Goal: Task Accomplishment & Management: Use online tool/utility

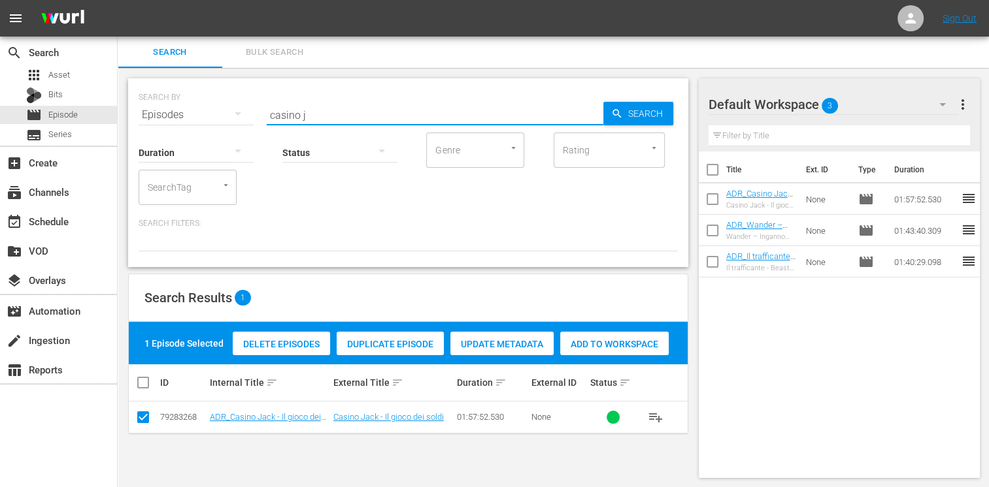
drag, startPoint x: 315, startPoint y: 119, endPoint x: 272, endPoint y: 112, distance: 43.1
click at [272, 112] on input "casino j" at bounding box center [435, 114] width 336 height 31
type input "c"
type input "speed"
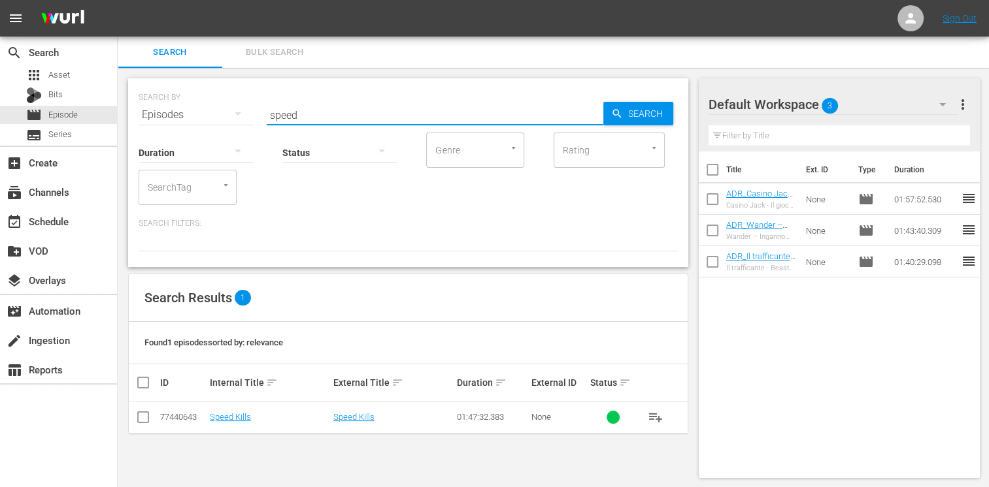
click at [141, 422] on input "checkbox" at bounding box center [143, 420] width 16 height 16
checkbox input "true"
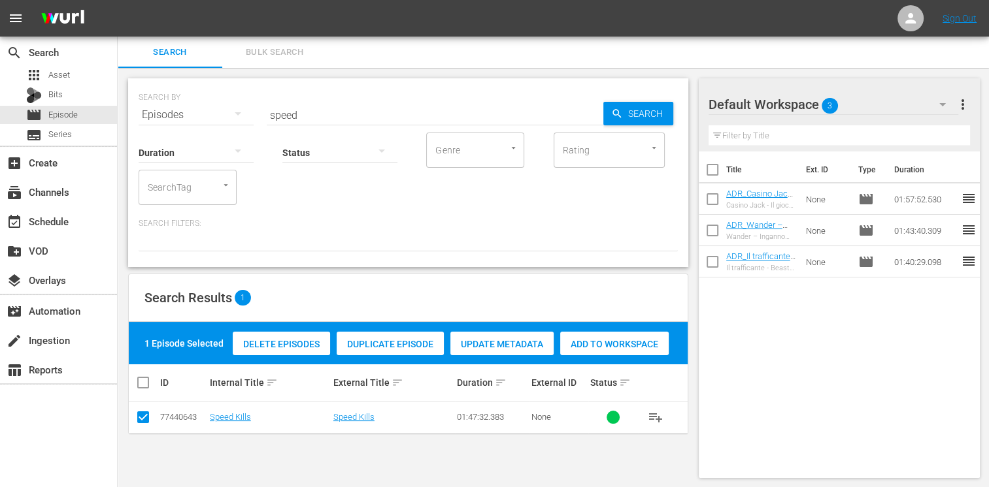
click at [622, 356] on div "Delete Episodes Duplicate Episode Update Metadata Add to Workspace" at bounding box center [450, 344] width 442 height 30
click at [609, 346] on span "Add to Workspace" at bounding box center [614, 344] width 108 height 10
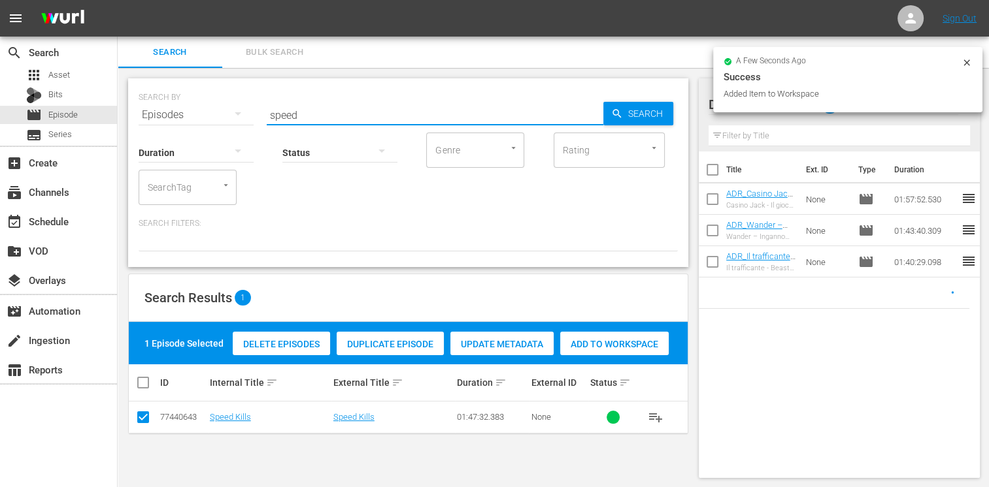
drag, startPoint x: 315, startPoint y: 116, endPoint x: 177, endPoint y: 105, distance: 138.3
click at [177, 105] on div "SEARCH BY Search By Episodes Search ID, Title, Description, Keywords, or Catego…" at bounding box center [408, 107] width 539 height 47
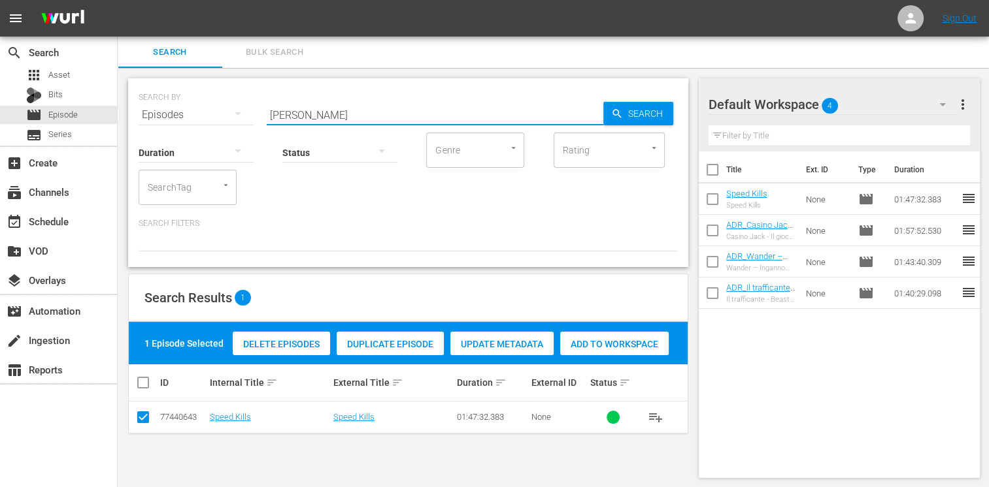
type input "[PERSON_NAME]"
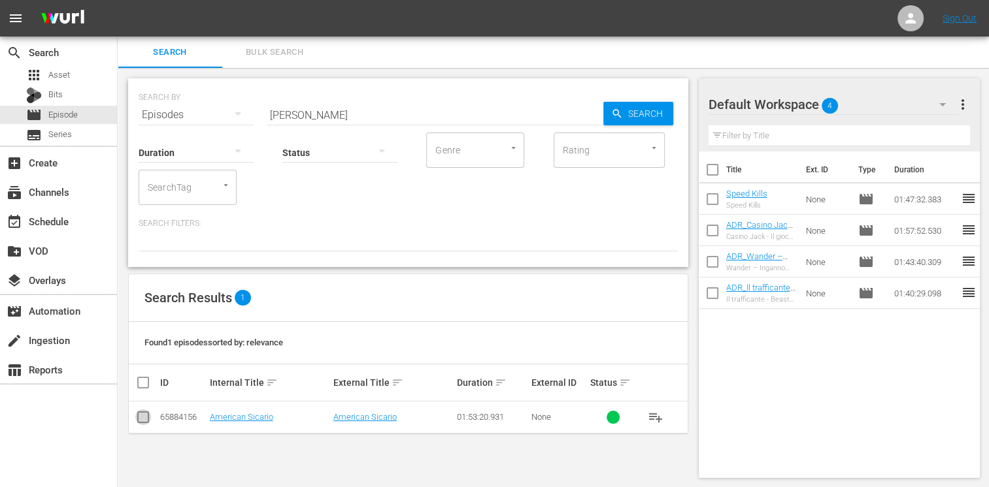
click at [135, 419] on input "checkbox" at bounding box center [143, 420] width 16 height 16
checkbox input "true"
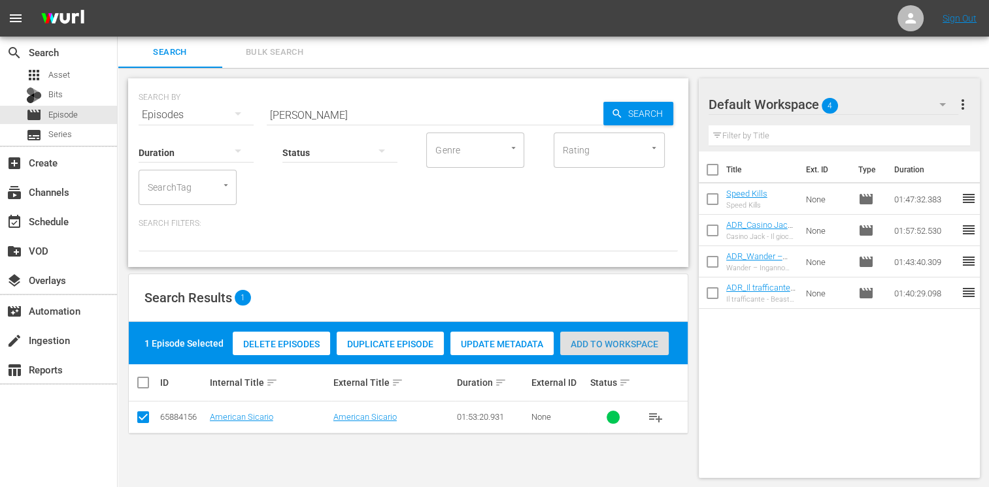
drag, startPoint x: 602, startPoint y: 345, endPoint x: 523, endPoint y: 275, distance: 105.5
click at [603, 345] on span "Add to Workspace" at bounding box center [614, 344] width 108 height 10
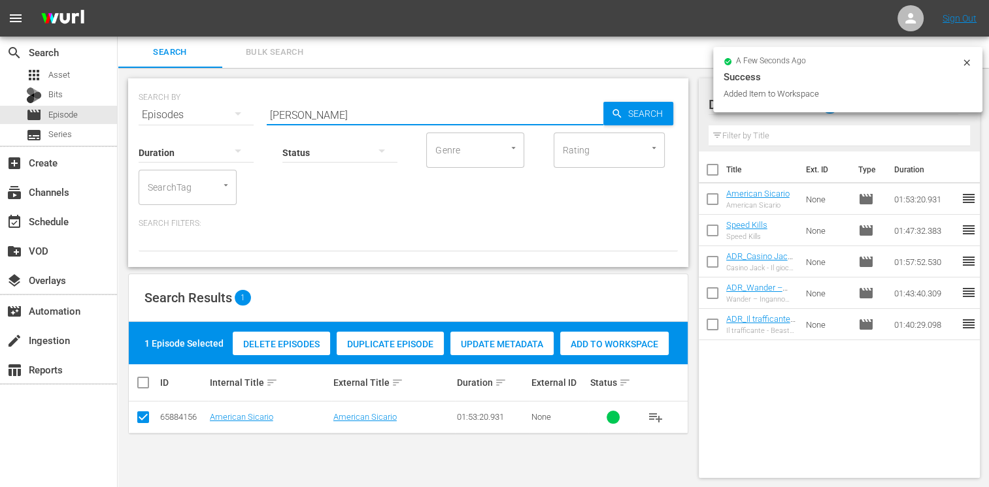
drag, startPoint x: 303, startPoint y: 112, endPoint x: 237, endPoint y: 110, distance: 66.0
click at [237, 110] on div "SEARCH BY Search By Episodes Search ID, Title, Description, Keywords, or Catego…" at bounding box center [408, 107] width 539 height 47
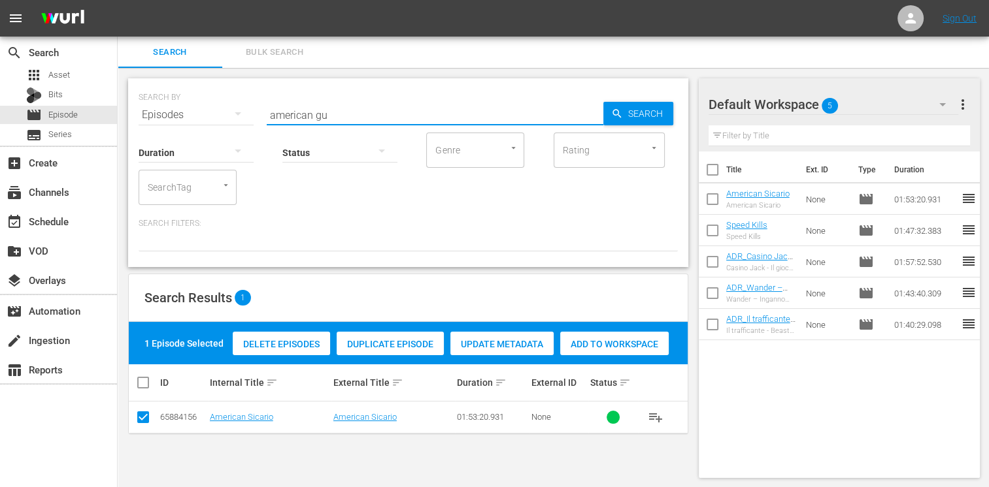
type input "american gu"
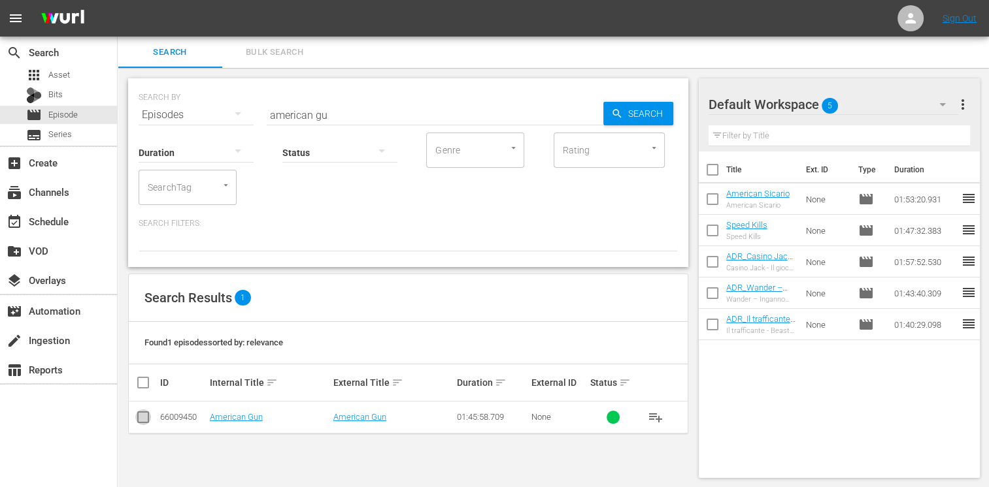
click at [146, 425] on input "checkbox" at bounding box center [143, 420] width 16 height 16
checkbox input "true"
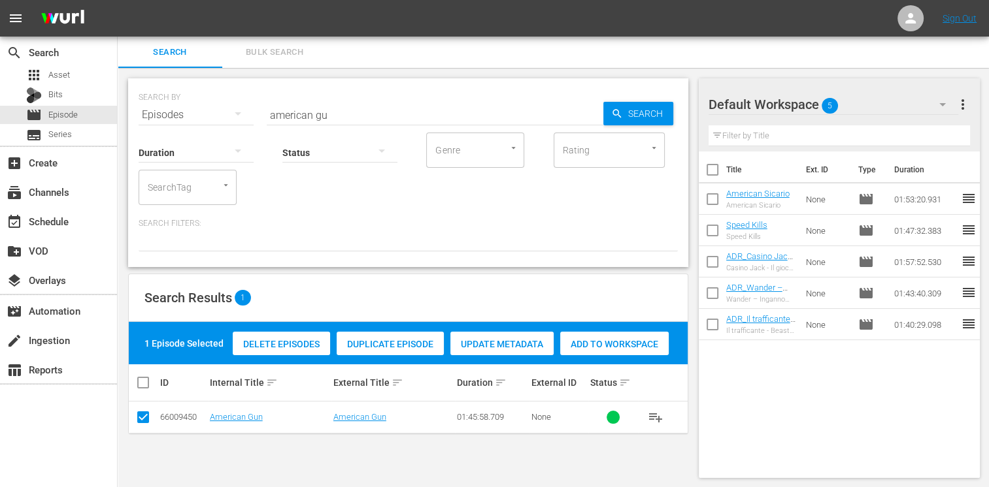
drag, startPoint x: 634, startPoint y: 344, endPoint x: 550, endPoint y: 286, distance: 102.8
click at [634, 344] on span "Add to Workspace" at bounding box center [614, 344] width 108 height 10
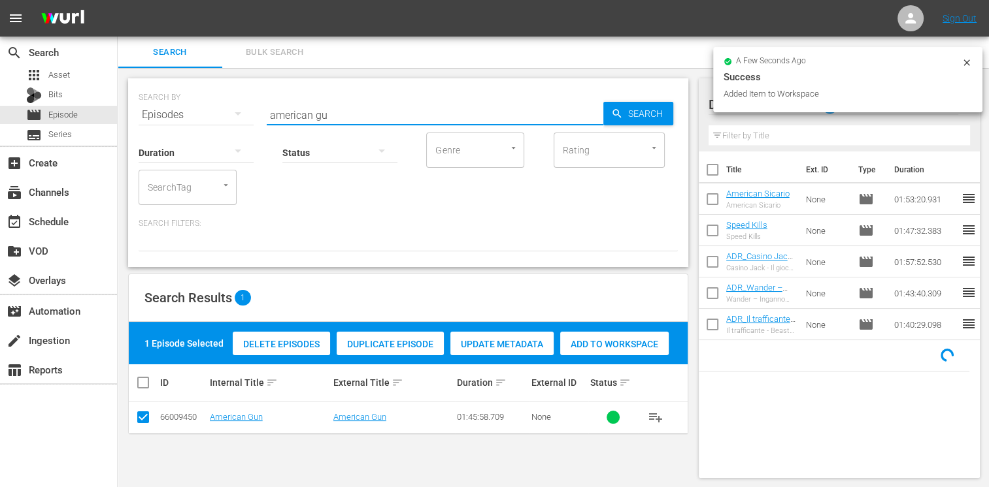
drag, startPoint x: 343, startPoint y: 110, endPoint x: 205, endPoint y: 98, distance: 138.4
click at [205, 98] on div "SEARCH BY Search By Episodes Search ID, Title, Description, Keywords, or Catego…" at bounding box center [408, 107] width 539 height 47
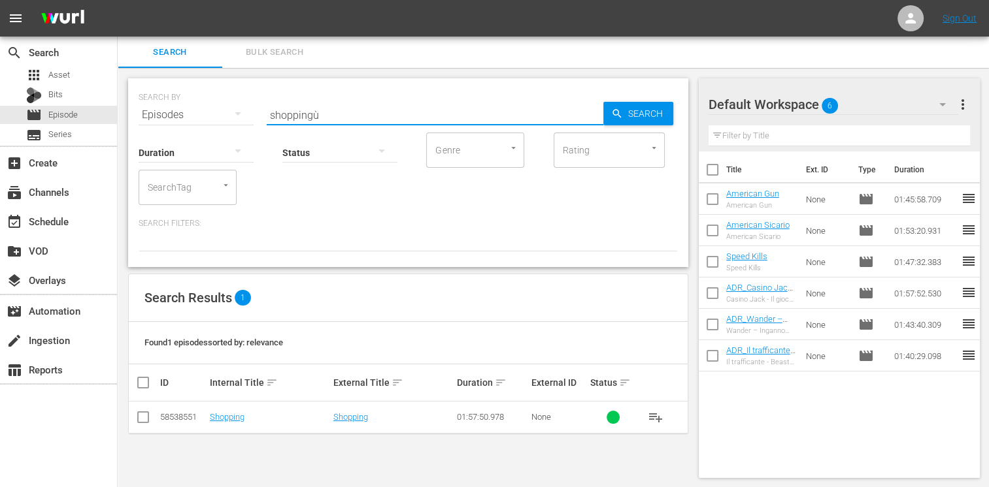
type input "shopping"
click at [151, 419] on td at bounding box center [143, 418] width 29 height 32
click at [146, 417] on input "checkbox" at bounding box center [143, 420] width 16 height 16
checkbox input "true"
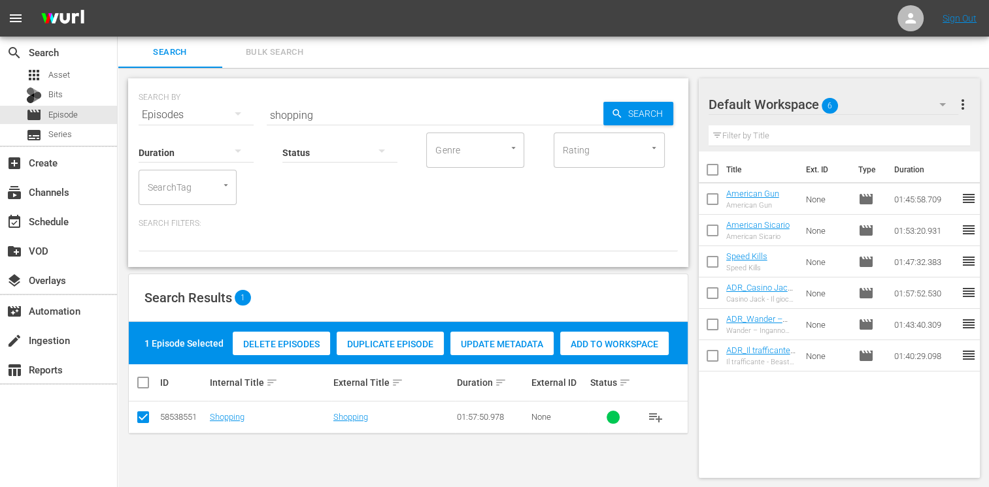
click at [625, 349] on span "Add to Workspace" at bounding box center [614, 344] width 108 height 10
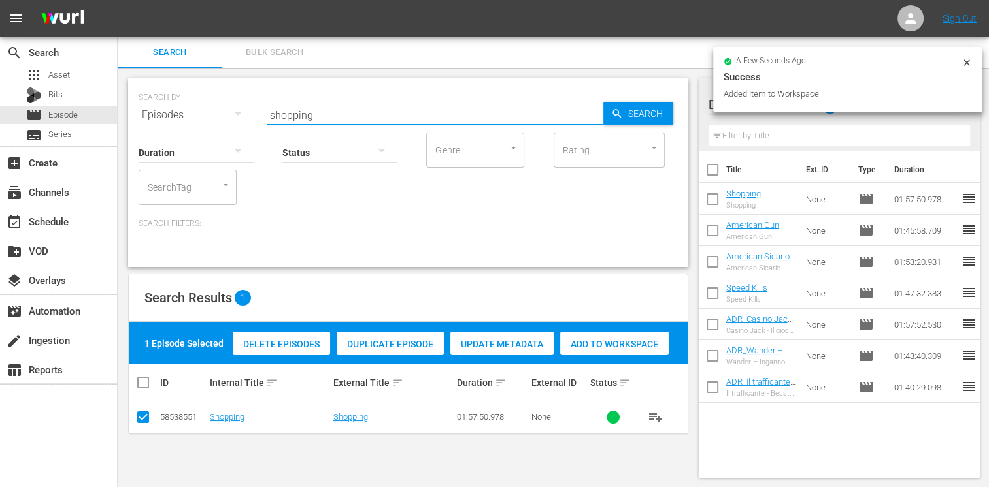
drag, startPoint x: 324, startPoint y: 118, endPoint x: 240, endPoint y: 101, distance: 86.1
click at [240, 101] on div "SEARCH BY Search By Episodes Search ID, Title, Description, Keywords, or Catego…" at bounding box center [408, 107] width 539 height 47
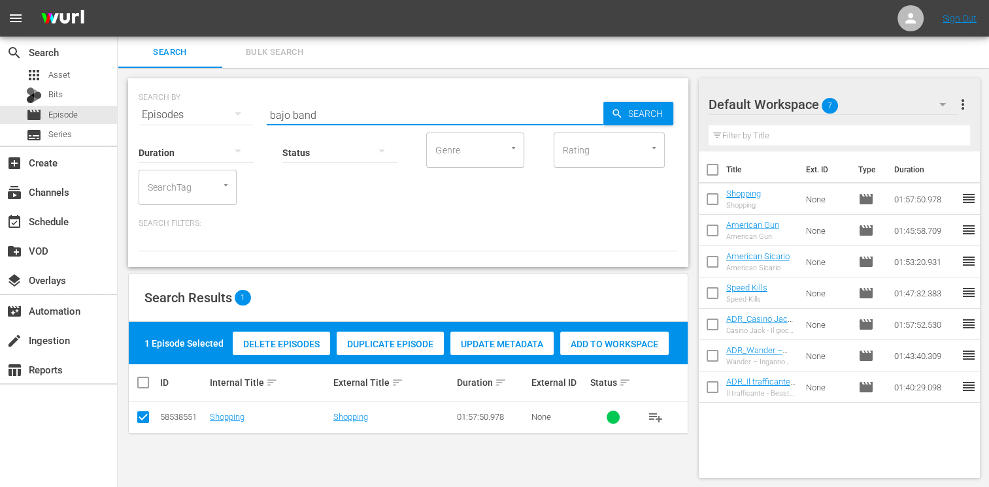
type input "bajo band"
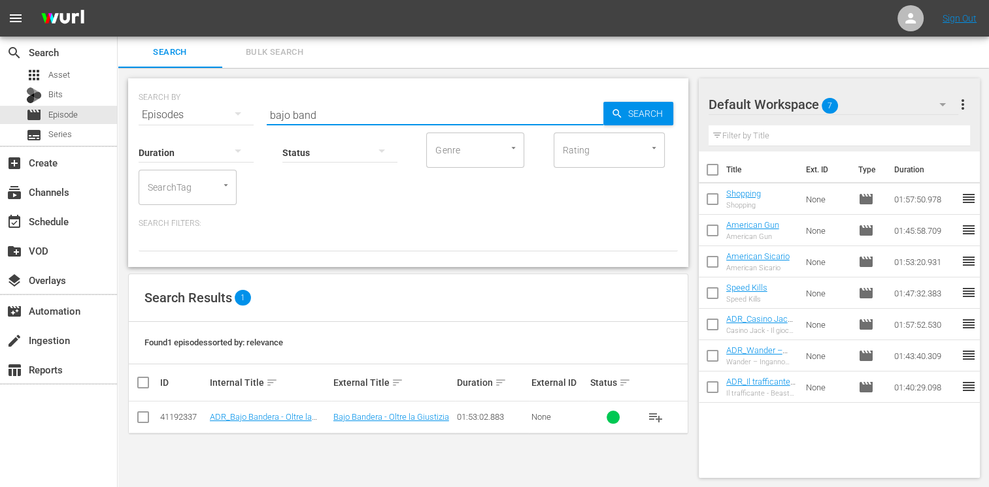
click at [139, 424] on input "checkbox" at bounding box center [143, 420] width 16 height 16
checkbox input "true"
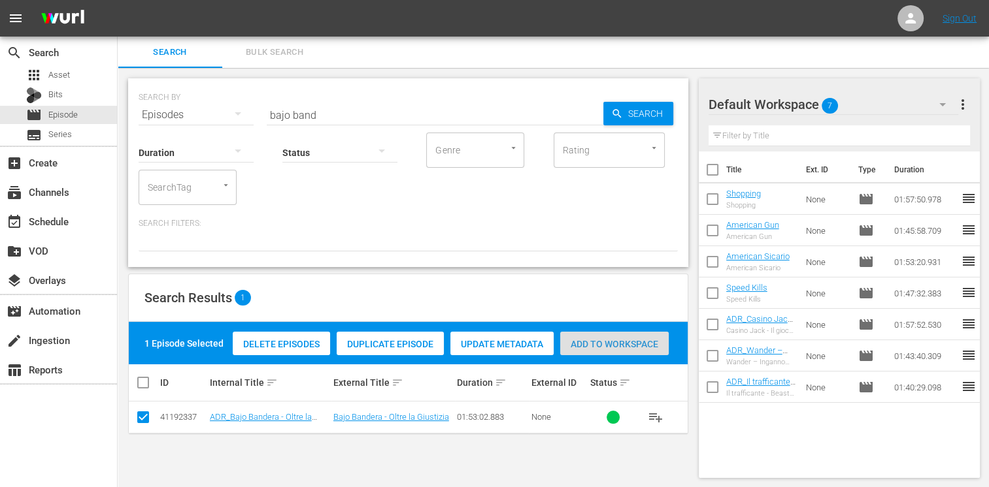
click at [625, 344] on span "Add to Workspace" at bounding box center [614, 344] width 108 height 10
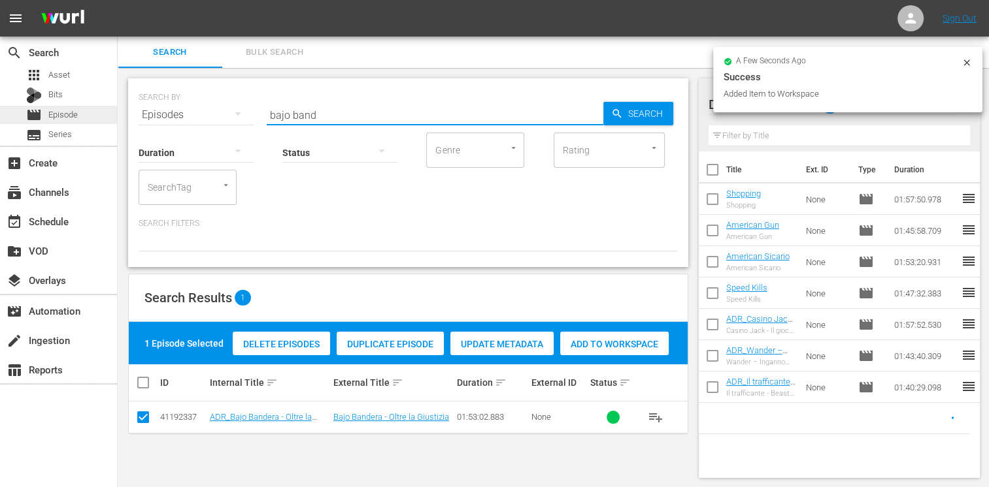
drag, startPoint x: 331, startPoint y: 108, endPoint x: 110, endPoint y: 118, distance: 221.7
click at [118, 0] on div "search Search apps Asset Bits movie Episode subtitles Series add_box Create sub…" at bounding box center [553, 0] width 871 height 0
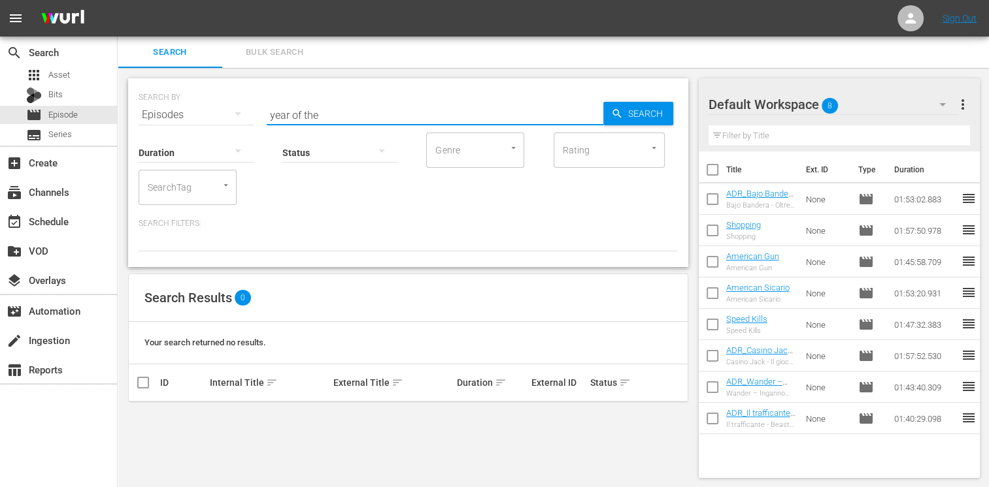
type input "year of the"
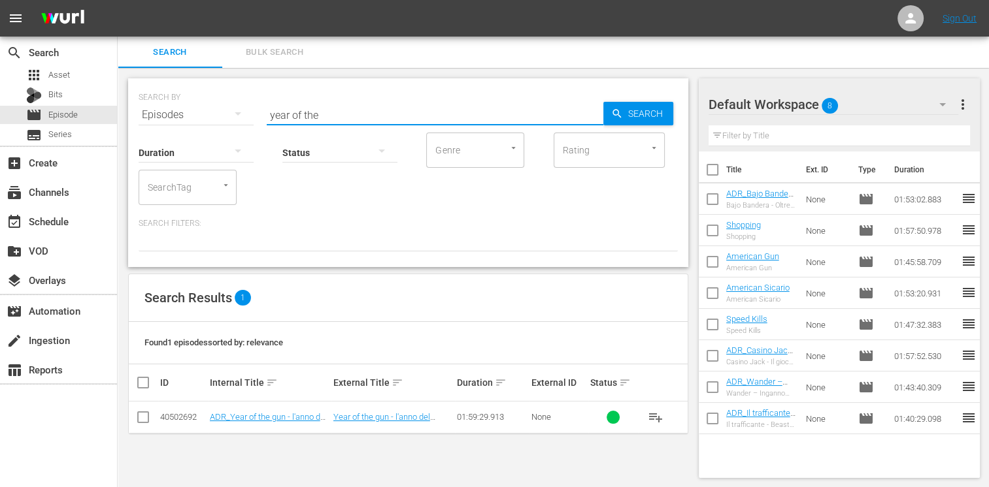
click at [143, 416] on input "checkbox" at bounding box center [143, 420] width 16 height 16
checkbox input "true"
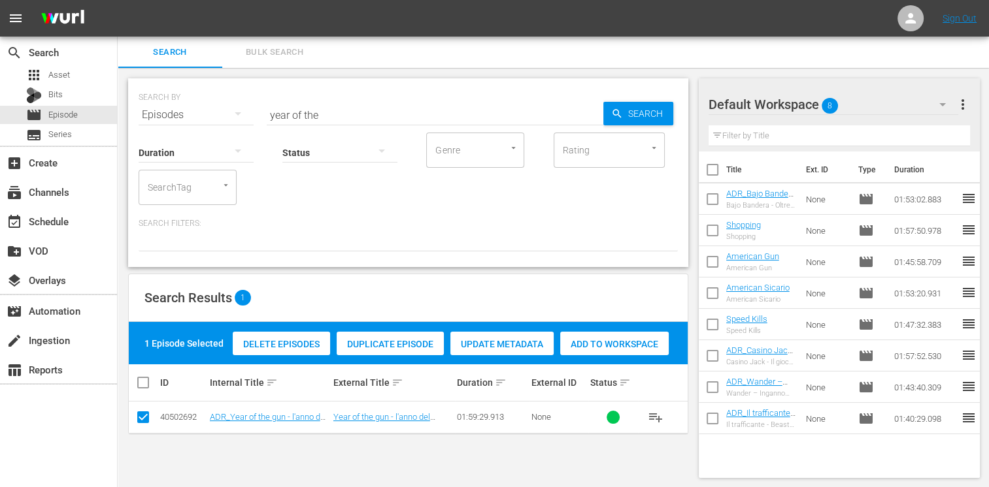
click at [590, 350] on div "Add to Workspace" at bounding box center [614, 344] width 108 height 25
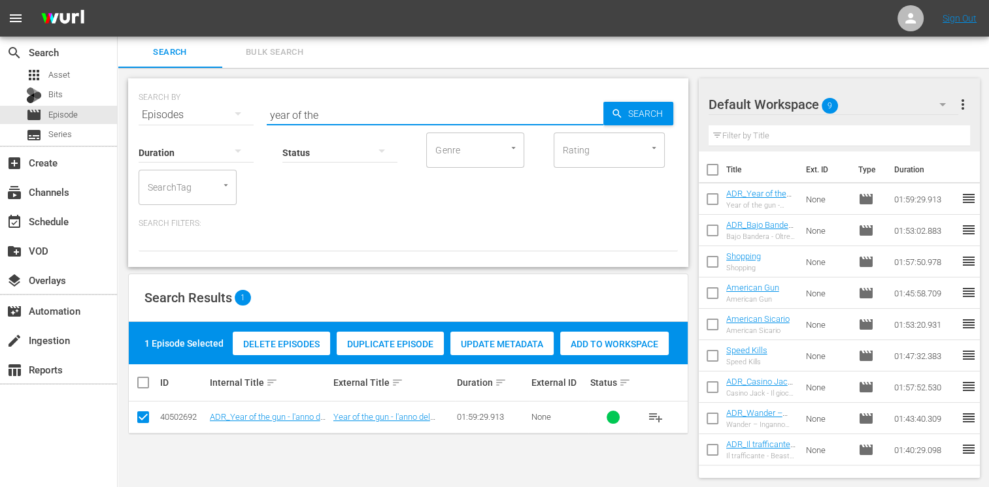
drag, startPoint x: 337, startPoint y: 118, endPoint x: 233, endPoint y: 122, distance: 104.0
click at [233, 122] on div "SEARCH BY Search By Episodes Search ID, Title, Description, Keywords, or Catego…" at bounding box center [408, 172] width 560 height 189
type input "[PERSON_NAME]"
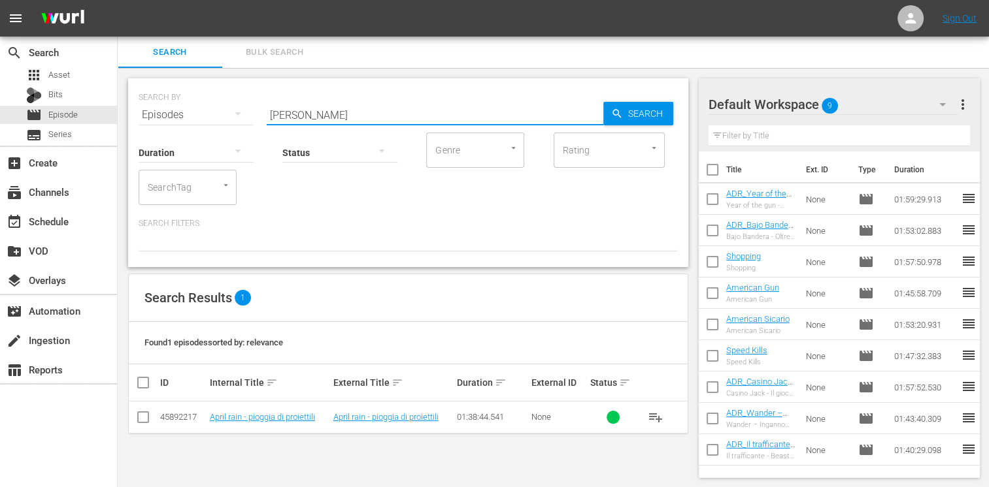
click at [125, 427] on div "SEARCH BY Search By Episodes Search ID, Title, Description, Keywords, or Catego…" at bounding box center [408, 278] width 581 height 421
click at [145, 423] on input "checkbox" at bounding box center [143, 420] width 16 height 16
checkbox input "true"
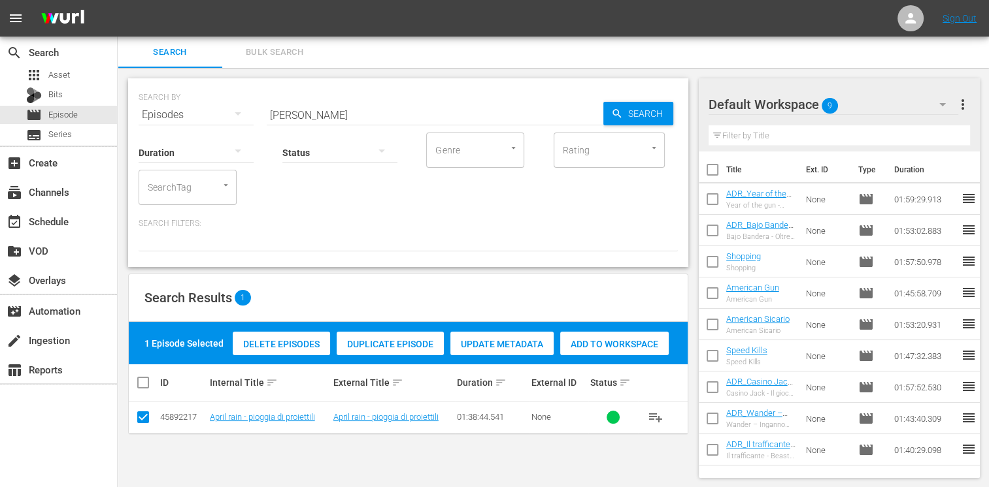
click at [622, 343] on span "Add to Workspace" at bounding box center [614, 344] width 108 height 10
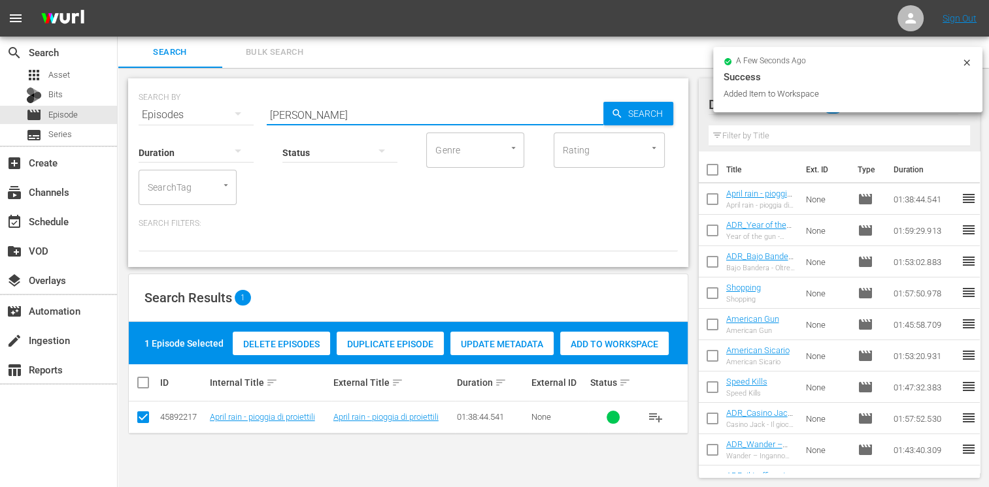
drag, startPoint x: 327, startPoint y: 116, endPoint x: 218, endPoint y: 110, distance: 108.6
click at [218, 110] on div "SEARCH BY Search By Episodes Search ID, Title, Description, Keywords, or Catego…" at bounding box center [408, 107] width 539 height 47
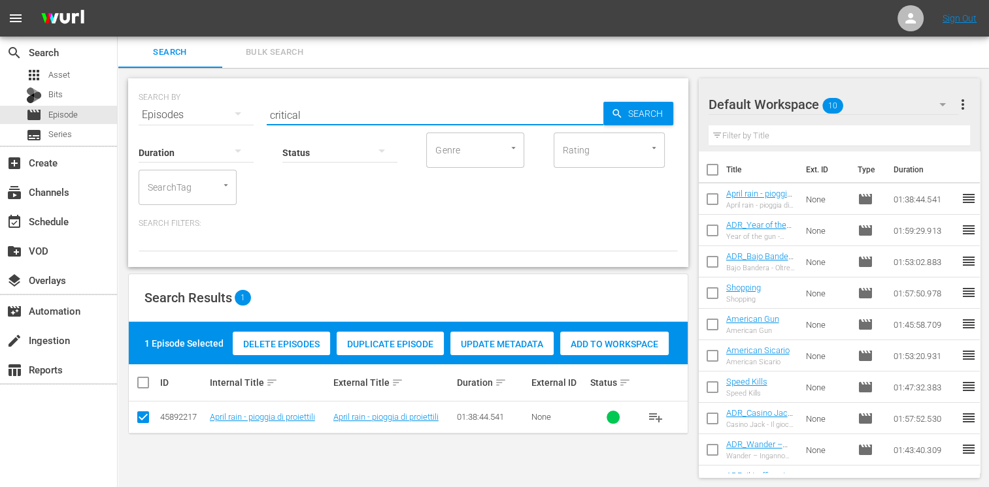
type input "critical"
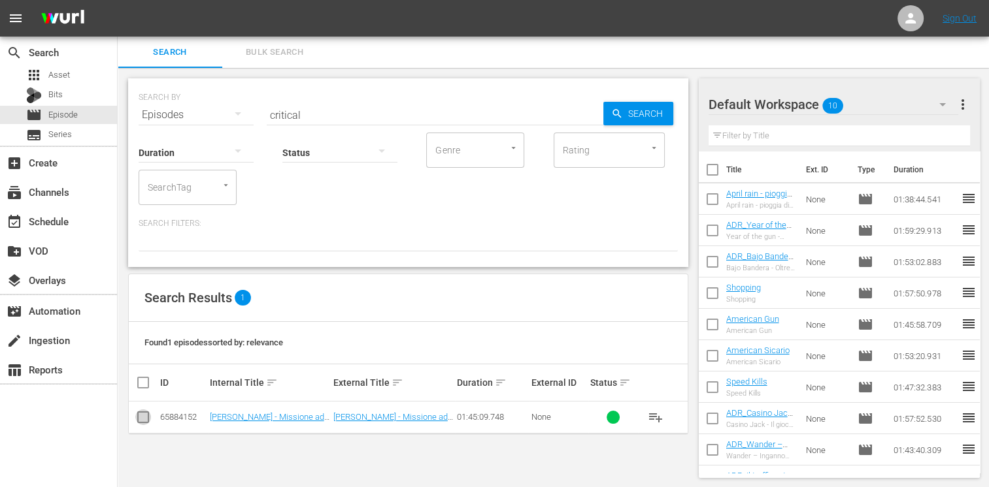
click at [144, 416] on input "checkbox" at bounding box center [143, 420] width 16 height 16
checkbox input "true"
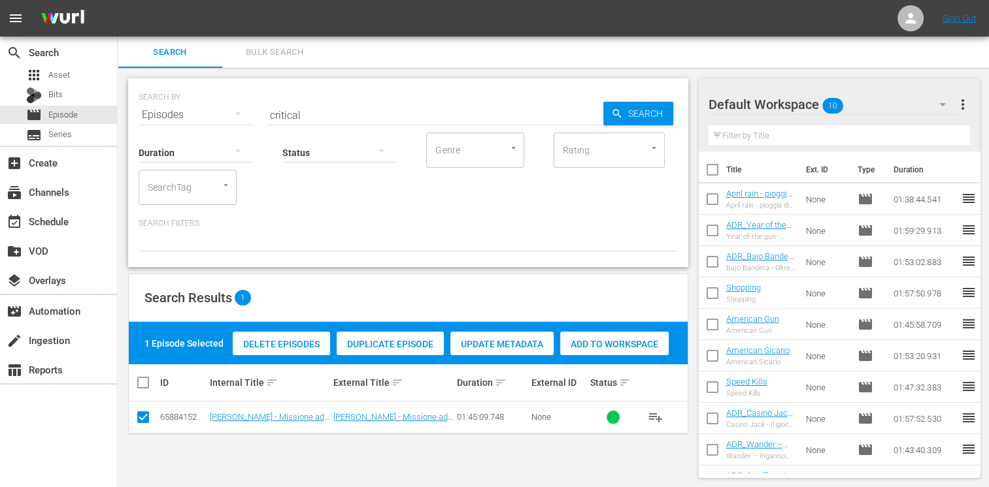
click at [578, 341] on span "Add to Workspace" at bounding box center [614, 344] width 108 height 10
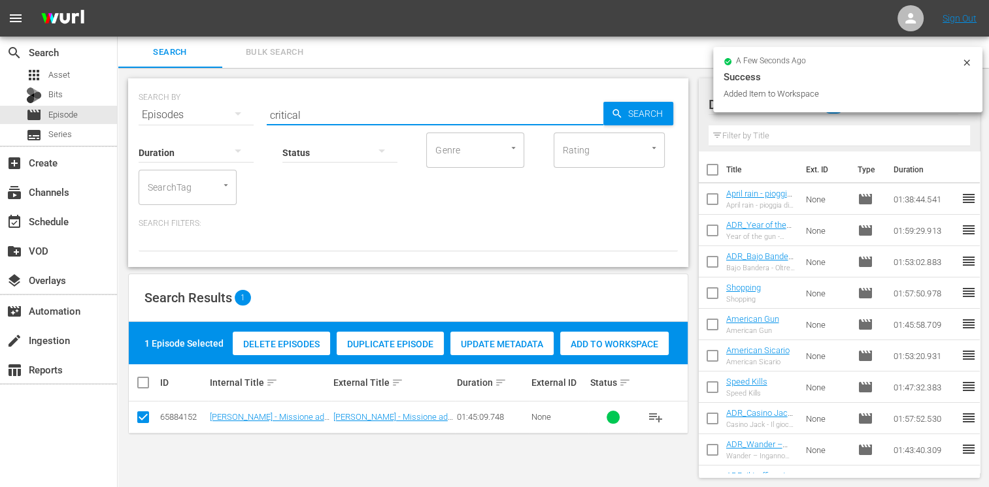
drag, startPoint x: 304, startPoint y: 119, endPoint x: 195, endPoint y: 111, distance: 108.7
click at [195, 111] on div "SEARCH BY Search By Episodes Search ID, Title, Description, Keywords, or Catego…" at bounding box center [408, 107] width 539 height 47
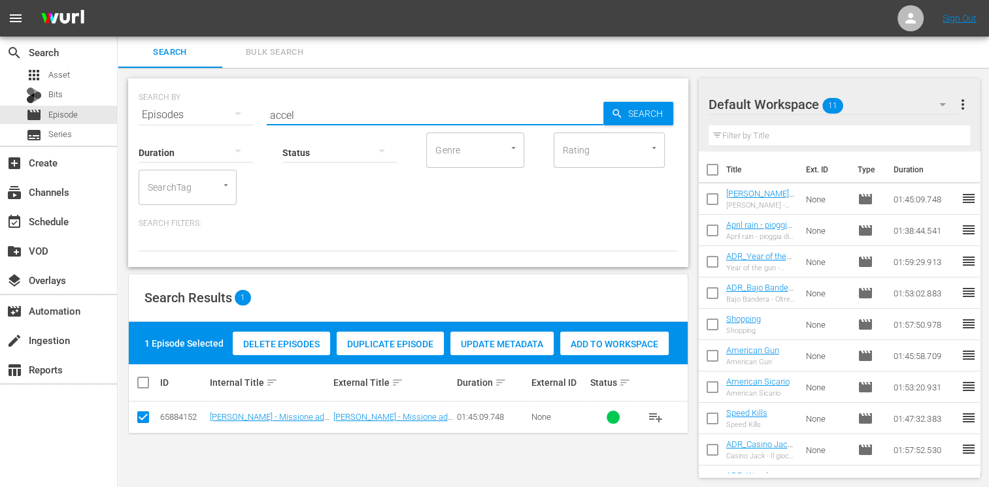
type input "accel"
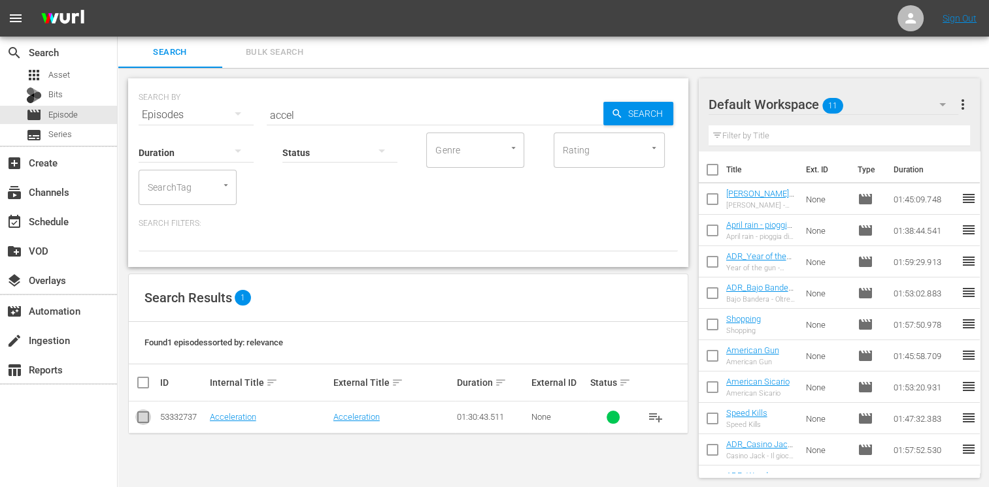
click at [143, 416] on input "checkbox" at bounding box center [143, 420] width 16 height 16
checkbox input "true"
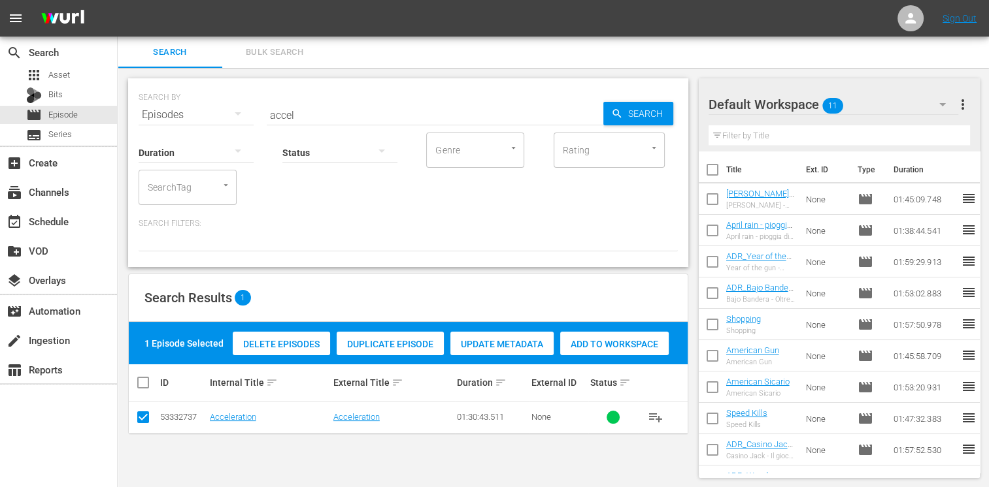
click at [625, 343] on span "Add to Workspace" at bounding box center [614, 344] width 108 height 10
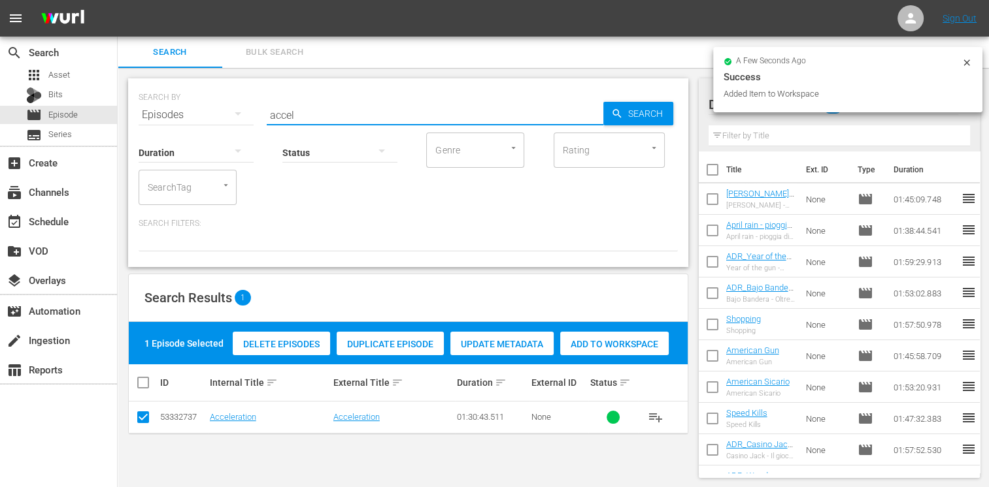
drag, startPoint x: 314, startPoint y: 114, endPoint x: 231, endPoint y: 98, distance: 84.6
click at [231, 98] on div "SEARCH BY Search By Episodes Search ID, Title, Description, Keywords, or Catego…" at bounding box center [408, 107] width 539 height 47
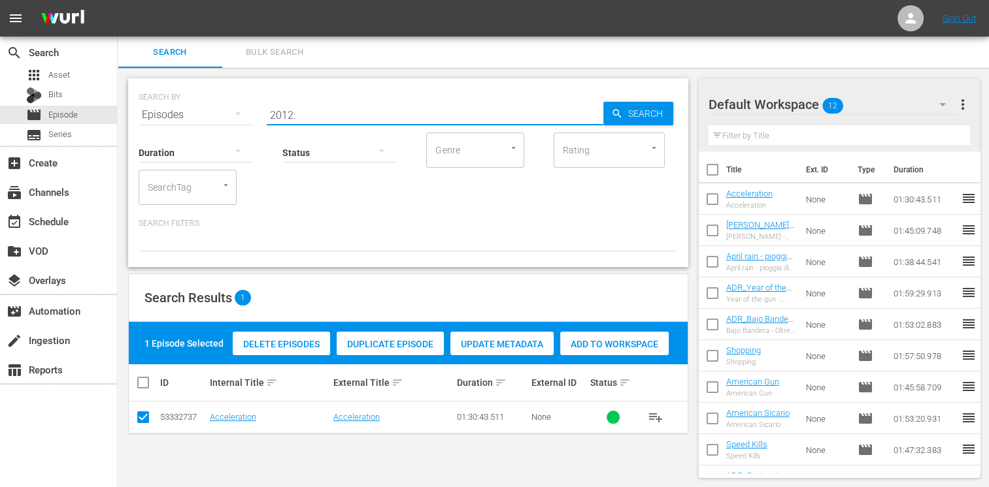
type input "2012:"
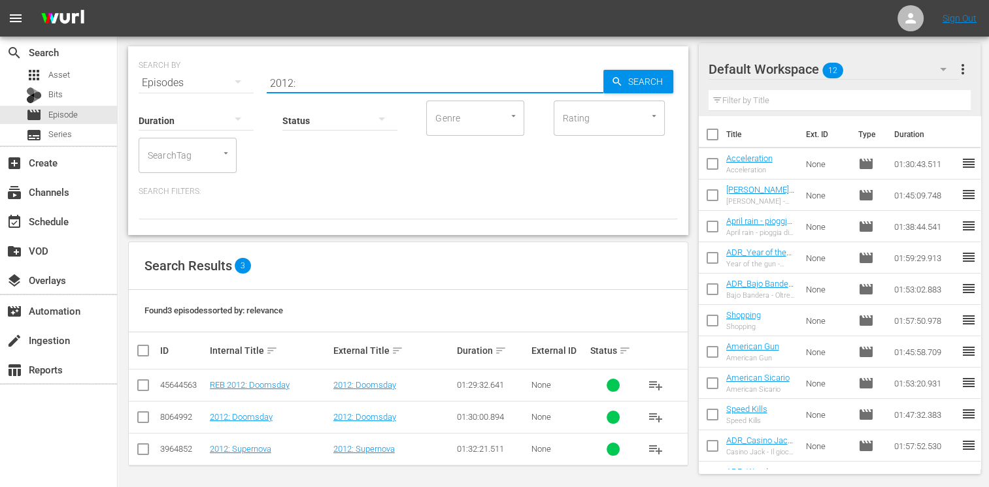
scroll to position [33, 0]
drag, startPoint x: 140, startPoint y: 451, endPoint x: 173, endPoint y: 446, distance: 33.1
click at [140, 451] on input "checkbox" at bounding box center [143, 451] width 16 height 16
checkbox input "true"
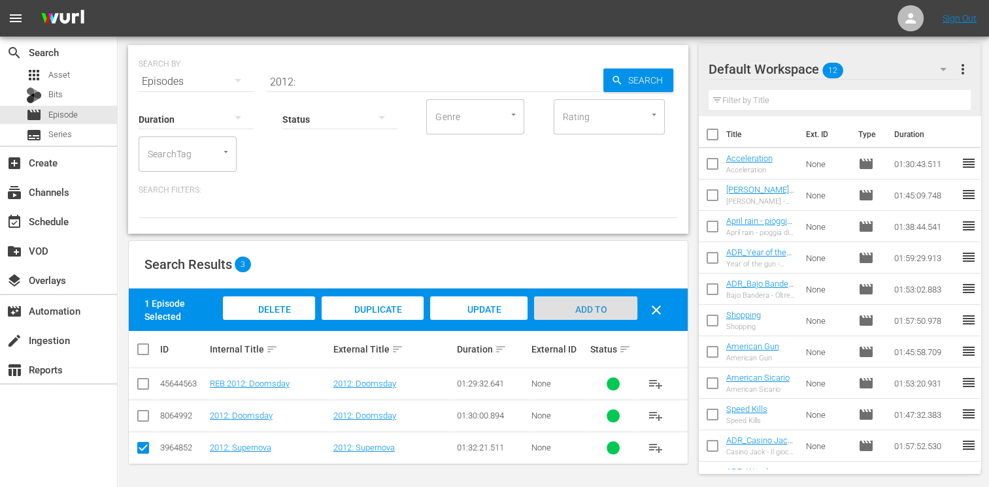
click at [572, 310] on span "Add to Workspace" at bounding box center [585, 321] width 64 height 35
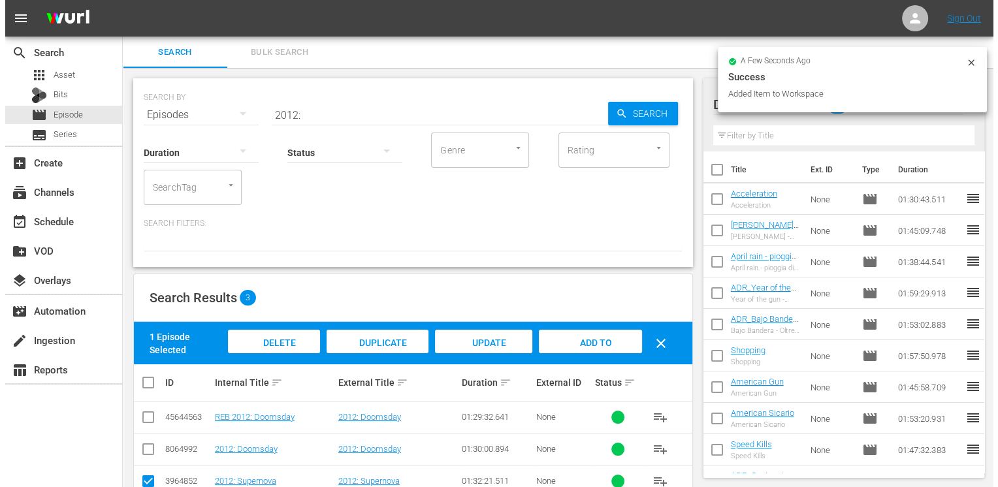
scroll to position [0, 0]
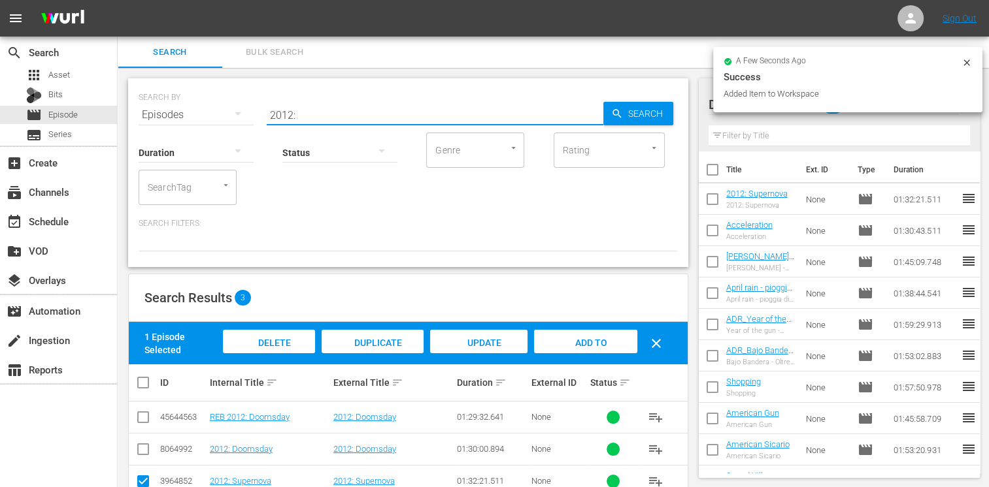
drag, startPoint x: 304, startPoint y: 108, endPoint x: 237, endPoint y: 108, distance: 67.3
click at [237, 108] on div "SEARCH BY Search By Episodes Search ID, Title, Description, Keywords, or Catego…" at bounding box center [408, 107] width 539 height 47
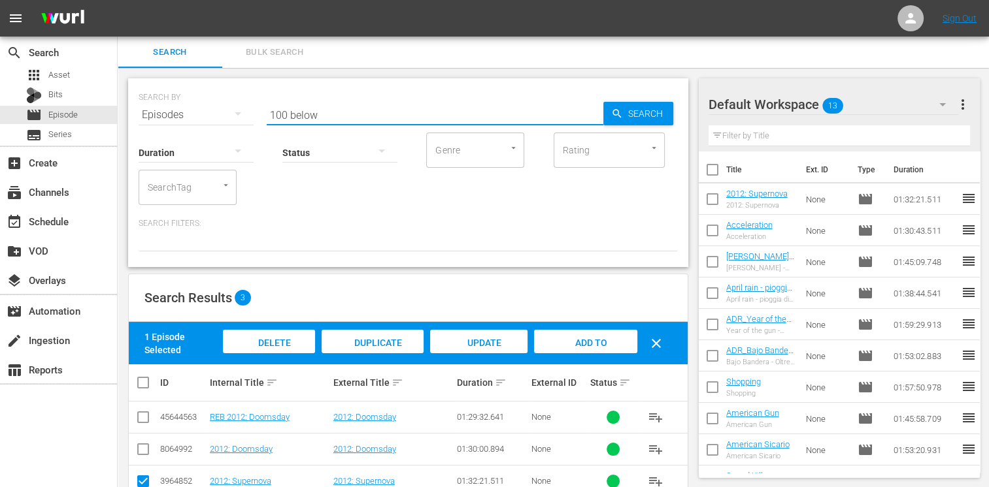
type input "100 below"
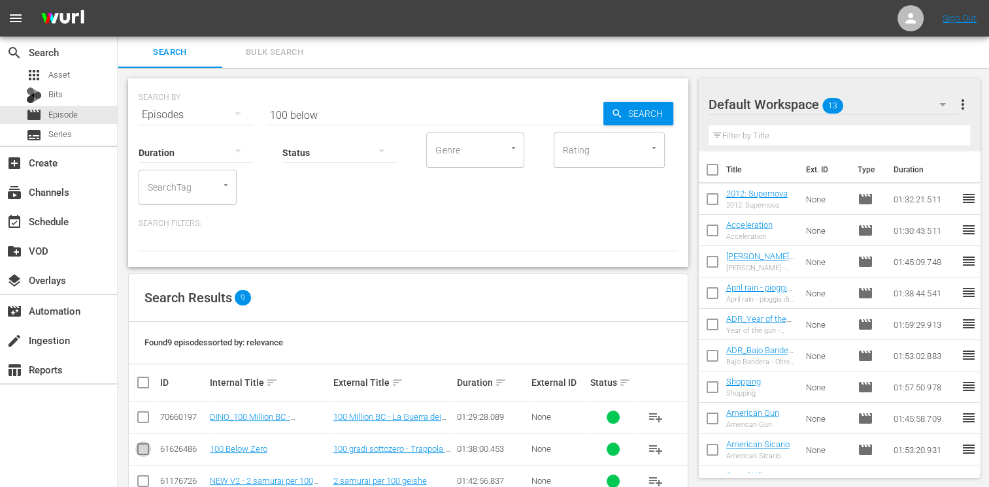
click at [146, 448] on input "checkbox" at bounding box center [143, 452] width 16 height 16
checkbox input "true"
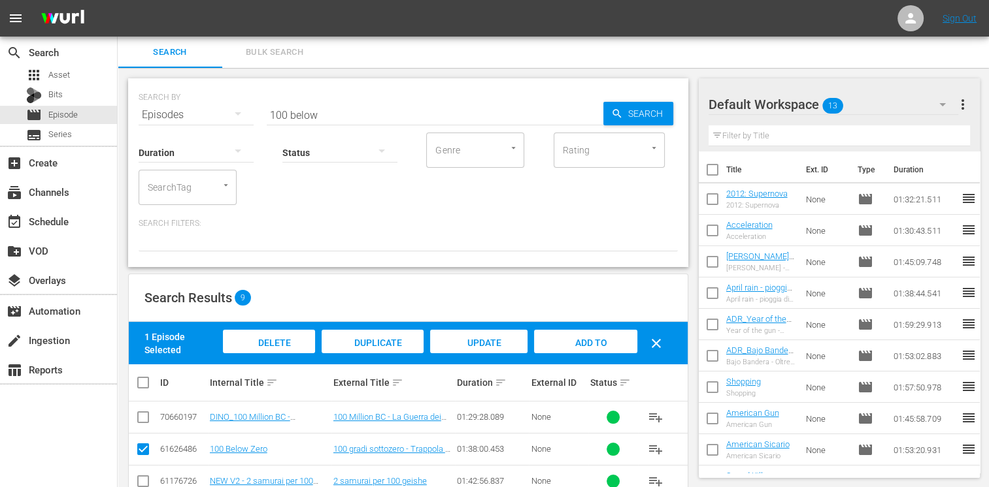
click at [589, 346] on span "Add to Workspace" at bounding box center [585, 355] width 64 height 35
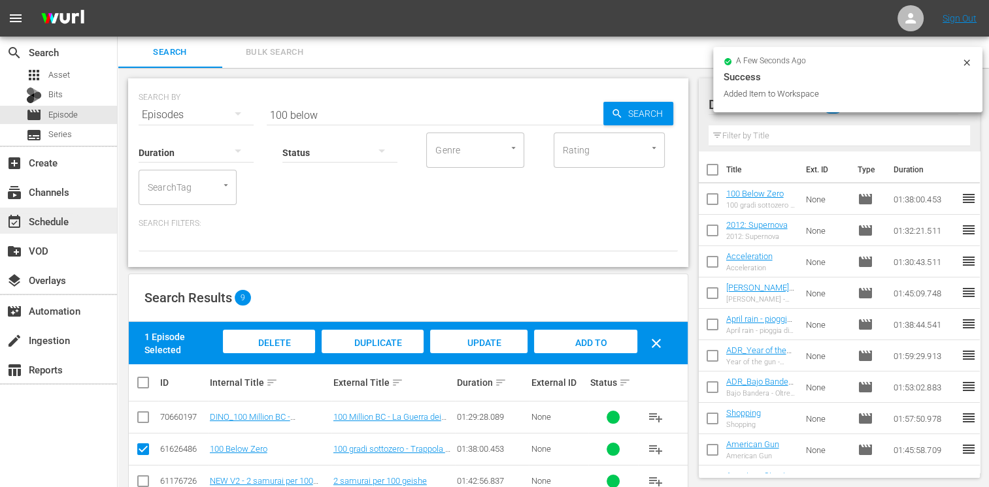
click at [53, 223] on div "event_available Schedule" at bounding box center [36, 220] width 73 height 12
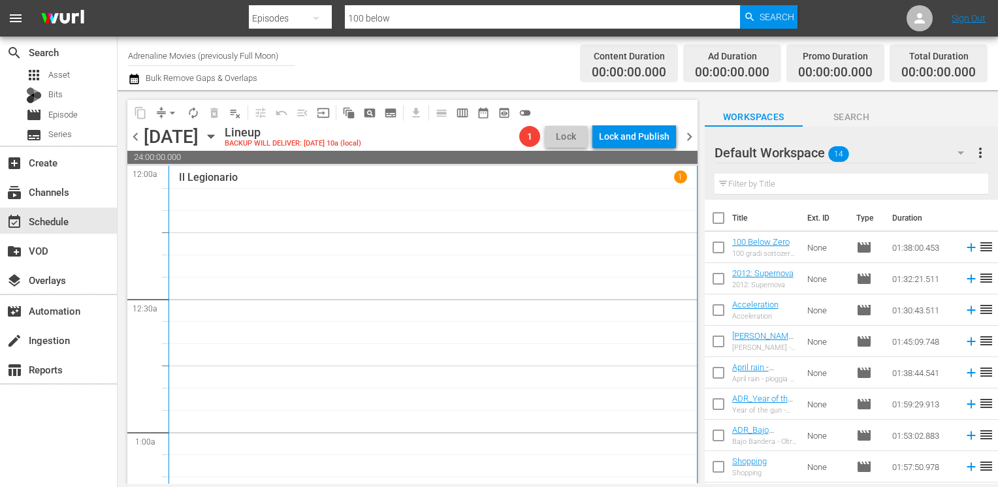
click at [718, 220] on input "checkbox" at bounding box center [718, 220] width 27 height 27
checkbox input "true"
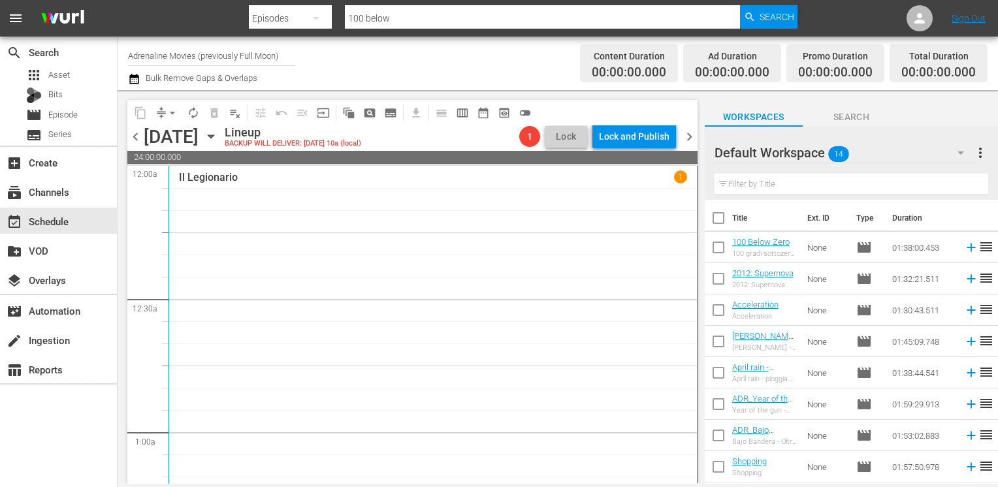
checkbox input "true"
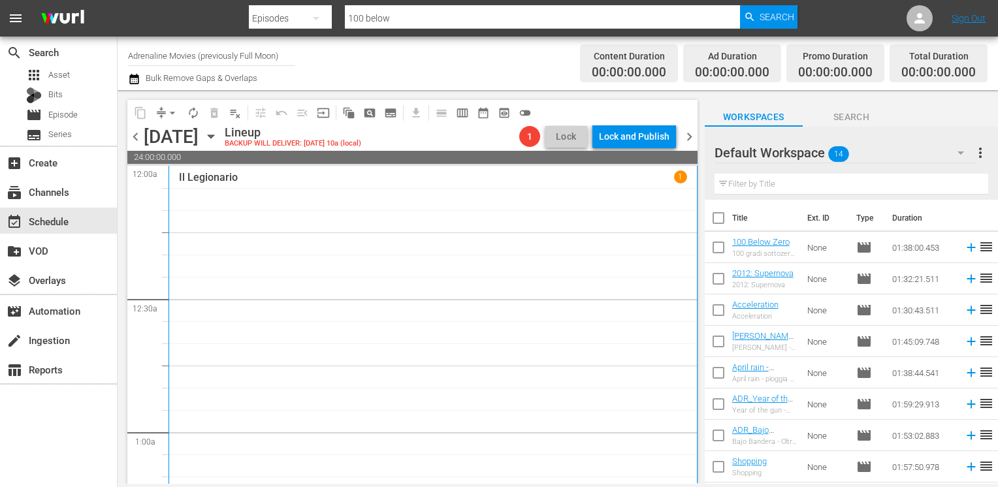
checkbox input "true"
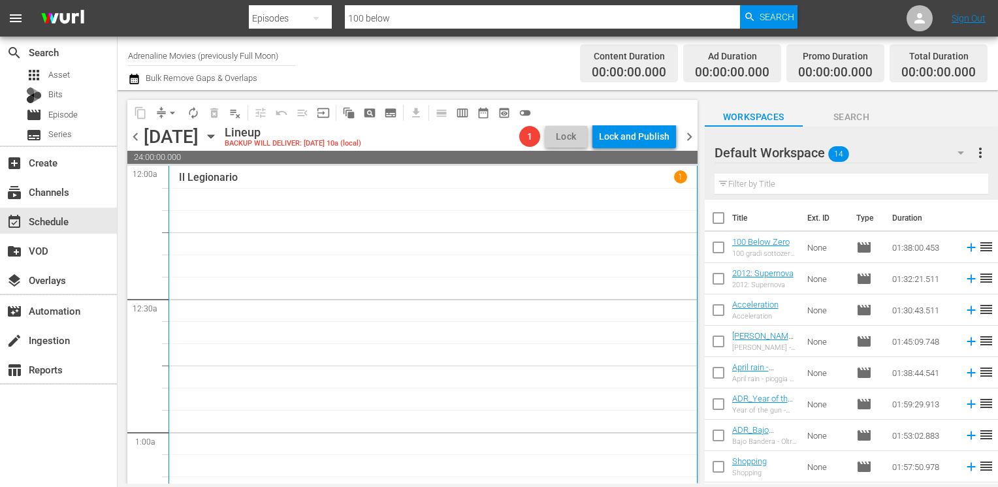
checkbox input "true"
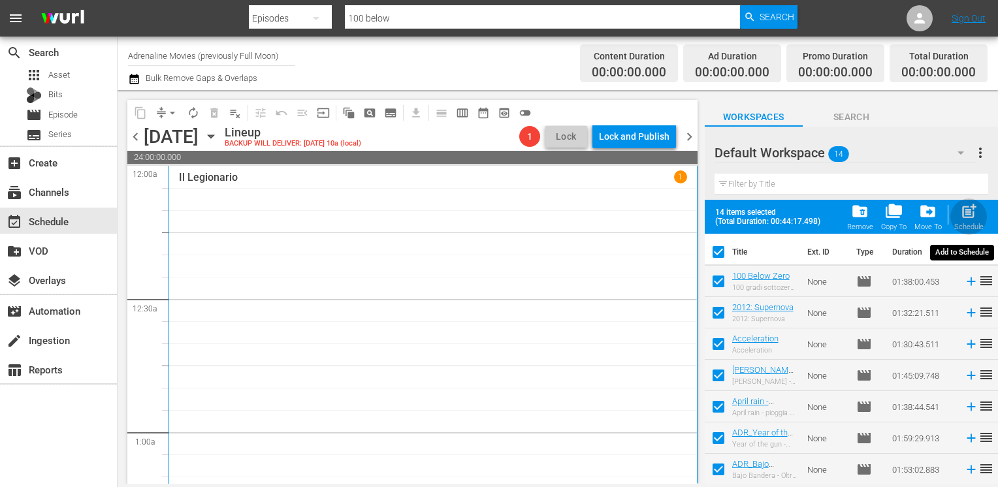
click at [963, 215] on span "post_add" at bounding box center [969, 212] width 18 height 18
checkbox input "false"
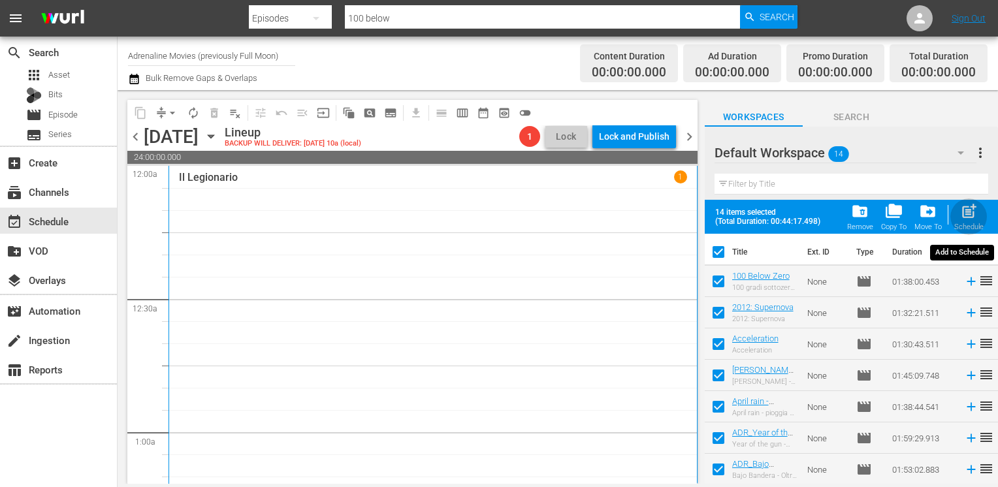
checkbox input "false"
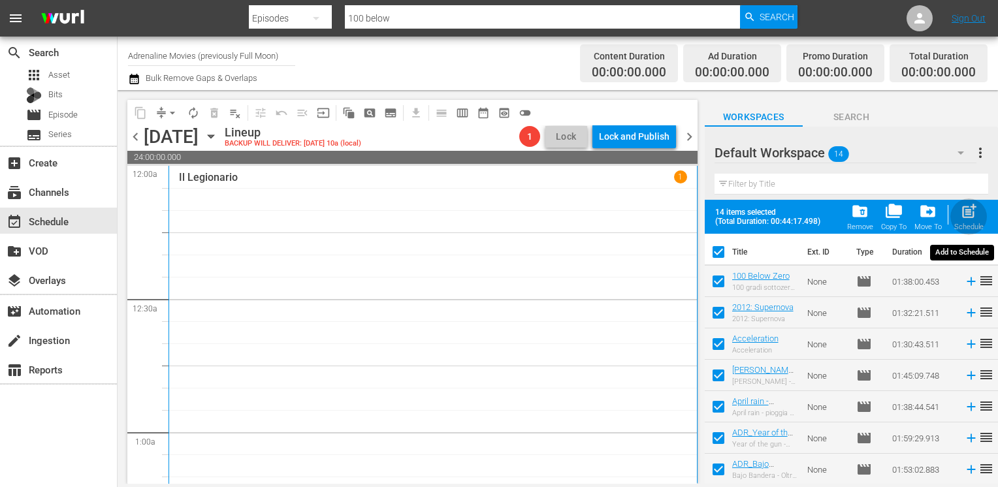
checkbox input "false"
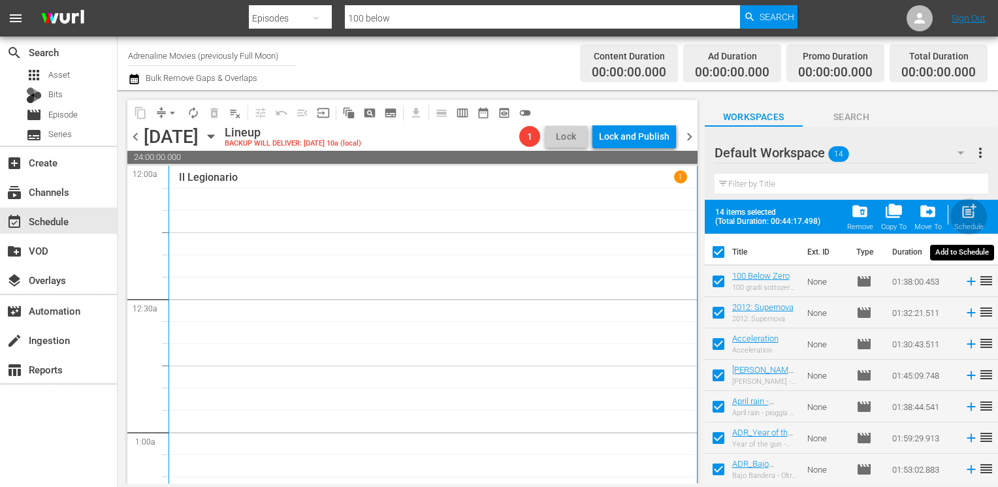
checkbox input "false"
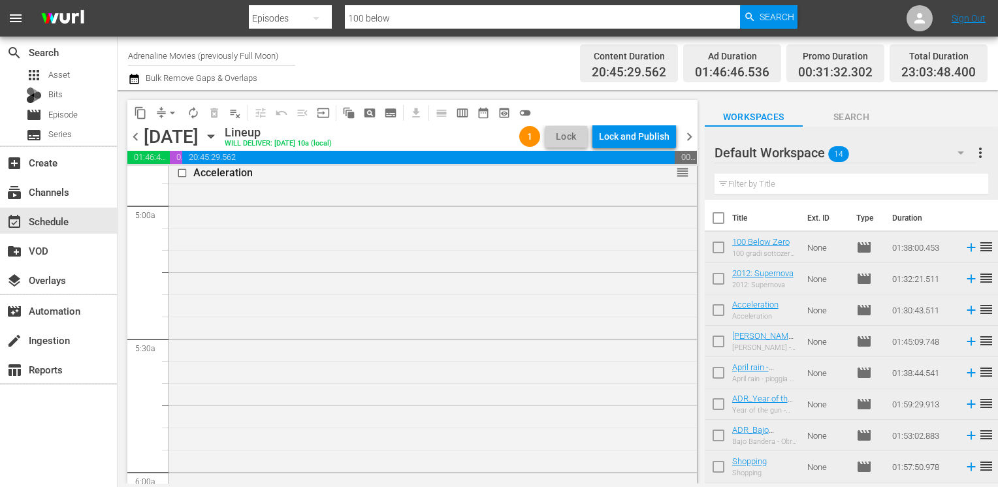
scroll to position [1307, 0]
click at [422, 312] on div "Delete Event" at bounding box center [440, 317] width 103 height 18
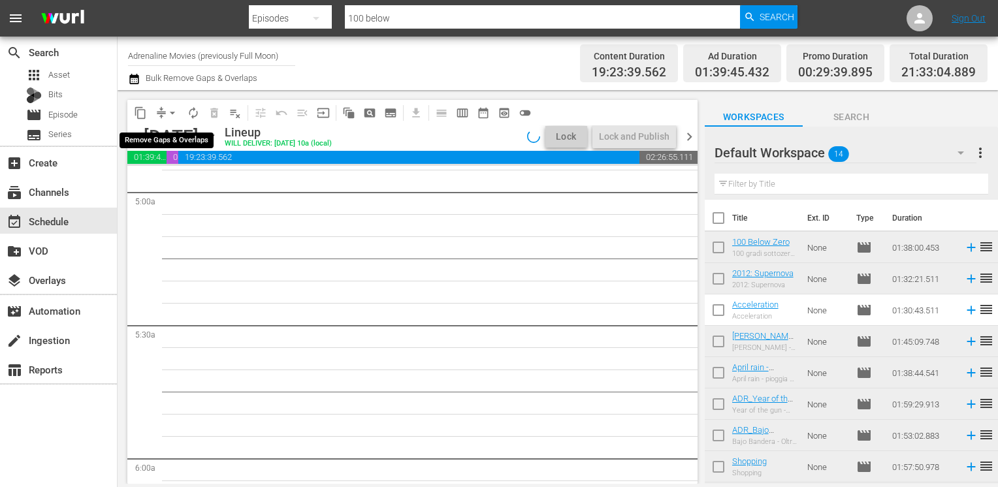
click at [172, 116] on span "arrow_drop_down" at bounding box center [172, 113] width 13 height 13
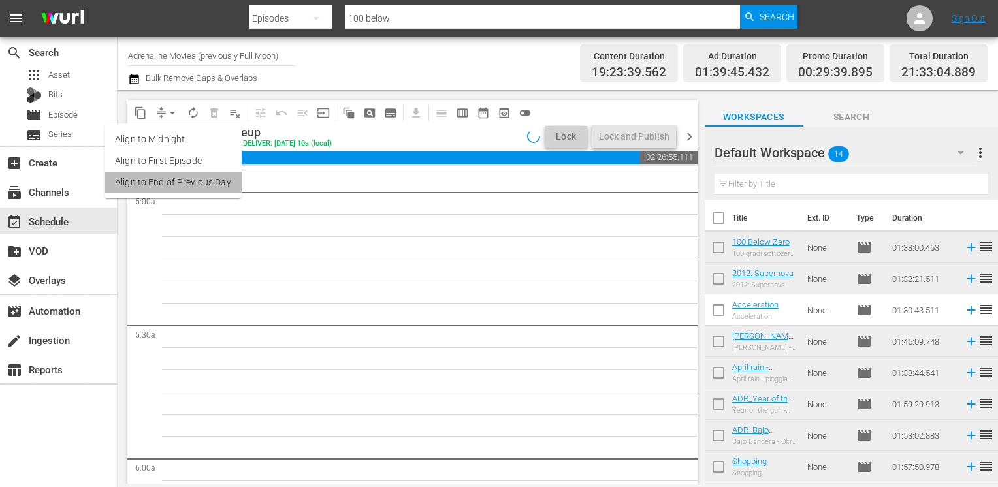
click at [183, 178] on li "Align to End of Previous Day" at bounding box center [173, 183] width 137 height 22
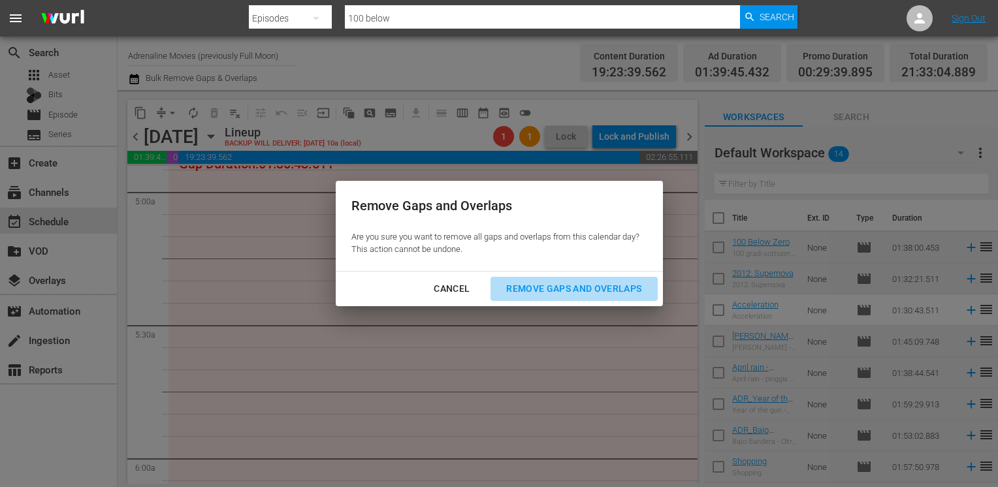
click at [557, 290] on div "Remove Gaps and Overlaps" at bounding box center [574, 289] width 156 height 16
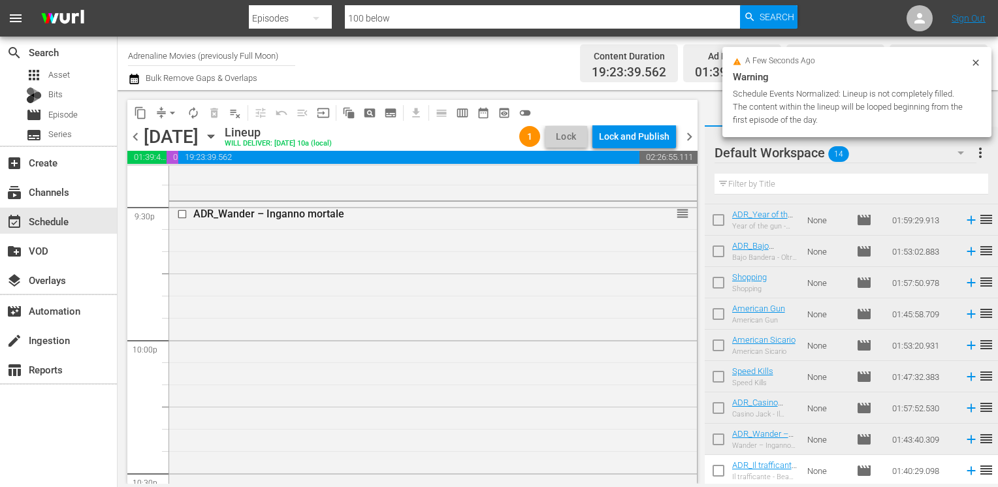
scroll to position [5556, 0]
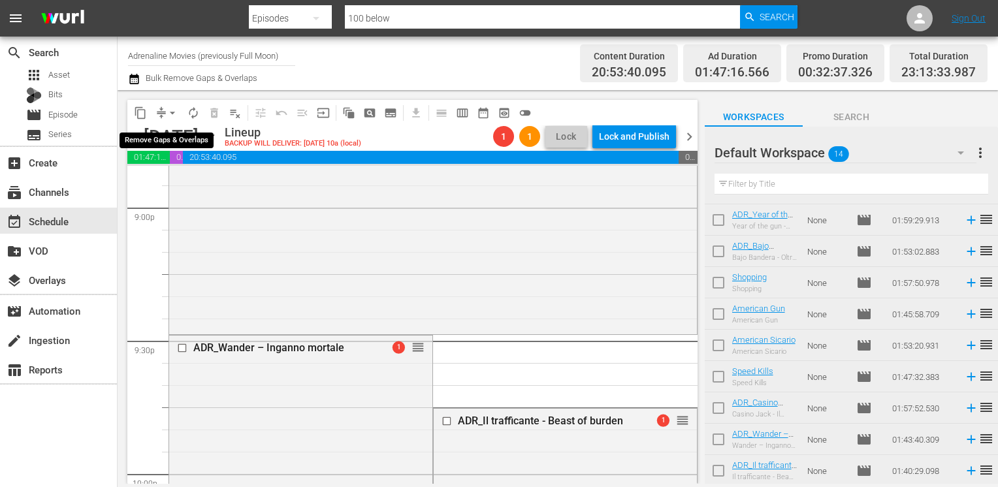
click at [172, 112] on span "arrow_drop_down" at bounding box center [172, 113] width 13 height 13
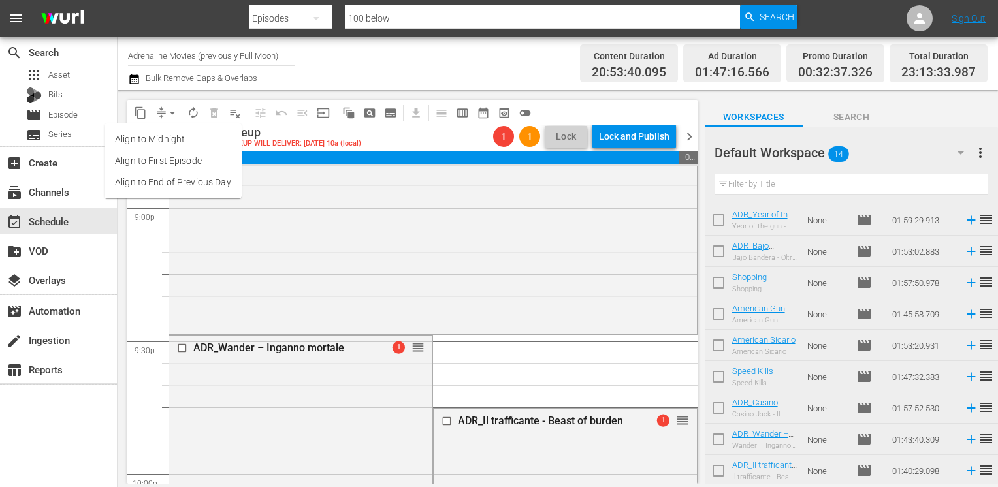
click at [167, 186] on li "Align to End of Previous Day" at bounding box center [173, 183] width 137 height 22
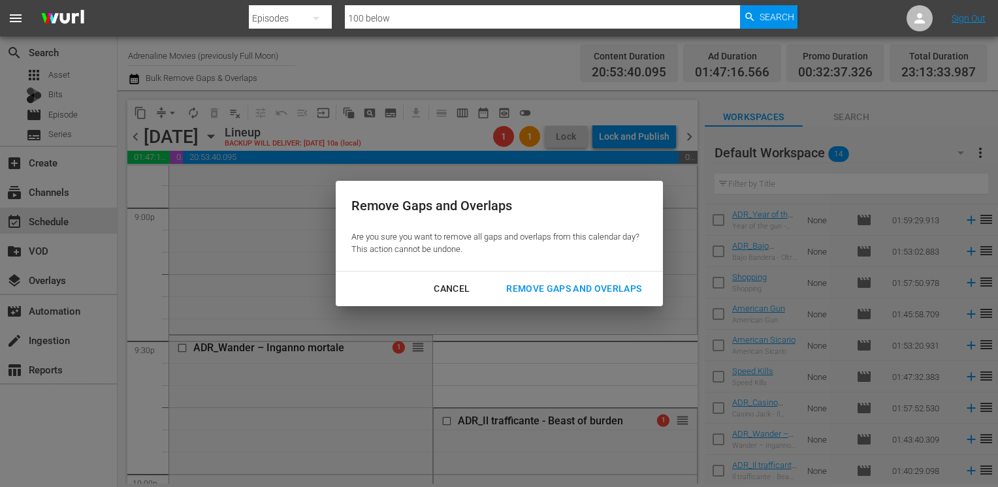
click at [544, 284] on div "Remove Gaps and Overlaps" at bounding box center [574, 289] width 156 height 16
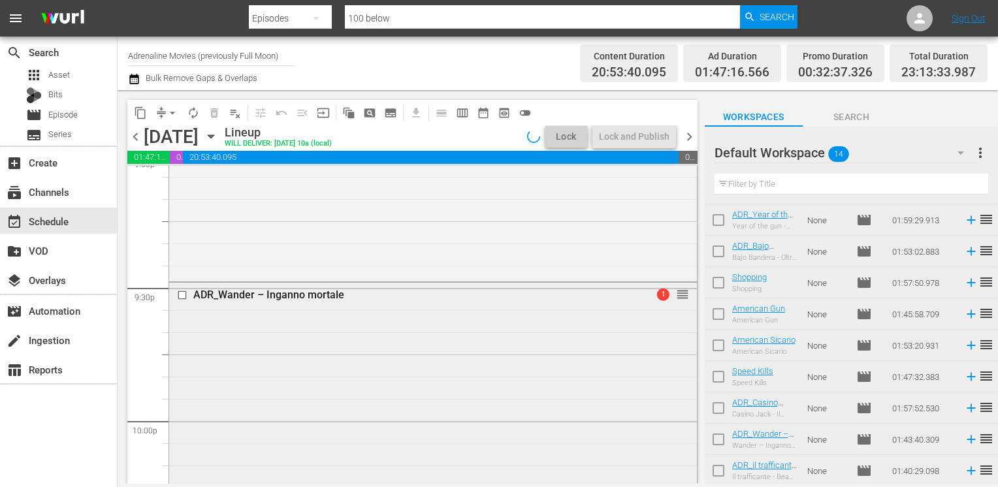
scroll to position [5464, 0]
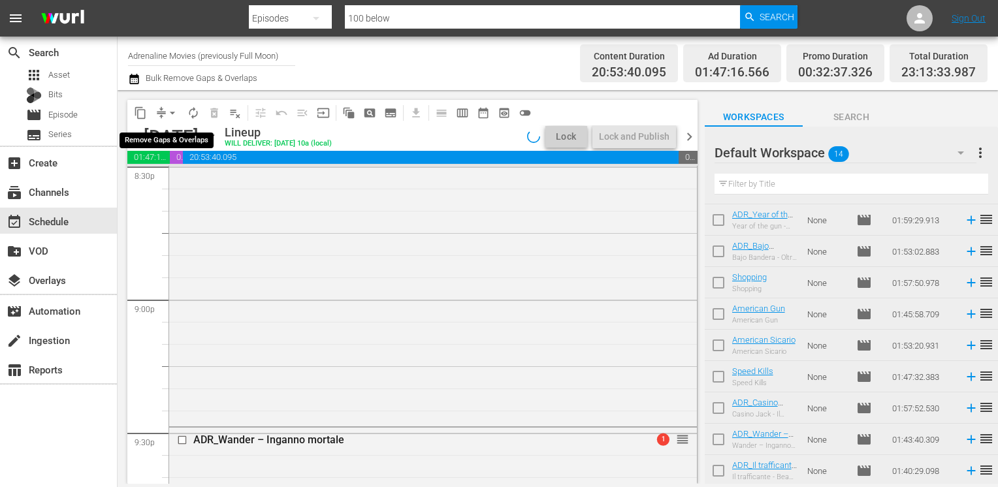
click at [172, 114] on span "arrow_drop_down" at bounding box center [172, 113] width 13 height 13
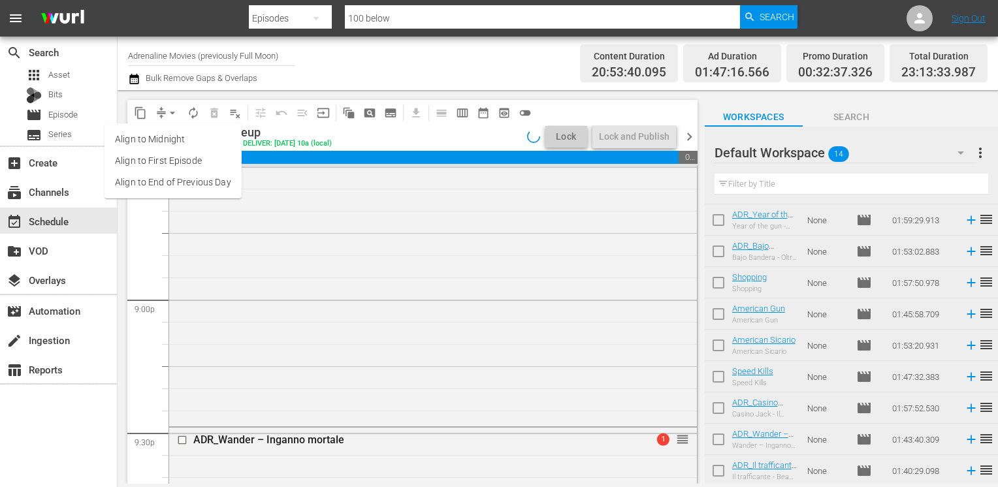
click at [159, 183] on li "Align to End of Previous Day" at bounding box center [173, 183] width 137 height 22
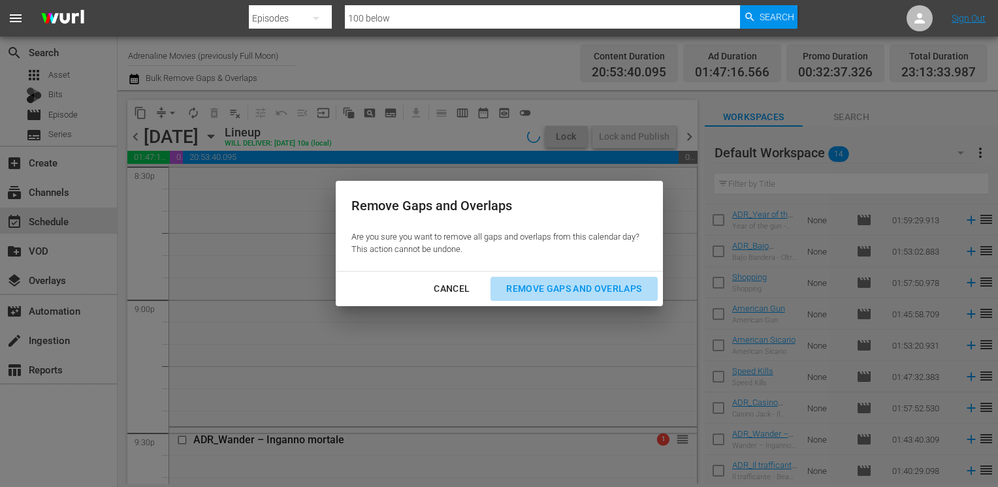
click at [555, 295] on div "Remove Gaps and Overlaps" at bounding box center [574, 289] width 156 height 16
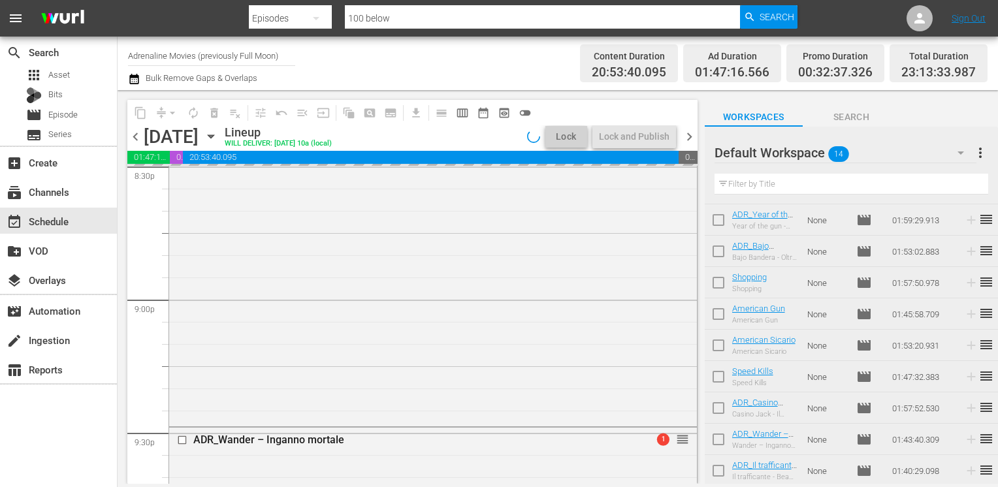
scroll to position [0, 0]
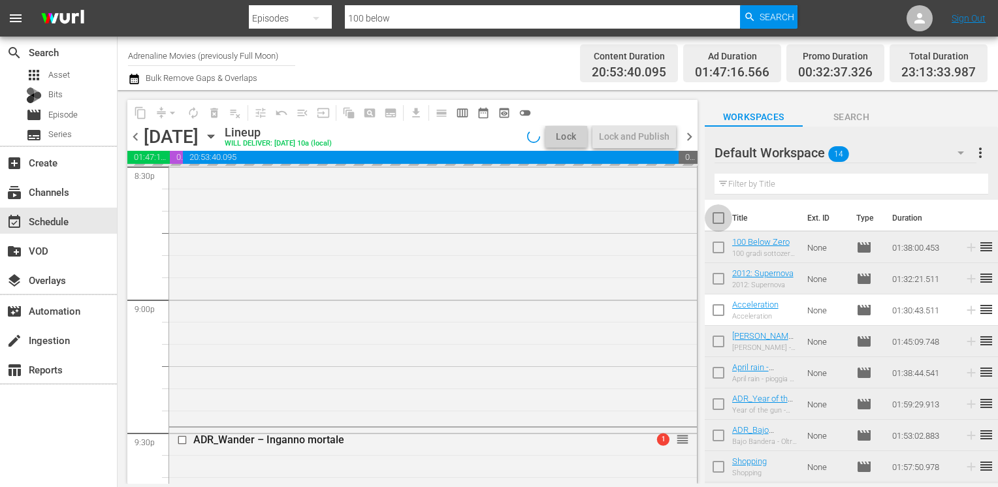
click at [720, 226] on input "checkbox" at bounding box center [718, 220] width 27 height 27
checkbox input "true"
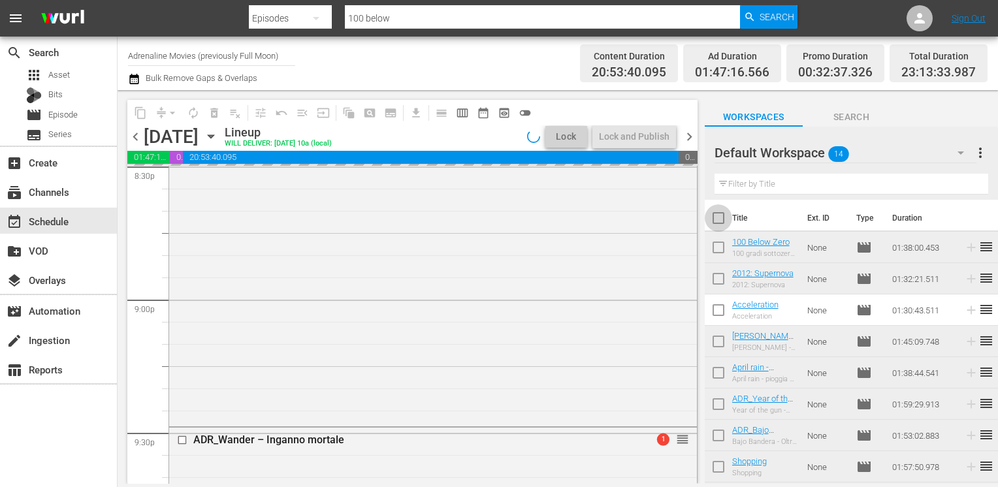
checkbox input "true"
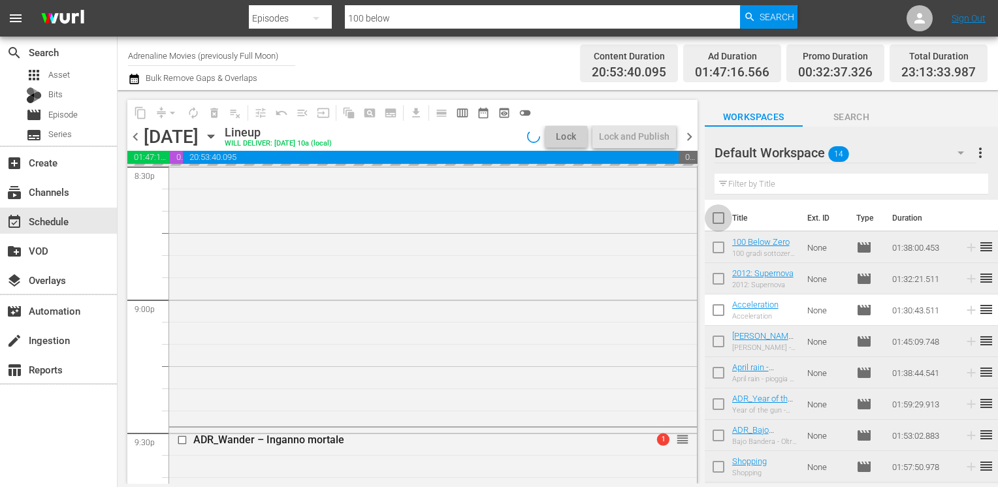
checkbox input "true"
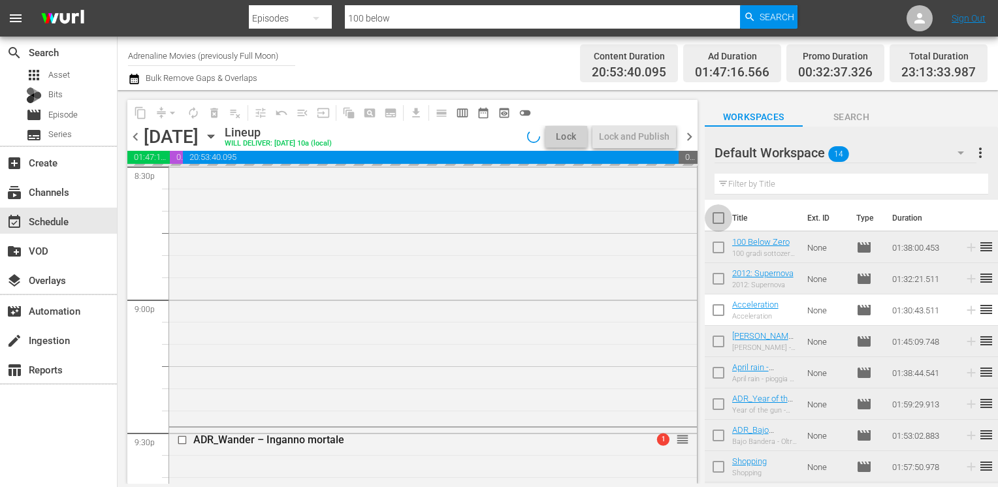
checkbox input "true"
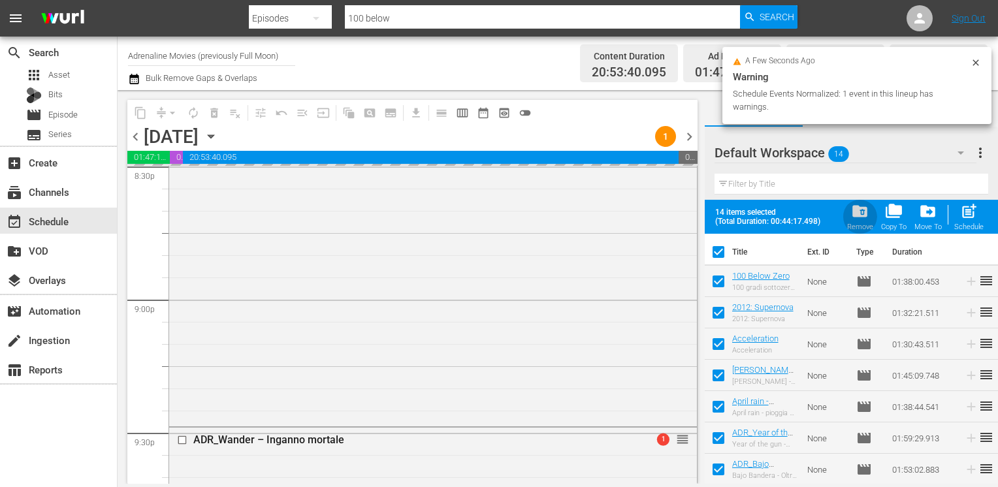
click at [860, 216] on span "folder_delete" at bounding box center [860, 212] width 18 height 18
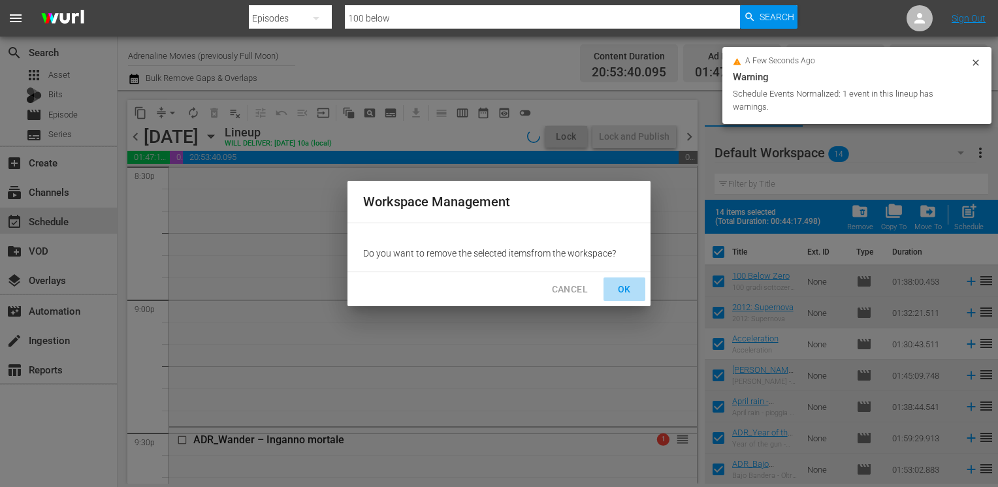
click at [622, 286] on span "OK" at bounding box center [624, 290] width 21 height 16
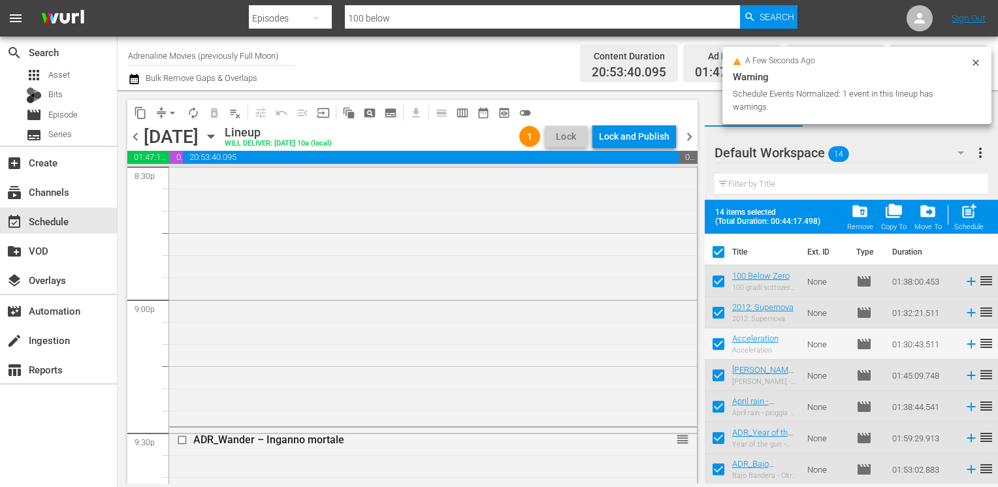
checkbox input "false"
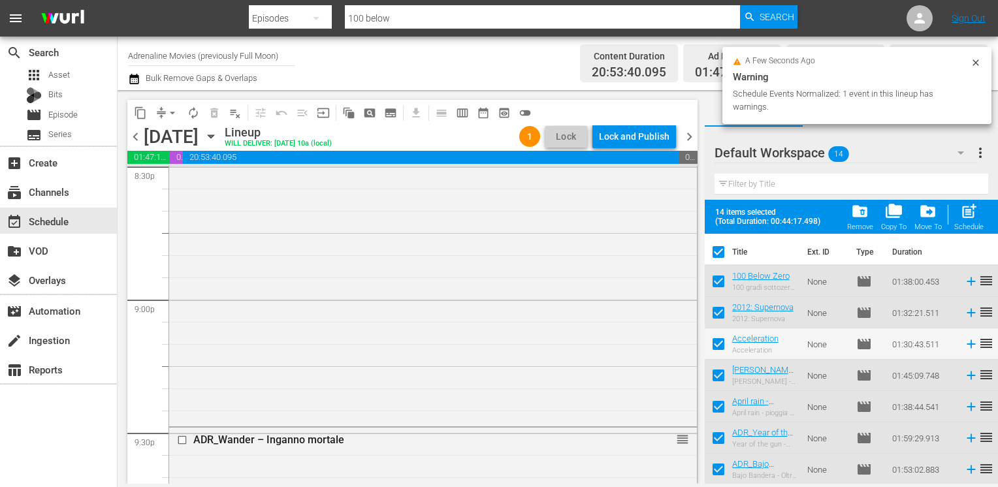
checkbox input "false"
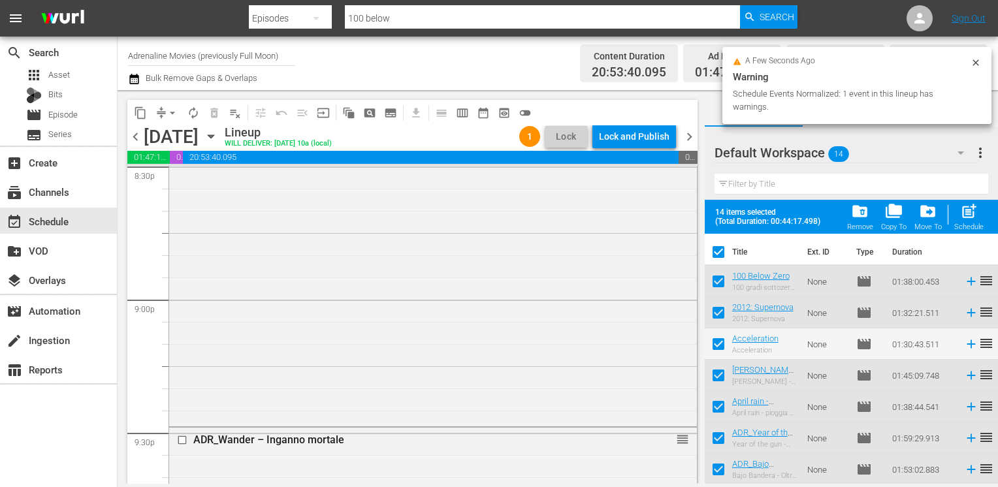
checkbox input "false"
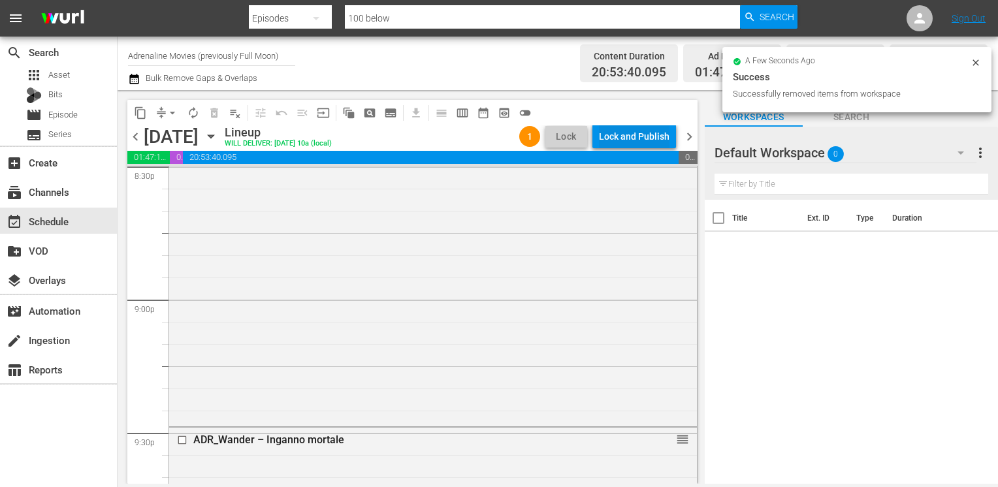
click at [621, 137] on div "Lock and Publish" at bounding box center [634, 137] width 71 height 24
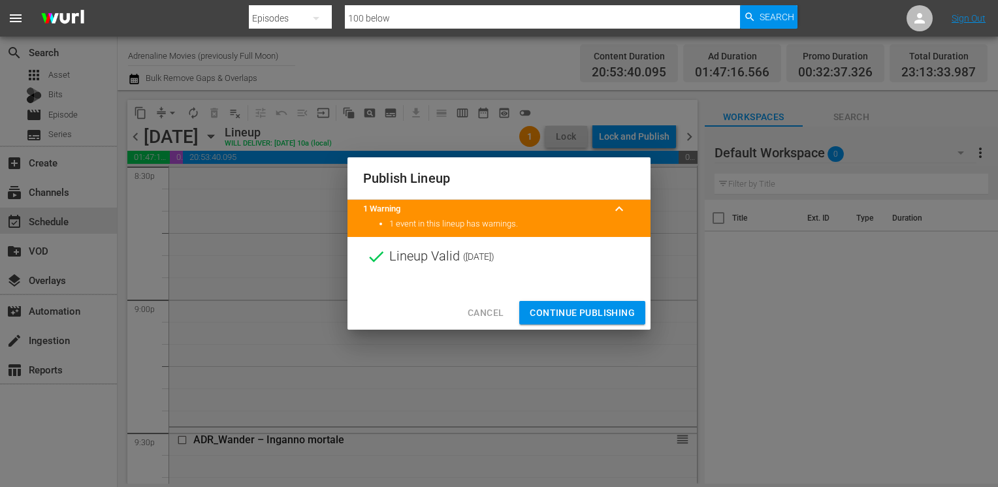
click at [581, 318] on span "Continue Publishing" at bounding box center [582, 313] width 105 height 16
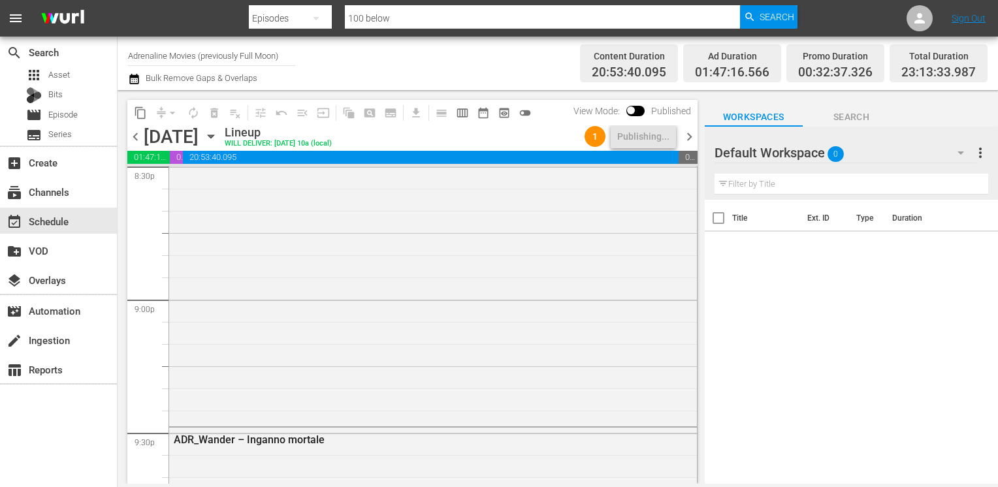
click at [691, 139] on span "chevron_right" at bounding box center [689, 137] width 16 height 16
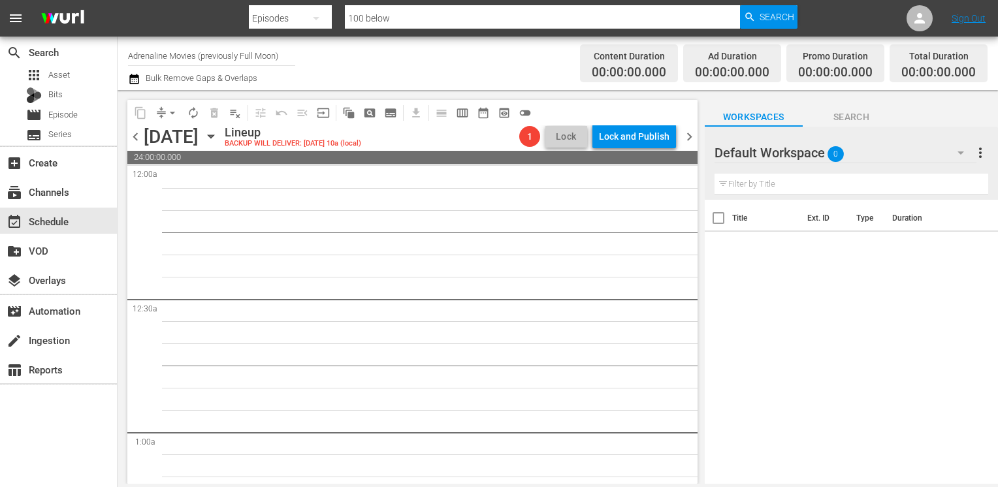
click at [133, 140] on span "chevron_left" at bounding box center [135, 137] width 16 height 16
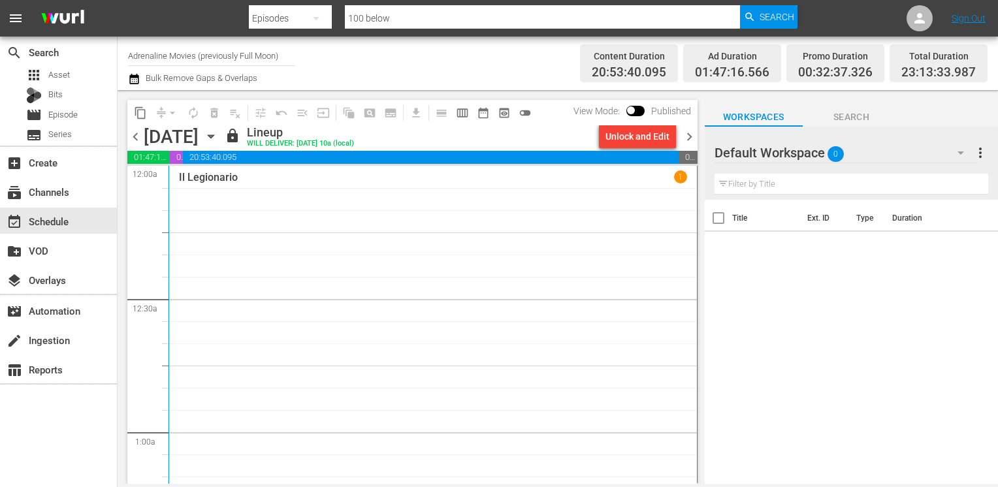
click at [685, 137] on span "chevron_right" at bounding box center [689, 137] width 16 height 16
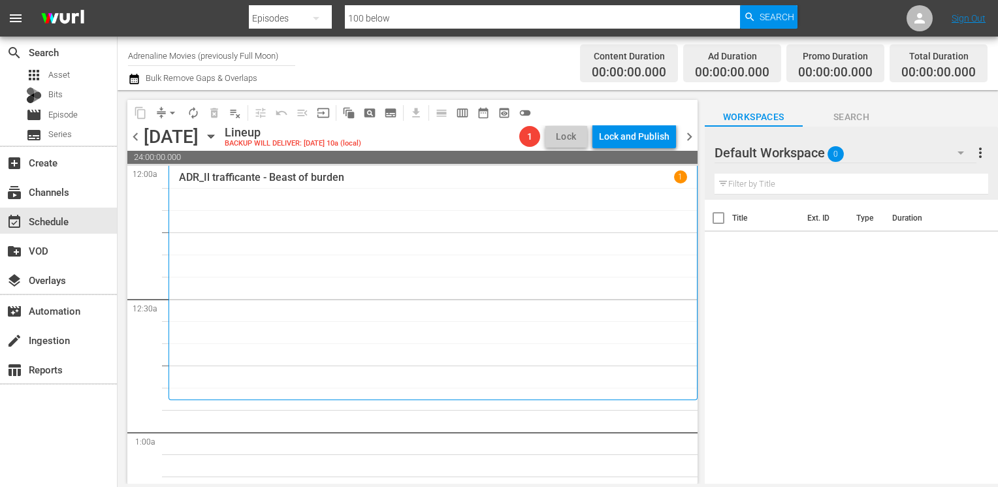
click at [136, 80] on icon "button" at bounding box center [134, 79] width 12 height 16
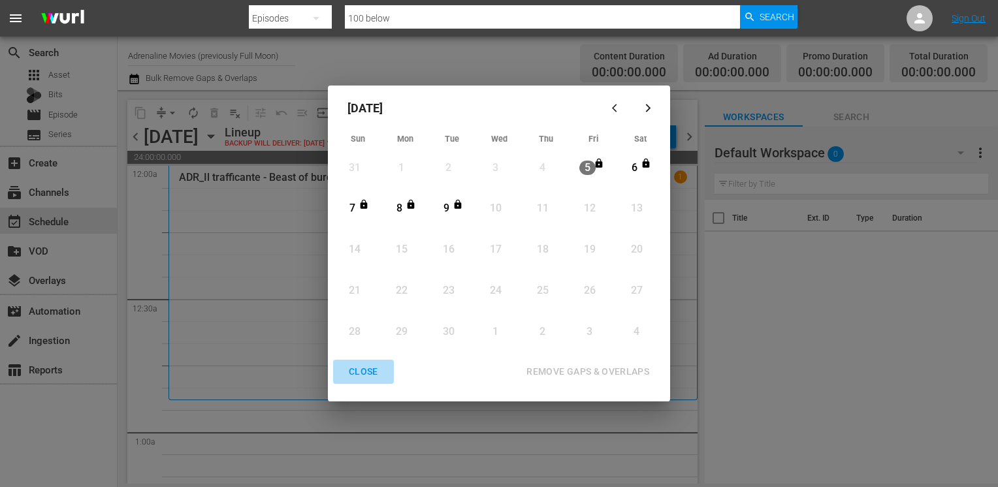
click at [365, 372] on div "CLOSE" at bounding box center [363, 372] width 50 height 16
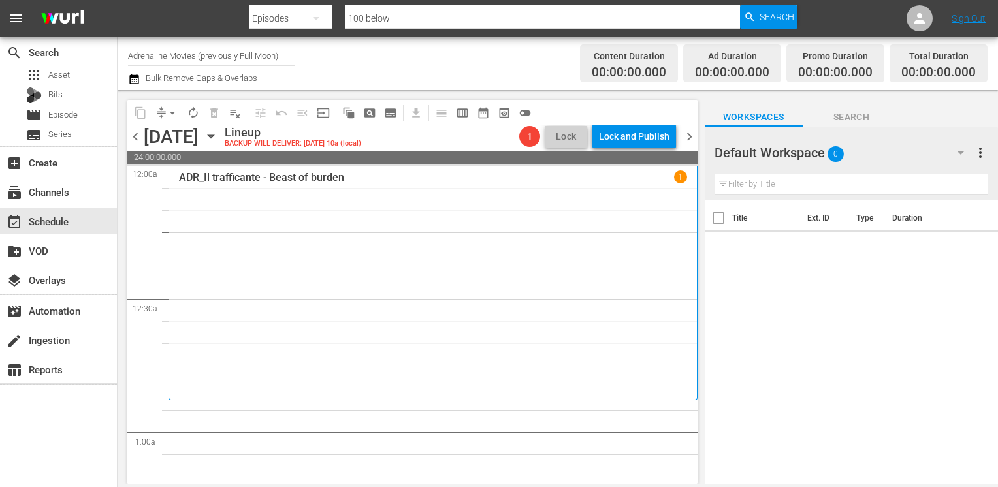
click at [127, 74] on div "Channel Title Adrenaline Movies (previously Full Moon) Bulk Remove Gaps & Overl…" at bounding box center [558, 64] width 881 height 54
click at [132, 77] on icon "button" at bounding box center [133, 79] width 9 height 10
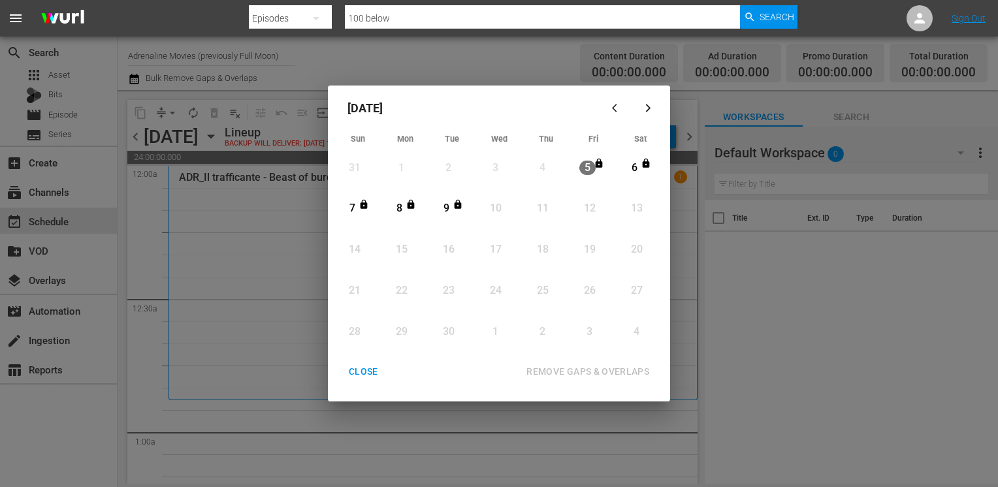
click at [363, 378] on div "CLOSE" at bounding box center [363, 372] width 50 height 16
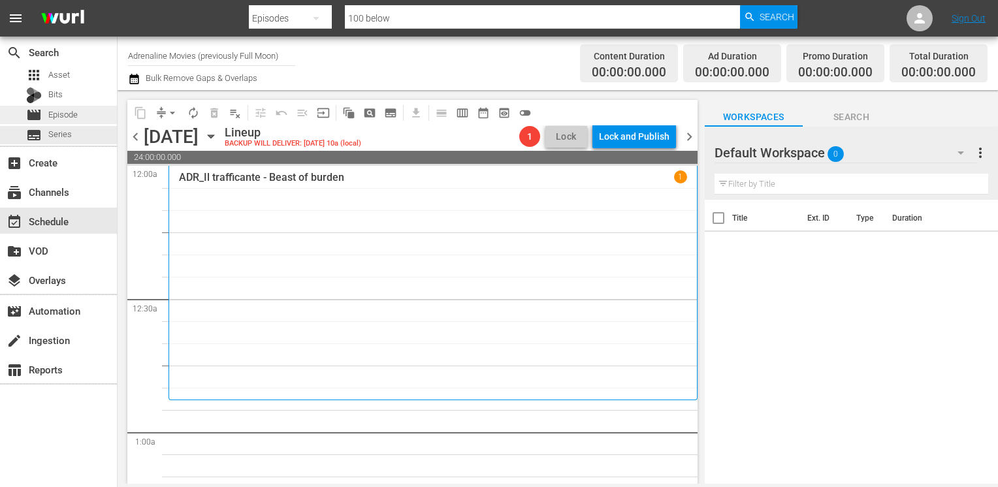
click at [71, 116] on span "Episode" at bounding box center [62, 114] width 29 height 13
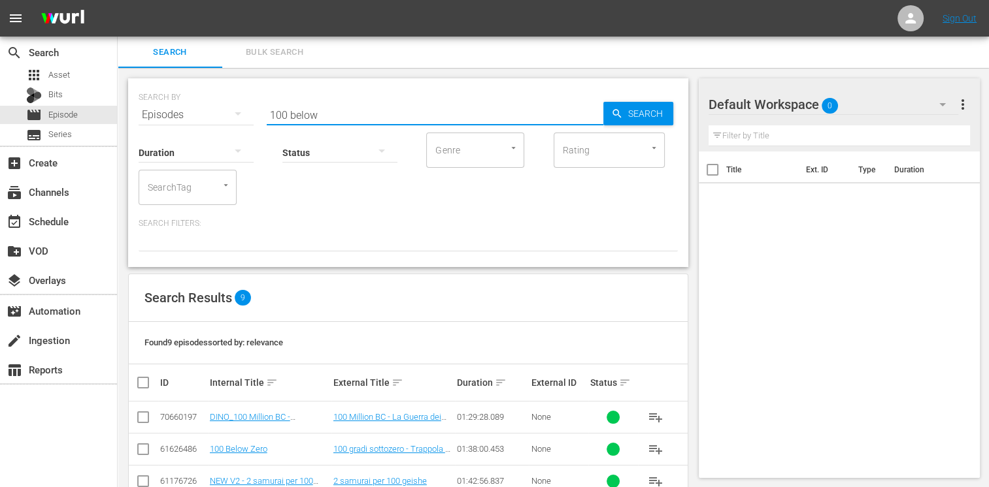
drag, startPoint x: 353, startPoint y: 111, endPoint x: 157, endPoint y: 95, distance: 196.6
click at [157, 95] on div "SEARCH BY Search By Episodes Search ID, Title, Description, Keywords, or Catego…" at bounding box center [408, 107] width 539 height 47
type input "rogue"
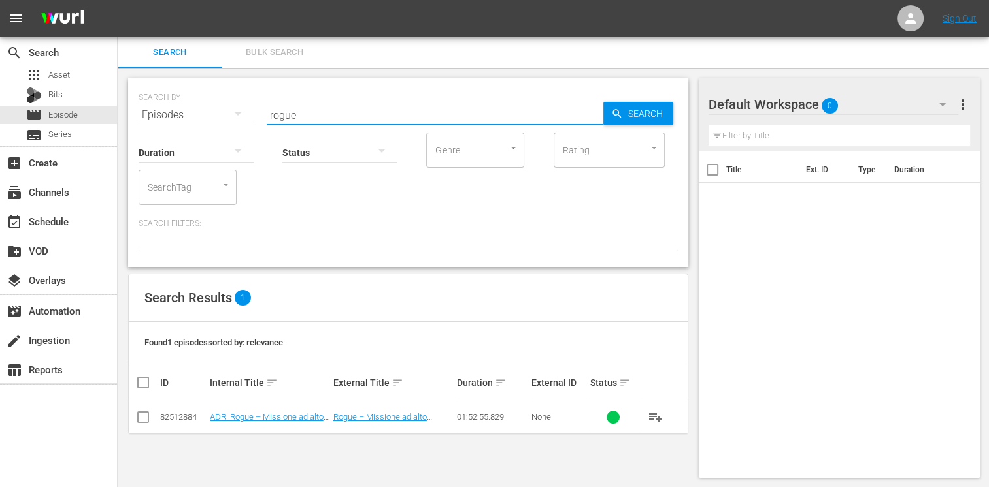
click at [138, 416] on input "checkbox" at bounding box center [143, 420] width 16 height 16
checkbox input "true"
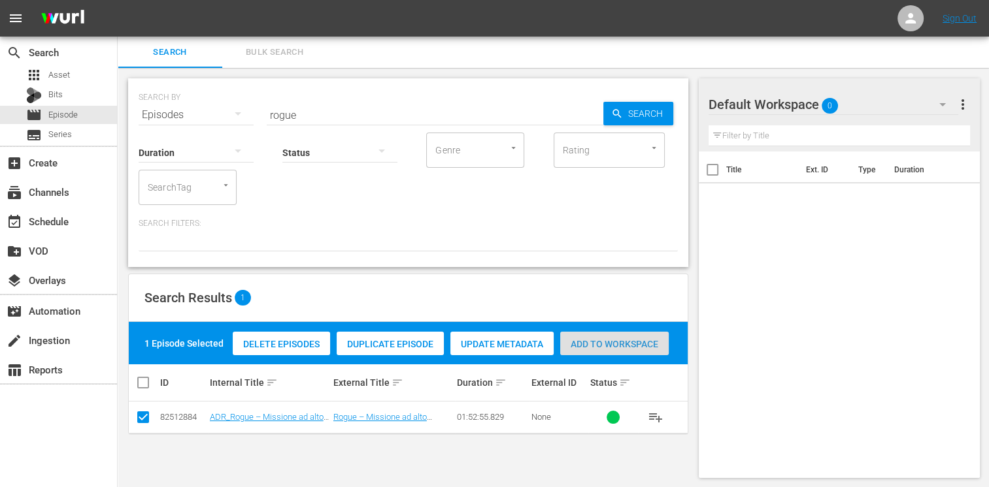
click at [615, 346] on span "Add to Workspace" at bounding box center [614, 344] width 108 height 10
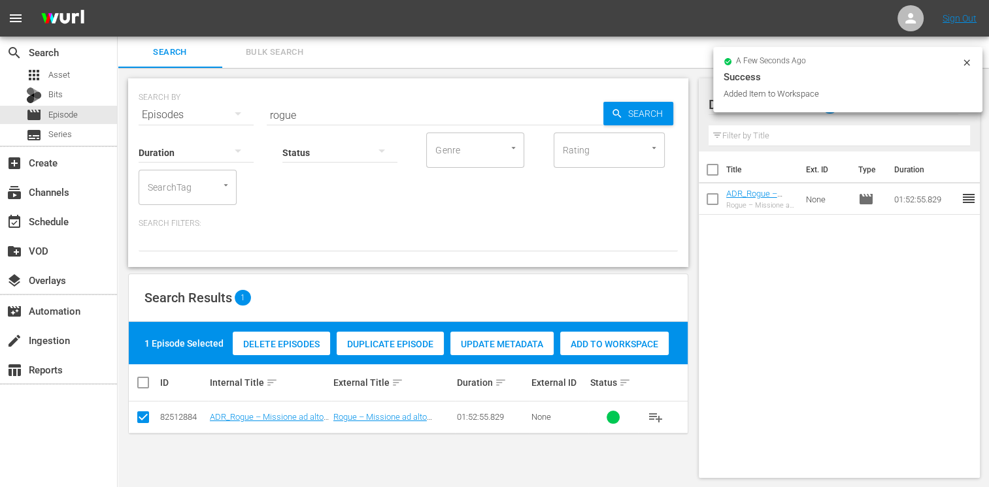
drag, startPoint x: 319, startPoint y: 116, endPoint x: 235, endPoint y: 106, distance: 84.9
click at [235, 106] on div "SEARCH BY Search By Episodes Search ID, Title, Description, Keywords, or Catego…" at bounding box center [408, 107] width 539 height 47
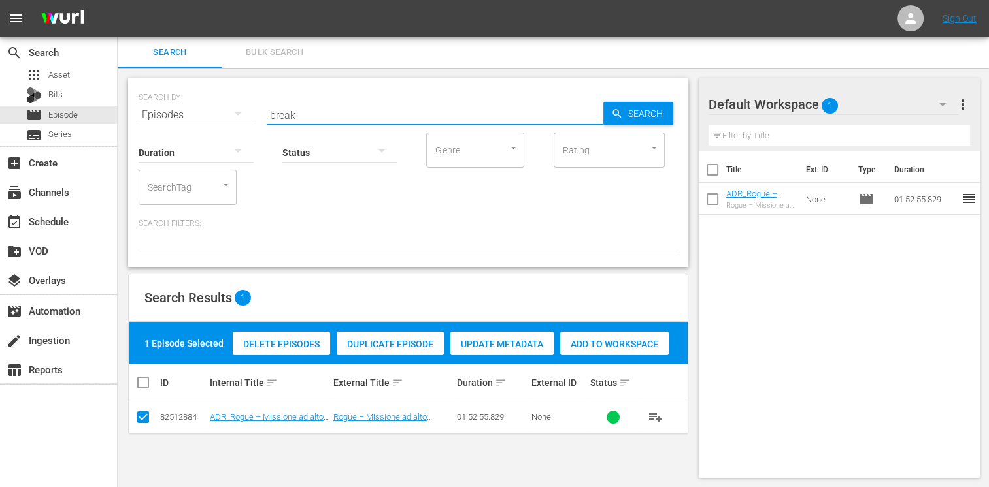
type input "break"
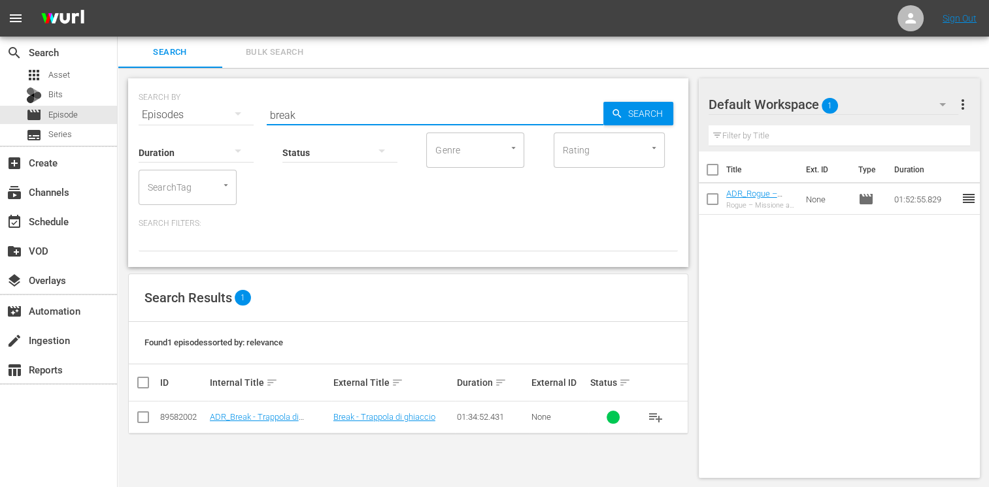
click at [150, 415] on input "checkbox" at bounding box center [143, 420] width 16 height 16
checkbox input "true"
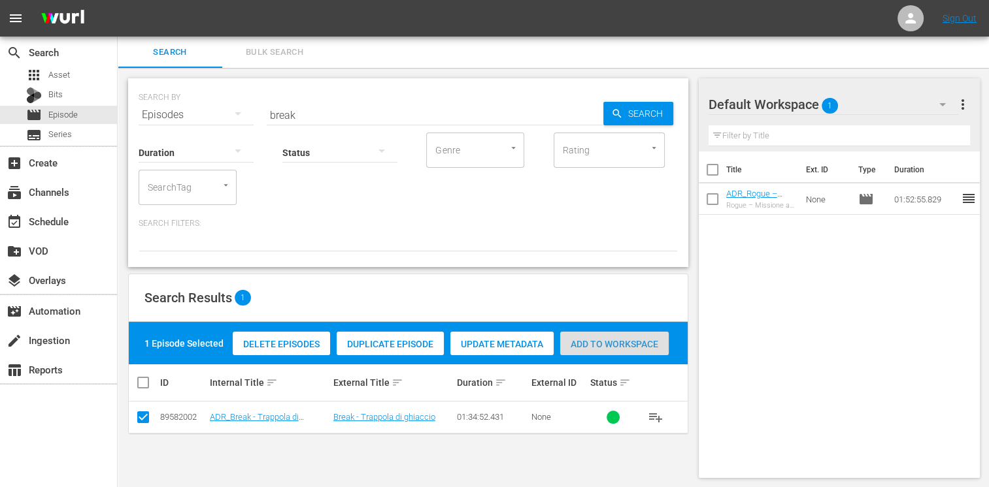
click at [608, 348] on span "Add to Workspace" at bounding box center [614, 344] width 108 height 10
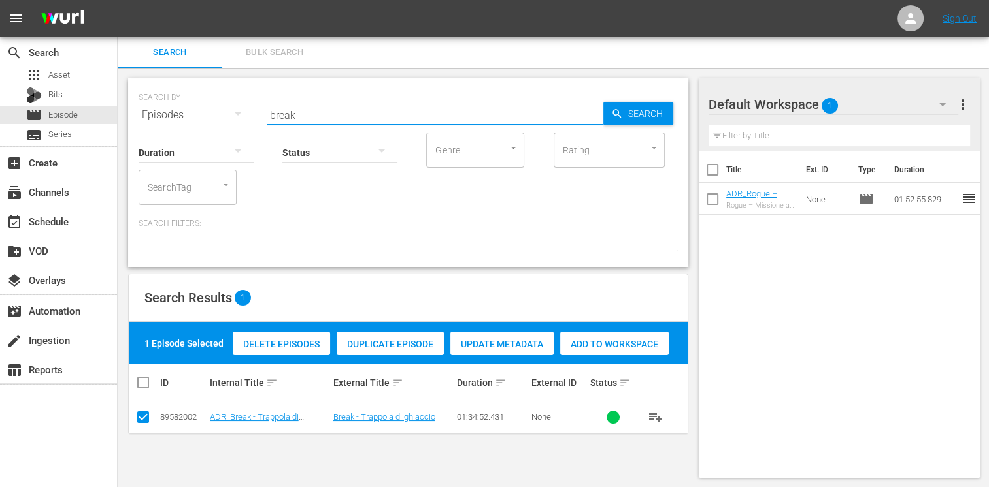
drag, startPoint x: 311, startPoint y: 114, endPoint x: 250, endPoint y: 109, distance: 61.6
click at [250, 109] on div "SEARCH BY Search By Episodes Search ID, Title, Description, Keywords, or Catego…" at bounding box center [408, 107] width 539 height 47
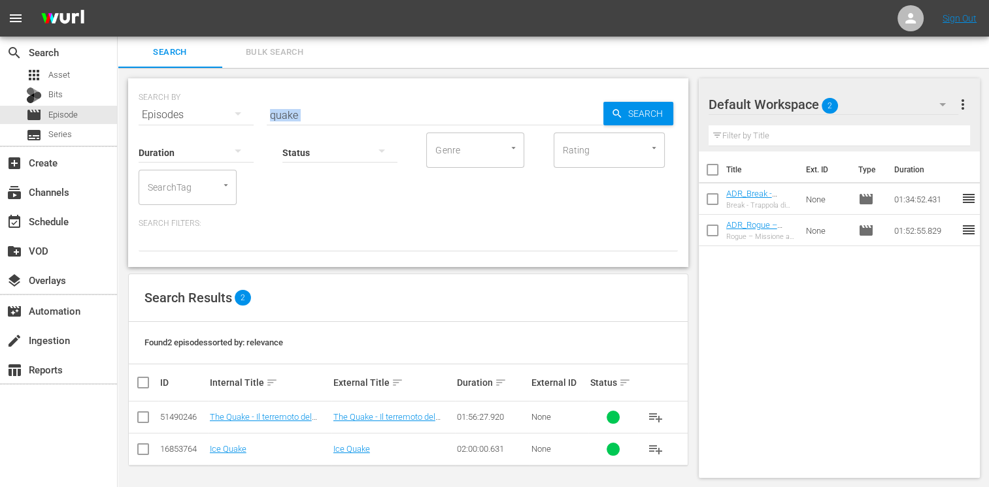
drag, startPoint x: 321, startPoint y: 122, endPoint x: 238, endPoint y: 109, distance: 84.6
click at [238, 109] on div "SEARCH BY Search By Episodes Search ID, Title, Description, Keywords, or Catego…" at bounding box center [408, 172] width 560 height 189
drag, startPoint x: 238, startPoint y: 109, endPoint x: 326, endPoint y: 115, distance: 88.4
click at [334, 114] on input "quake" at bounding box center [435, 114] width 336 height 31
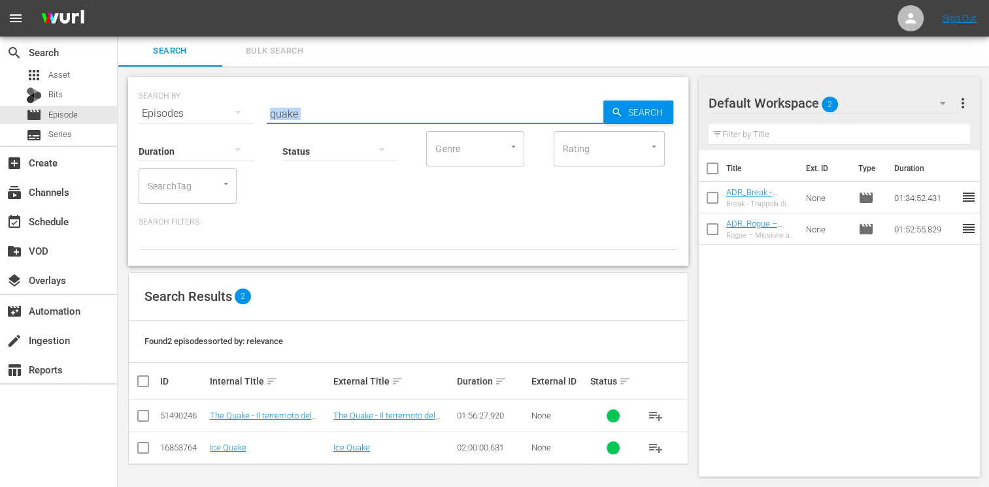
click at [285, 111] on input "quake" at bounding box center [435, 113] width 336 height 31
drag, startPoint x: 312, startPoint y: 116, endPoint x: 238, endPoint y: 112, distance: 73.3
click at [238, 112] on div "SEARCH BY Search By Episodes Search ID, Title, Description, Keywords, or Catego…" at bounding box center [408, 105] width 539 height 47
type input "top gun"
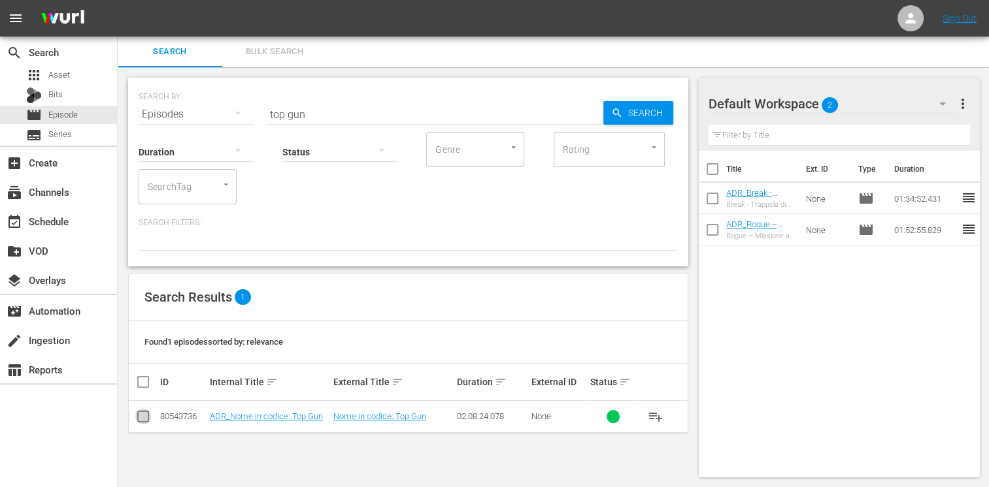
click at [141, 419] on input "checkbox" at bounding box center [143, 420] width 16 height 16
checkbox input "true"
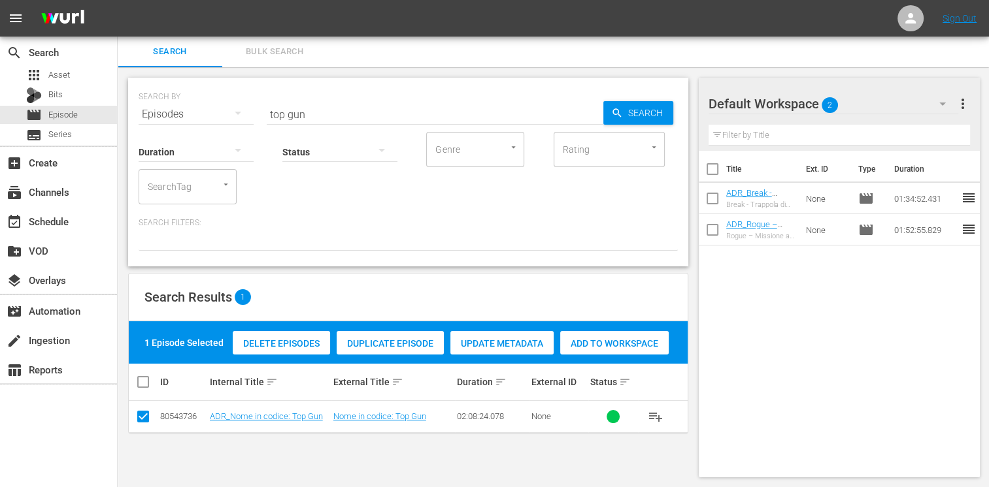
click at [622, 342] on span "Add to Workspace" at bounding box center [614, 343] width 108 height 10
drag, startPoint x: 314, startPoint y: 111, endPoint x: 274, endPoint y: 114, distance: 39.3
click at [274, 114] on input "top gun" at bounding box center [435, 114] width 336 height 31
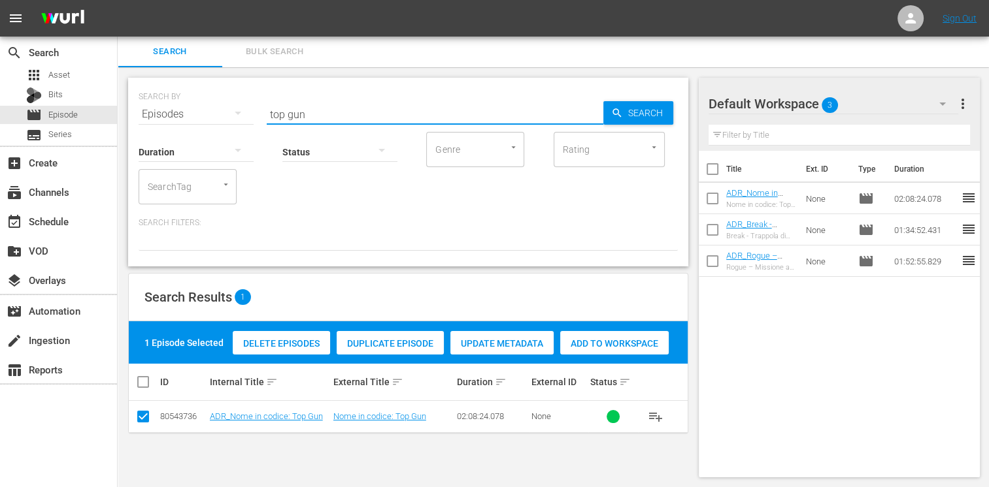
type input "t"
type input "[PERSON_NAME]"
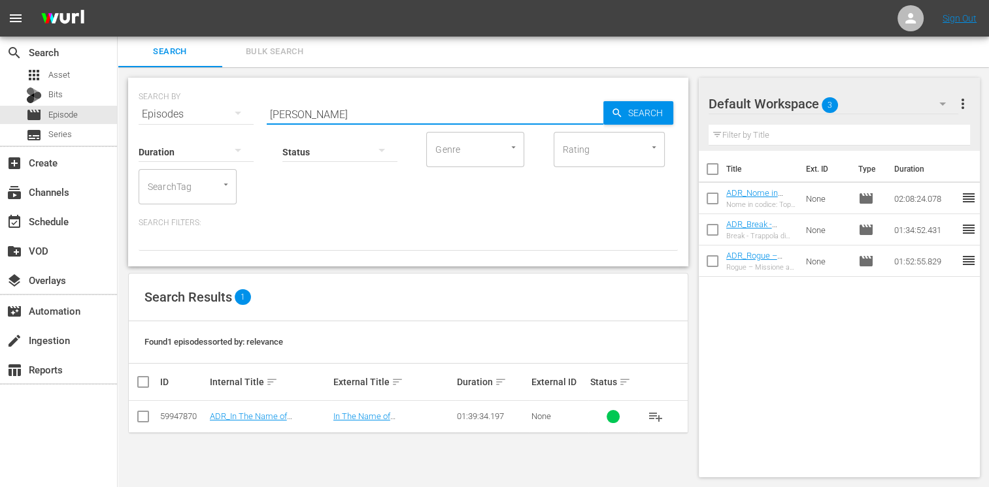
click at [136, 410] on icon at bounding box center [143, 417] width 16 height 16
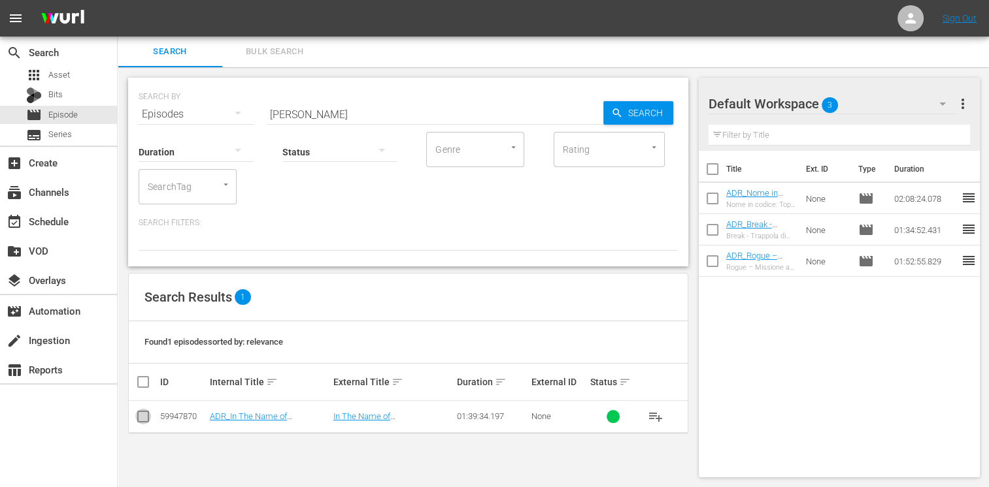
click at [143, 421] on input "checkbox" at bounding box center [143, 420] width 16 height 16
checkbox input "true"
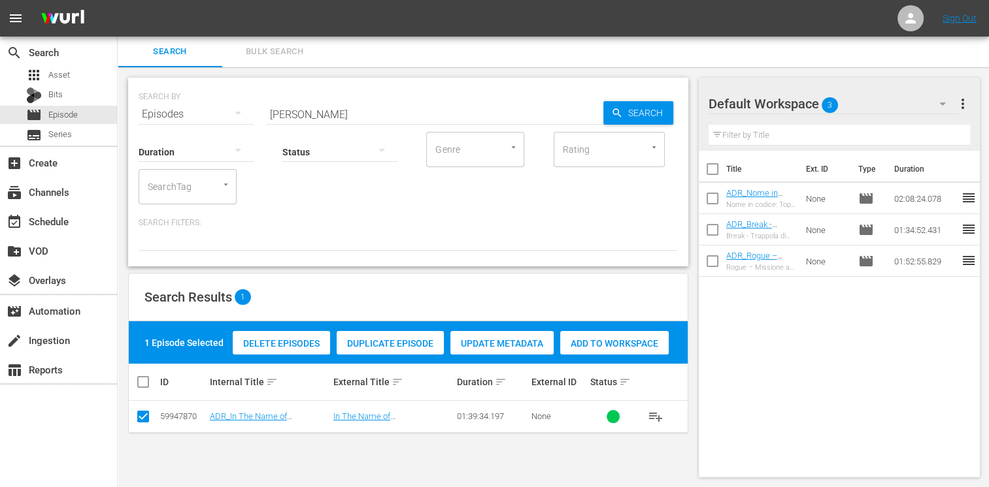
click at [617, 341] on span "Add to Workspace" at bounding box center [614, 343] width 108 height 10
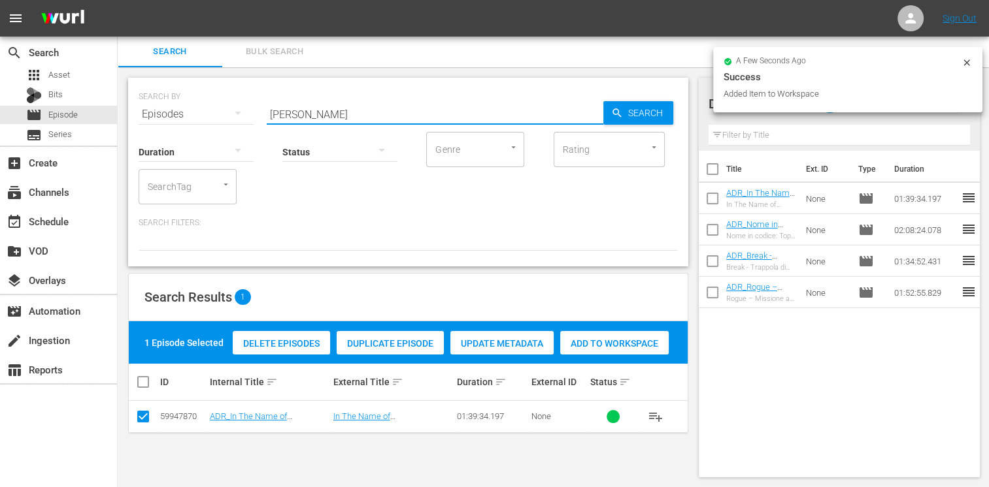
drag, startPoint x: 327, startPoint y: 111, endPoint x: 215, endPoint y: 112, distance: 111.7
click at [215, 112] on div "SEARCH BY Search By Episodes Search ID, Title, Description, Keywords, or Catego…" at bounding box center [408, 106] width 539 height 47
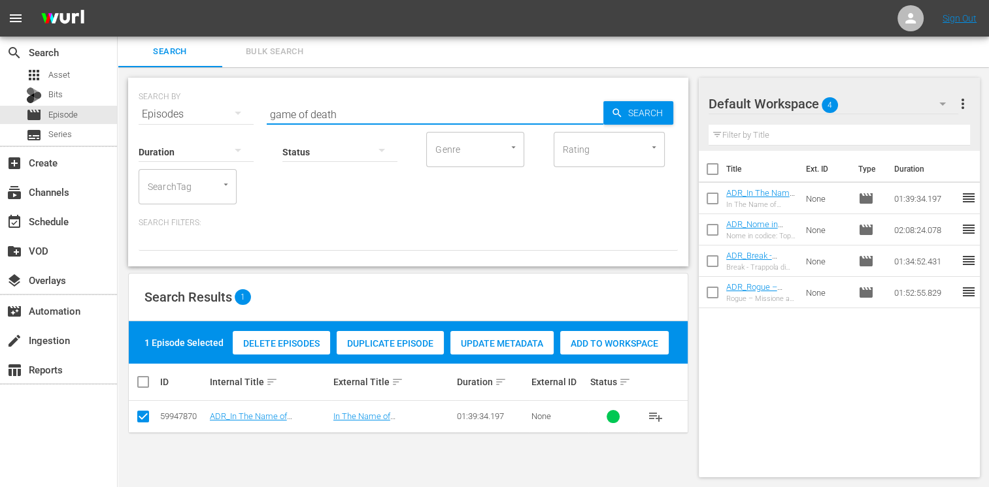
type input "game of death"
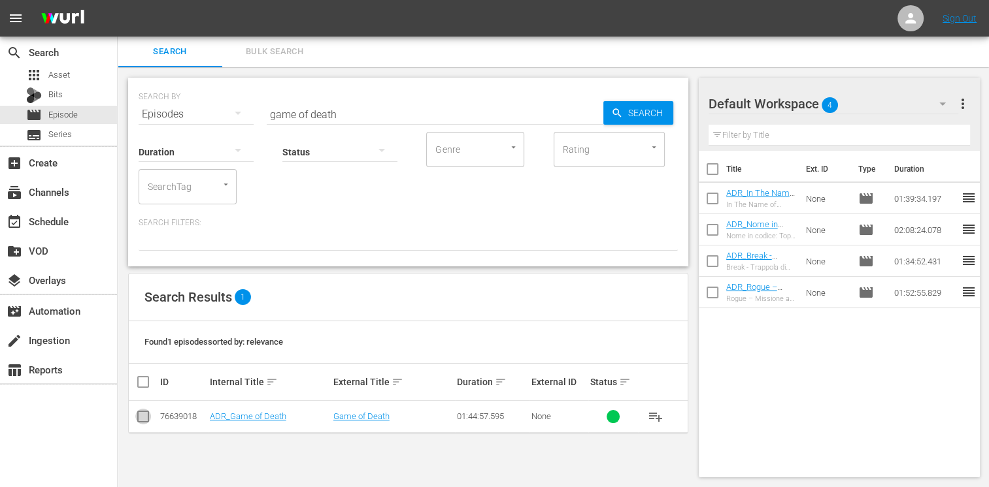
click at [142, 418] on input "checkbox" at bounding box center [143, 420] width 16 height 16
checkbox input "true"
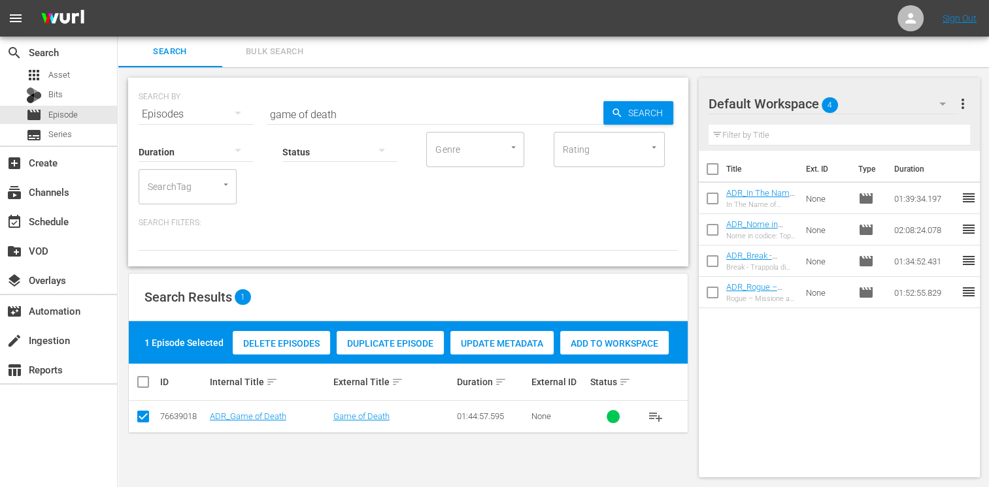
click at [632, 344] on span "Add to Workspace" at bounding box center [614, 343] width 108 height 10
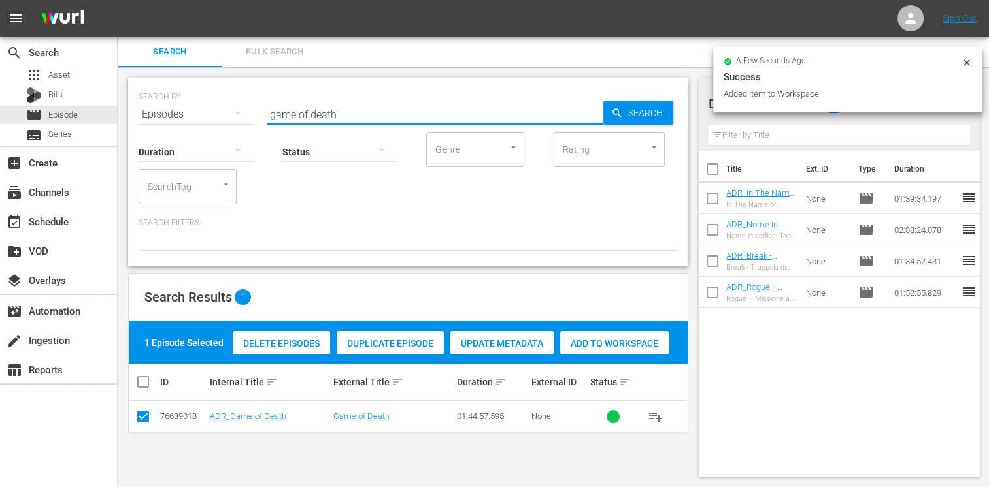
drag, startPoint x: 352, startPoint y: 115, endPoint x: 225, endPoint y: 101, distance: 127.6
click at [225, 101] on div "SEARCH BY Search By Episodes Search ID, Title, Description, Keywords, or Catego…" at bounding box center [408, 106] width 539 height 47
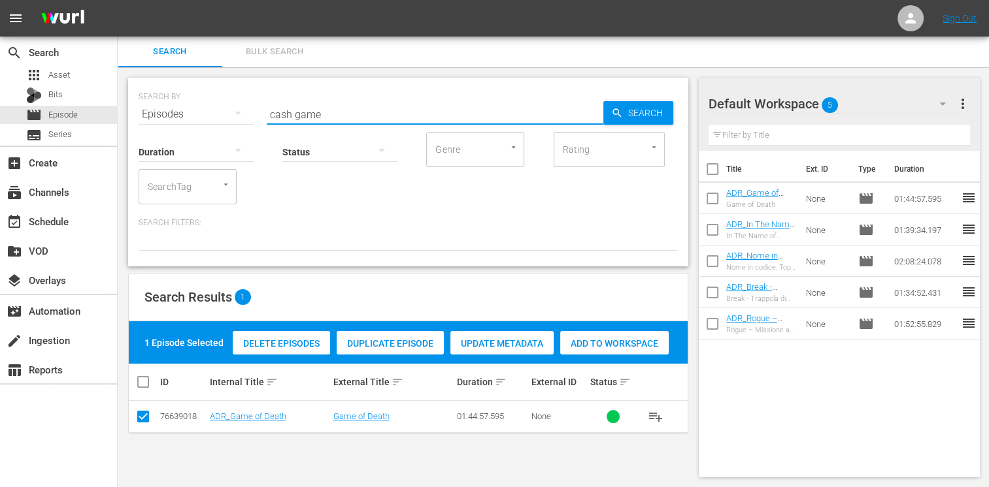
type input "cash game"
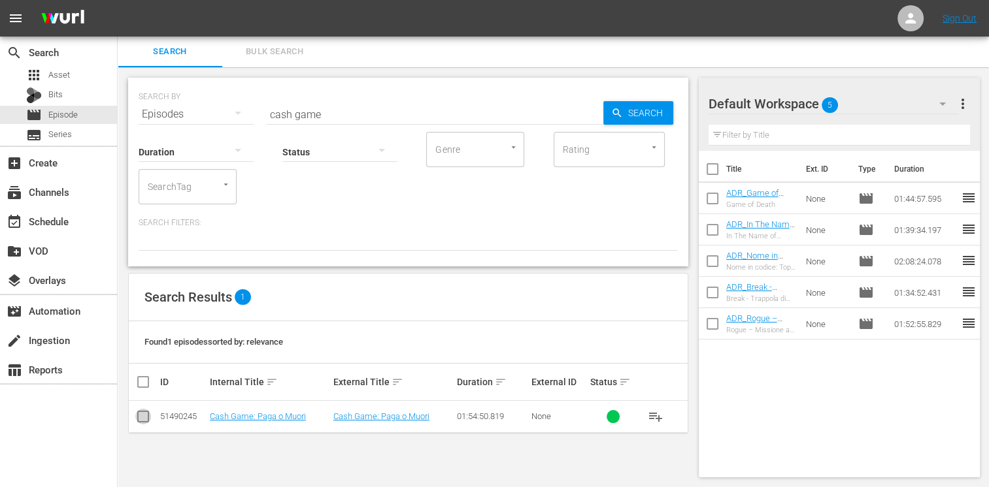
click at [146, 422] on input "checkbox" at bounding box center [143, 420] width 16 height 16
checkbox input "true"
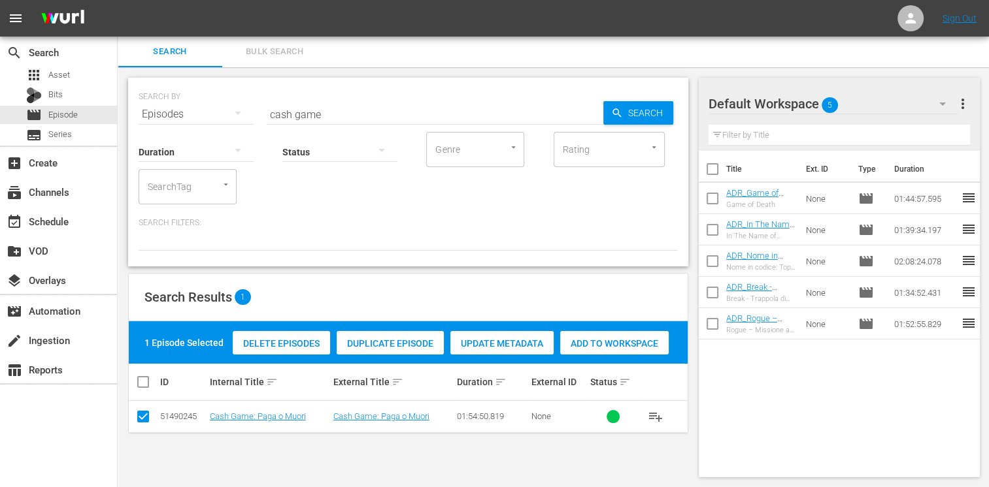
click at [611, 343] on span "Add to Workspace" at bounding box center [614, 343] width 108 height 10
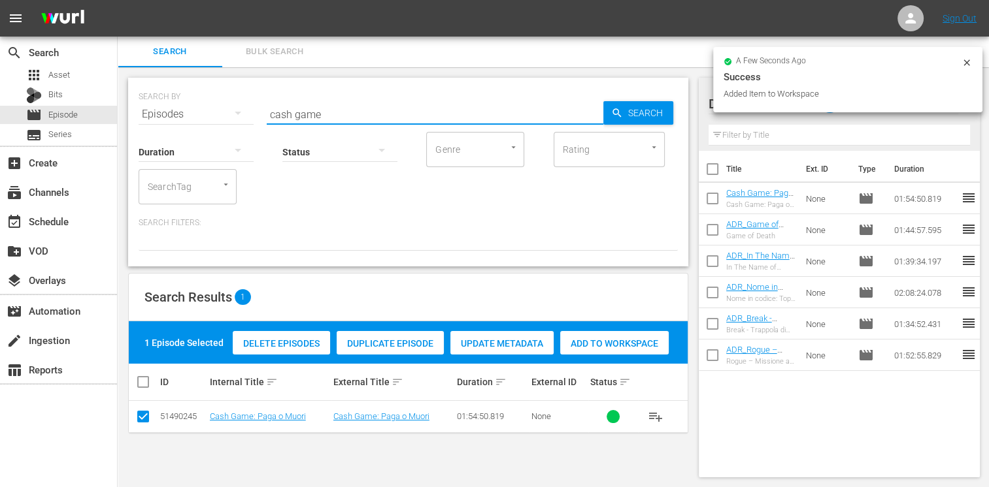
drag, startPoint x: 318, startPoint y: 109, endPoint x: 220, endPoint y: 108, distance: 98.7
click at [220, 108] on div "SEARCH BY Search By Episodes Search ID, Title, Description, Keywords, or Catego…" at bounding box center [408, 106] width 539 height 47
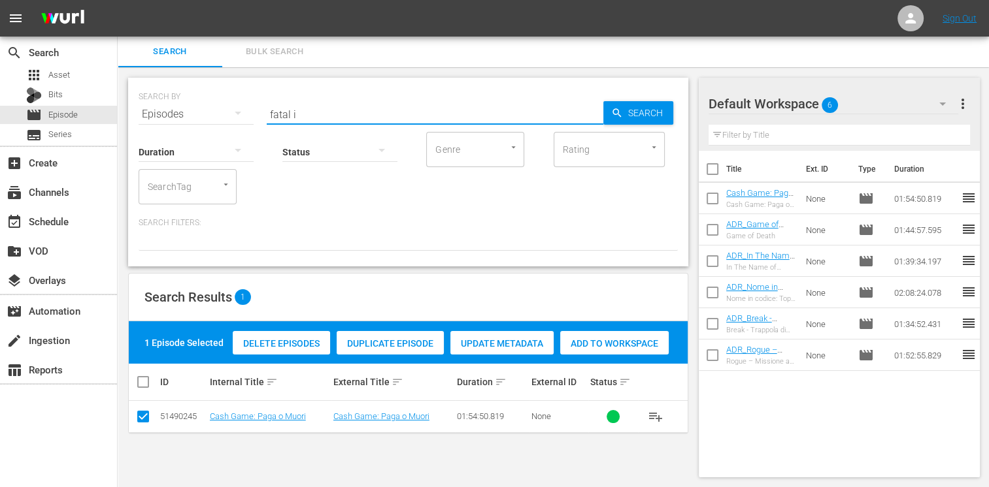
type input "fatal i"
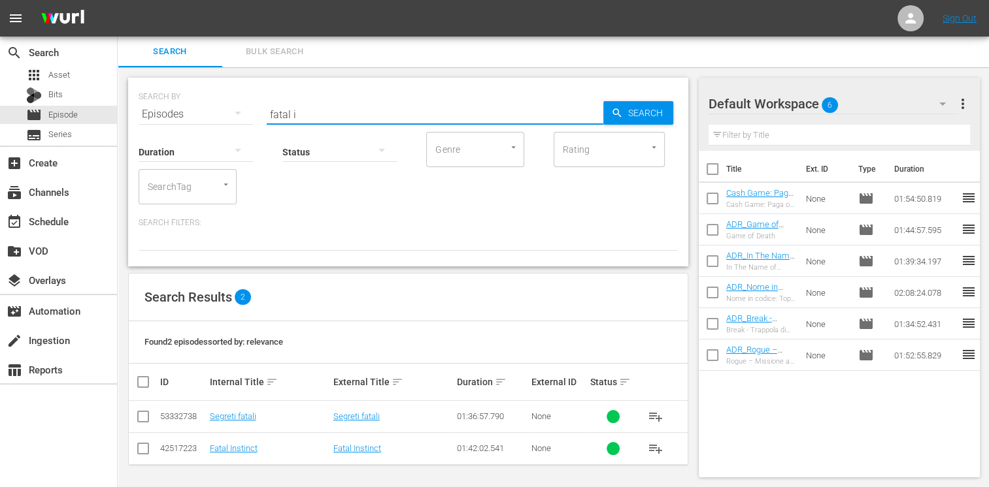
click at [149, 448] on input "checkbox" at bounding box center [143, 452] width 16 height 16
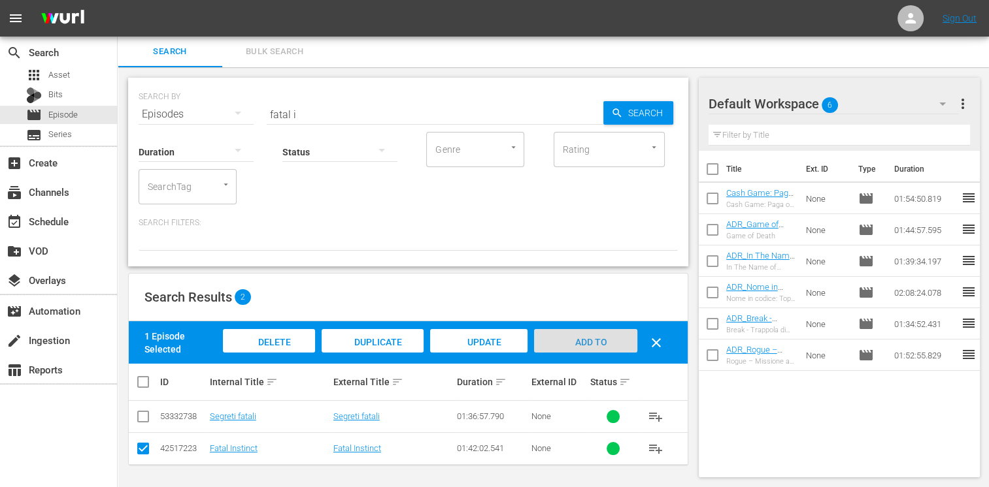
click at [600, 344] on span "Add to Workspace" at bounding box center [585, 354] width 64 height 35
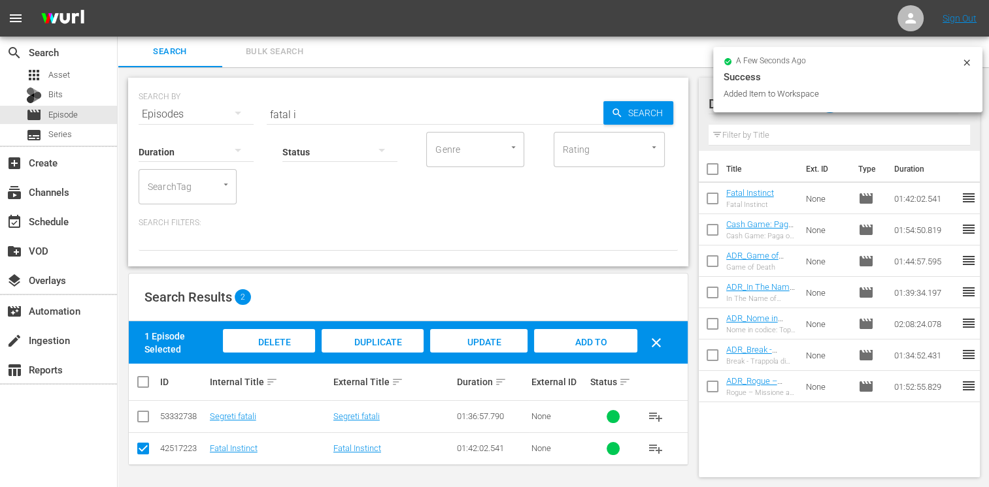
click at [141, 444] on input "checkbox" at bounding box center [143, 452] width 16 height 16
checkbox input "false"
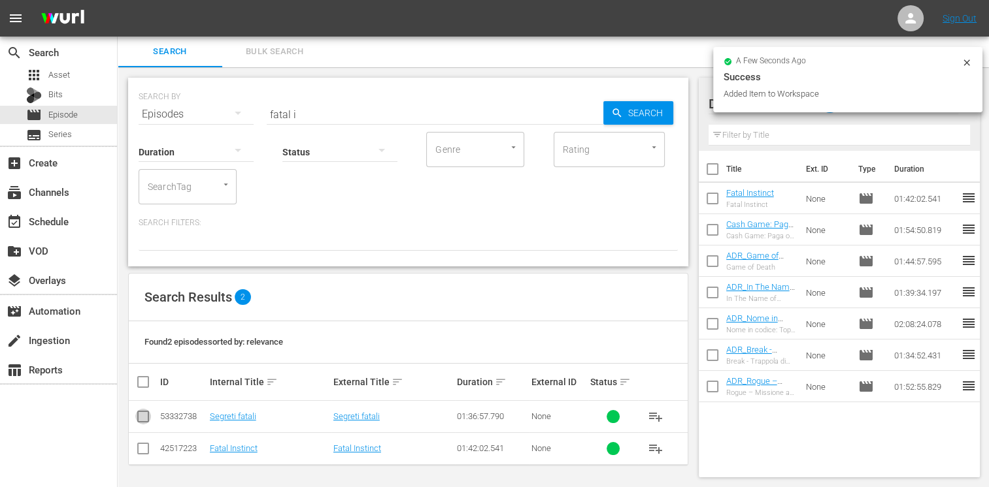
click at [146, 411] on icon at bounding box center [143, 417] width 12 height 12
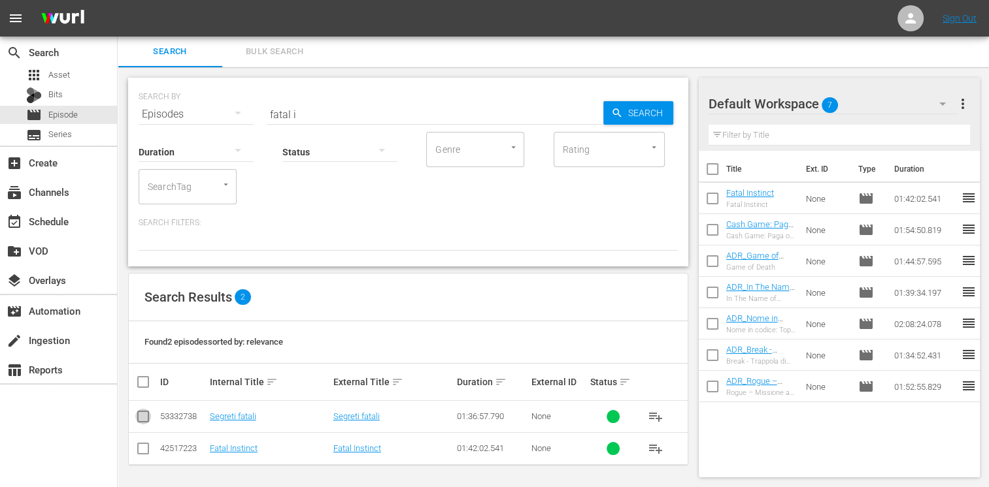
click at [146, 418] on input "checkbox" at bounding box center [143, 420] width 16 height 16
checkbox input "true"
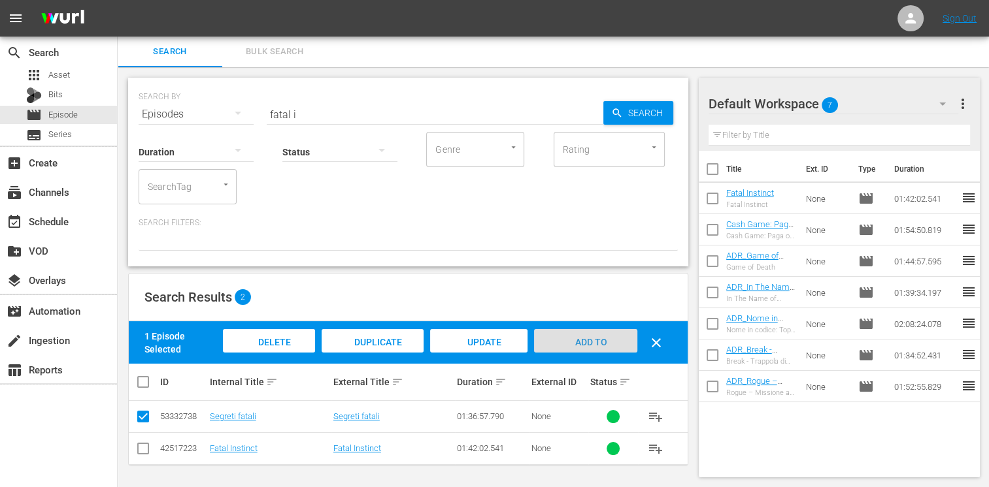
click at [585, 344] on span "Add to Workspace" at bounding box center [585, 354] width 64 height 35
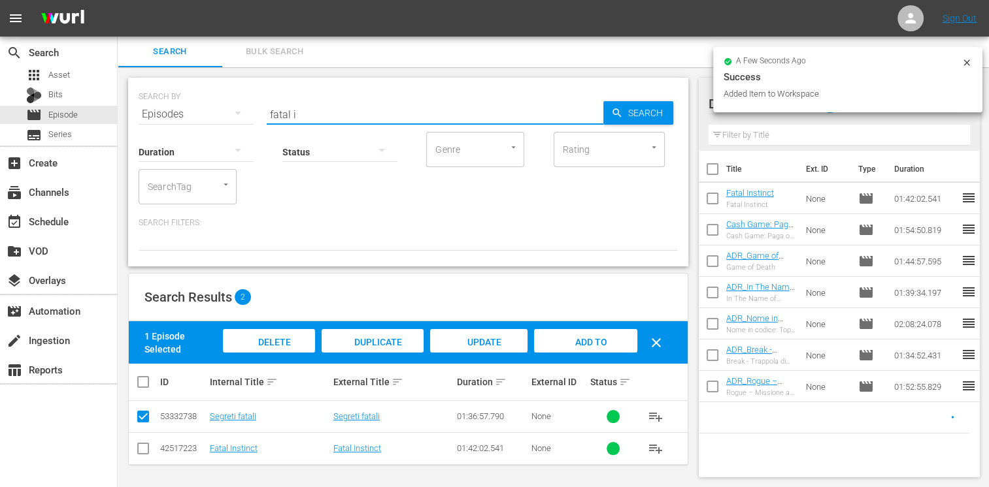
drag, startPoint x: 311, startPoint y: 110, endPoint x: 223, endPoint y: 107, distance: 87.6
click at [223, 107] on div "SEARCH BY Search By Episodes Search ID, Title, Description, Keywords, or Catego…" at bounding box center [408, 106] width 539 height 47
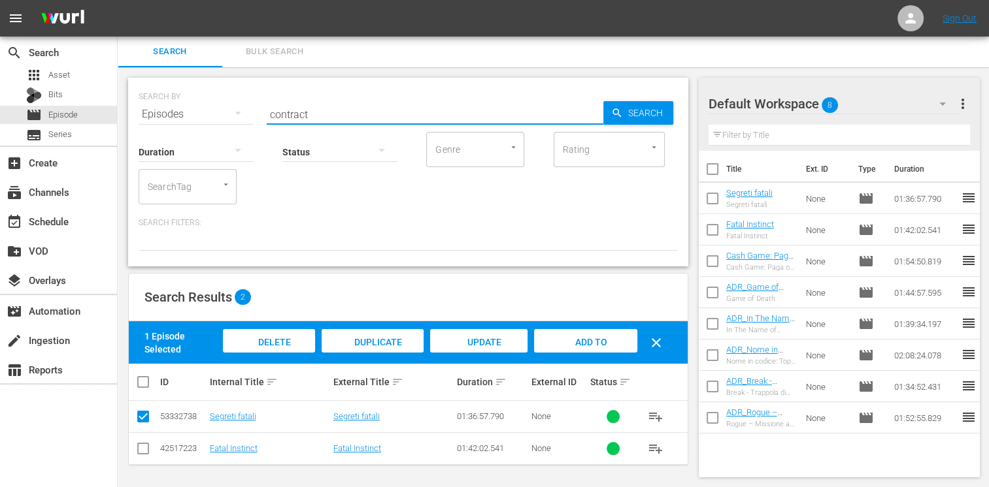
type input "contract"
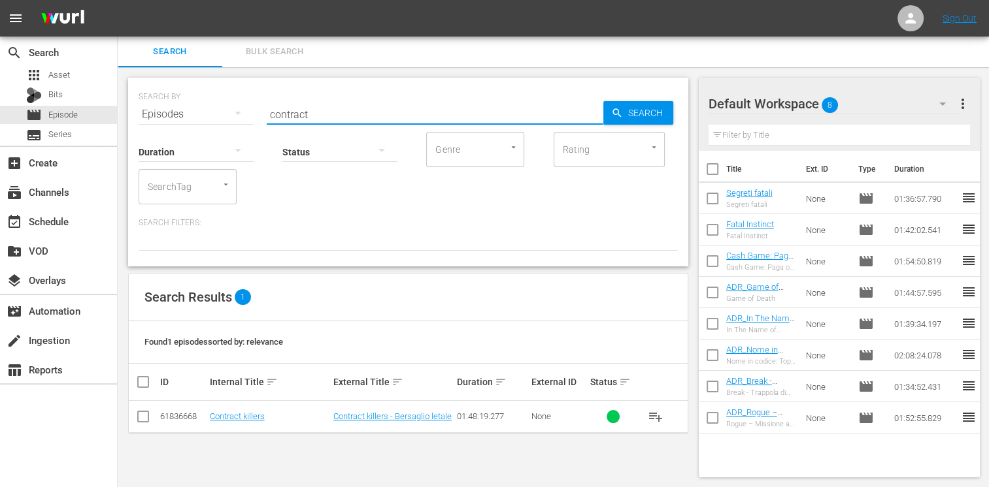
click at [143, 418] on input "checkbox" at bounding box center [143, 420] width 16 height 16
checkbox input "true"
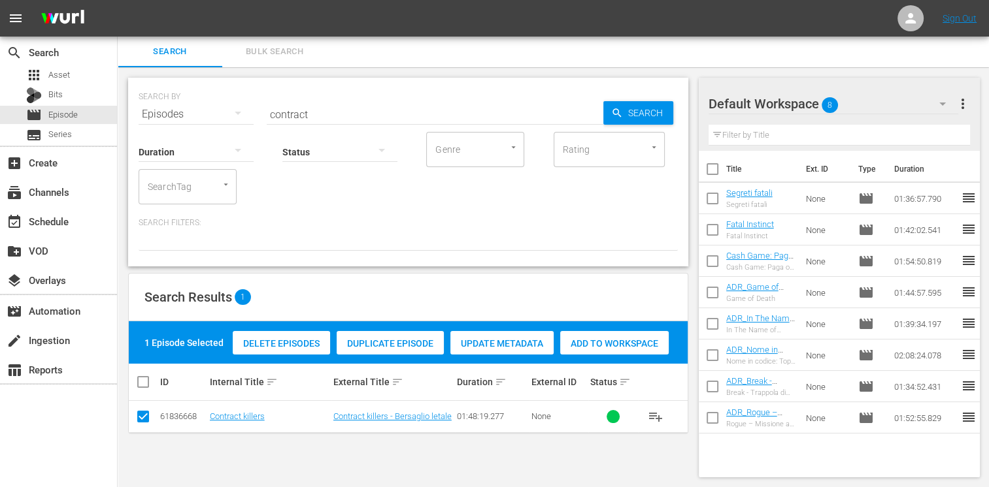
click at [631, 346] on span "Add to Workspace" at bounding box center [614, 343] width 108 height 10
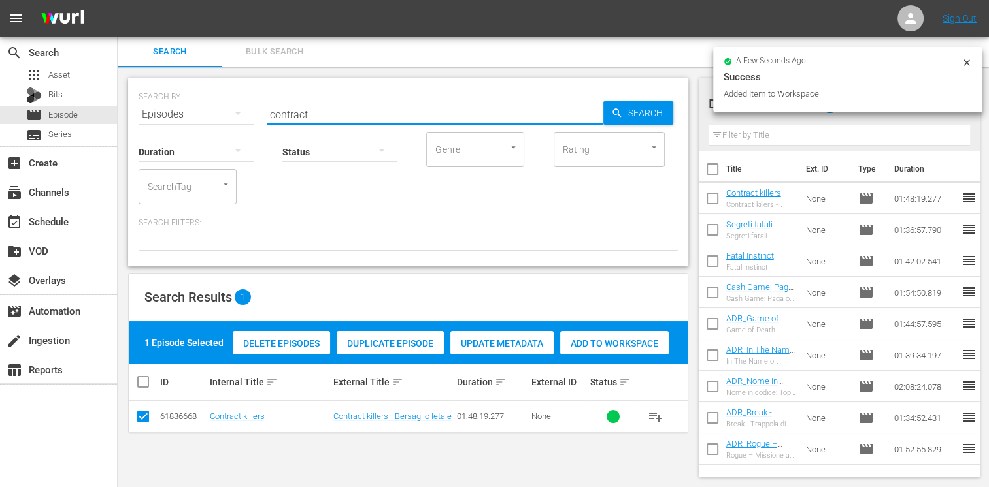
drag, startPoint x: 320, startPoint y: 112, endPoint x: 248, endPoint y: 106, distance: 72.2
click at [248, 106] on div "SEARCH BY Search By Episodes Search ID, Title, Description, Keywords, or Catego…" at bounding box center [408, 106] width 539 height 47
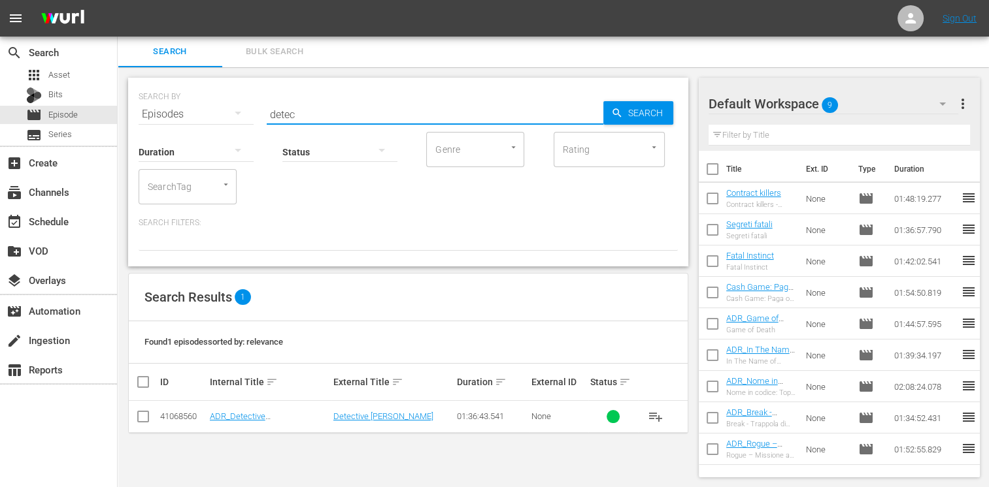
type input "detec"
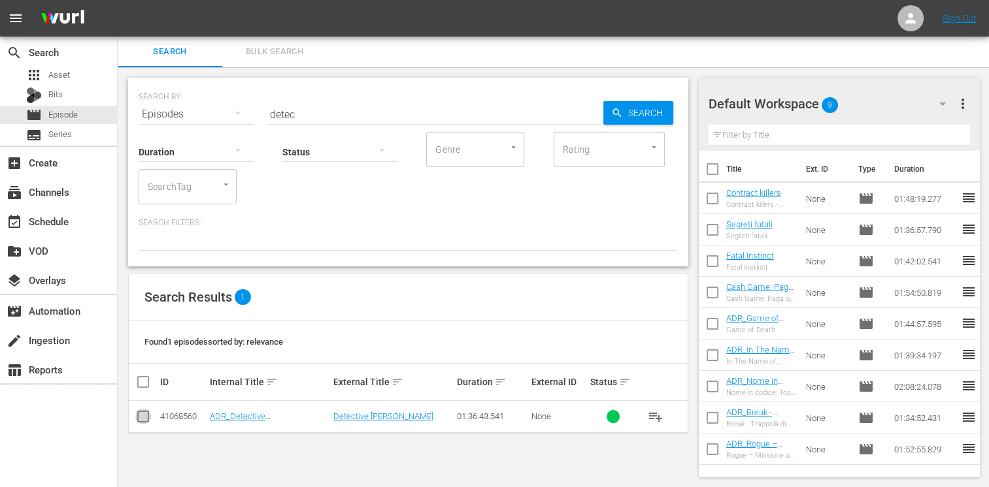
click at [141, 418] on input "checkbox" at bounding box center [143, 420] width 16 height 16
checkbox input "true"
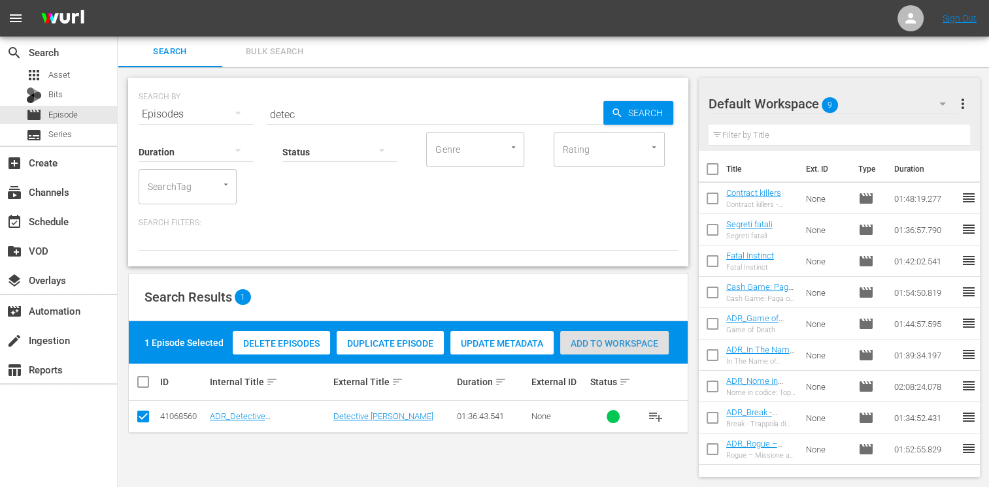
click at [634, 339] on span "Add to Workspace" at bounding box center [614, 343] width 108 height 10
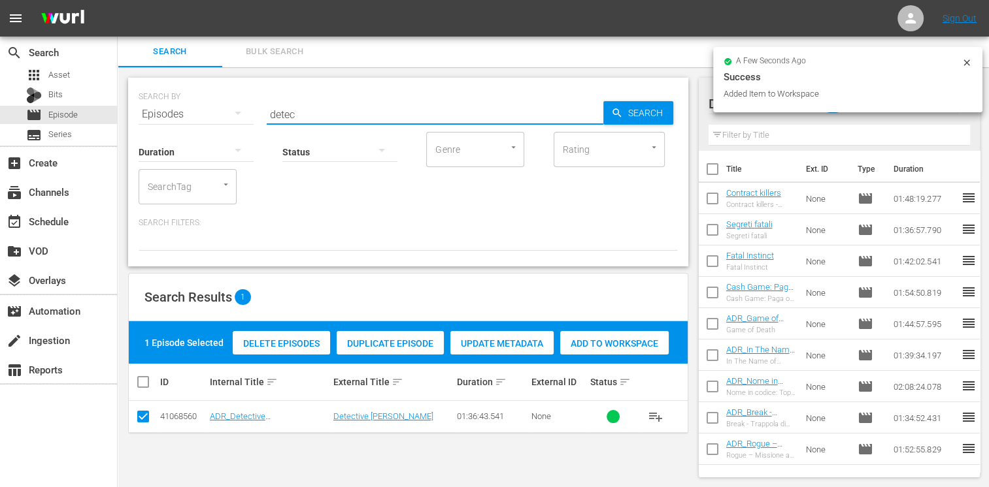
click at [241, 108] on div "SEARCH BY Search By Episodes Search ID, Title, Description, Keywords, or Catego…" at bounding box center [408, 106] width 539 height 47
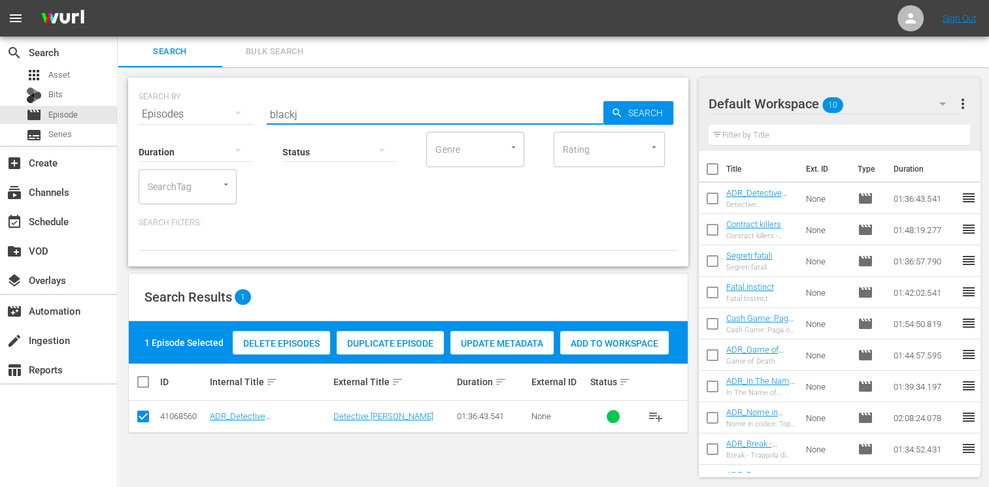
type input "blackj"
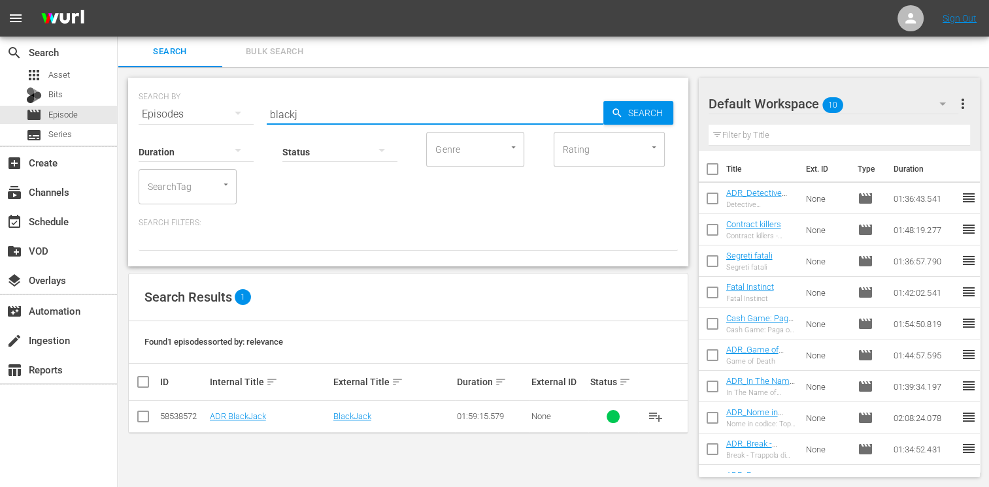
click at [144, 414] on input "checkbox" at bounding box center [143, 420] width 16 height 16
checkbox input "true"
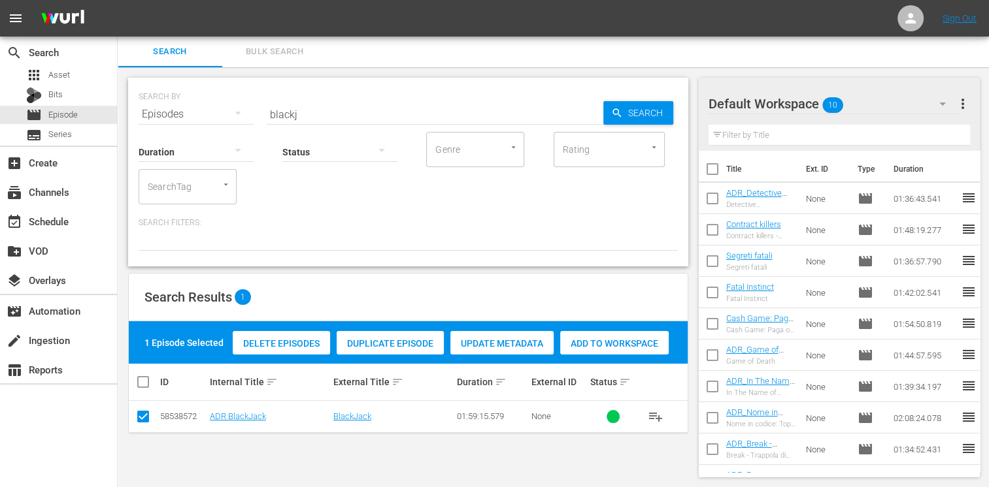
click at [606, 338] on span "Add to Workspace" at bounding box center [614, 343] width 108 height 10
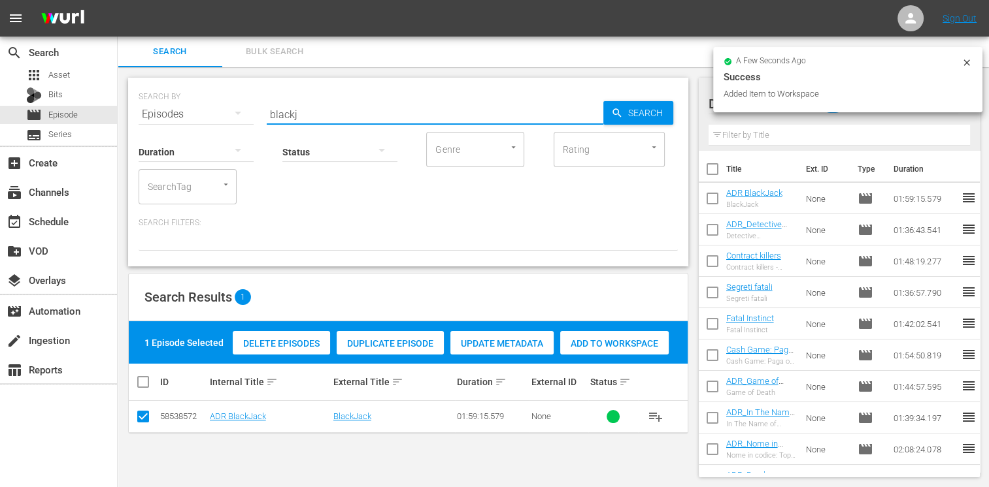
drag, startPoint x: 304, startPoint y: 110, endPoint x: 212, endPoint y: 103, distance: 91.8
click at [212, 103] on div "SEARCH BY Search By Episodes Search ID, Title, Description, Keywords, or Catego…" at bounding box center [408, 106] width 539 height 47
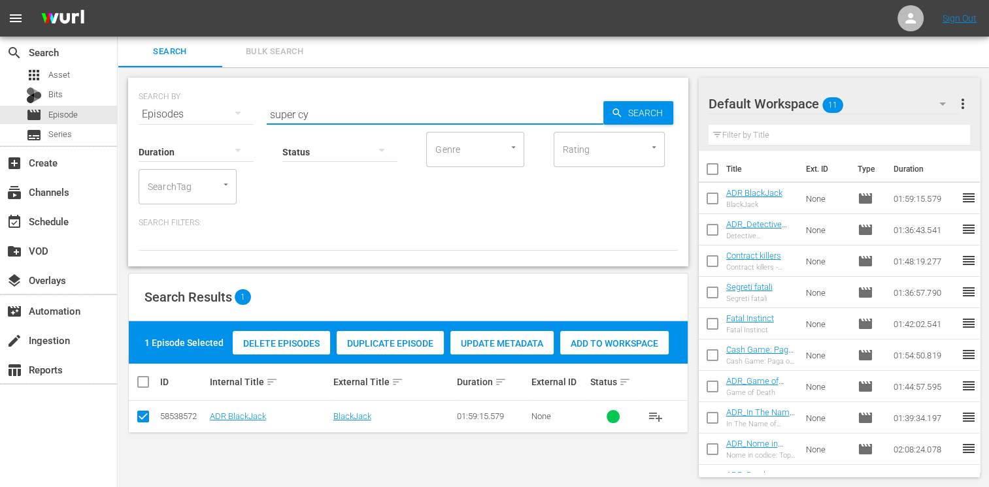
type input "super cy"
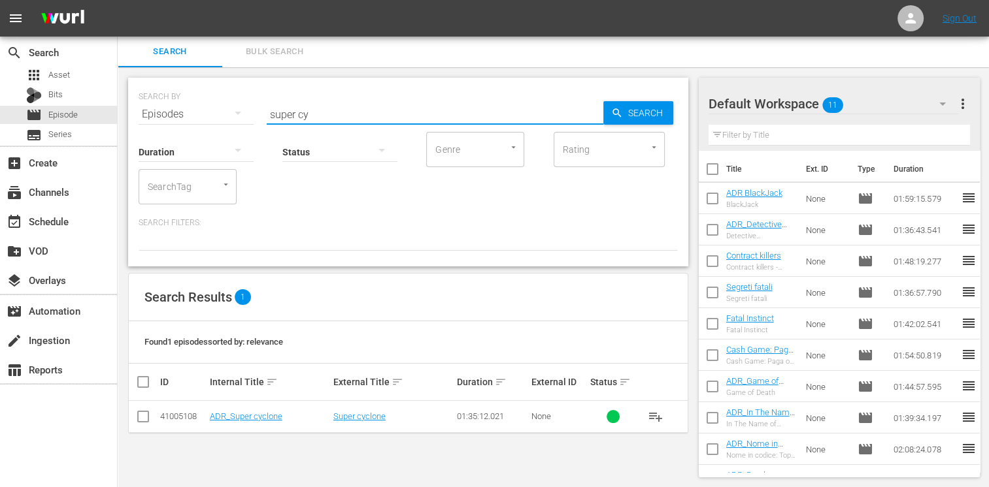
click at [137, 422] on input "checkbox" at bounding box center [143, 420] width 16 height 16
checkbox input "true"
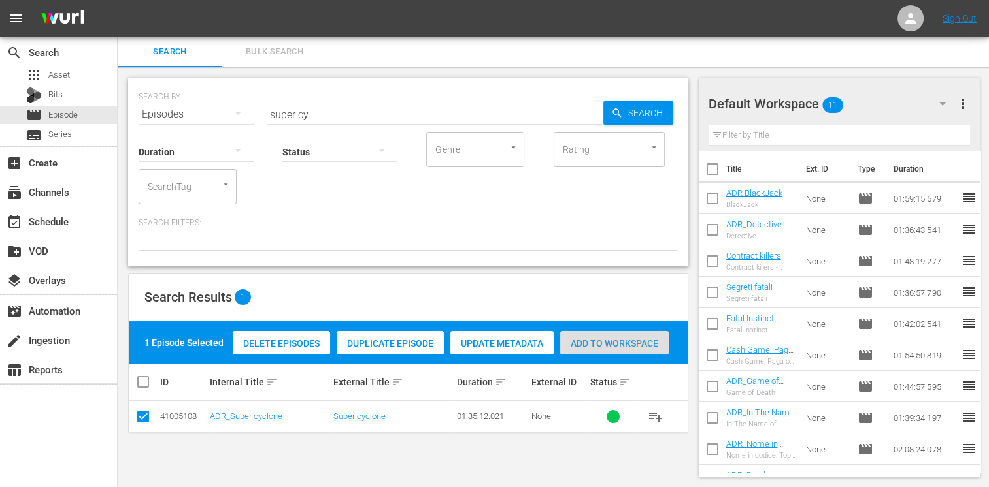
click at [591, 342] on span "Add to Workspace" at bounding box center [614, 343] width 108 height 10
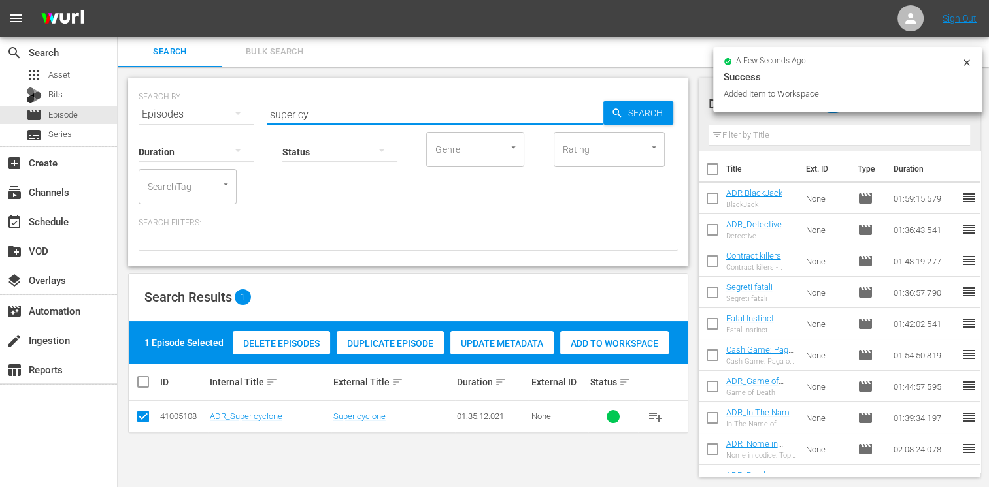
drag, startPoint x: 290, startPoint y: 106, endPoint x: 248, endPoint y: 106, distance: 42.5
click at [248, 106] on div "SEARCH BY Search By Episodes Search ID, Title, Description, Keywords, or Catego…" at bounding box center [408, 106] width 539 height 47
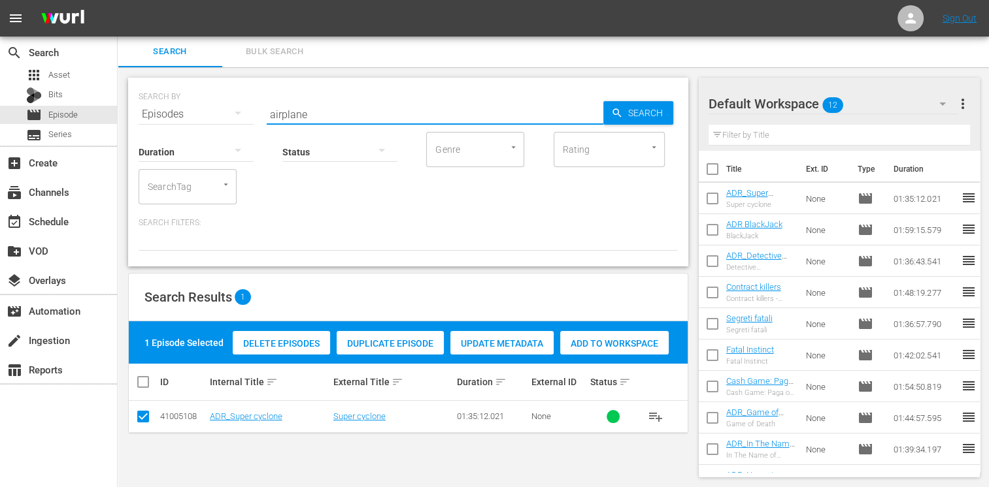
type input "airplane"
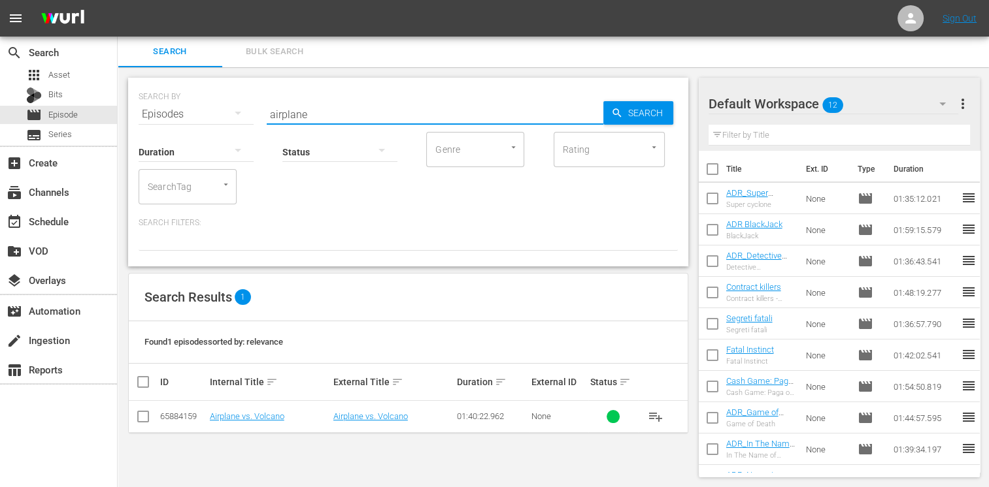
click at [142, 421] on input "checkbox" at bounding box center [143, 420] width 16 height 16
checkbox input "true"
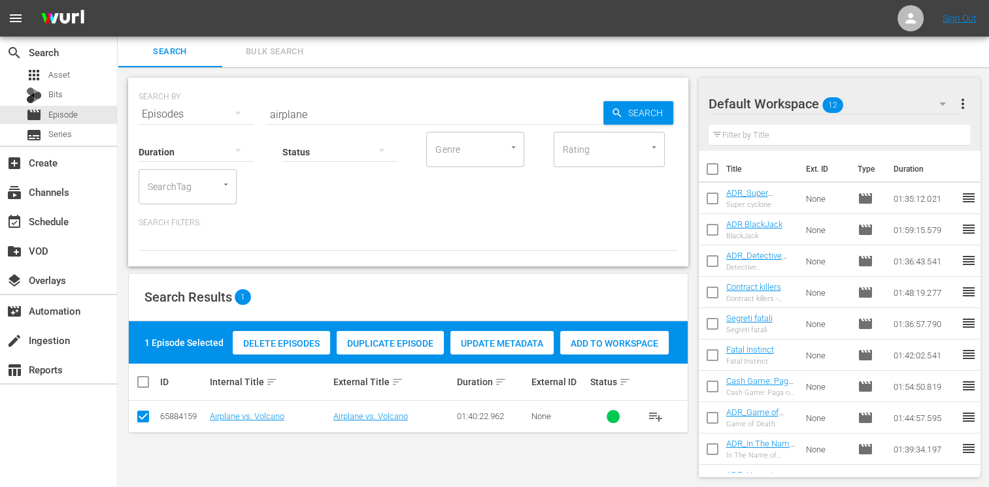
click at [602, 343] on span "Add to Workspace" at bounding box center [614, 343] width 108 height 10
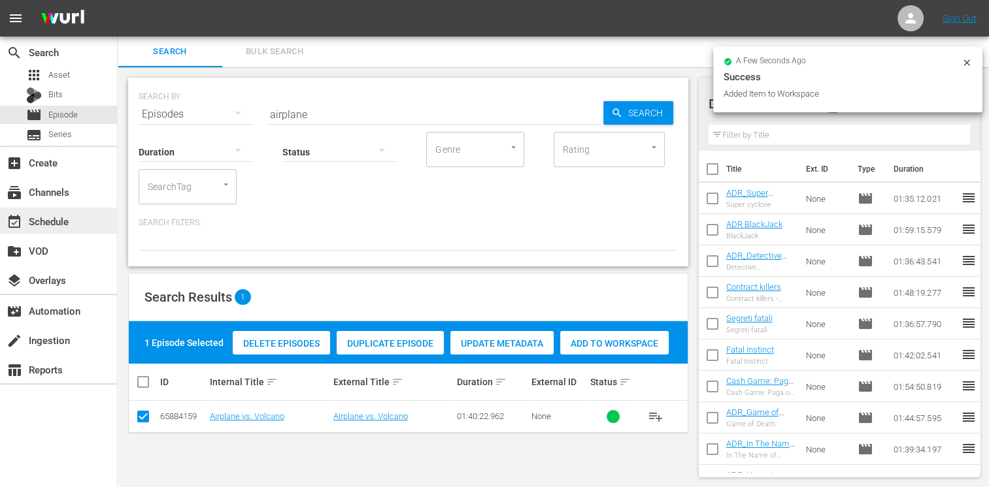
click at [61, 218] on div "event_available Schedule" at bounding box center [36, 220] width 73 height 12
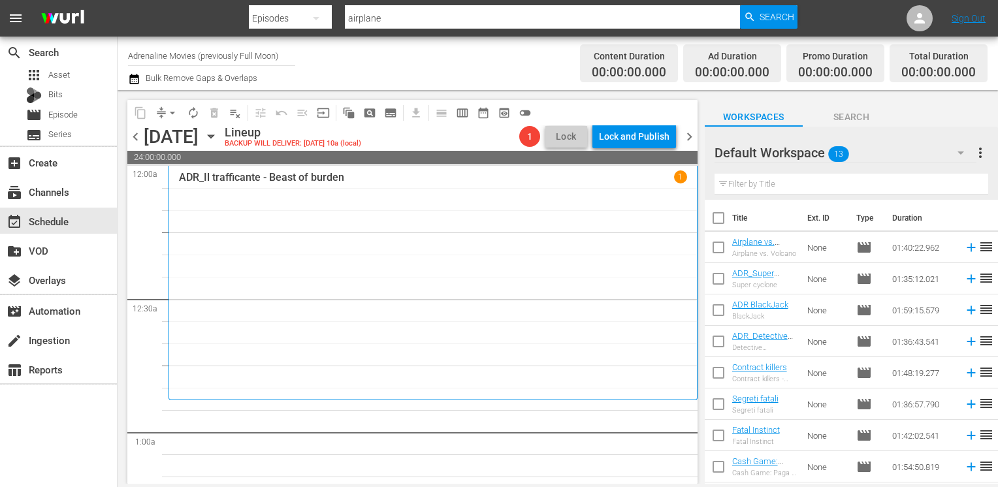
click at [715, 222] on input "checkbox" at bounding box center [718, 220] width 27 height 27
checkbox input "true"
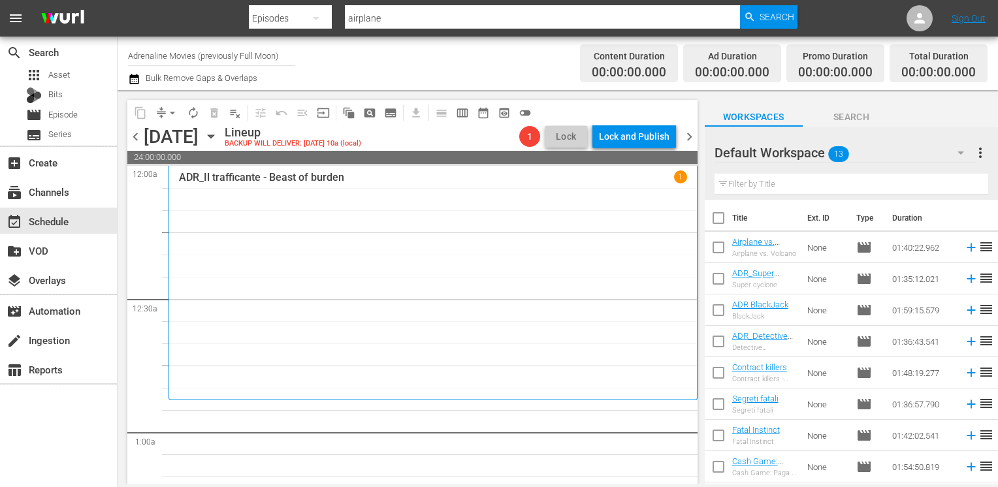
checkbox input "true"
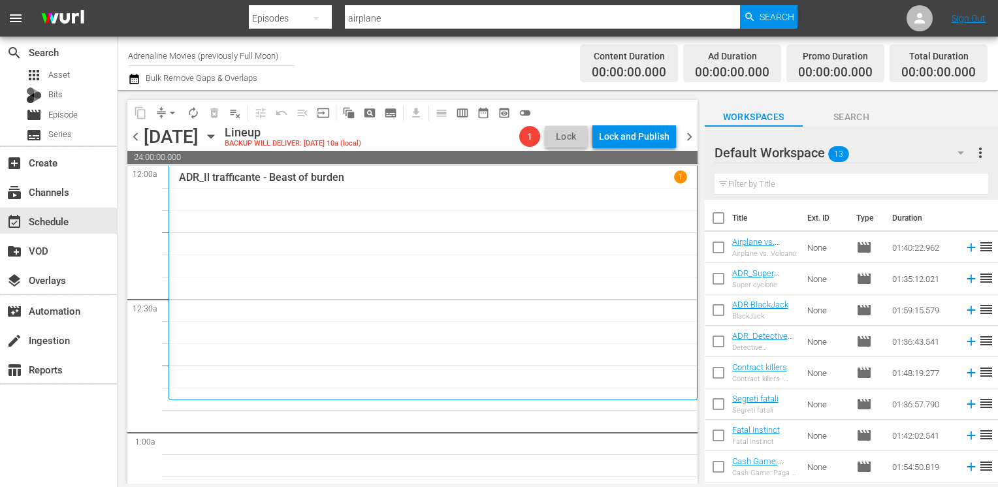
checkbox input "true"
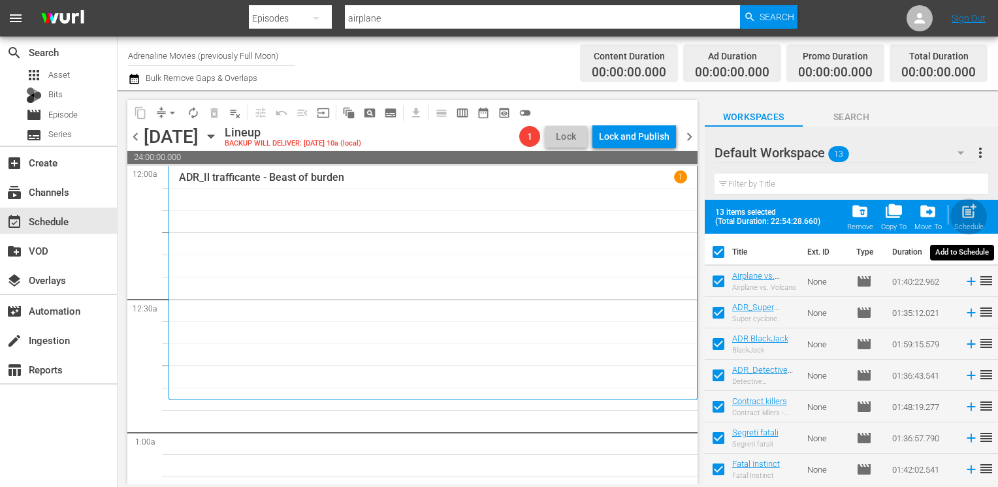
click at [974, 223] on div "Schedule" at bounding box center [969, 227] width 29 height 8
checkbox input "false"
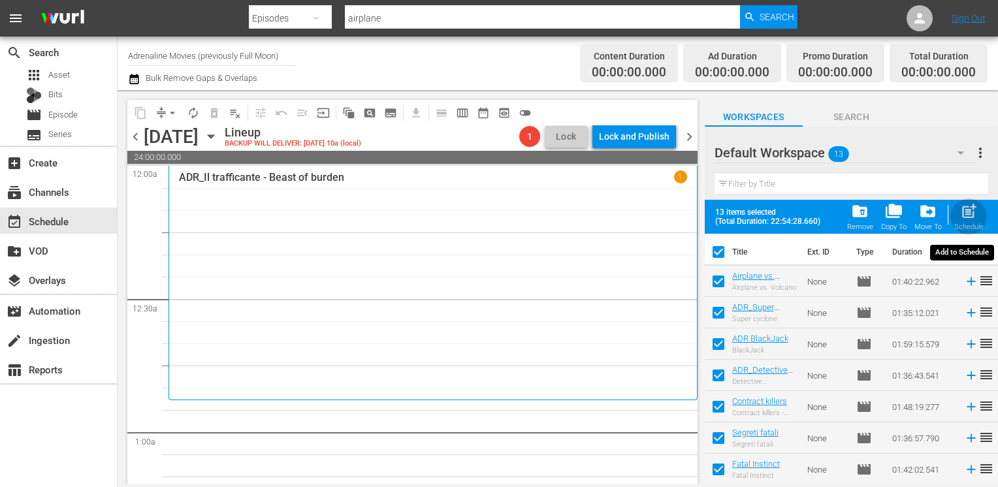
checkbox input "false"
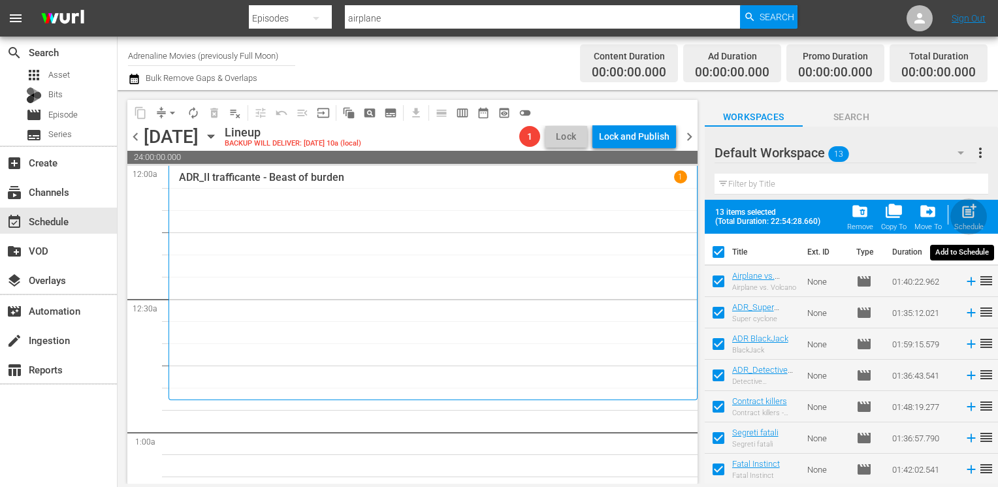
checkbox input "false"
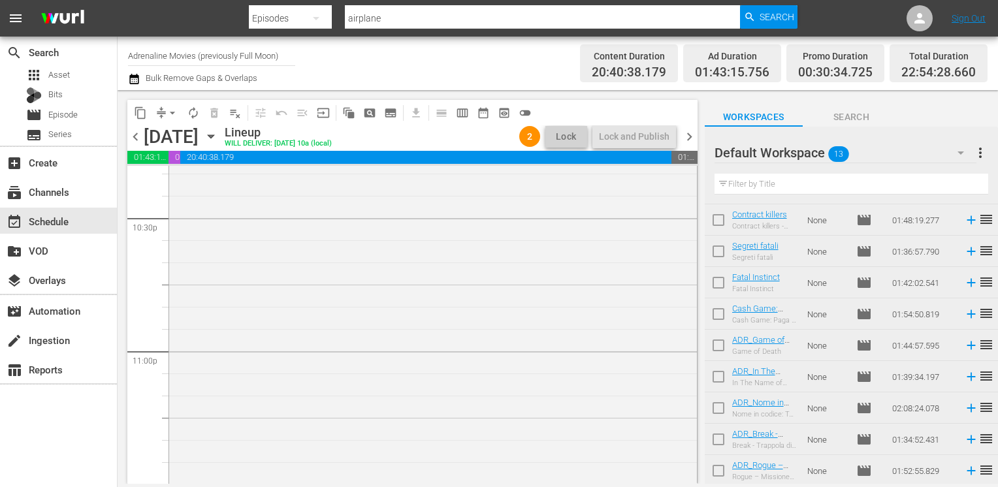
scroll to position [6079, 0]
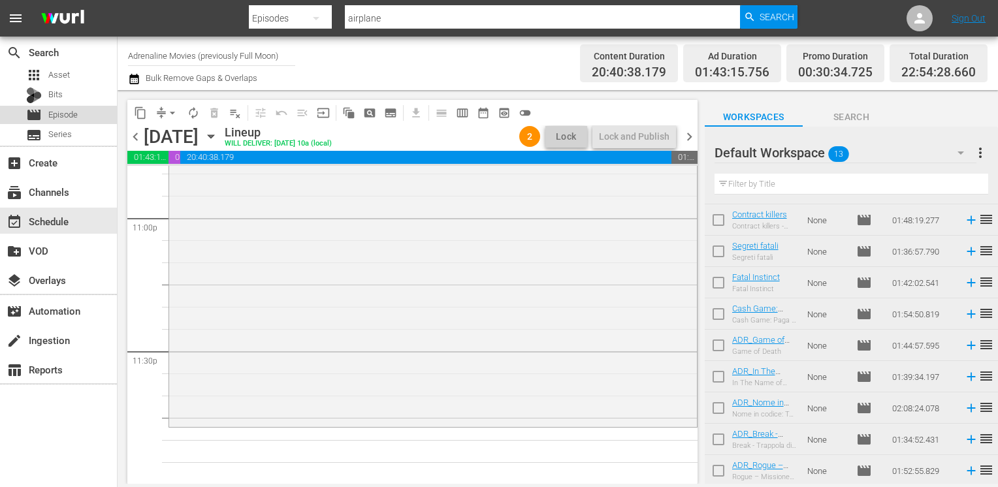
click at [71, 114] on span "Episode" at bounding box center [62, 114] width 29 height 13
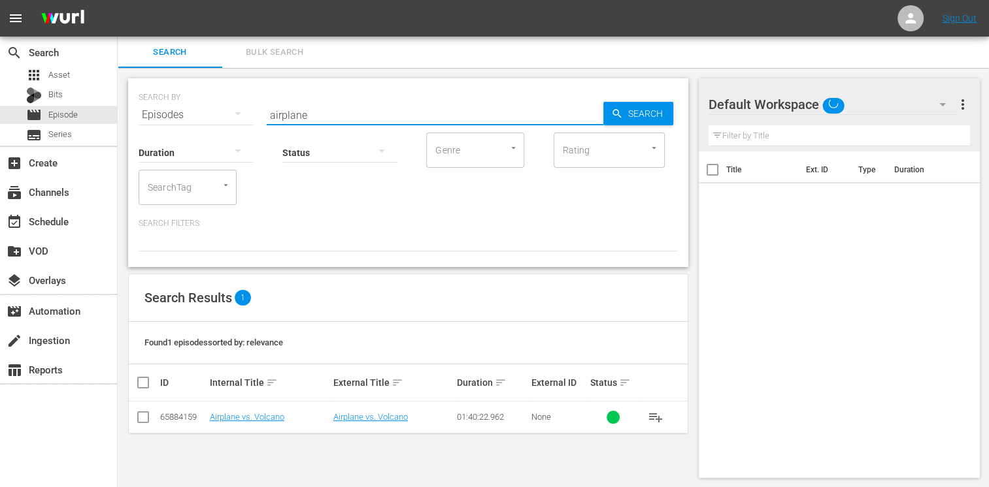
drag, startPoint x: 318, startPoint y: 113, endPoint x: 212, endPoint y: 119, distance: 106.7
click at [212, 119] on div "SEARCH BY Search By Episodes Search ID, Title, Description, Keywords, or Catego…" at bounding box center [408, 107] width 539 height 47
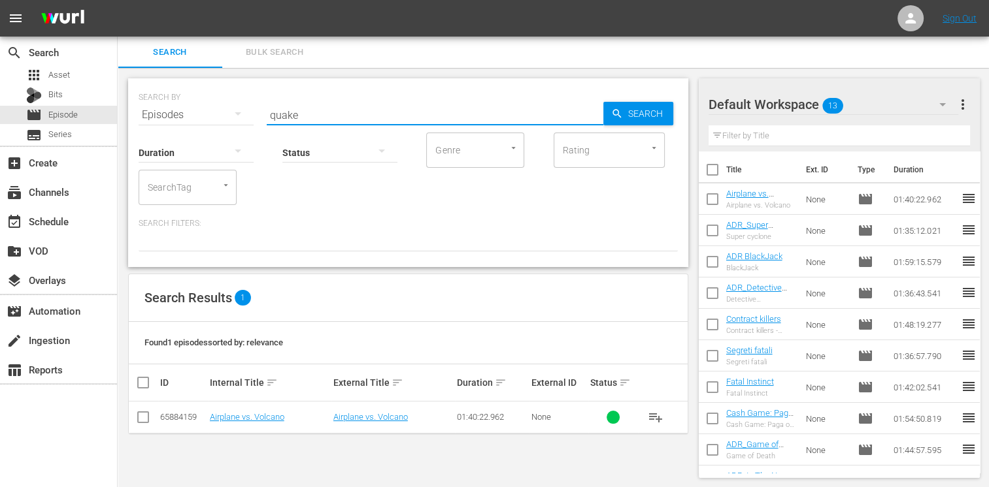
type input "quake"
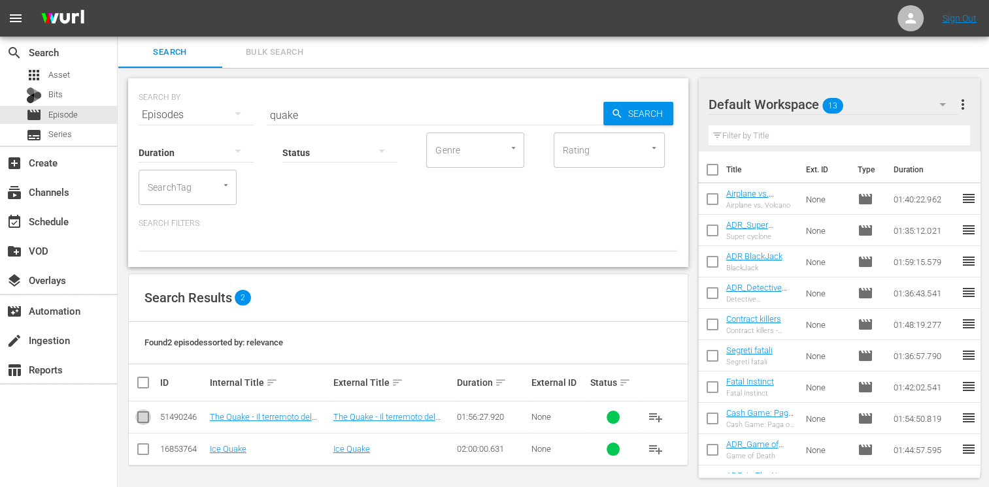
click at [136, 415] on input "checkbox" at bounding box center [143, 420] width 16 height 16
checkbox input "true"
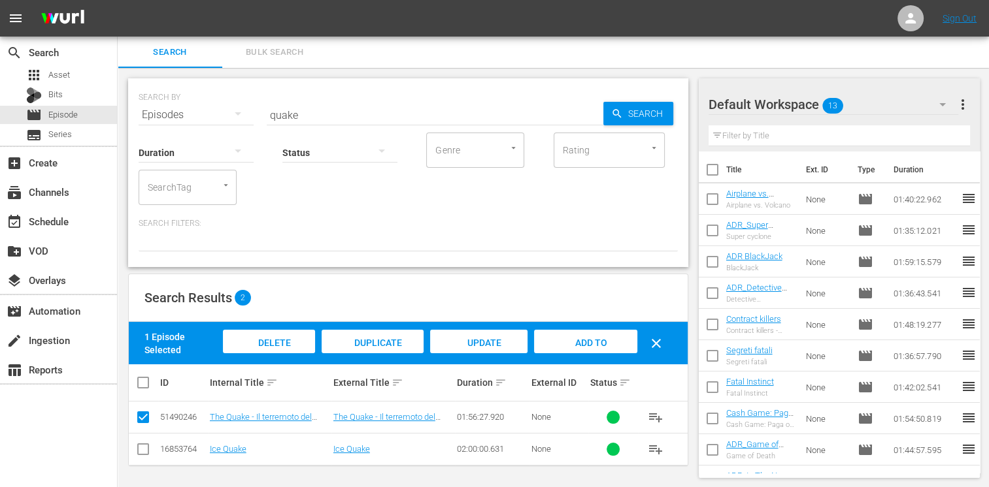
click at [574, 349] on div "Add to Workspace" at bounding box center [585, 354] width 103 height 49
click at [42, 217] on div "event_available Schedule" at bounding box center [36, 220] width 73 height 12
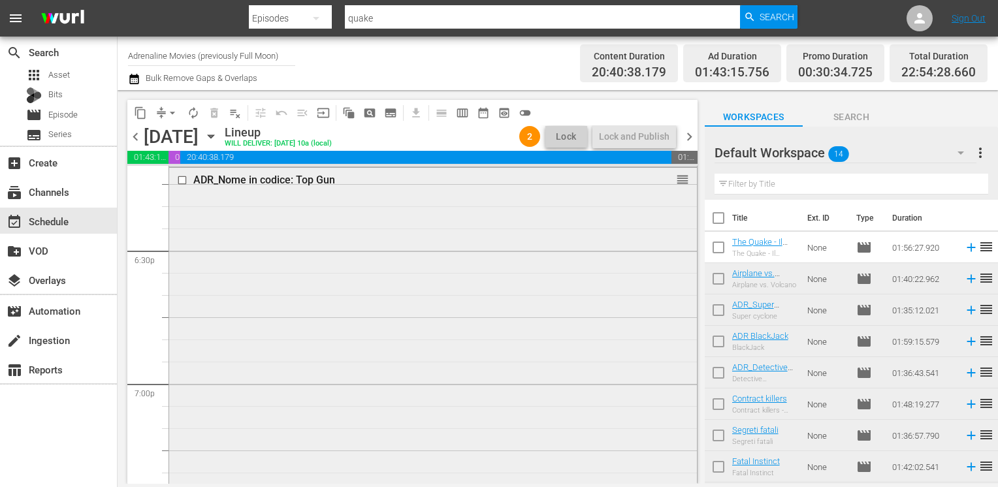
scroll to position [4772, 0]
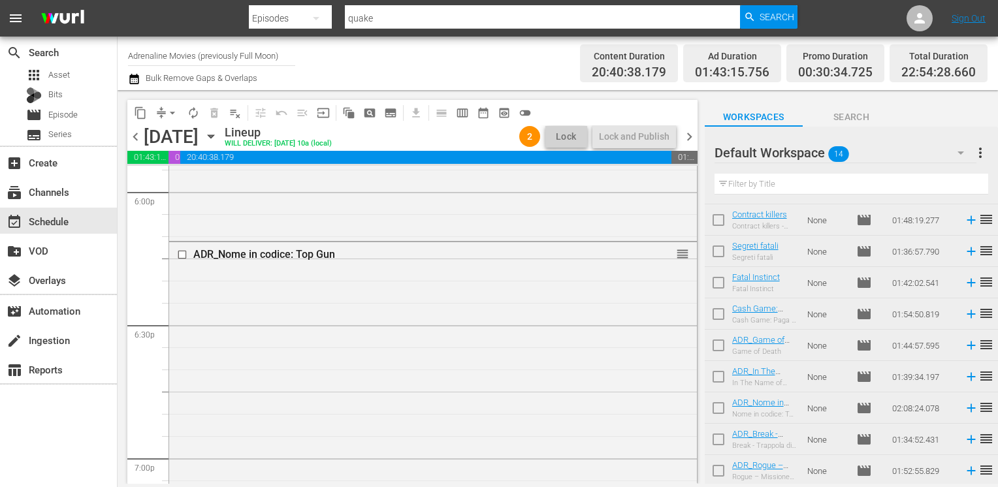
drag, startPoint x: 857, startPoint y: 335, endPoint x: 851, endPoint y: 327, distance: 9.4
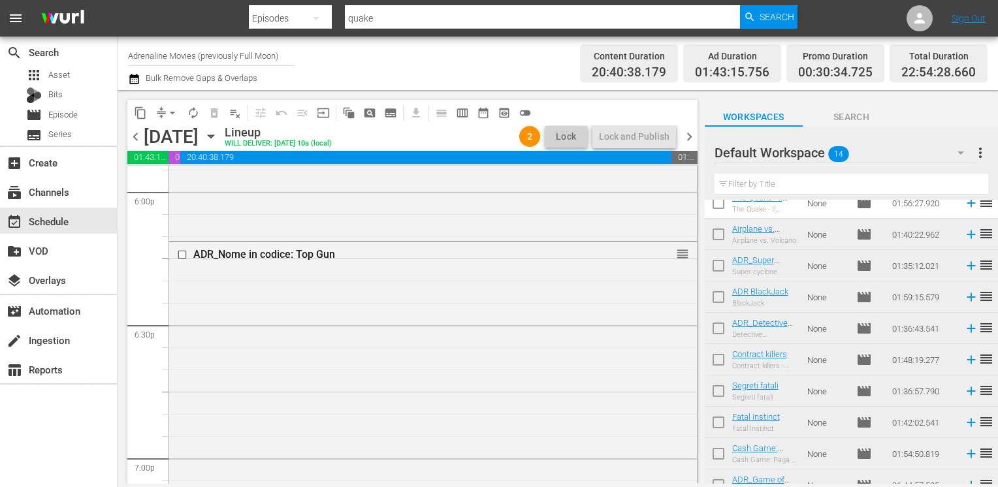
scroll to position [0, 0]
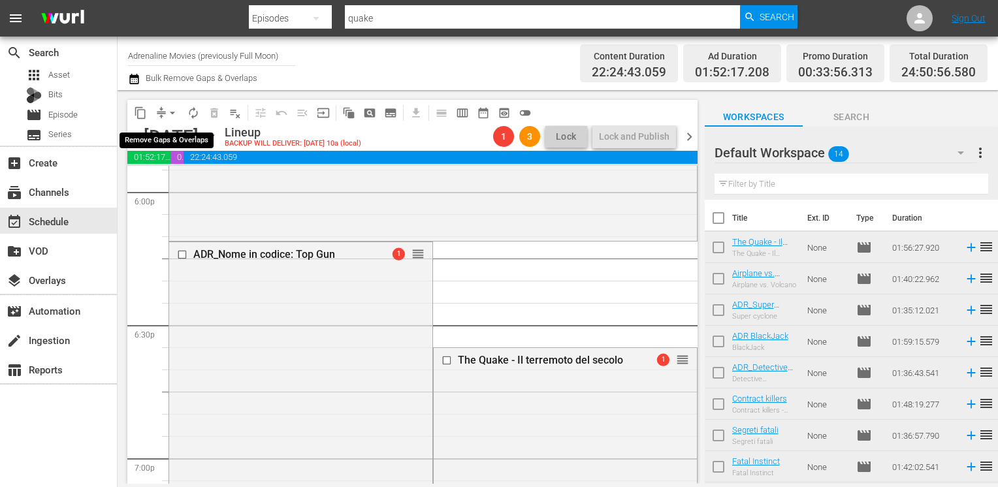
click at [171, 112] on span "arrow_drop_down" at bounding box center [172, 113] width 13 height 13
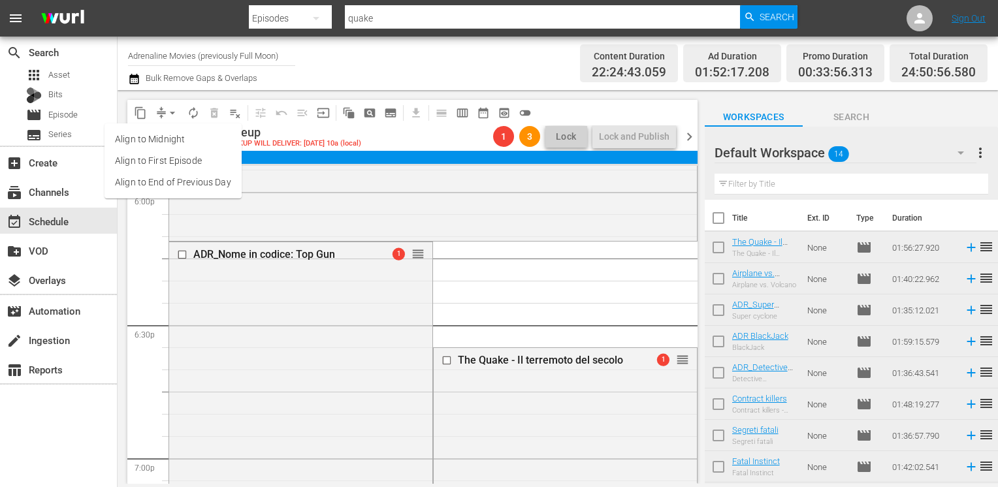
click at [169, 187] on li "Align to End of Previous Day" at bounding box center [173, 183] width 137 height 22
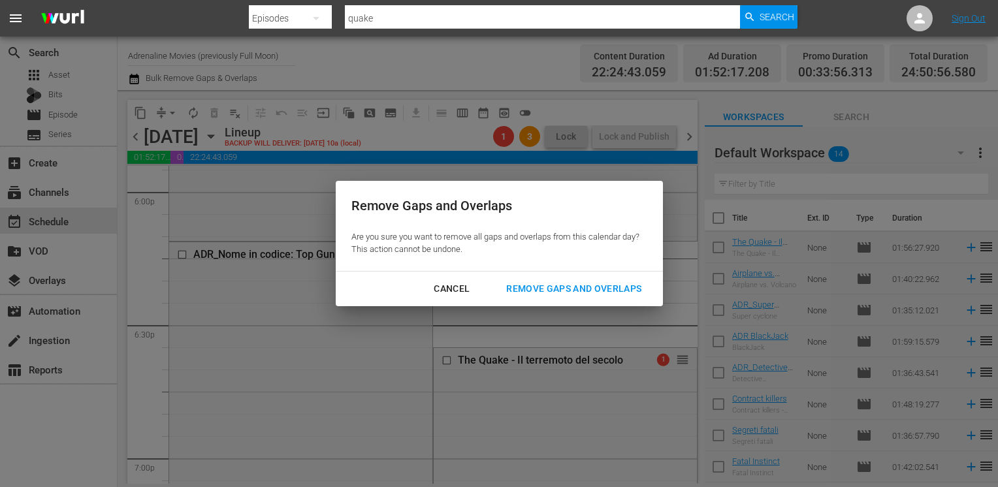
click at [602, 291] on div "Remove Gaps and Overlaps" at bounding box center [574, 289] width 156 height 16
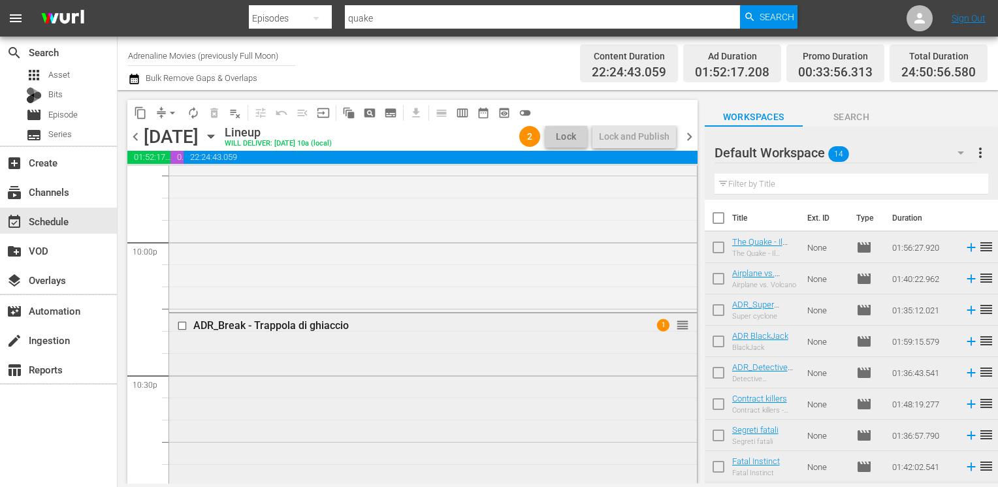
scroll to position [5756, 0]
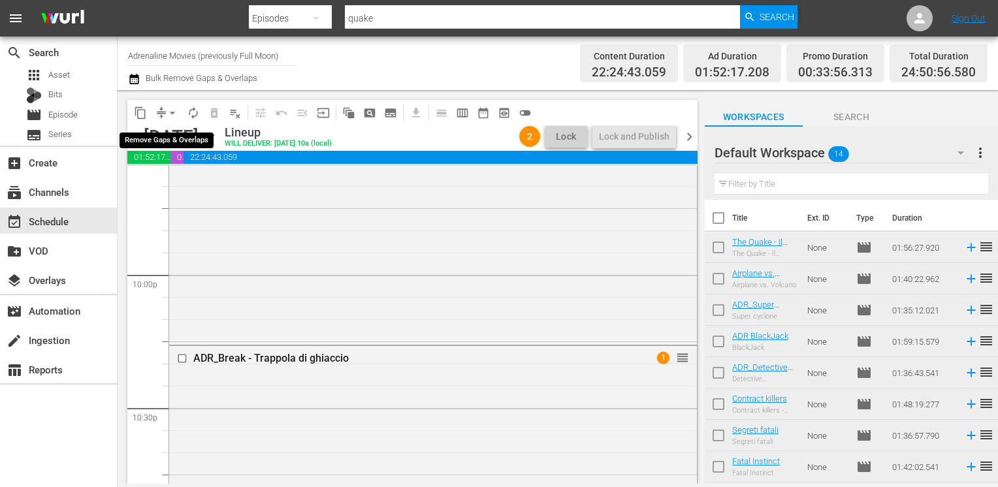
click at [174, 110] on span "arrow_drop_down" at bounding box center [172, 113] width 13 height 13
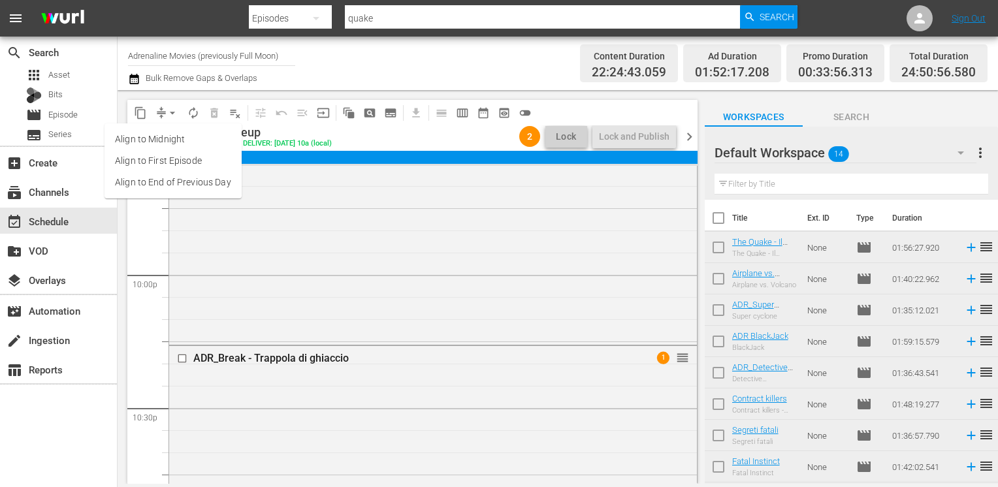
click at [175, 186] on li "Align to End of Previous Day" at bounding box center [173, 183] width 137 height 22
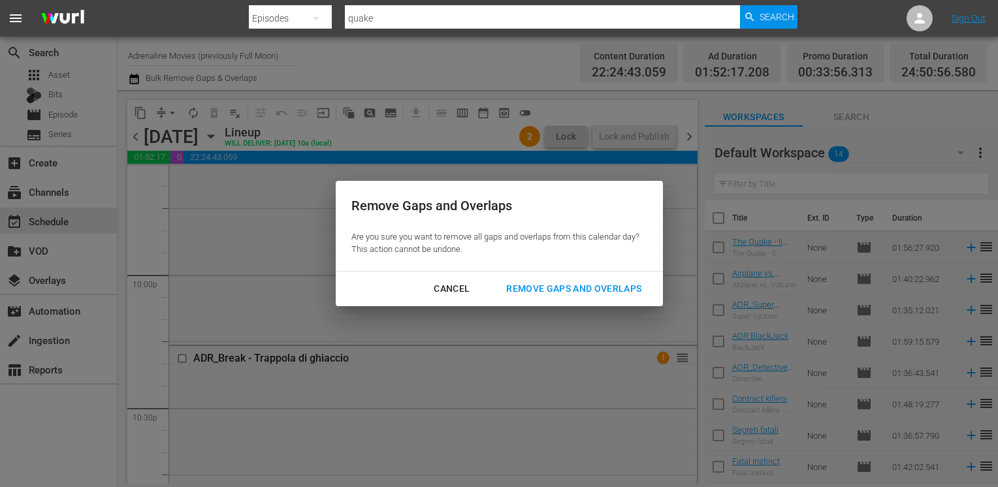
click at [557, 295] on div "Remove Gaps and Overlaps" at bounding box center [574, 289] width 156 height 16
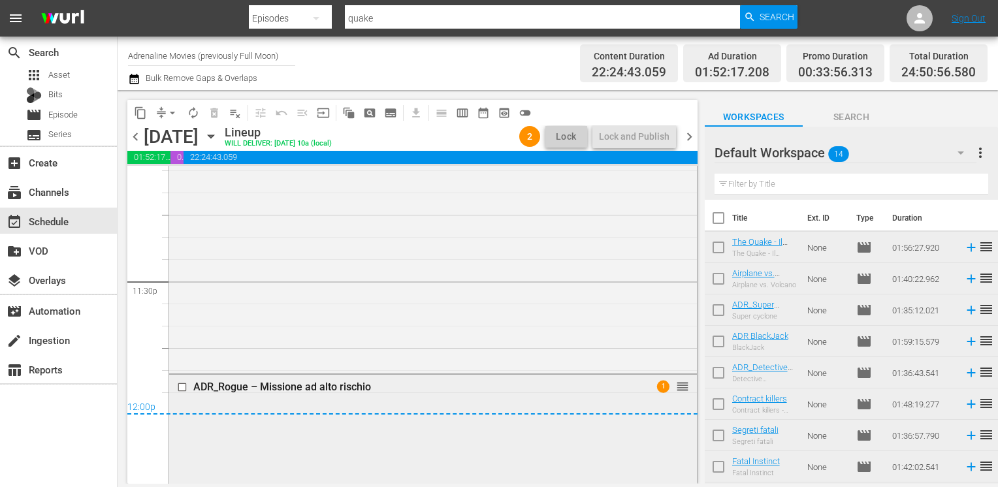
scroll to position [6148, 0]
click at [691, 137] on span "chevron_right" at bounding box center [689, 137] width 16 height 16
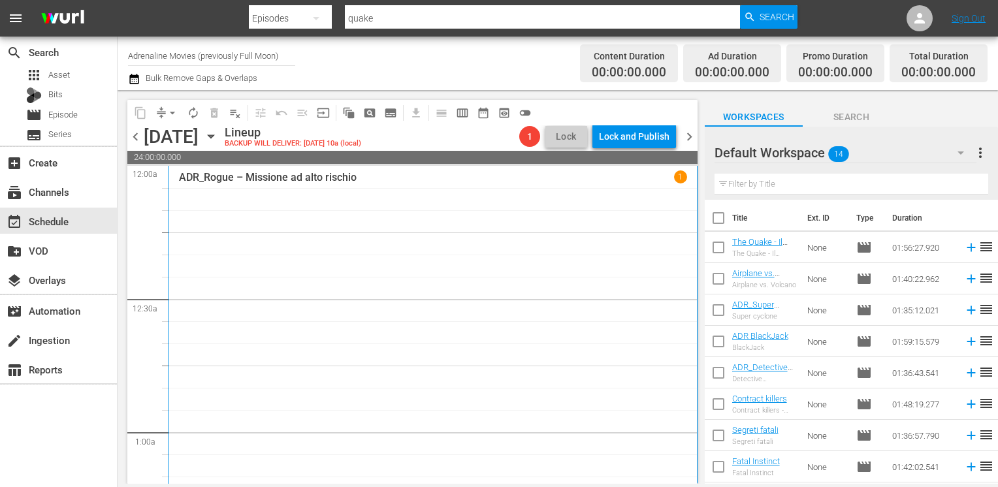
click at [721, 217] on input "checkbox" at bounding box center [718, 220] width 27 height 27
checkbox input "true"
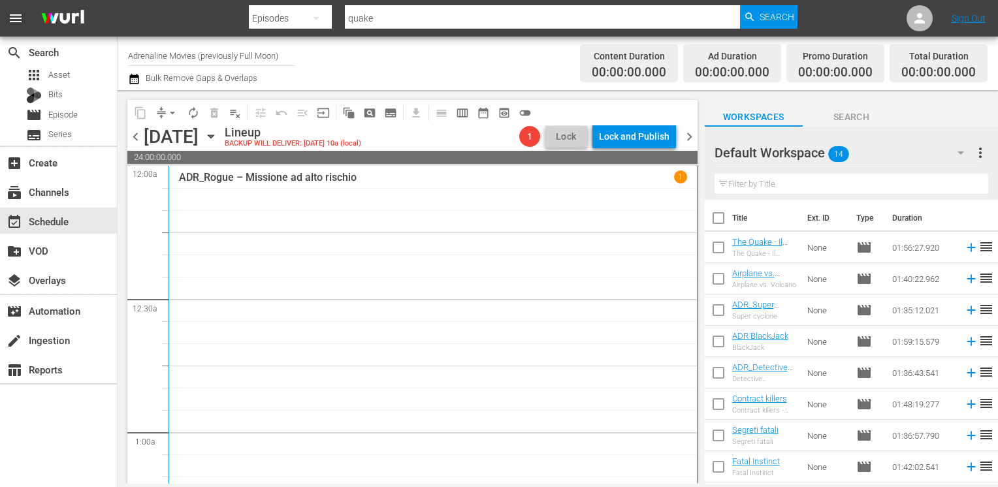
checkbox input "true"
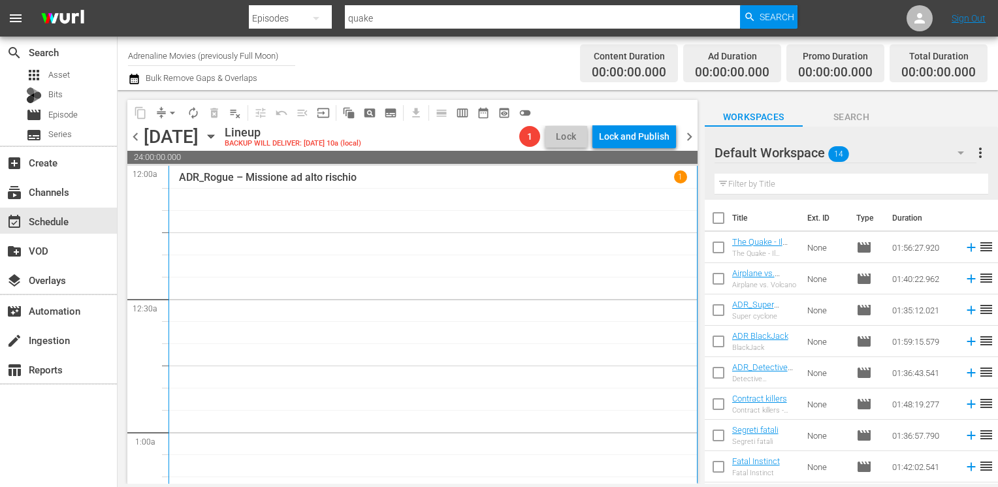
checkbox input "true"
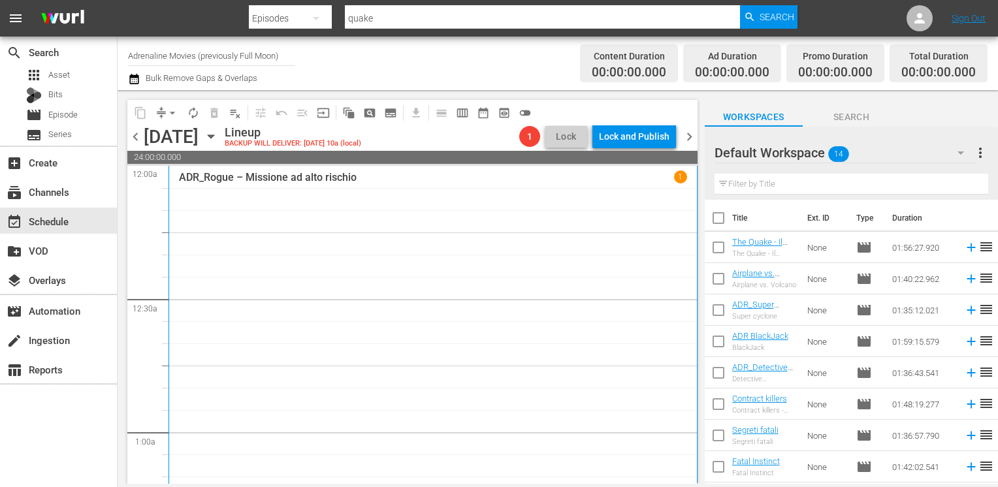
checkbox input "true"
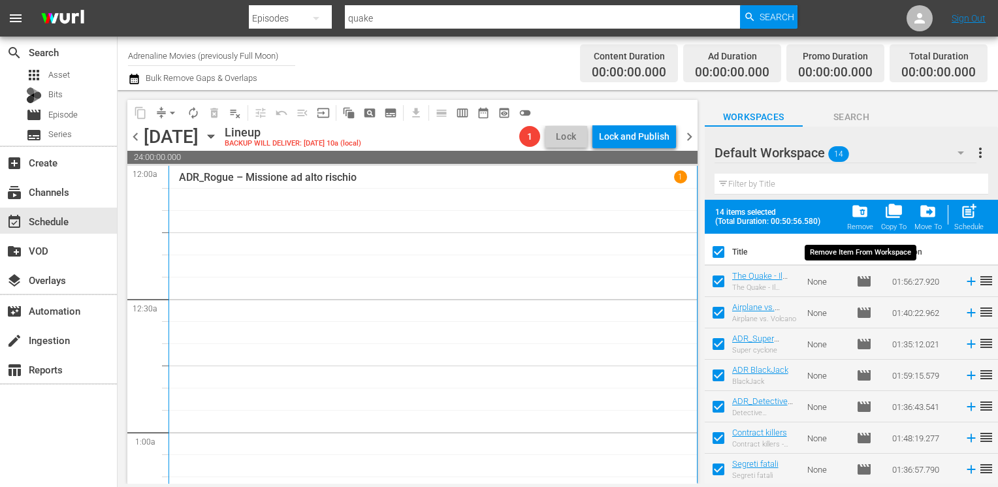
click at [865, 213] on span "folder_delete" at bounding box center [860, 212] width 18 height 18
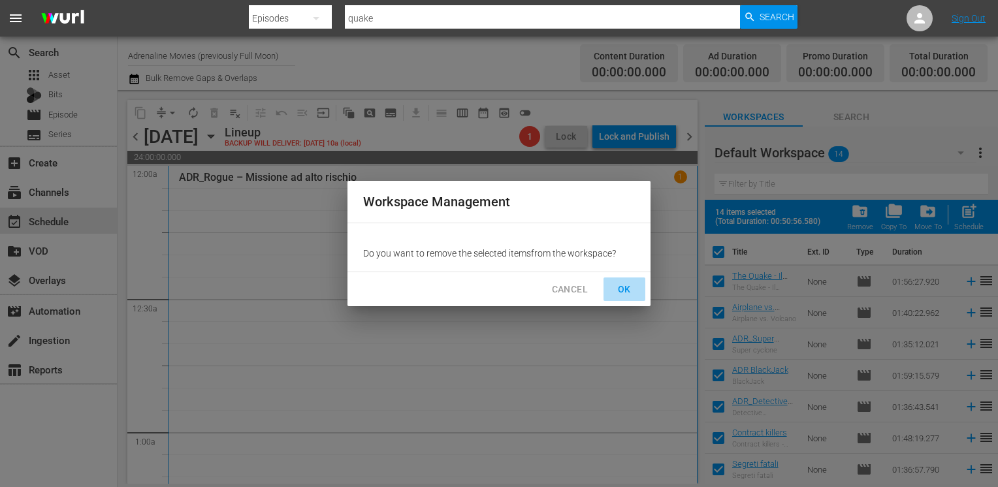
click at [628, 288] on span "OK" at bounding box center [624, 290] width 21 height 16
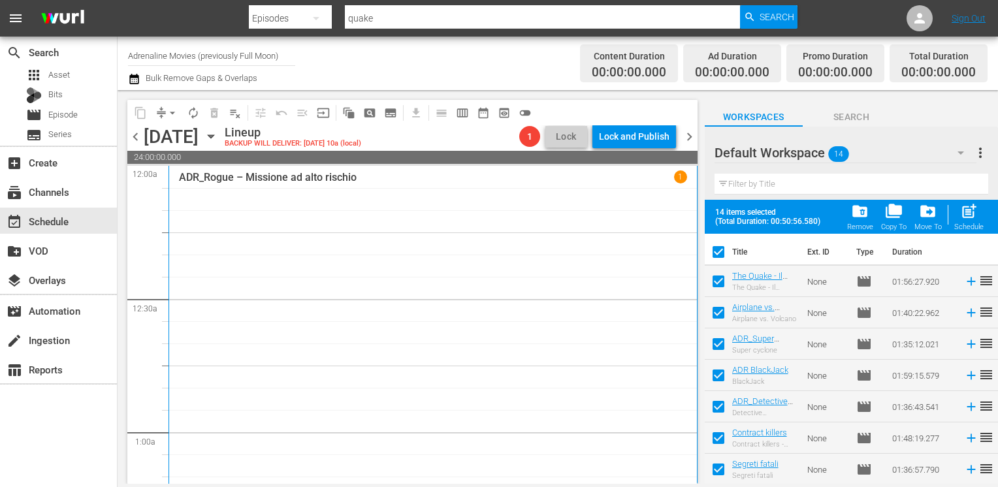
checkbox input "false"
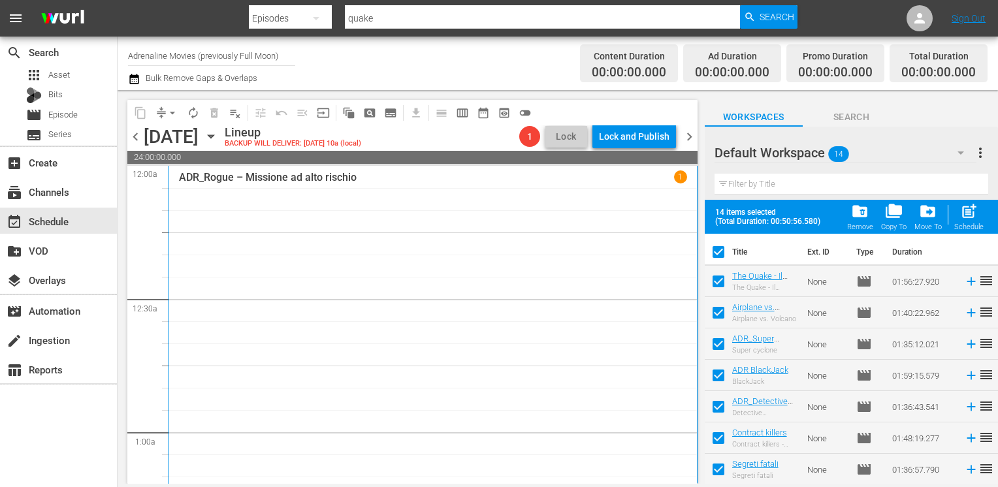
checkbox input "false"
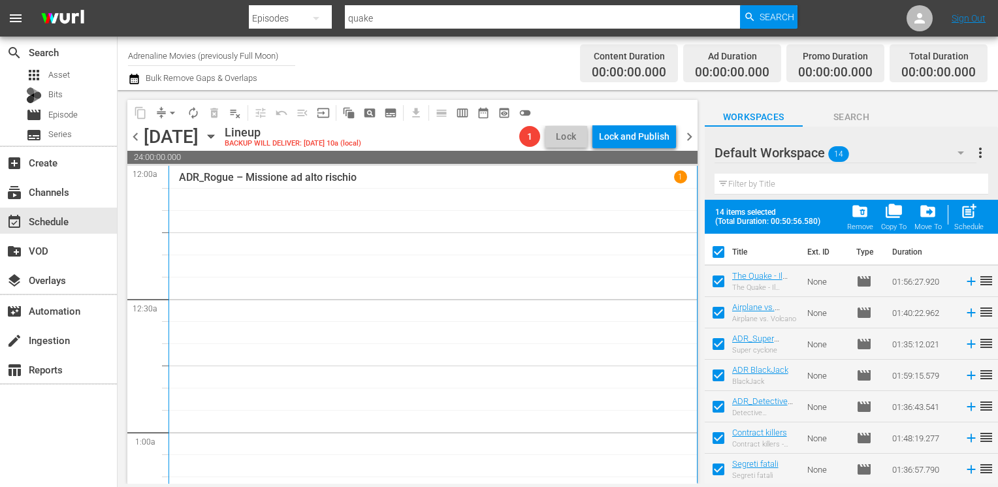
checkbox input "false"
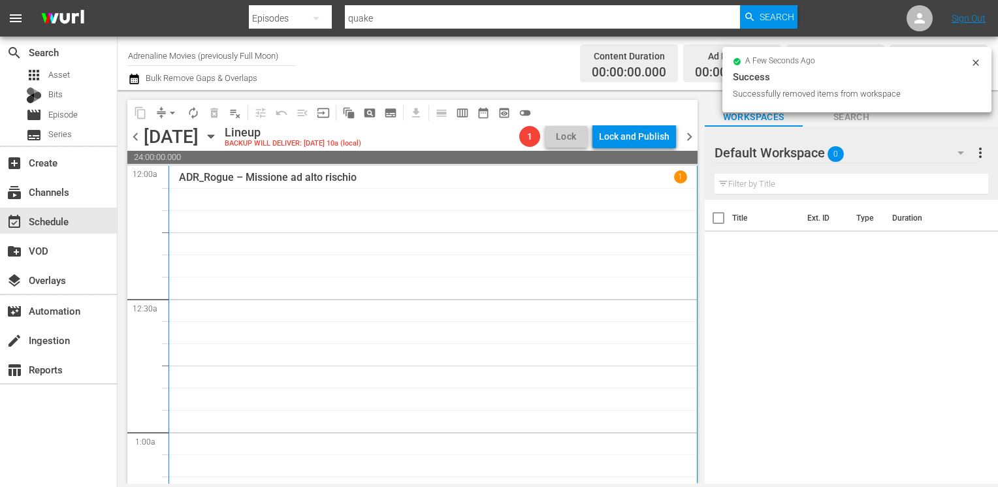
click at [140, 139] on span "chevron_left" at bounding box center [135, 137] width 16 height 16
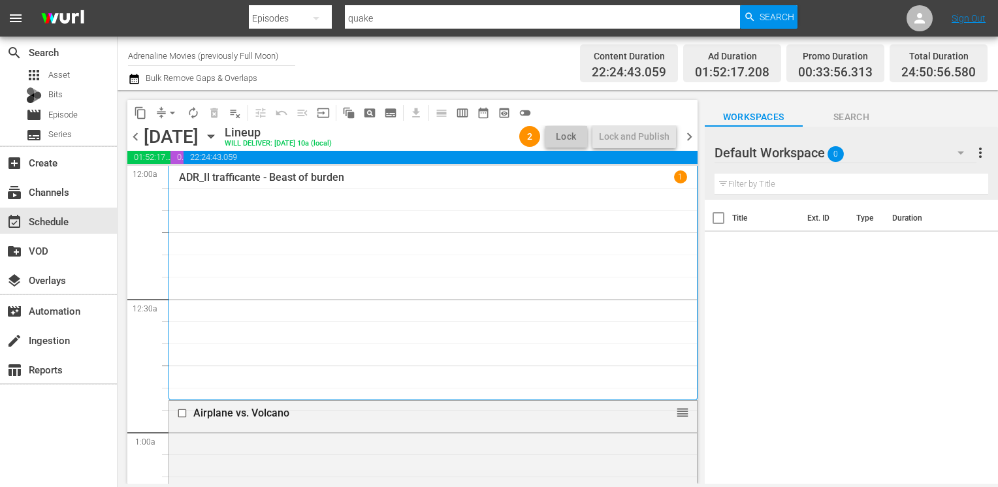
click at [691, 137] on span "chevron_right" at bounding box center [689, 137] width 16 height 16
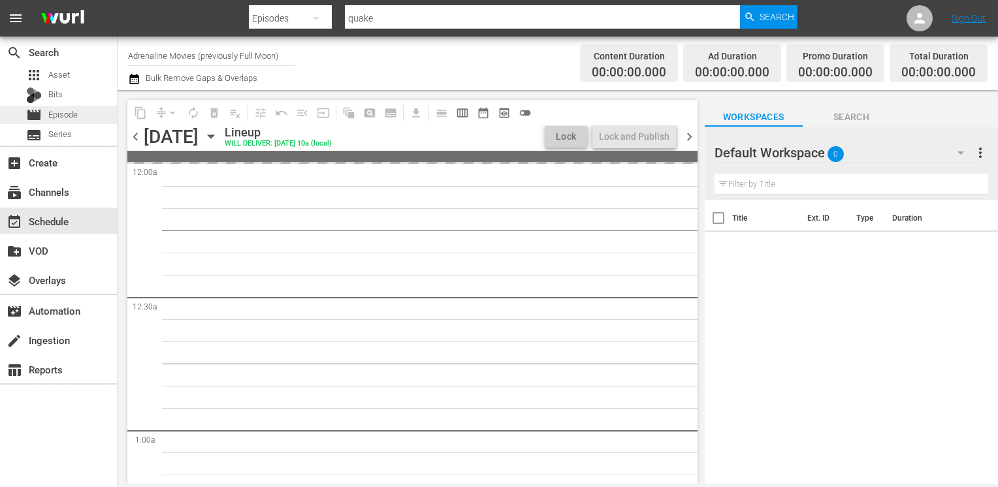
click at [63, 115] on span "Episode" at bounding box center [62, 114] width 29 height 13
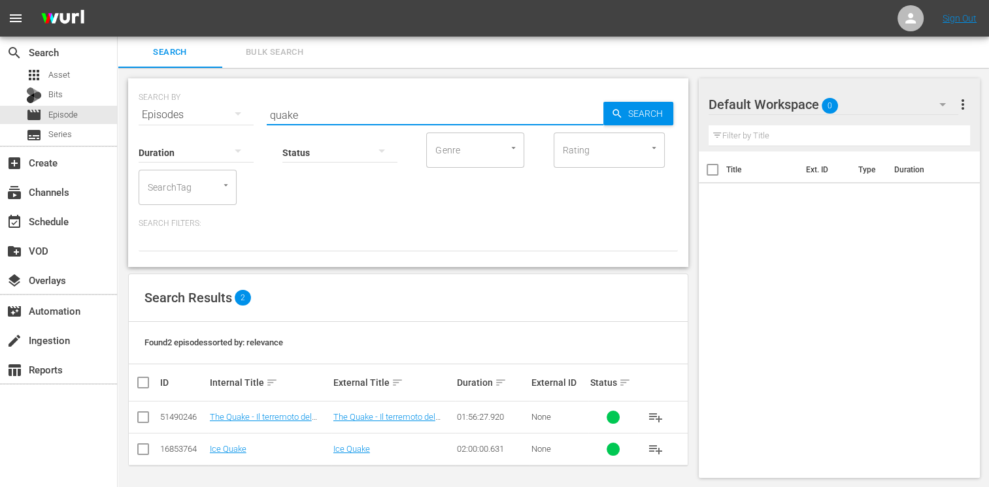
drag, startPoint x: 310, startPoint y: 117, endPoint x: 195, endPoint y: 111, distance: 114.5
click at [195, 111] on div "SEARCH BY Search By Episodes Search ID, Title, Description, Keywords, or Catego…" at bounding box center [408, 107] width 539 height 47
type input "cryp"
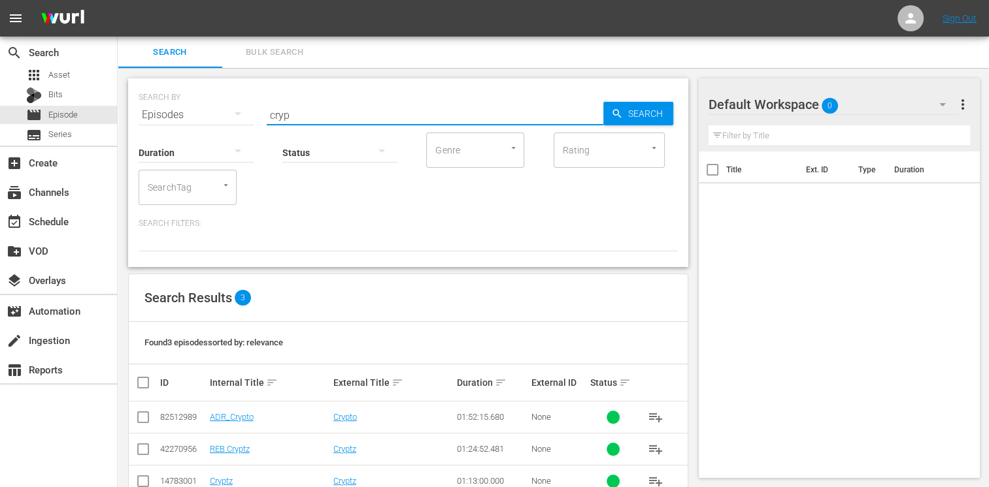
click at [144, 418] on input "checkbox" at bounding box center [143, 420] width 16 height 16
checkbox input "true"
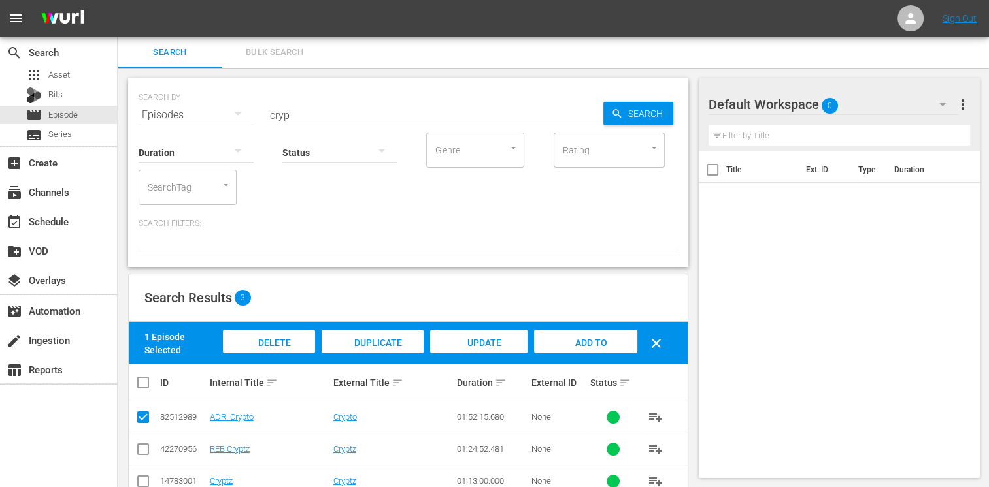
click at [576, 338] on span "Add to Workspace" at bounding box center [585, 355] width 64 height 35
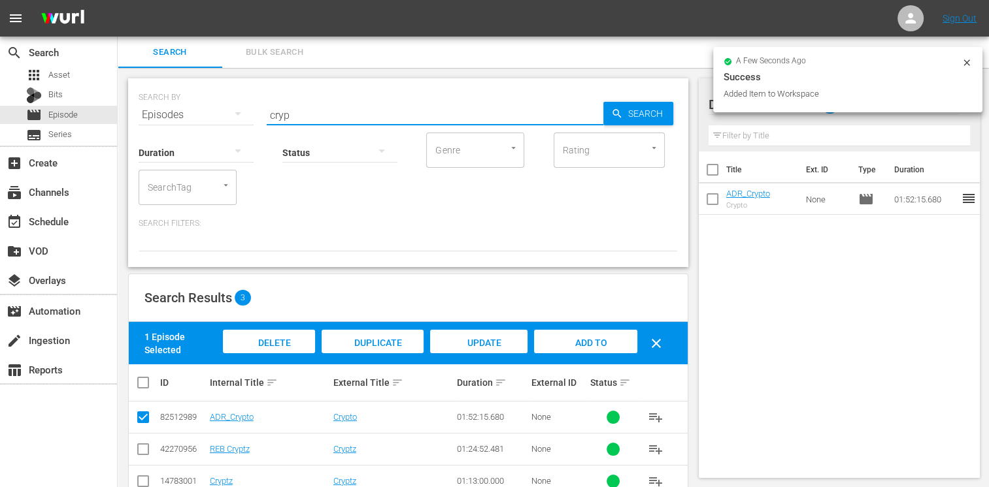
drag, startPoint x: 301, startPoint y: 119, endPoint x: 233, endPoint y: 108, distance: 69.5
click at [233, 108] on div "SEARCH BY Search By Episodes Search ID, Title, Description, Keywords, or Catego…" at bounding box center [408, 107] width 539 height 47
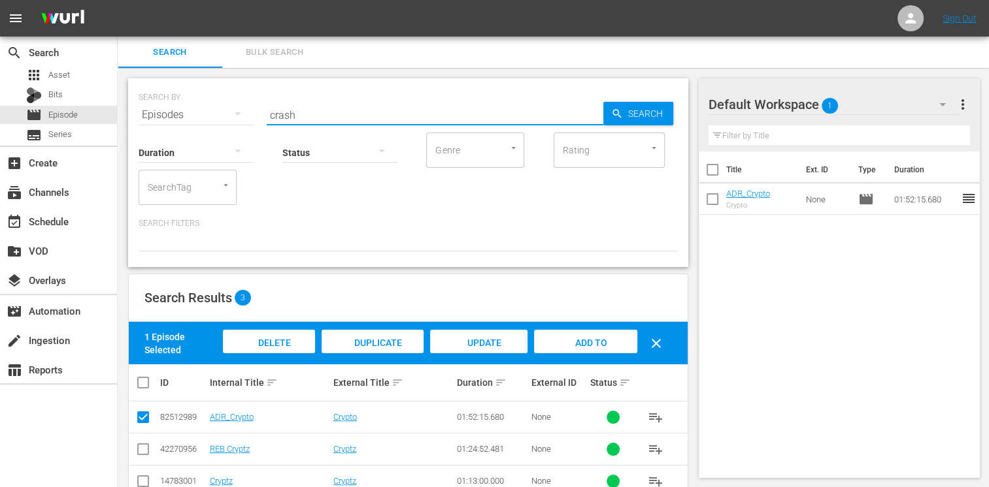
type input "crash"
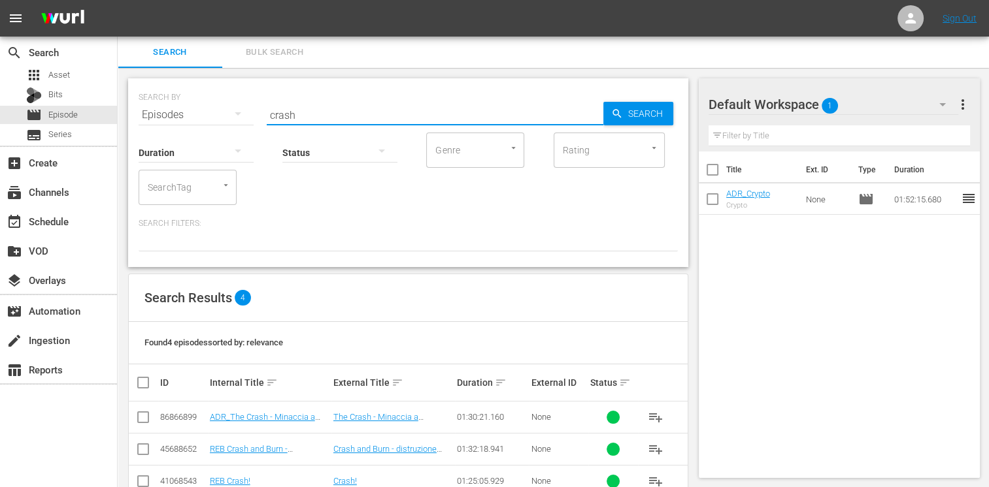
click at [149, 425] on input "checkbox" at bounding box center [143, 420] width 16 height 16
checkbox input "true"
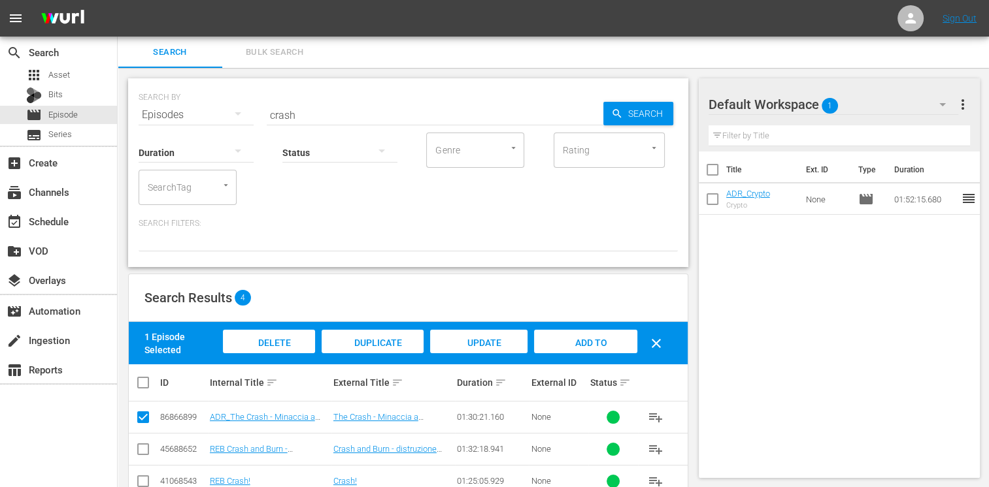
click at [607, 346] on div "Add to Workspace" at bounding box center [585, 354] width 103 height 49
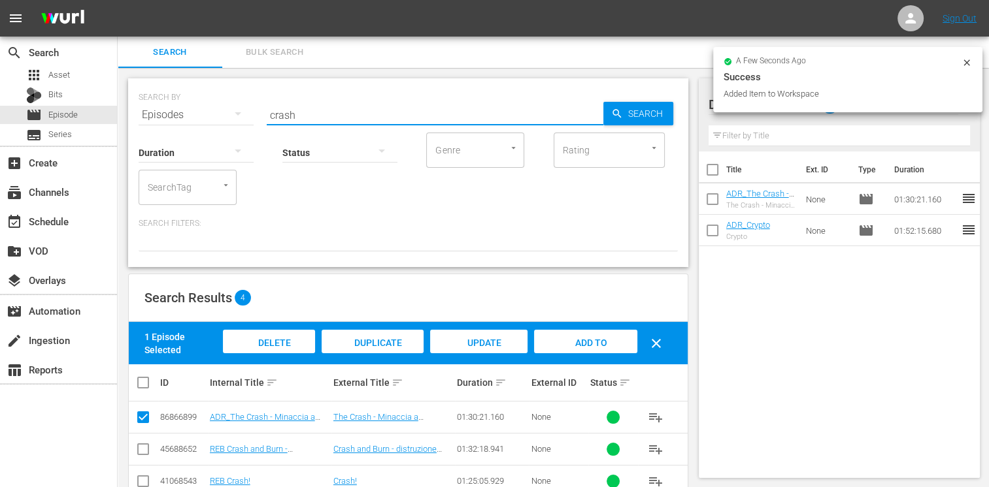
drag, startPoint x: 303, startPoint y: 112, endPoint x: 216, endPoint y: 110, distance: 87.6
click at [216, 110] on div "SEARCH BY Search By Episodes Search ID, Title, Description, Keywords, or Catego…" at bounding box center [408, 107] width 539 height 47
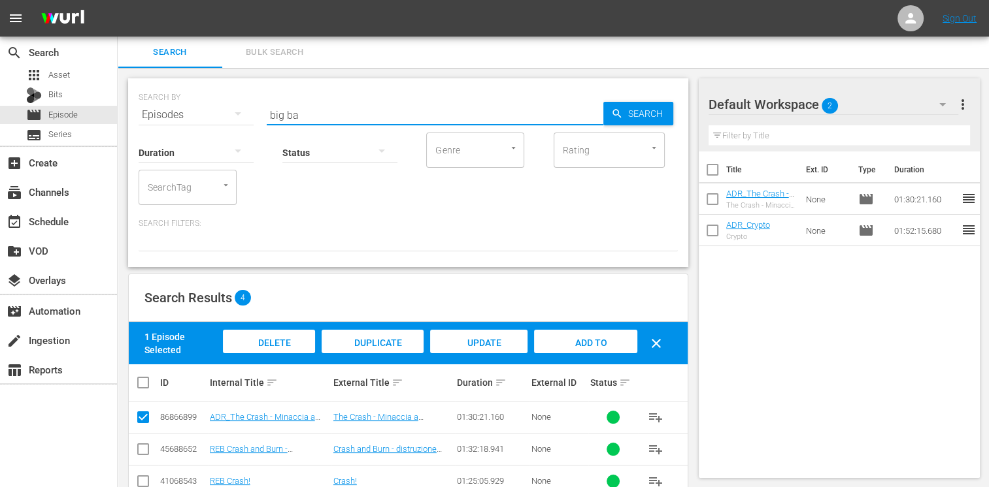
type input "big ba"
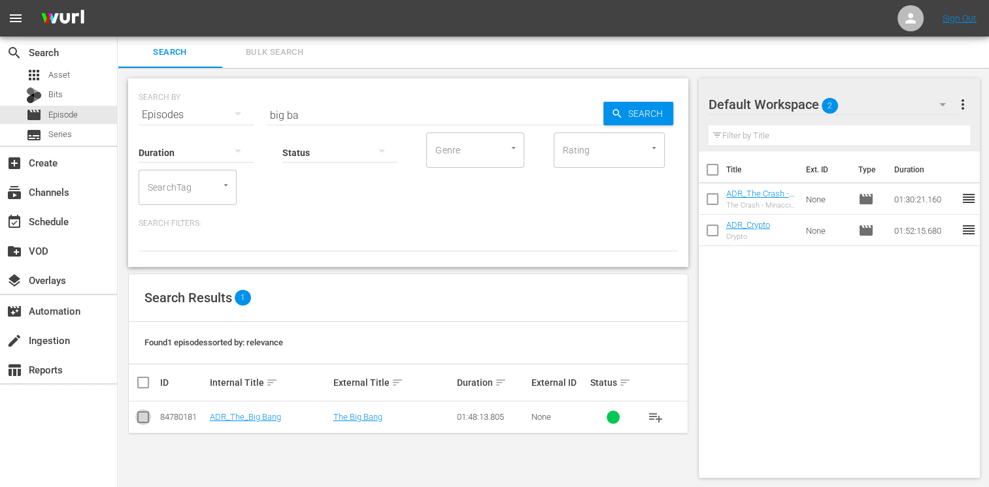
click at [139, 418] on input "checkbox" at bounding box center [143, 420] width 16 height 16
checkbox input "true"
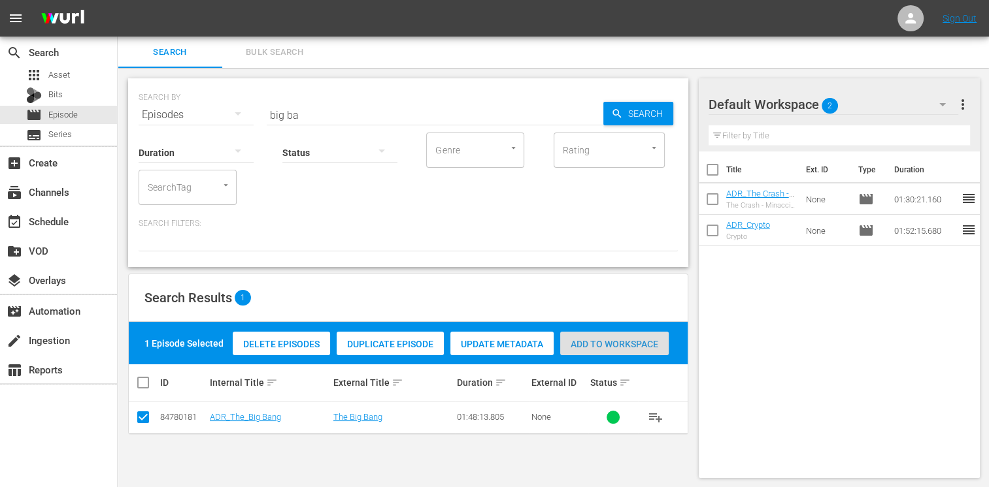
click at [610, 348] on span "Add to Workspace" at bounding box center [614, 344] width 108 height 10
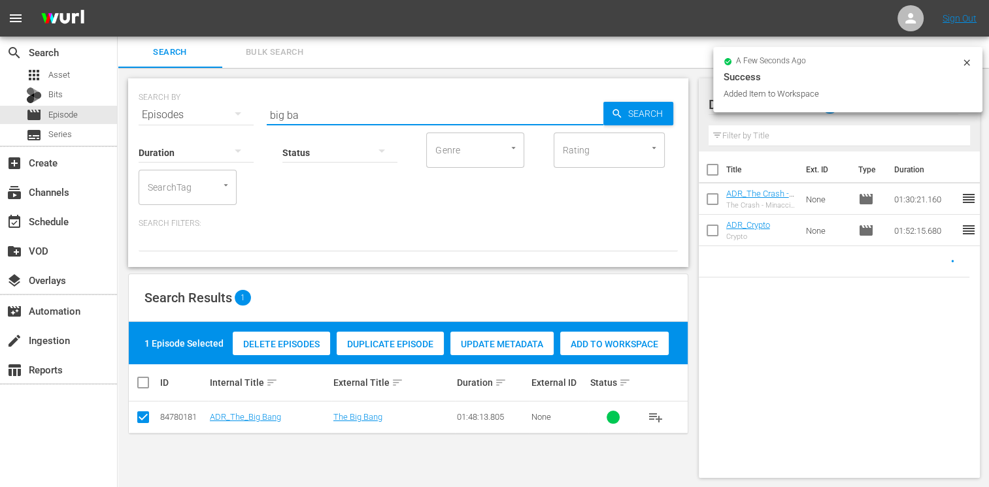
drag, startPoint x: 319, startPoint y: 116, endPoint x: 188, endPoint y: 101, distance: 131.5
click at [188, 101] on div "SEARCH BY Search By Episodes Search ID, Title, Description, Keywords, or Catego…" at bounding box center [408, 107] width 539 height 47
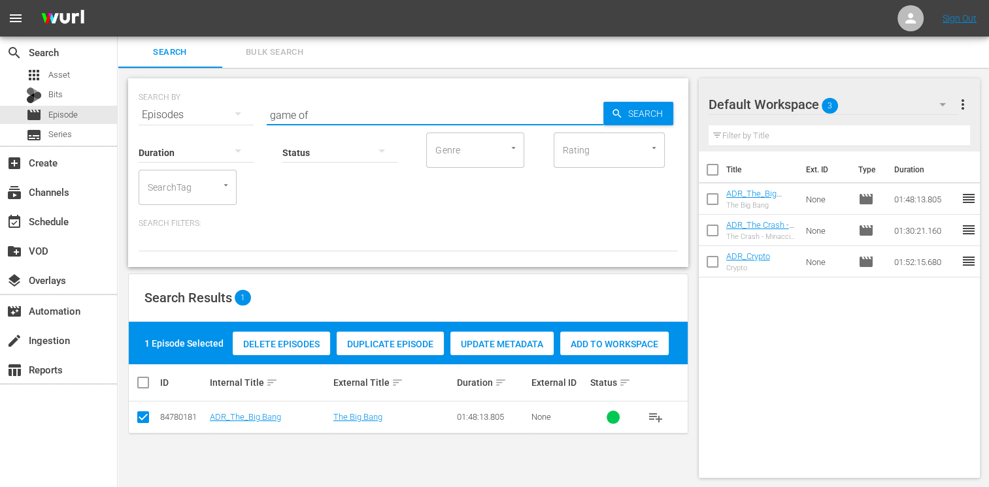
type input "game of"
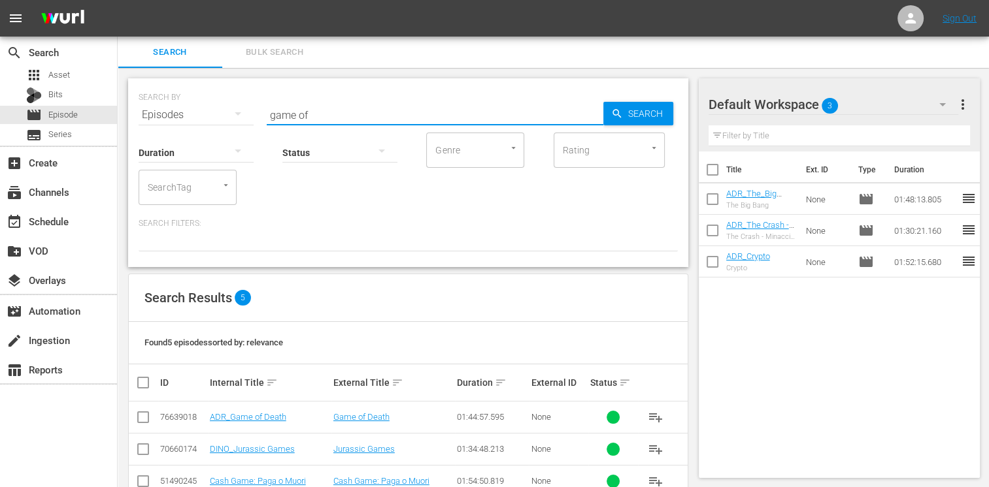
click at [142, 419] on input "checkbox" at bounding box center [143, 420] width 16 height 16
checkbox input "true"
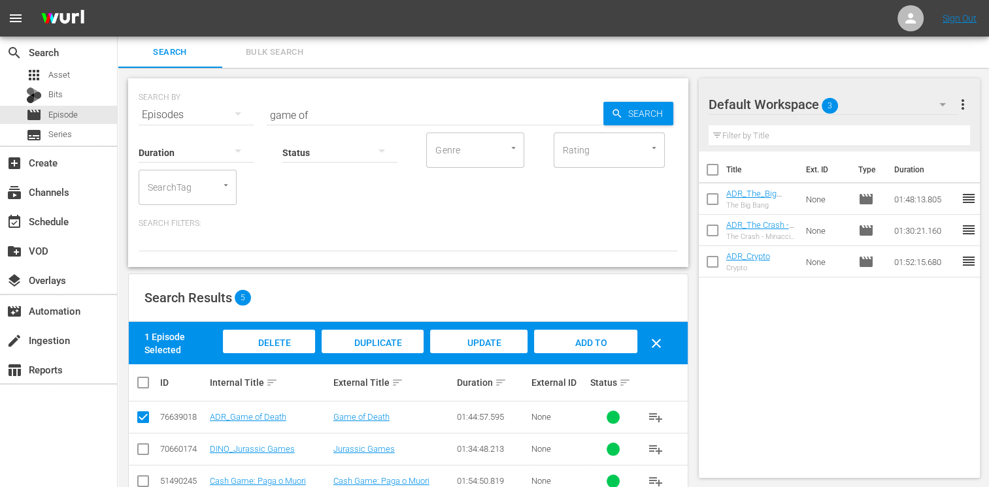
click at [577, 342] on span "Add to Workspace" at bounding box center [585, 355] width 64 height 35
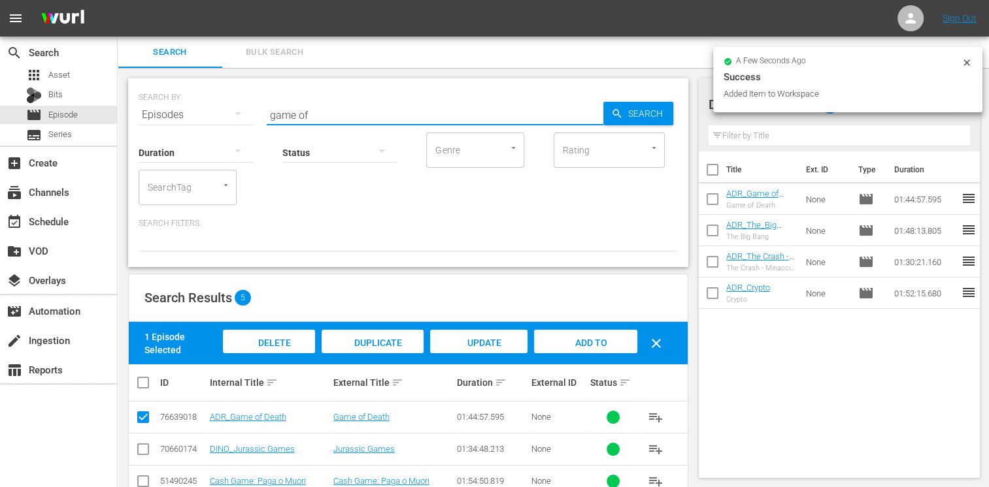
drag, startPoint x: 316, startPoint y: 115, endPoint x: 227, endPoint y: 111, distance: 88.9
click at [227, 111] on div "SEARCH BY Search By Episodes Search ID, Title, Description, Keywords, or Catego…" at bounding box center [408, 107] width 539 height 47
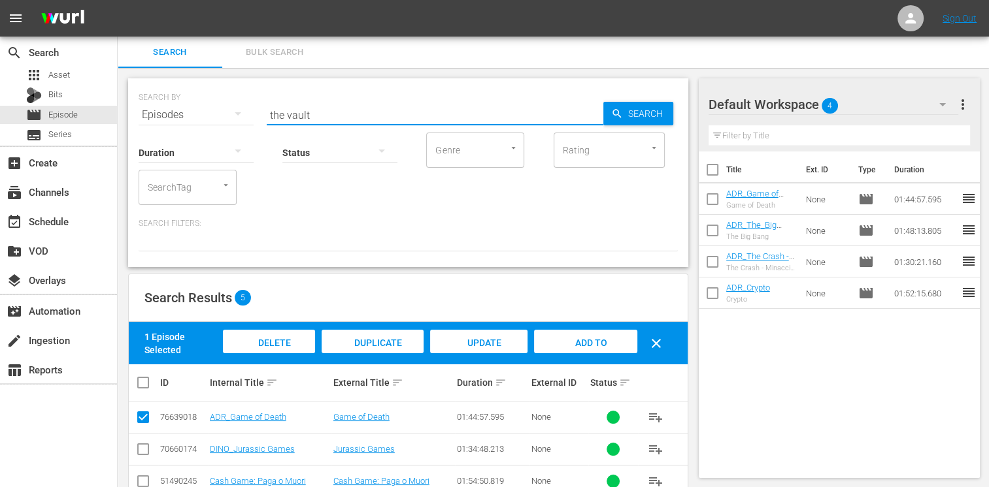
type input "the vault"
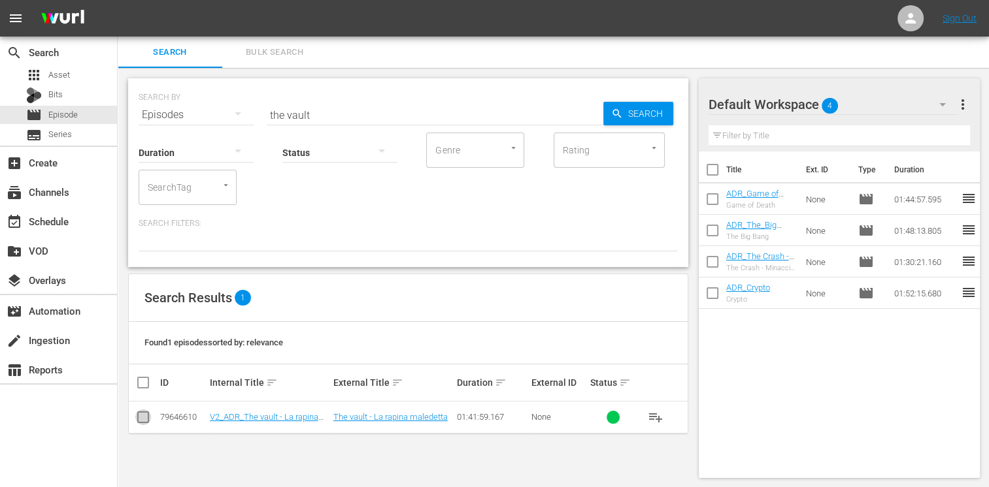
click at [139, 421] on input "checkbox" at bounding box center [143, 420] width 16 height 16
checkbox input "true"
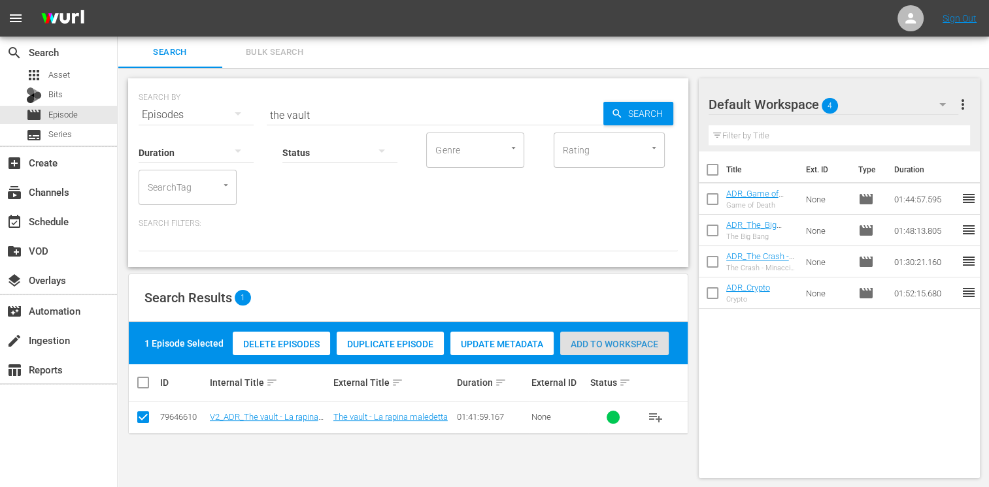
click at [609, 344] on span "Add to Workspace" at bounding box center [614, 344] width 108 height 10
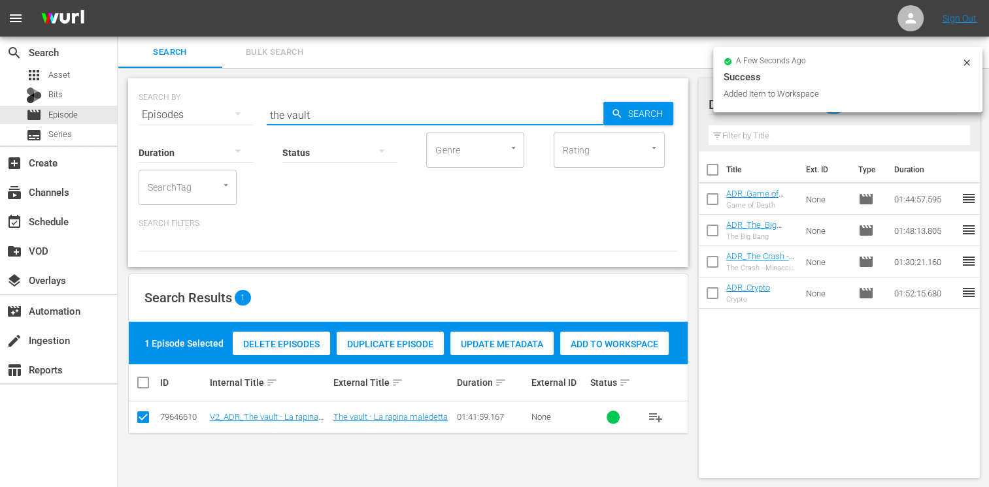
drag, startPoint x: 288, startPoint y: 109, endPoint x: 166, endPoint y: 105, distance: 122.2
click at [166, 105] on div "SEARCH BY Search By Episodes Search ID, Title, Description, Keywords, or Catego…" at bounding box center [408, 107] width 539 height 47
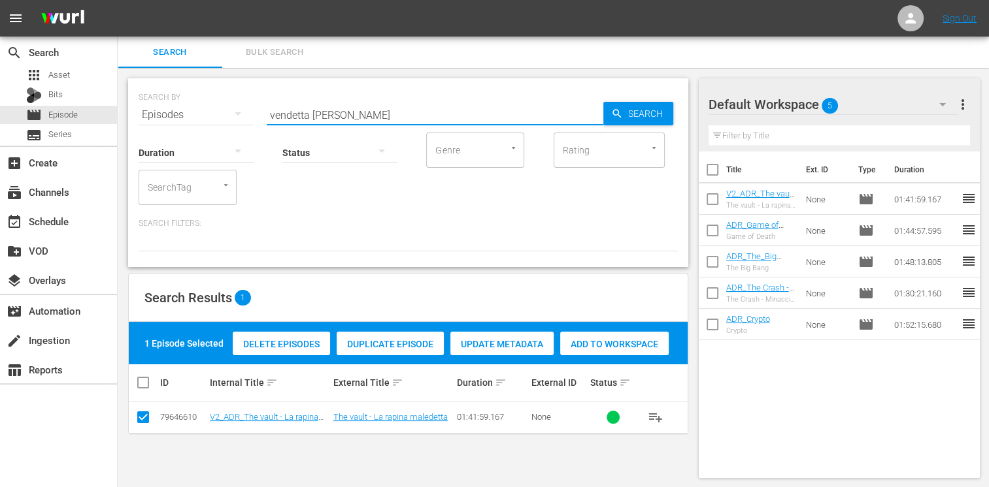
type input "vendetta [PERSON_NAME]"
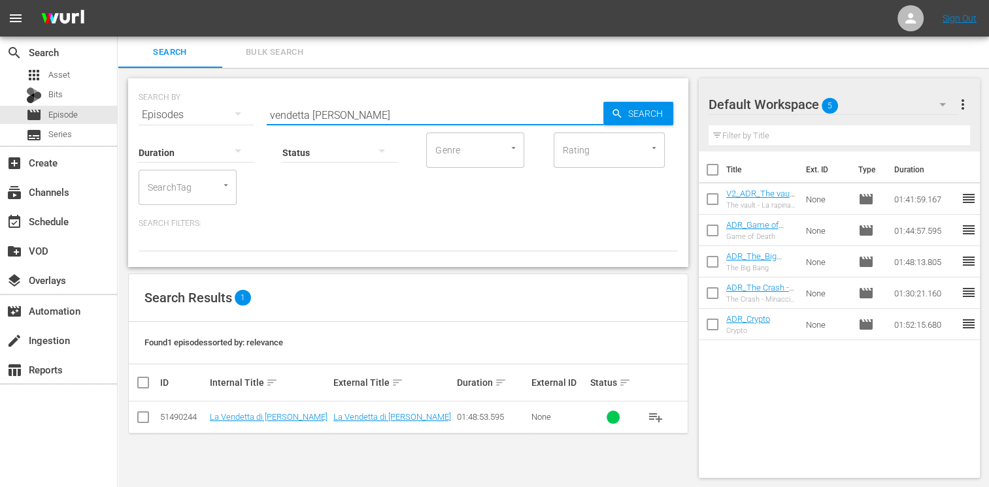
click at [149, 411] on icon at bounding box center [143, 418] width 16 height 16
click at [147, 414] on input "checkbox" at bounding box center [143, 420] width 16 height 16
checkbox input "true"
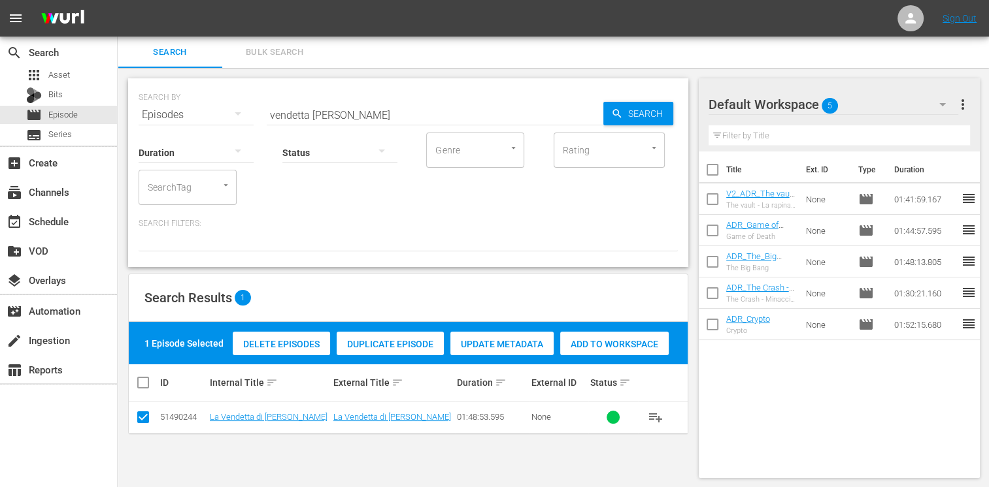
click at [627, 341] on span "Add to Workspace" at bounding box center [614, 344] width 108 height 10
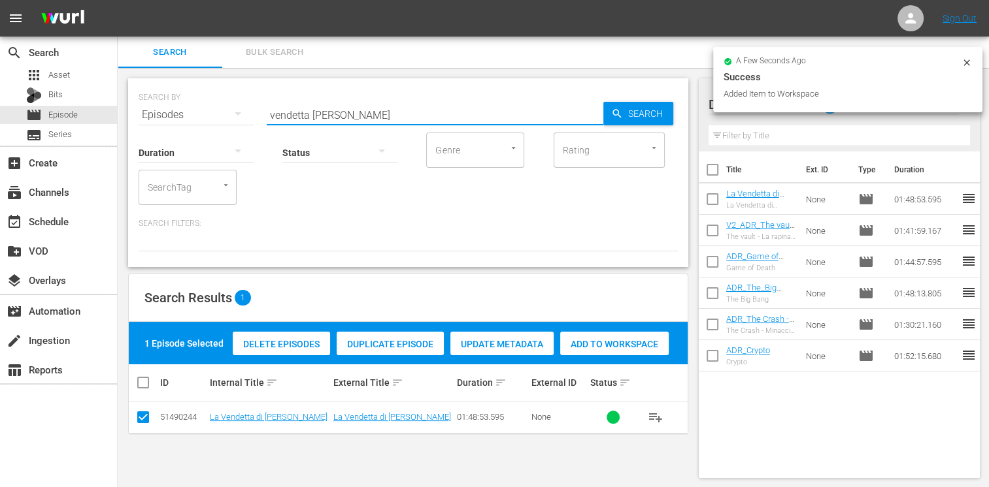
drag, startPoint x: 344, startPoint y: 117, endPoint x: 190, endPoint y: 116, distance: 154.2
click at [190, 116] on div "SEARCH BY Search By Episodes Search ID, Title, Description, Keywords, or Catego…" at bounding box center [408, 107] width 539 height 47
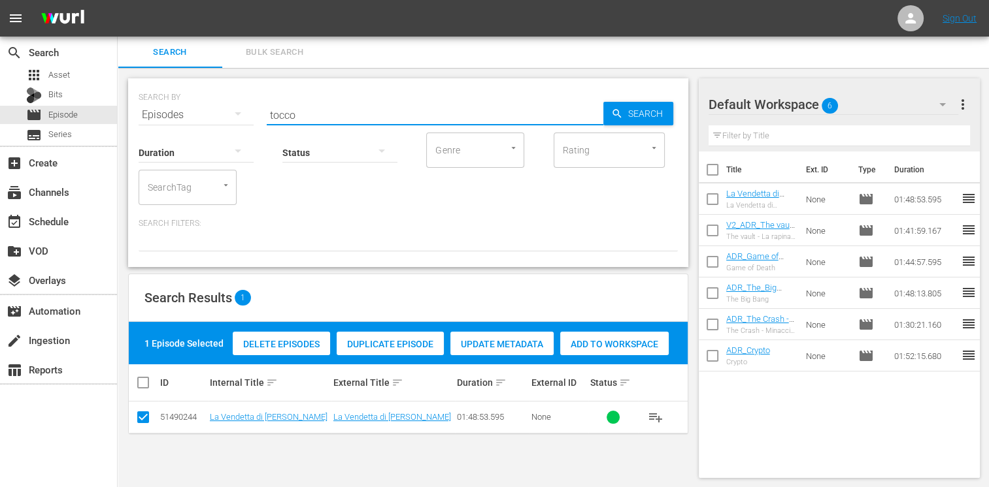
type input "tocco"
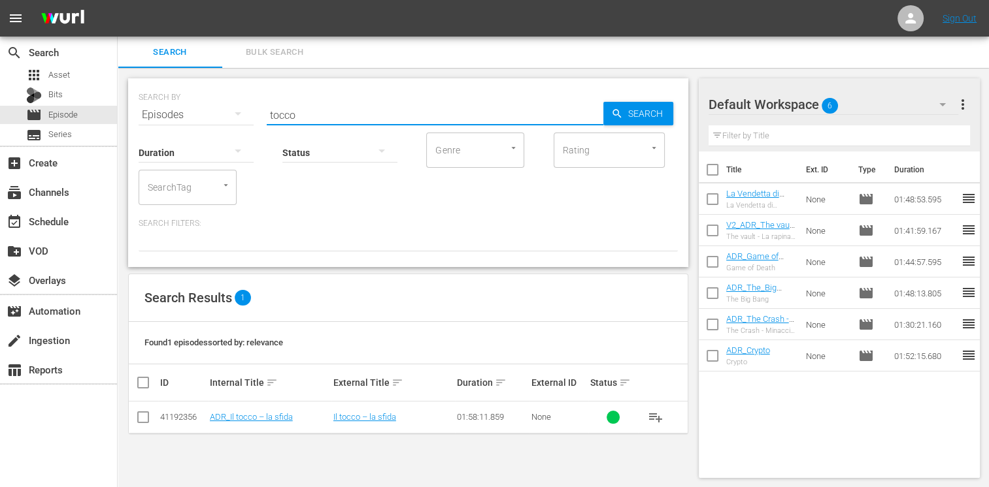
click at [140, 421] on input "checkbox" at bounding box center [143, 420] width 16 height 16
checkbox input "true"
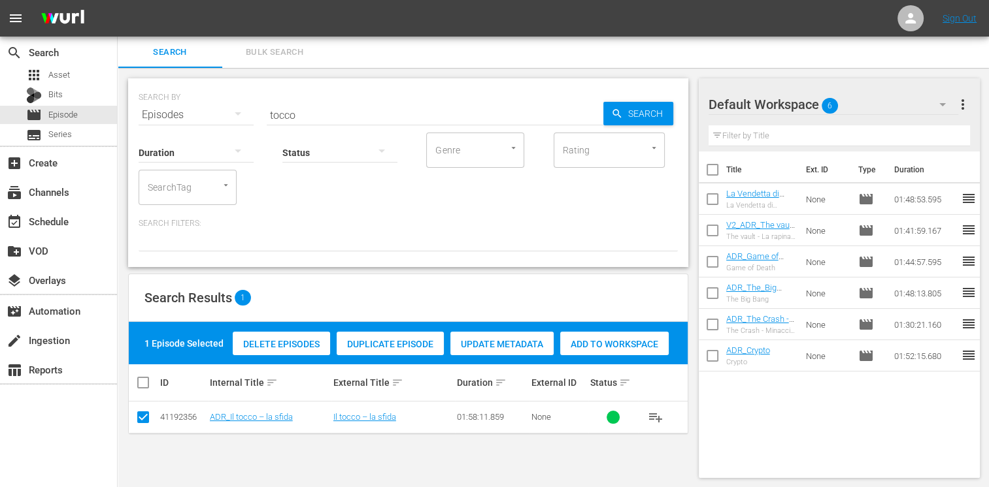
click at [599, 339] on span "Add to Workspace" at bounding box center [614, 344] width 108 height 10
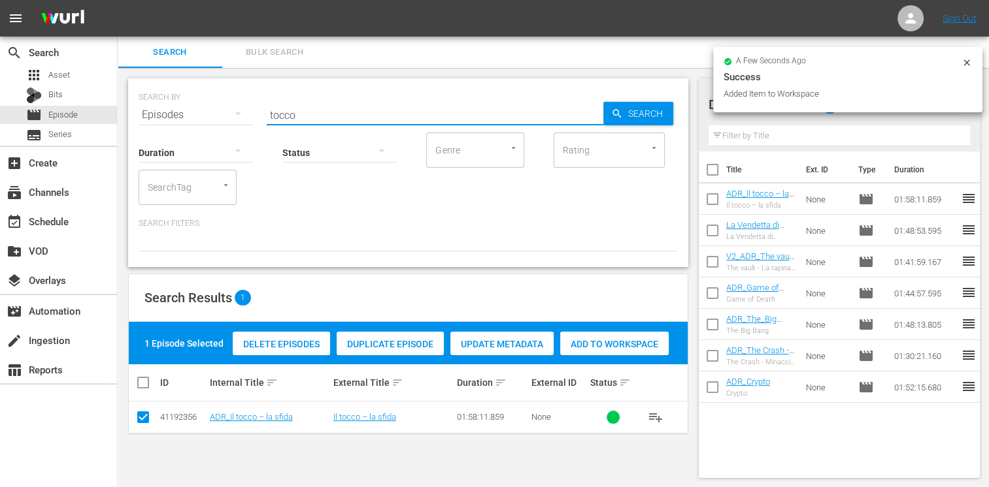
drag, startPoint x: 301, startPoint y: 116, endPoint x: 213, endPoint y: 118, distance: 88.2
click at [213, 118] on div "SEARCH BY Search By Episodes Search ID, Title, Description, Keywords, or Catego…" at bounding box center [408, 107] width 539 height 47
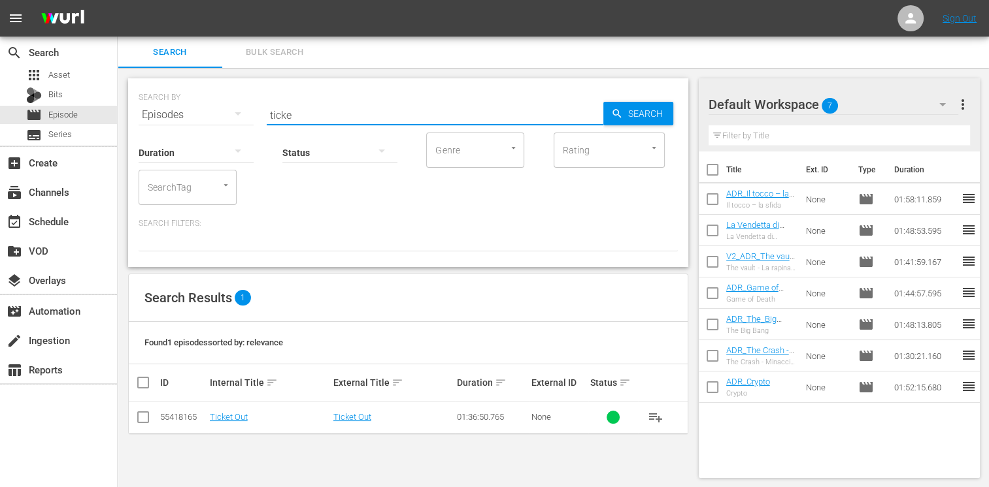
type input "ticke"
drag, startPoint x: 143, startPoint y: 419, endPoint x: 185, endPoint y: 411, distance: 42.5
click at [142, 419] on input "checkbox" at bounding box center [143, 420] width 16 height 16
checkbox input "true"
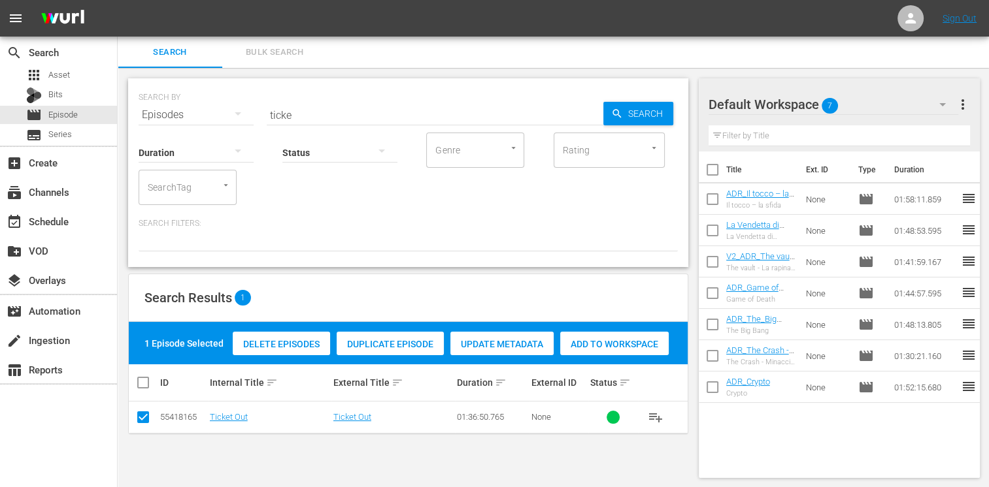
click at [599, 353] on div "Add to Workspace" at bounding box center [614, 344] width 108 height 25
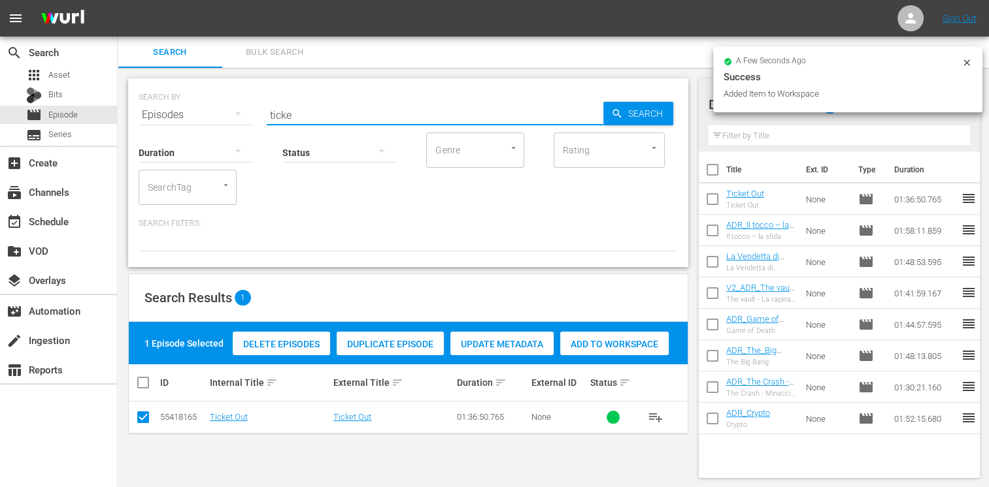
drag, startPoint x: 316, startPoint y: 118, endPoint x: 136, endPoint y: 112, distance: 179.8
click at [136, 112] on div "SEARCH BY Search By Episodes Search ID, Title, Description, Keywords, or Catego…" at bounding box center [408, 172] width 560 height 189
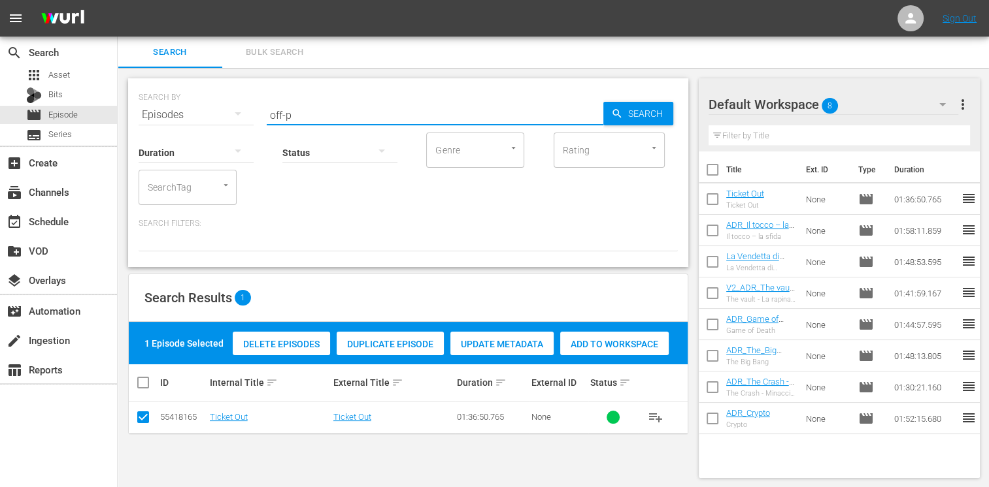
type input "off-p"
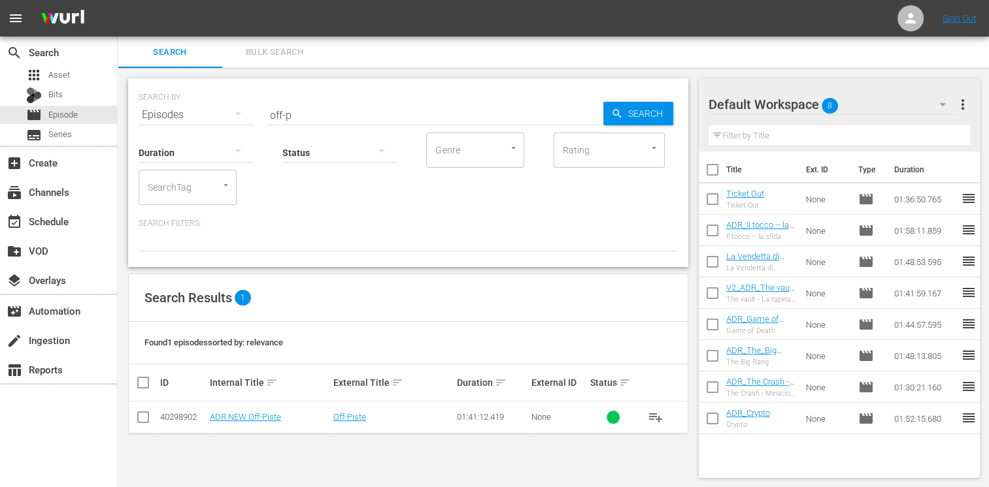
click at [142, 429] on td at bounding box center [143, 418] width 29 height 32
click at [148, 423] on input "checkbox" at bounding box center [143, 420] width 16 height 16
checkbox input "true"
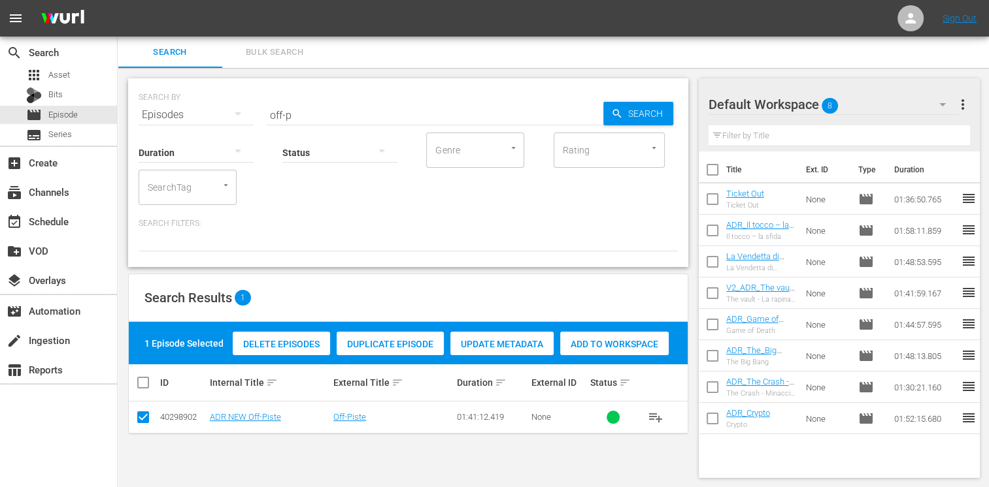
click at [619, 345] on span "Add to Workspace" at bounding box center [614, 344] width 108 height 10
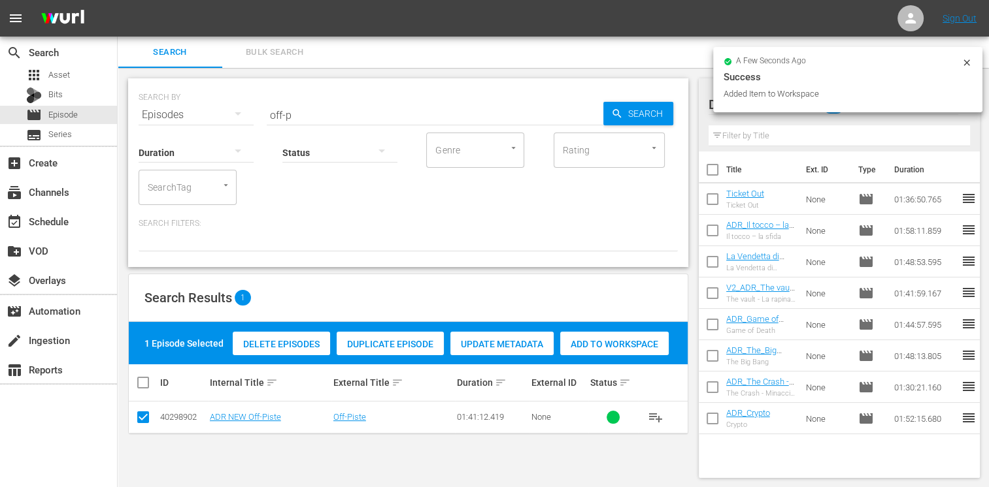
drag, startPoint x: 309, startPoint y: 116, endPoint x: 227, endPoint y: 114, distance: 81.7
click at [227, 114] on div "SEARCH BY Search By Episodes Search ID, Title, Description, Keywords, or Catego…" at bounding box center [408, 107] width 539 height 47
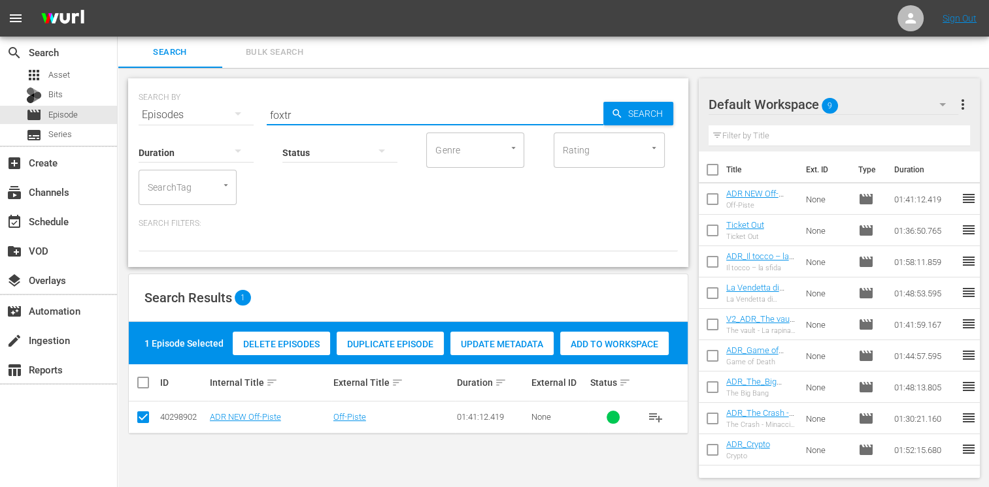
type input "foxtr"
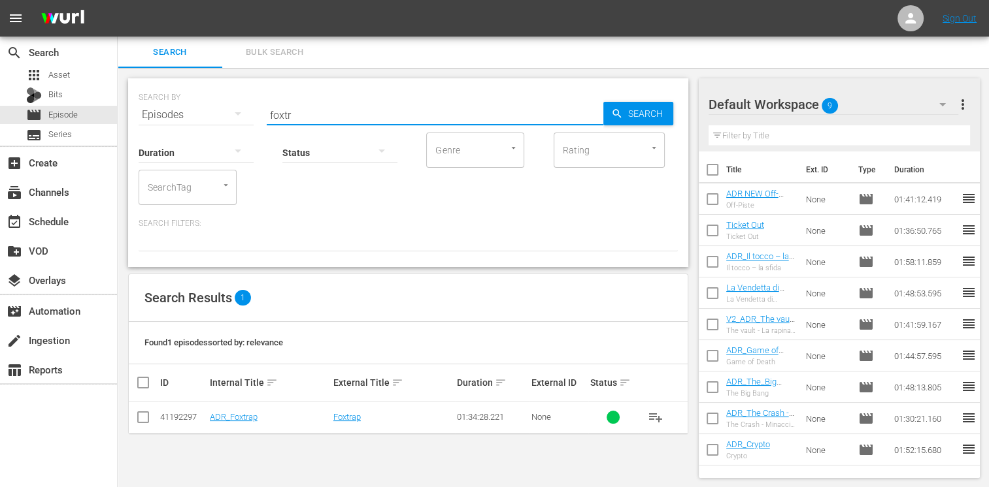
click at [140, 422] on input "checkbox" at bounding box center [143, 420] width 16 height 16
checkbox input "true"
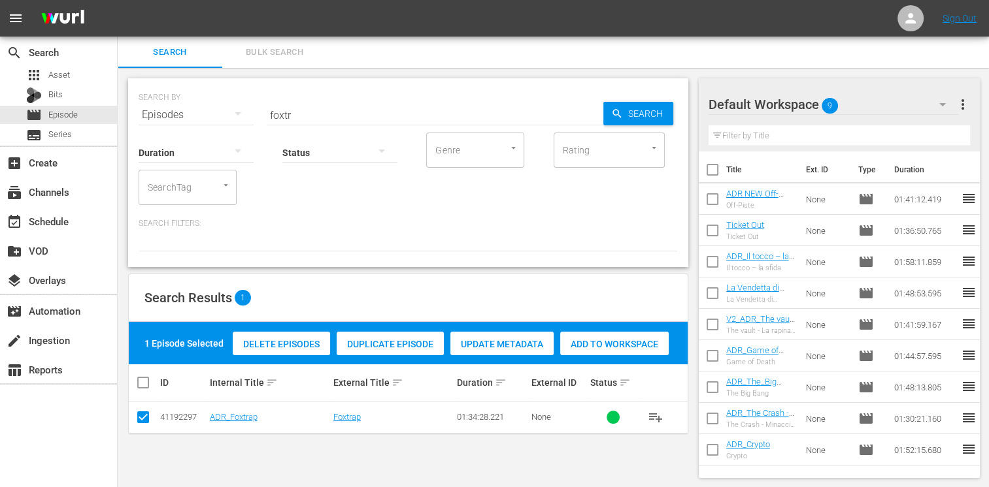
click at [623, 348] on span "Add to Workspace" at bounding box center [614, 344] width 108 height 10
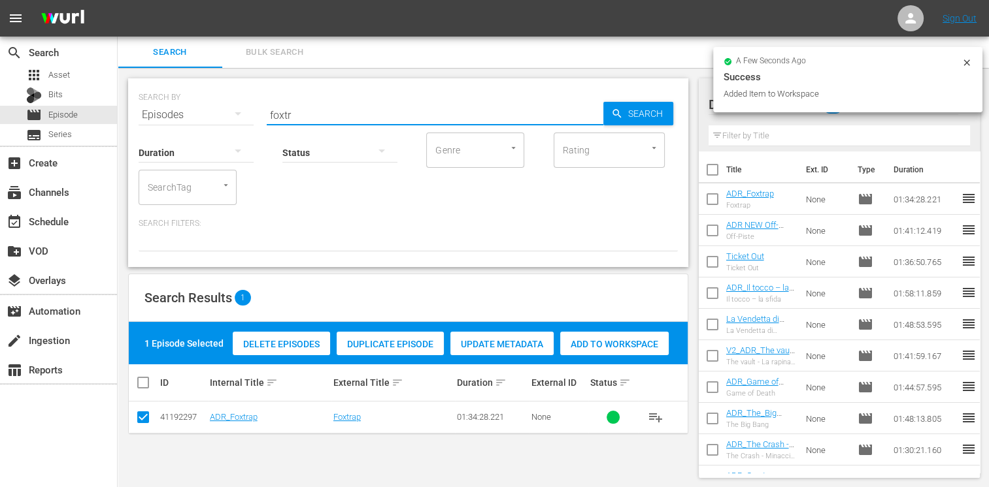
drag, startPoint x: 320, startPoint y: 118, endPoint x: 246, endPoint y: 109, distance: 74.3
click at [246, 109] on div "SEARCH BY Search By Episodes Search ID, Title, Description, Keywords, or Catego…" at bounding box center [408, 107] width 539 height 47
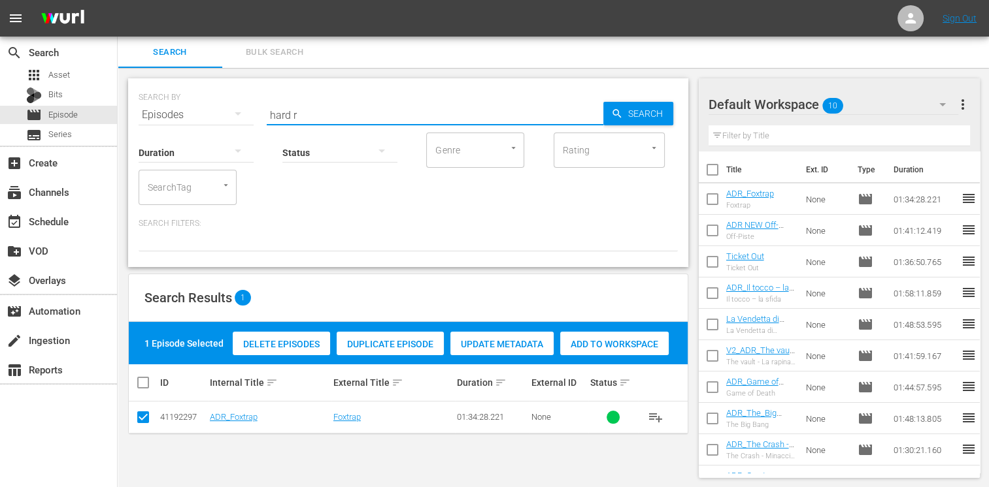
type input "hard r"
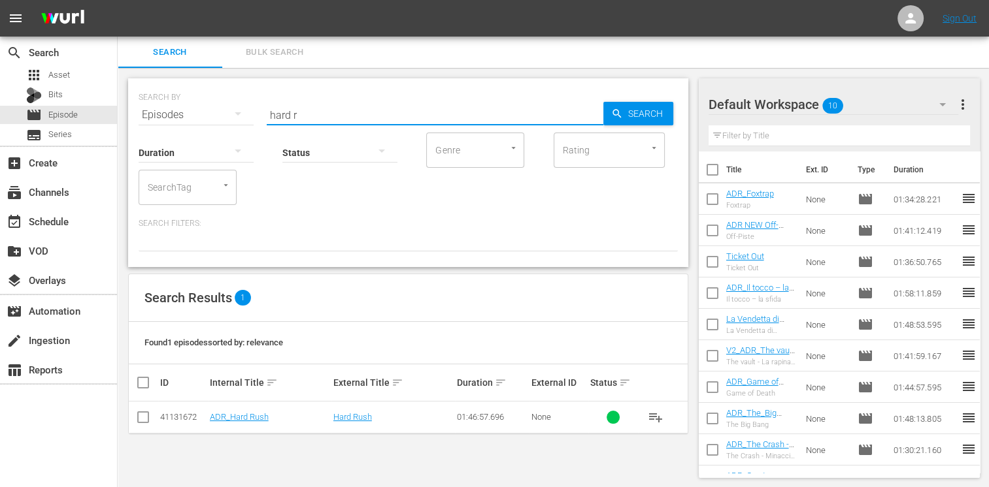
click at [145, 412] on input "checkbox" at bounding box center [143, 420] width 16 height 16
checkbox input "true"
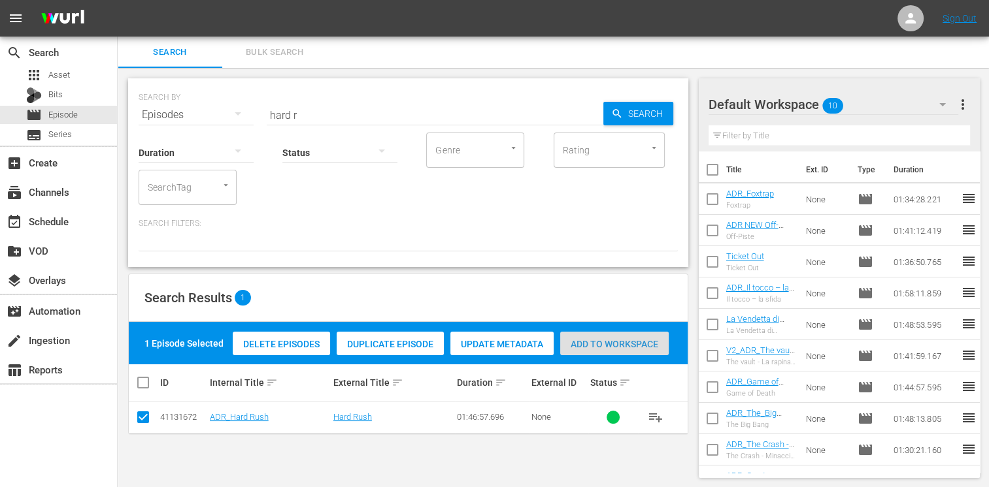
click at [608, 346] on span "Add to Workspace" at bounding box center [614, 344] width 108 height 10
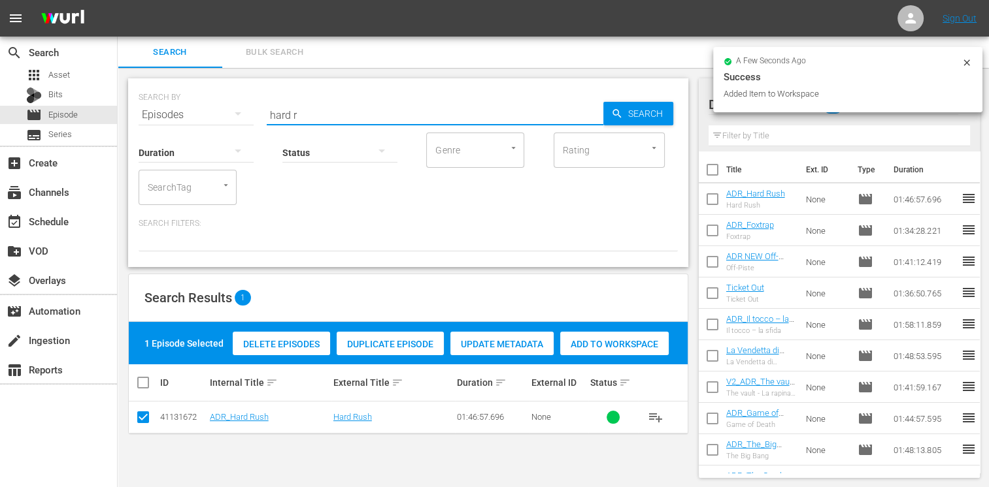
drag, startPoint x: 310, startPoint y: 116, endPoint x: 224, endPoint y: 103, distance: 87.3
click at [223, 103] on div "SEARCH BY Search By Episodes Search ID, Title, Description, Keywords, or Catego…" at bounding box center [408, 107] width 539 height 47
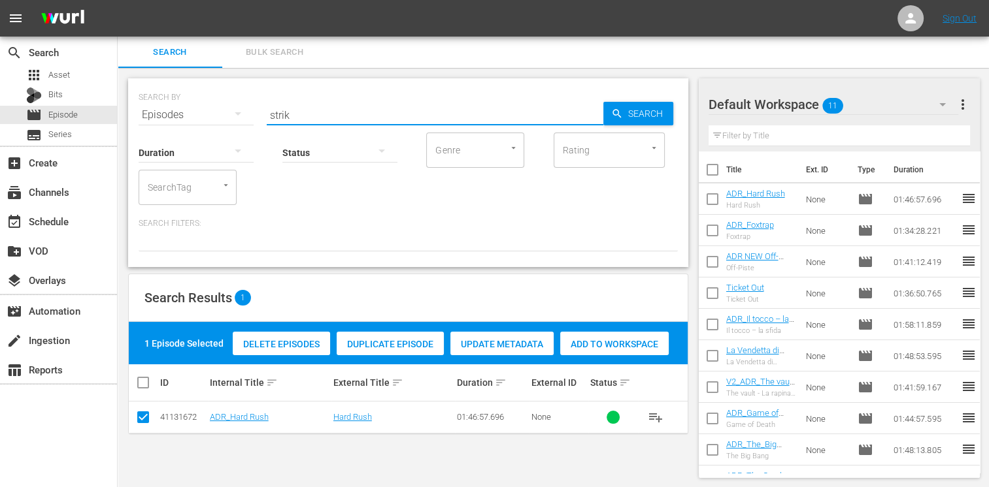
type input "strik"
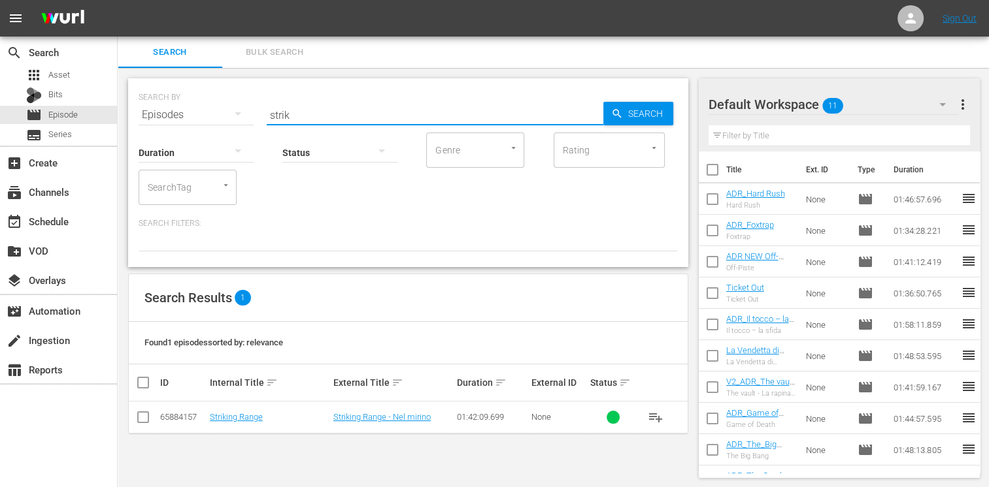
click at [143, 422] on input "checkbox" at bounding box center [143, 420] width 16 height 16
checkbox input "true"
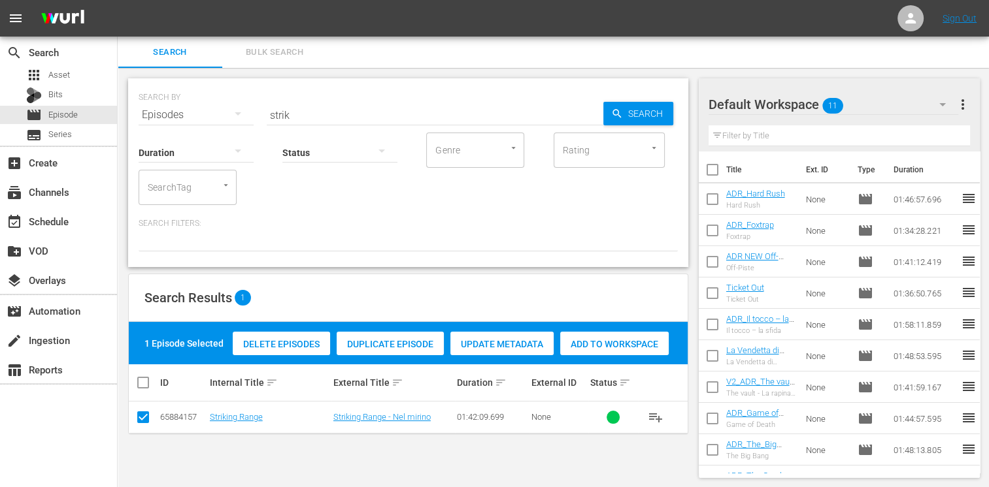
click at [589, 344] on span "Add to Workspace" at bounding box center [614, 344] width 108 height 10
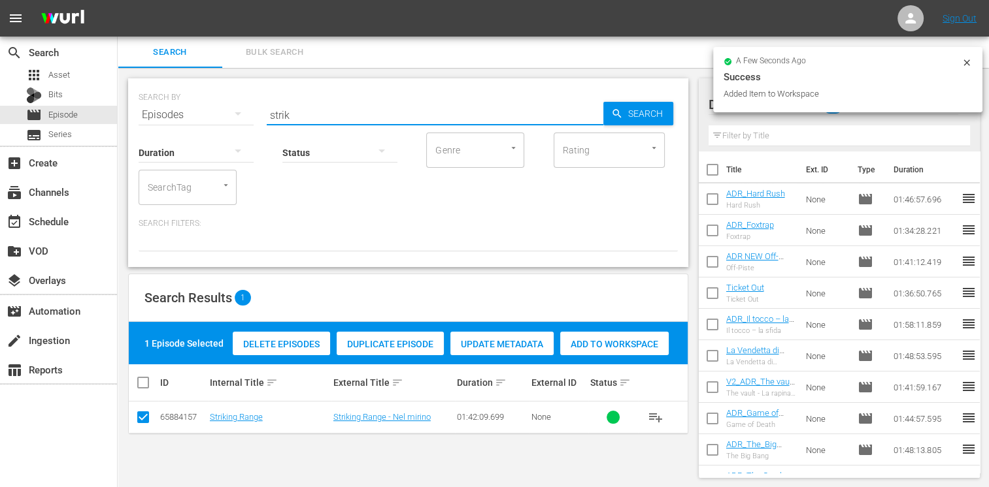
drag, startPoint x: 267, startPoint y: 106, endPoint x: 221, endPoint y: 103, distance: 46.5
click at [221, 103] on div "SEARCH BY Search By Episodes Search ID, Title, Description, Keywords, or Catego…" at bounding box center [408, 107] width 539 height 47
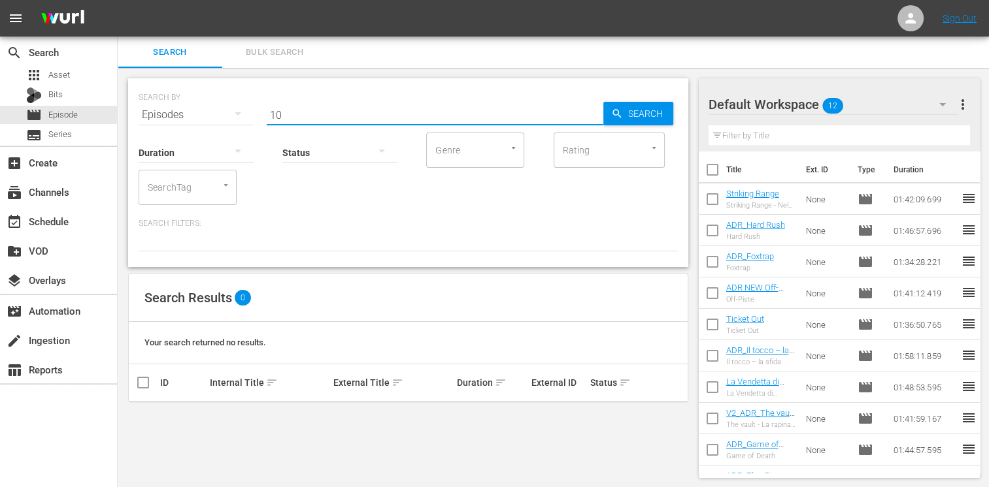
type input "1"
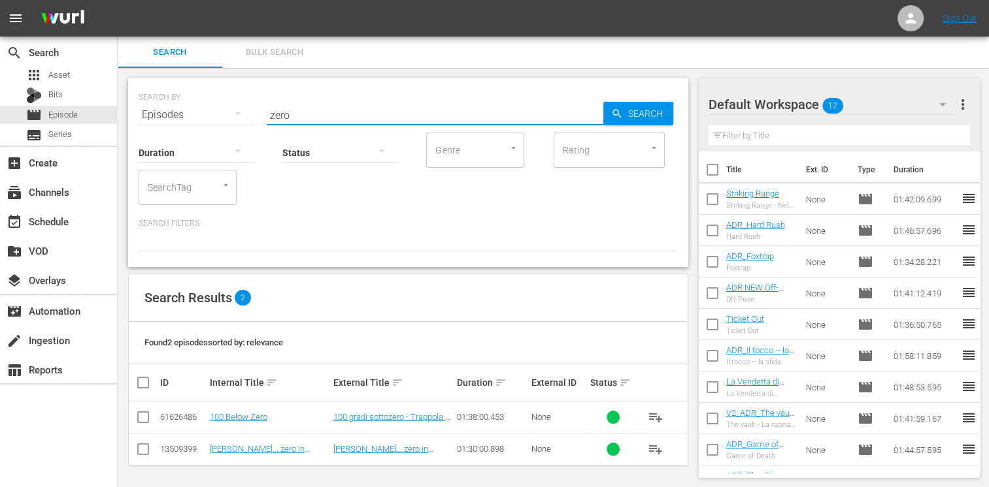
type input "zero"
click at [140, 419] on input "checkbox" at bounding box center [143, 420] width 16 height 16
checkbox input "true"
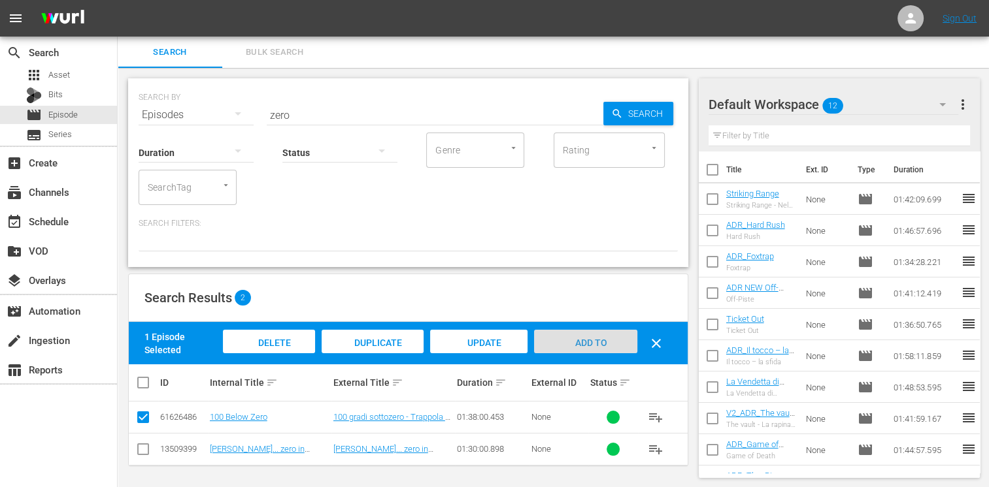
click at [570, 341] on span "Add to Workspace" at bounding box center [585, 355] width 64 height 35
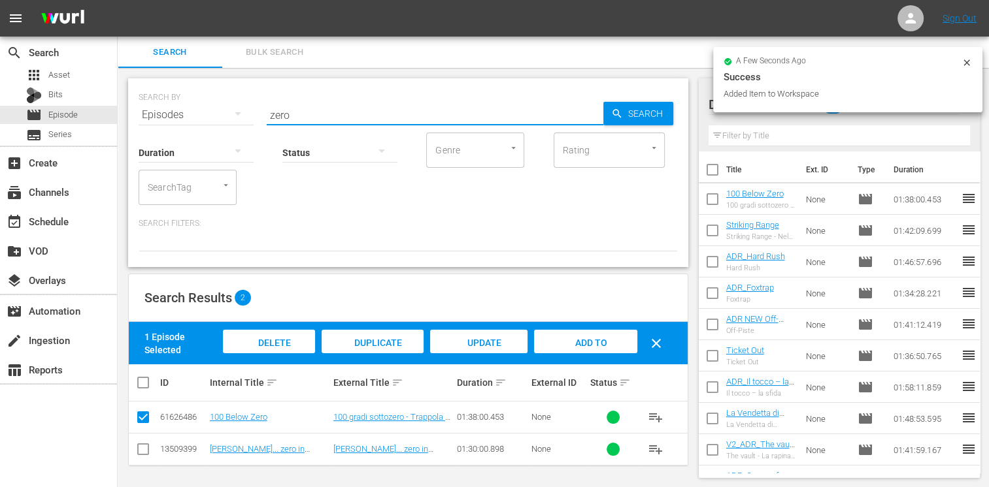
drag, startPoint x: 295, startPoint y: 119, endPoint x: 246, endPoint y: 108, distance: 50.7
click at [246, 108] on div "SEARCH BY Search By Episodes Search ID, Title, Description, Keywords, or Catego…" at bounding box center [408, 107] width 539 height 47
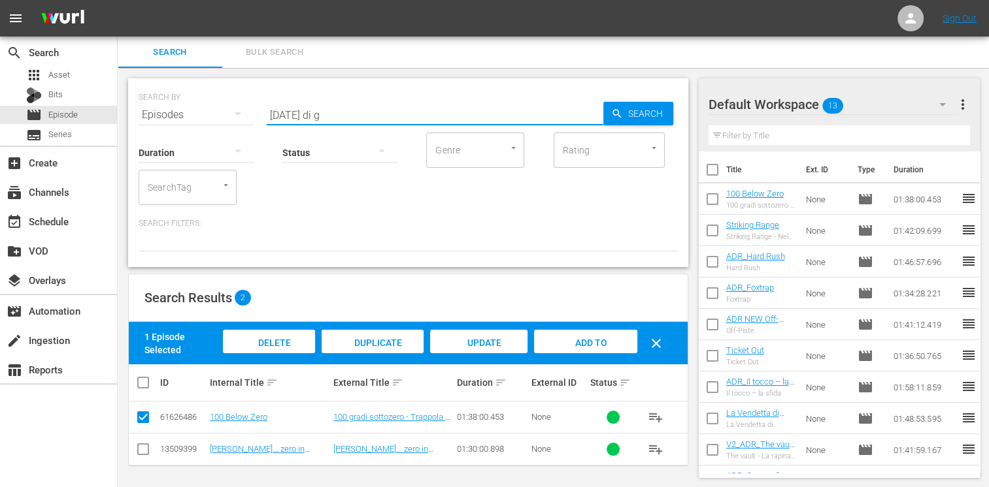
type input "[DATE] di g"
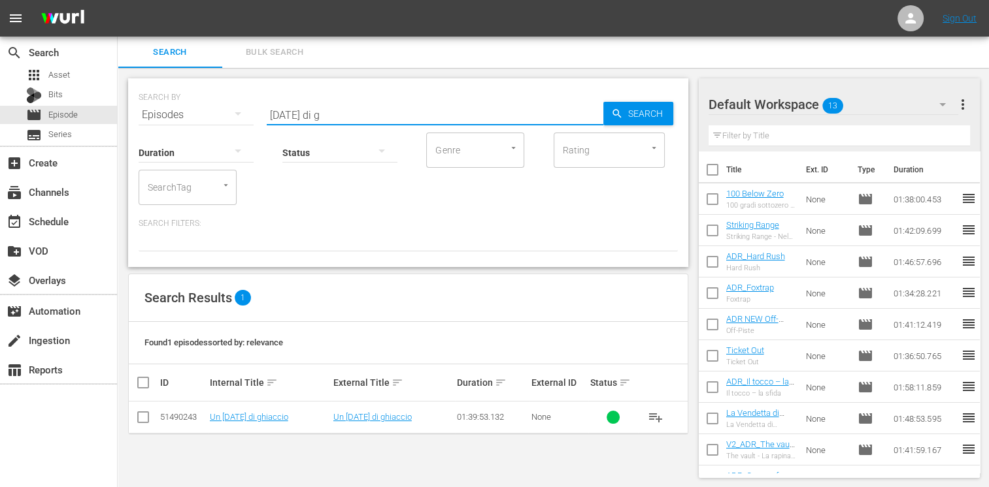
click at [133, 419] on td at bounding box center [143, 418] width 29 height 32
click at [141, 421] on input "checkbox" at bounding box center [143, 420] width 16 height 16
checkbox input "true"
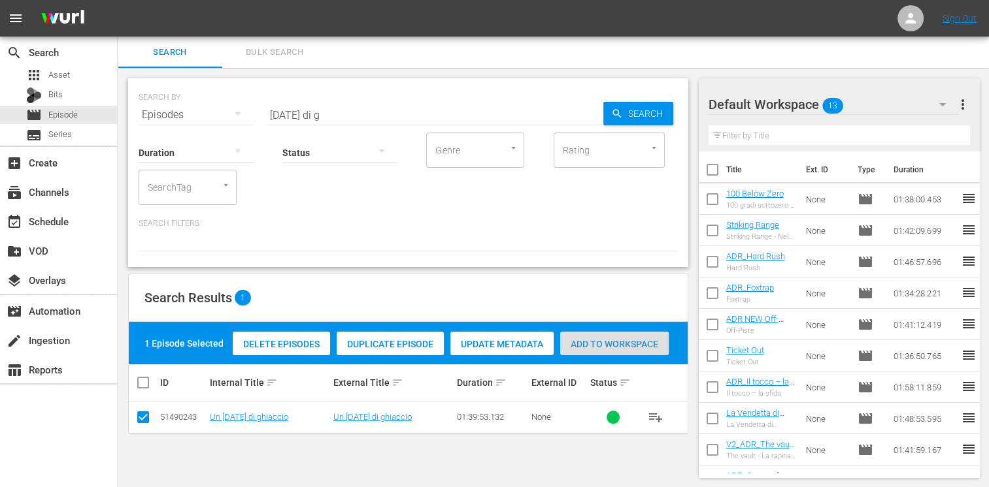
click at [615, 336] on div "Add to Workspace" at bounding box center [614, 344] width 108 height 25
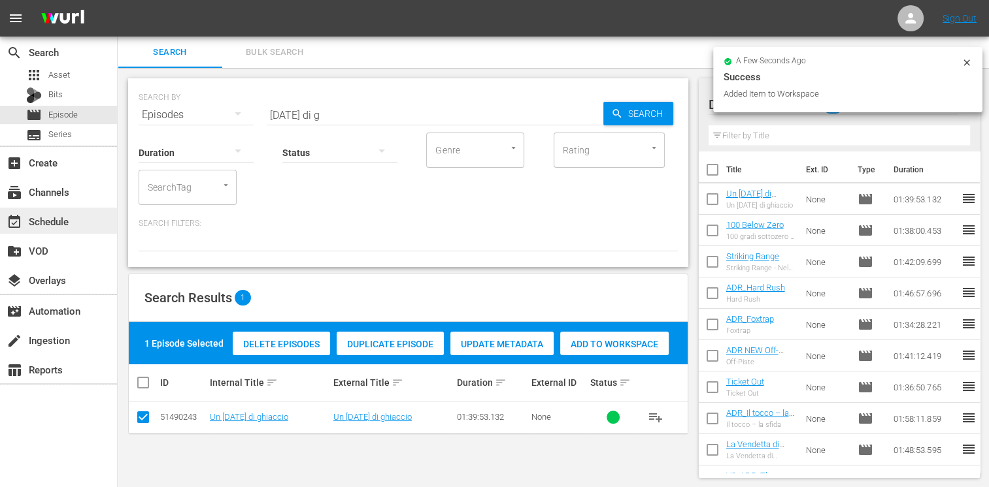
click at [61, 218] on div "event_available Schedule" at bounding box center [36, 220] width 73 height 12
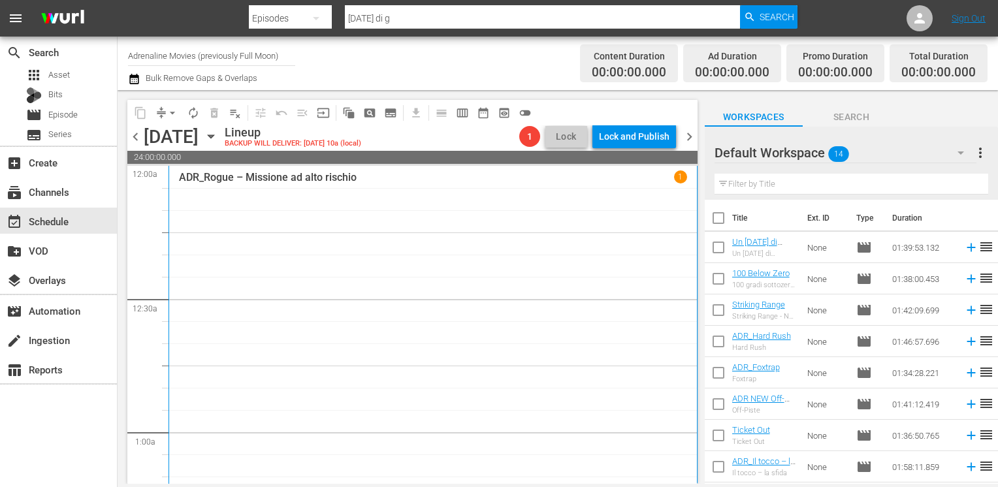
click at [719, 222] on input "checkbox" at bounding box center [718, 220] width 27 height 27
checkbox input "true"
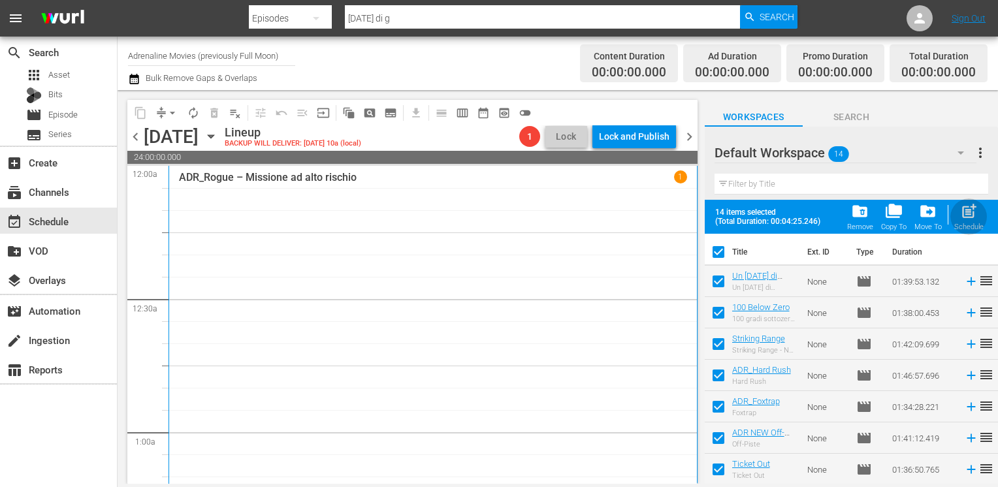
click at [965, 218] on span "post_add" at bounding box center [969, 212] width 18 height 18
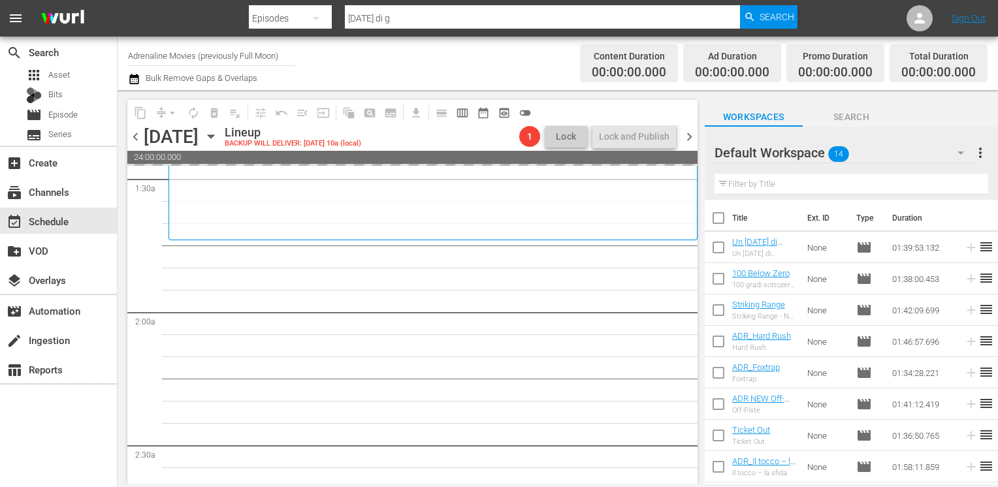
scroll to position [392, 0]
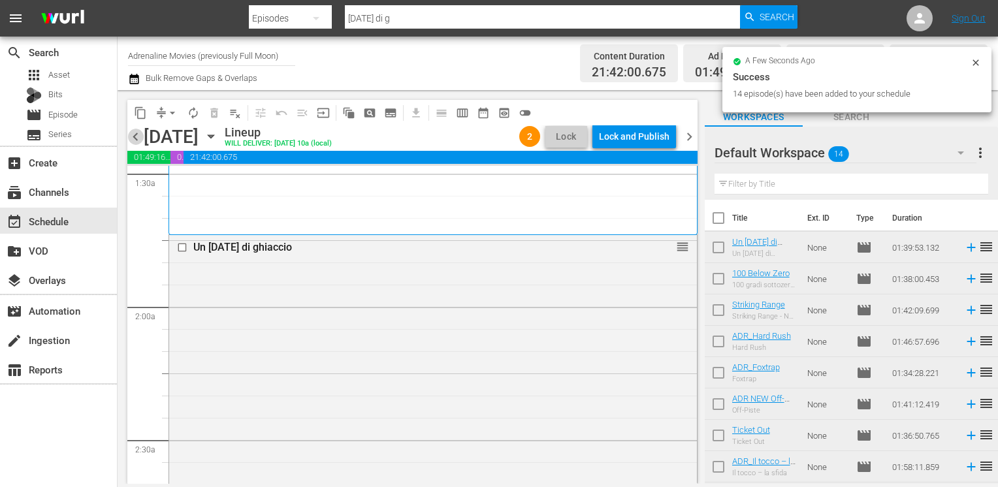
click at [135, 137] on span "chevron_left" at bounding box center [135, 137] width 16 height 16
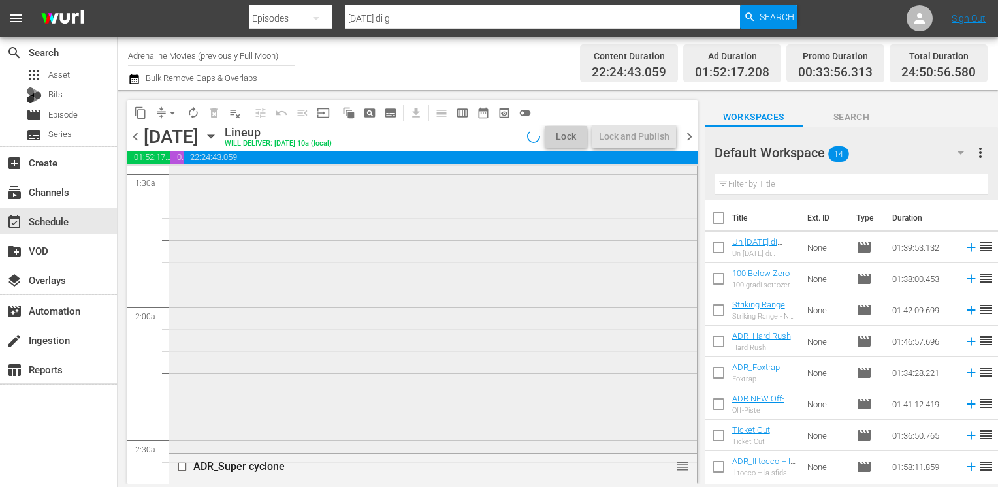
scroll to position [369, 0]
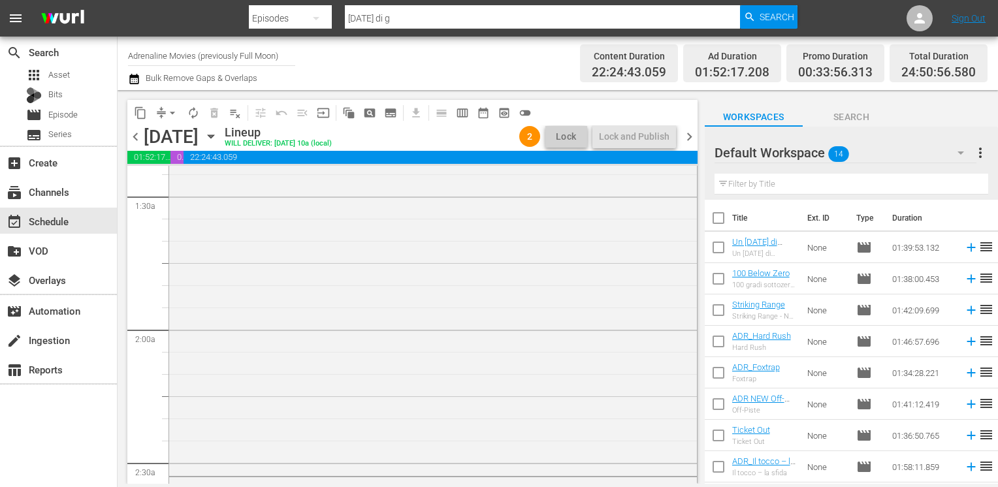
click at [138, 141] on span "chevron_left" at bounding box center [135, 137] width 16 height 16
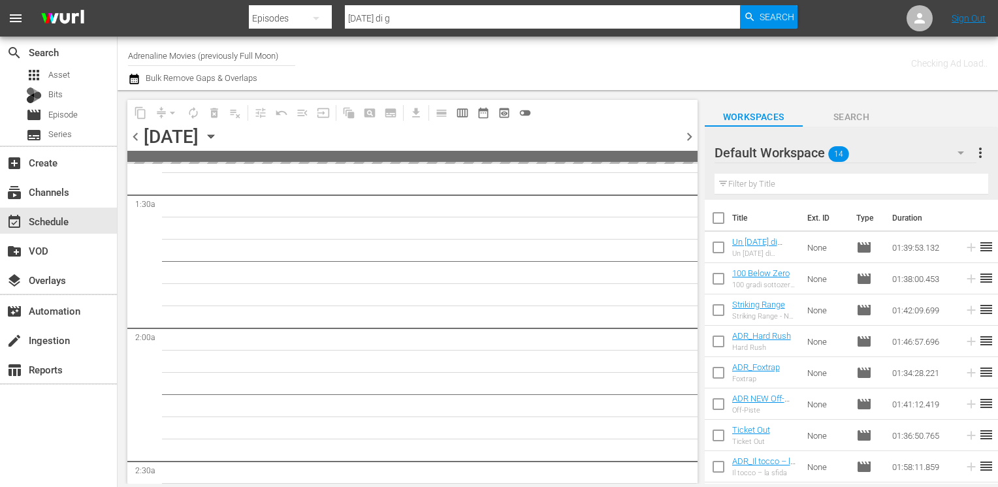
scroll to position [392, 0]
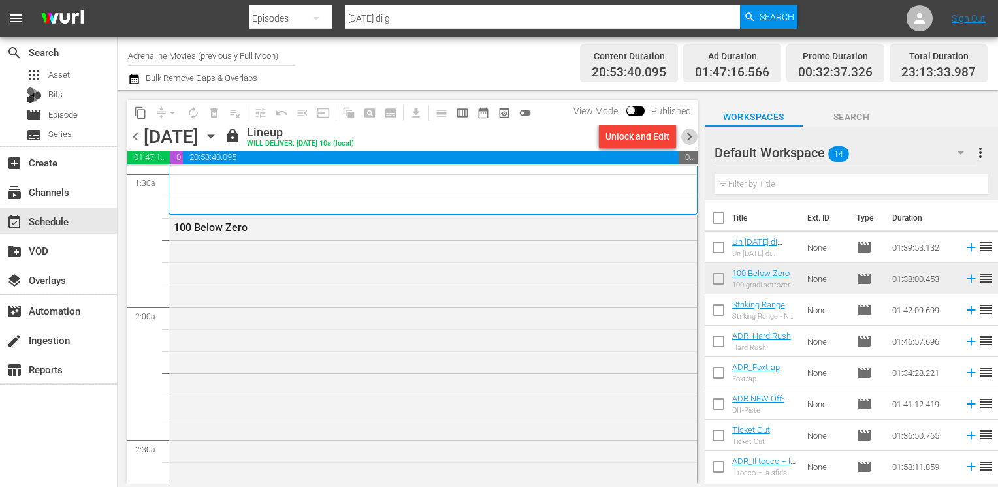
click at [690, 136] on span "chevron_right" at bounding box center [689, 137] width 16 height 16
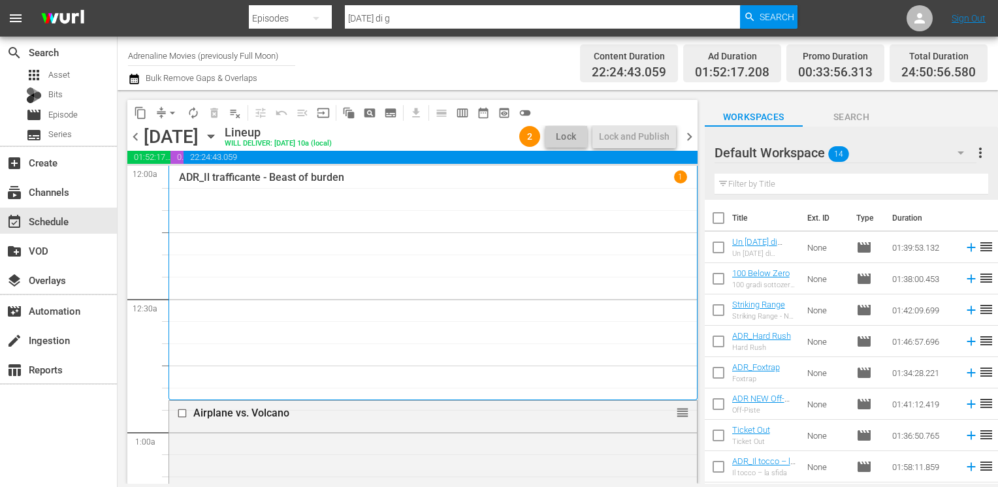
click at [690, 140] on span "chevron_right" at bounding box center [689, 137] width 16 height 16
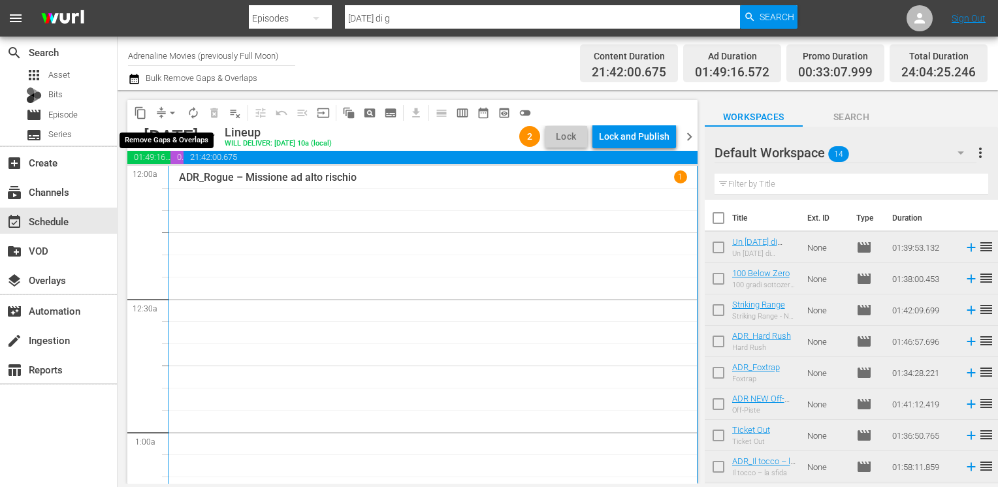
click at [174, 109] on span "arrow_drop_down" at bounding box center [172, 113] width 13 height 13
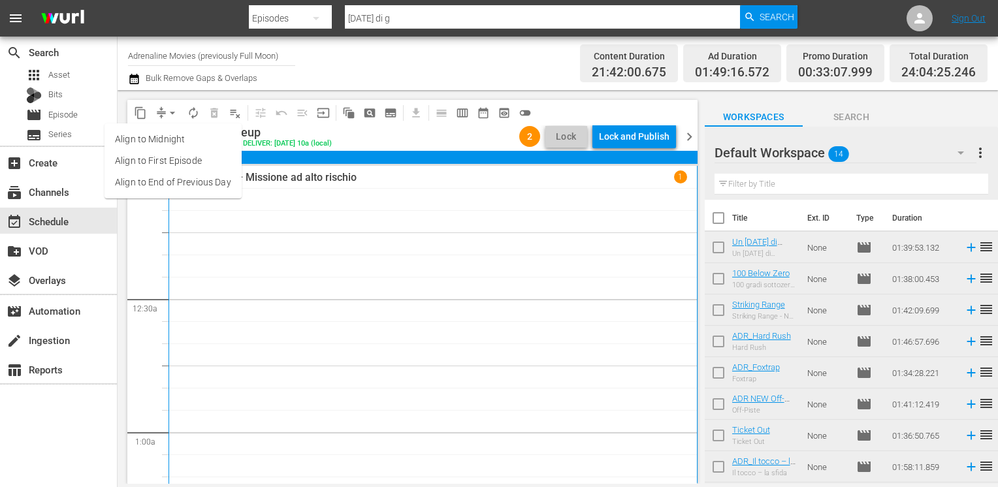
click at [171, 179] on li "Align to End of Previous Day" at bounding box center [173, 183] width 137 height 22
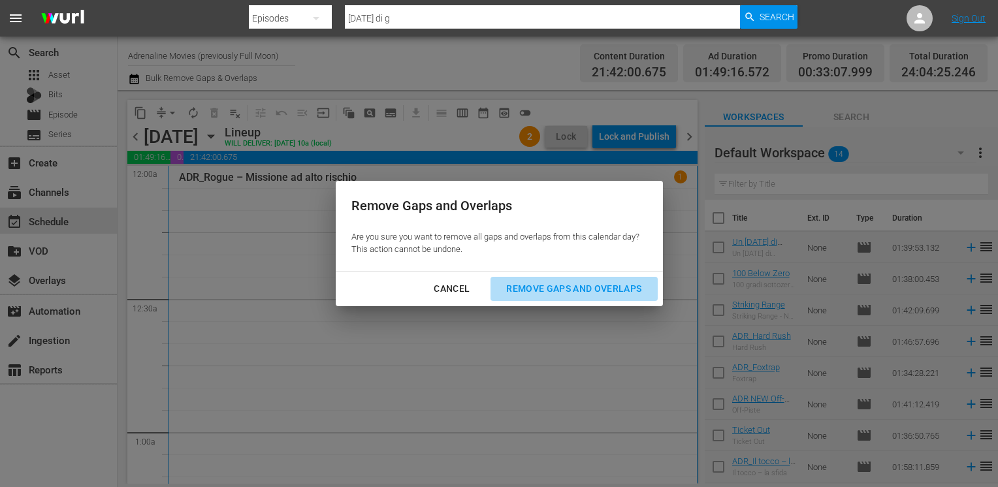
click at [544, 278] on button "Remove Gaps and Overlaps" at bounding box center [574, 289] width 167 height 24
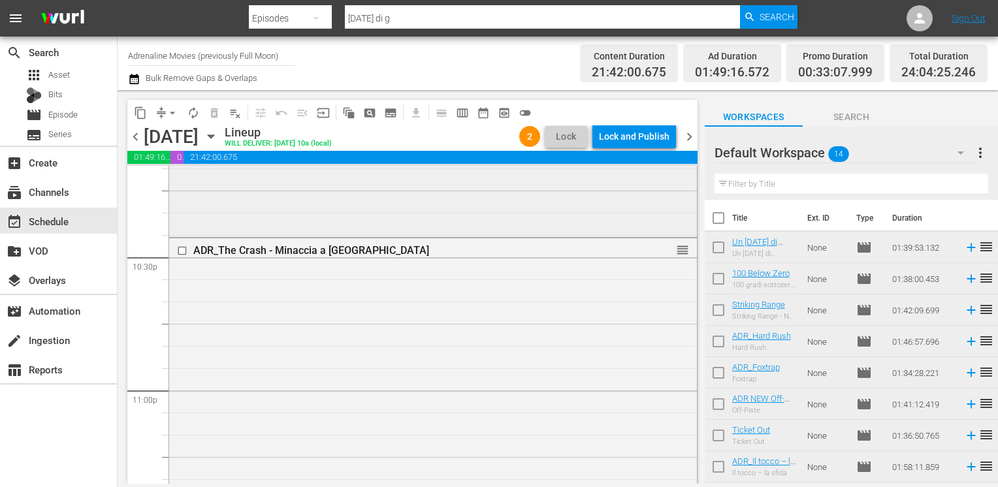
scroll to position [5841, 0]
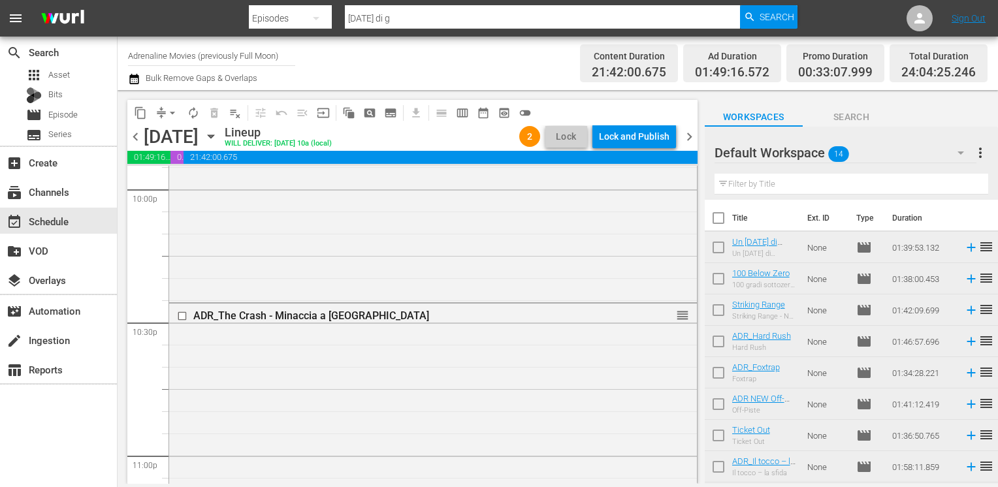
click at [138, 139] on span "chevron_left" at bounding box center [135, 137] width 16 height 16
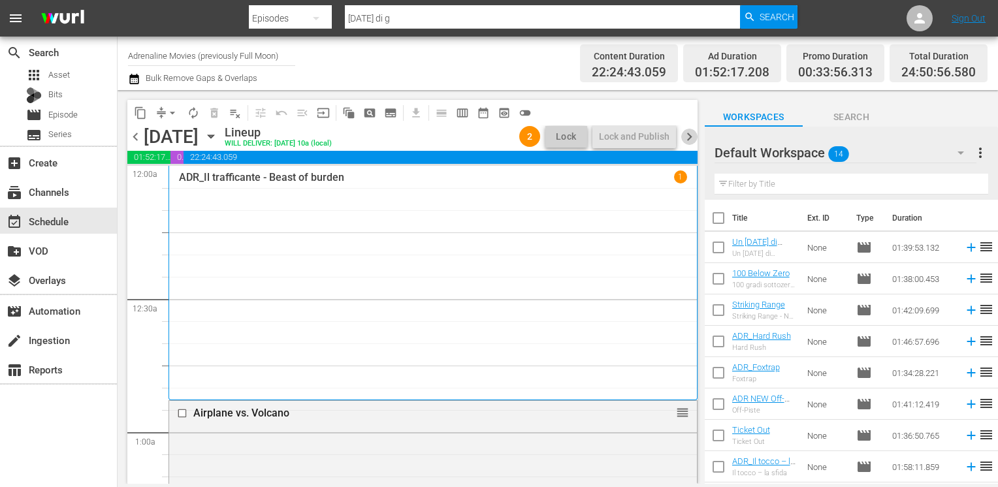
click at [687, 137] on span "chevron_right" at bounding box center [689, 137] width 16 height 16
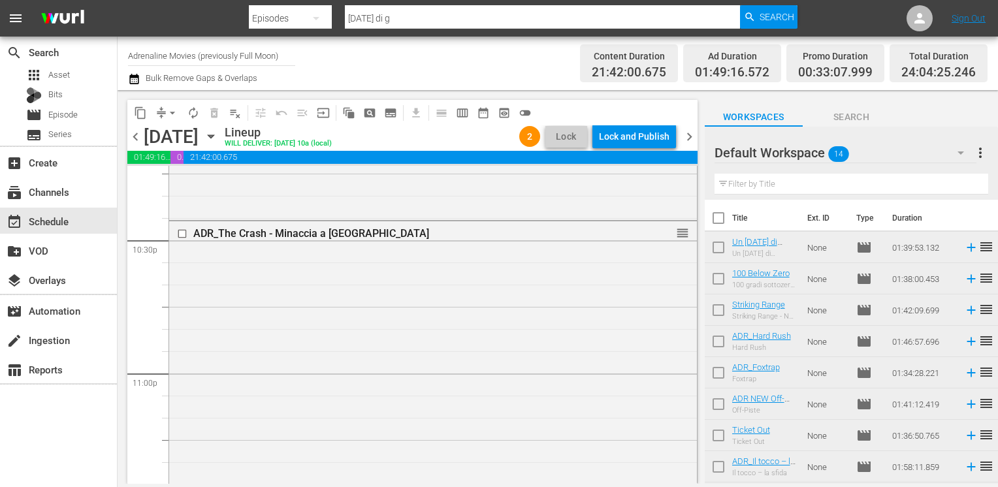
scroll to position [5841, 0]
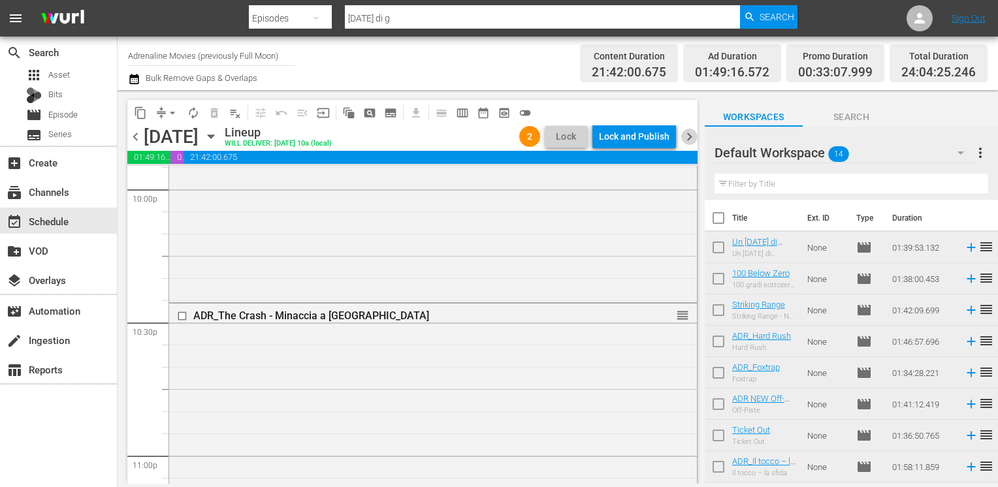
click at [688, 134] on span "chevron_right" at bounding box center [689, 137] width 16 height 16
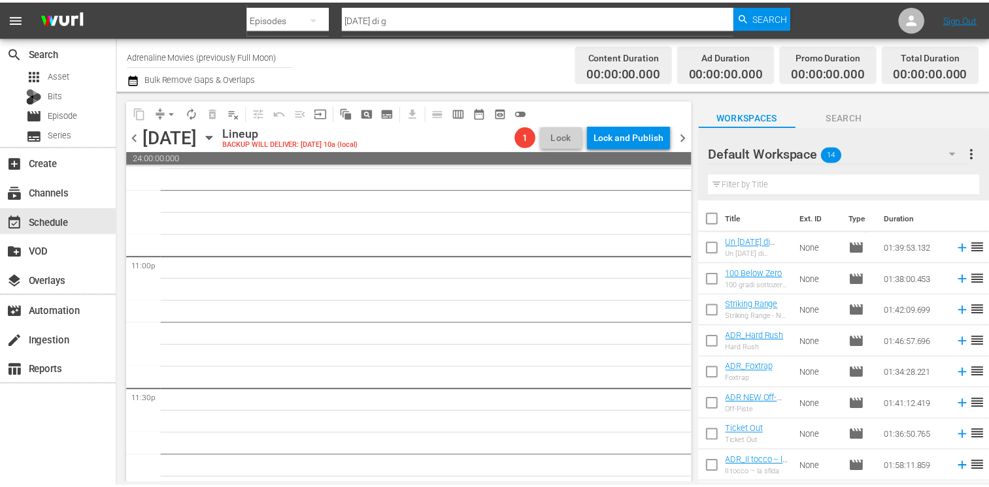
scroll to position [6019, 0]
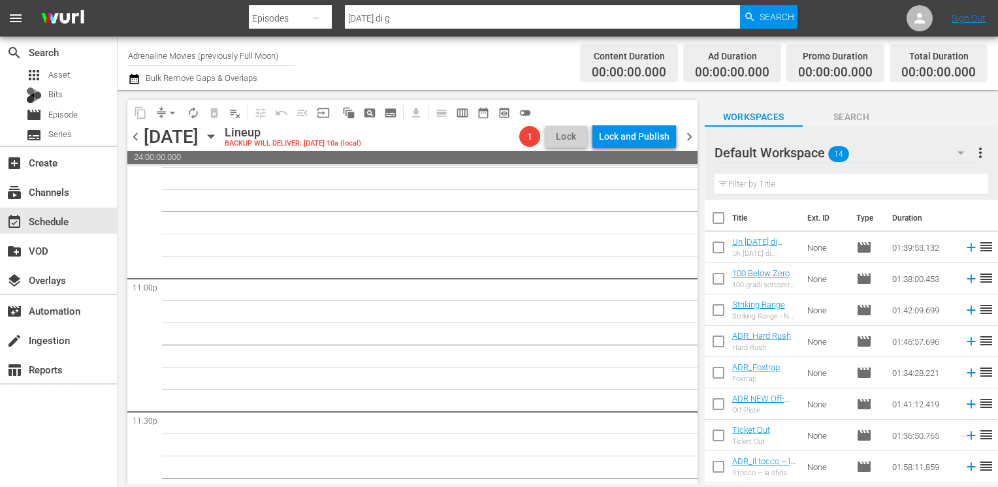
click at [721, 218] on input "checkbox" at bounding box center [718, 220] width 27 height 27
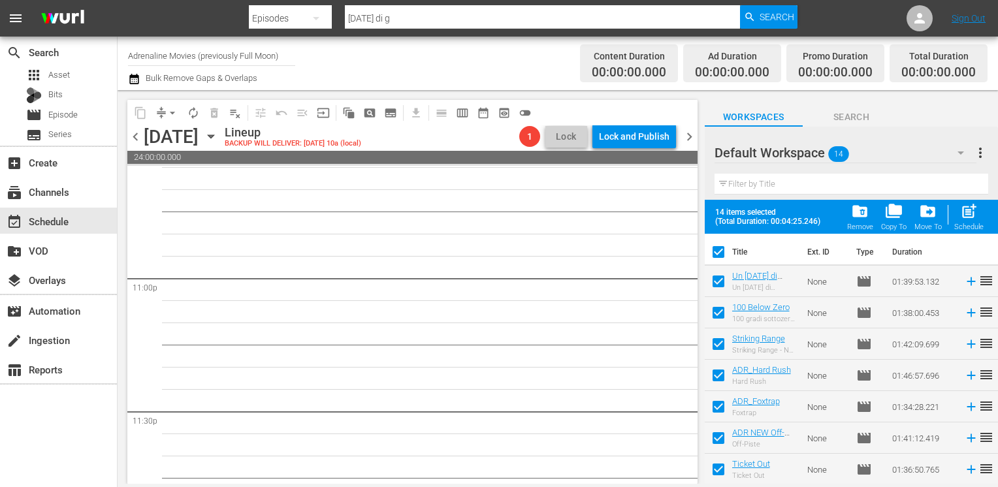
click at [860, 216] on span "folder_delete" at bounding box center [860, 212] width 18 height 18
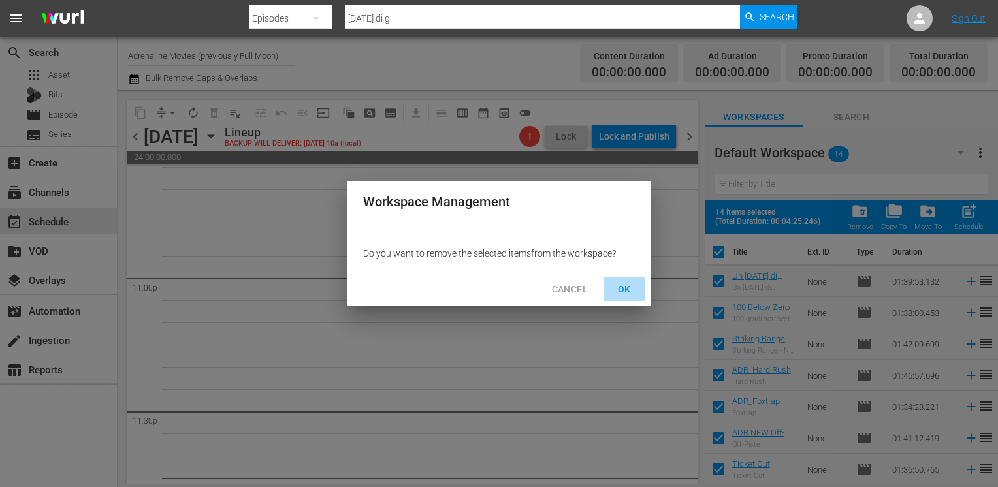
click at [632, 292] on span "OK" at bounding box center [624, 290] width 21 height 16
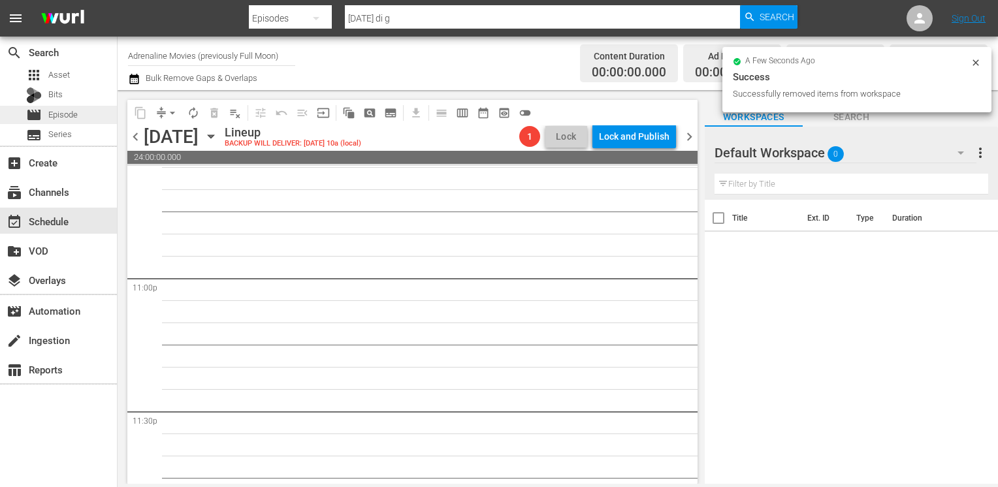
click at [55, 111] on span "Episode" at bounding box center [62, 114] width 29 height 13
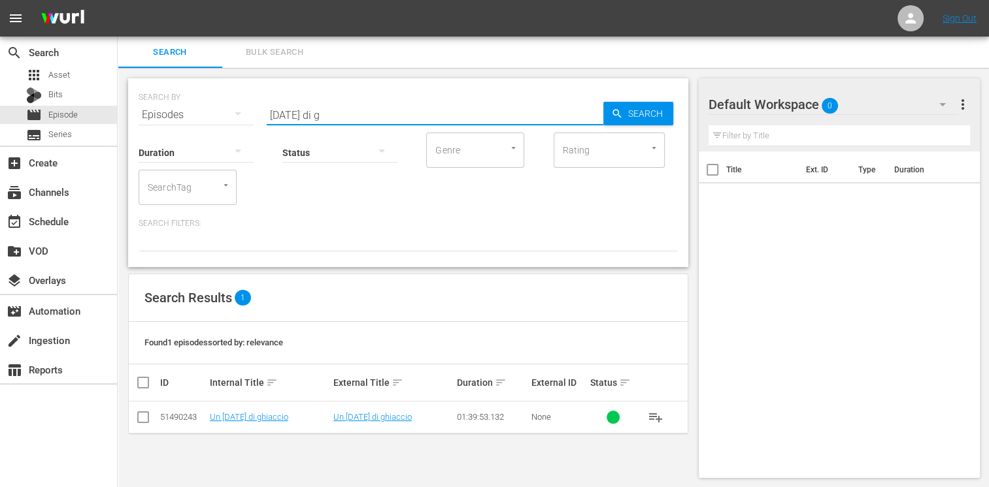
drag, startPoint x: 301, startPoint y: 118, endPoint x: 184, endPoint y: 103, distance: 117.9
click at [184, 103] on div "SEARCH BY Search By Episodes Search ID, Title, Description, Keywords, or Catego…" at bounding box center [408, 107] width 539 height 47
click at [141, 419] on input "checkbox" at bounding box center [143, 420] width 16 height 16
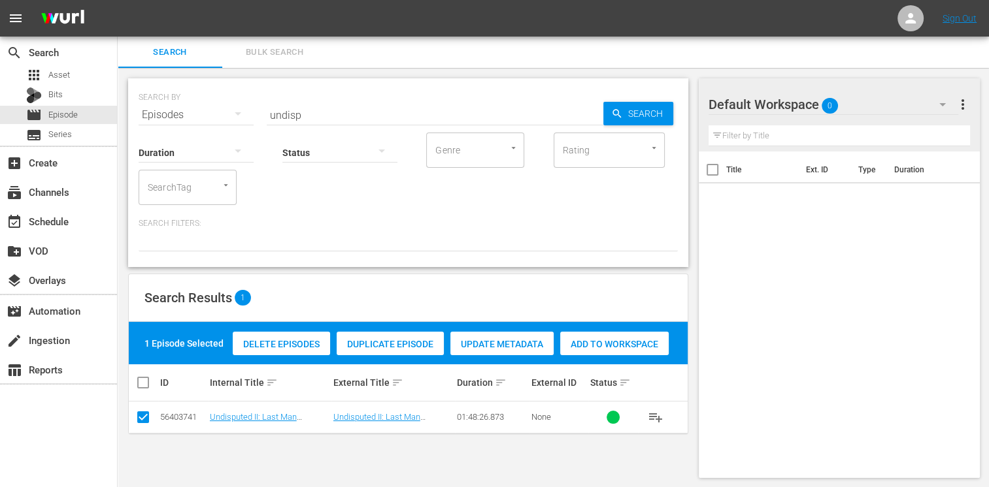
click at [604, 346] on span "Add to Workspace" at bounding box center [614, 344] width 108 height 10
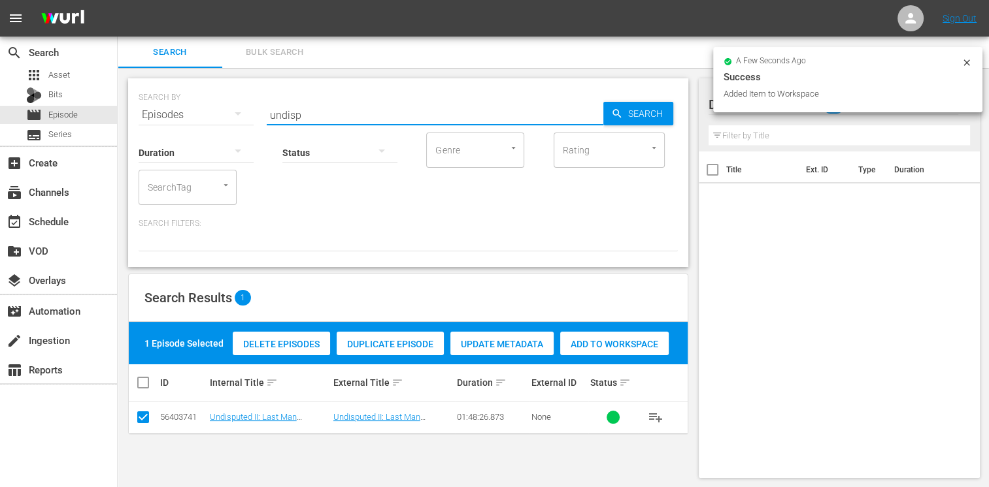
drag, startPoint x: 311, startPoint y: 114, endPoint x: 231, endPoint y: 106, distance: 80.1
click at [231, 106] on div "SEARCH BY Search By Episodes Search ID, Title, Description, Keywords, or Catego…" at bounding box center [408, 107] width 539 height 47
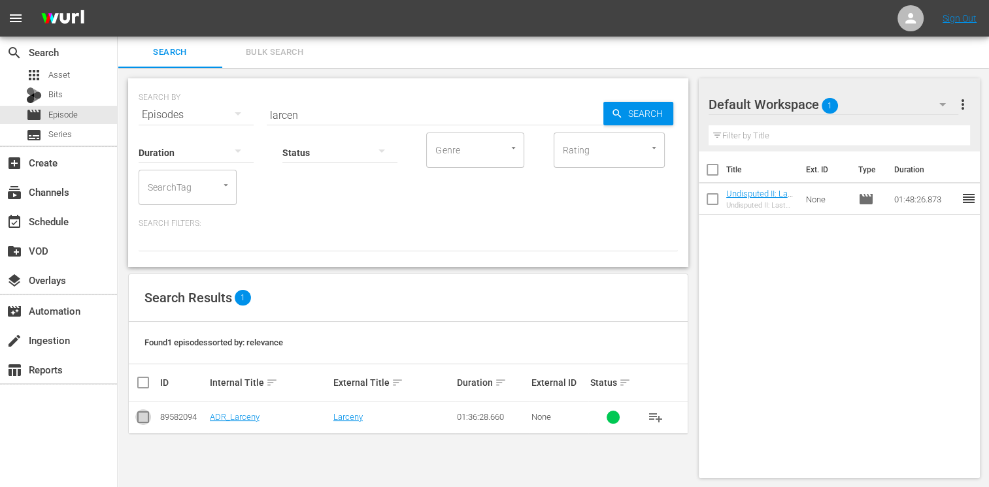
click at [140, 419] on input "checkbox" at bounding box center [143, 420] width 16 height 16
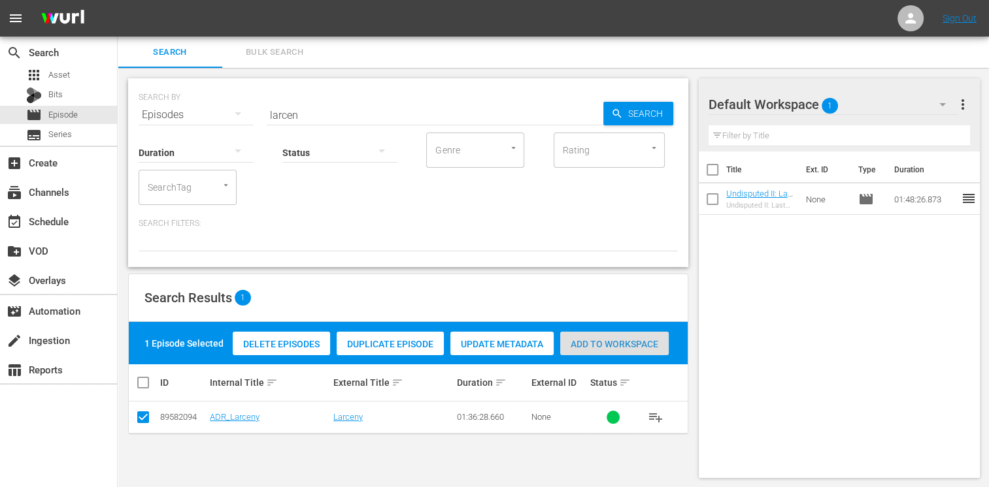
click at [606, 342] on span "Add to Workspace" at bounding box center [614, 344] width 108 height 10
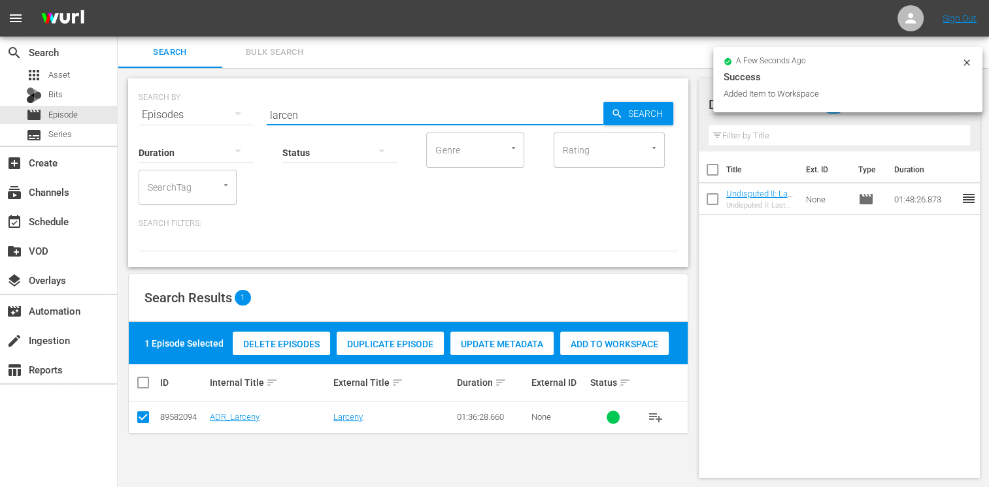
drag, startPoint x: 298, startPoint y: 113, endPoint x: 230, endPoint y: 105, distance: 68.4
click at [230, 105] on div "SEARCH BY Search By Episodes Search ID, Title, Description, Keywords, or Catego…" at bounding box center [408, 107] width 539 height 47
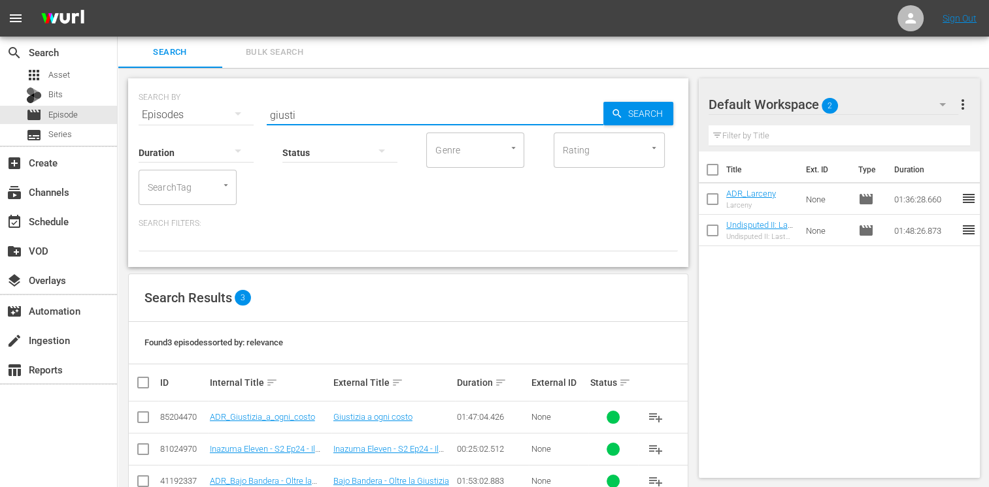
click at [141, 415] on input "checkbox" at bounding box center [143, 420] width 16 height 16
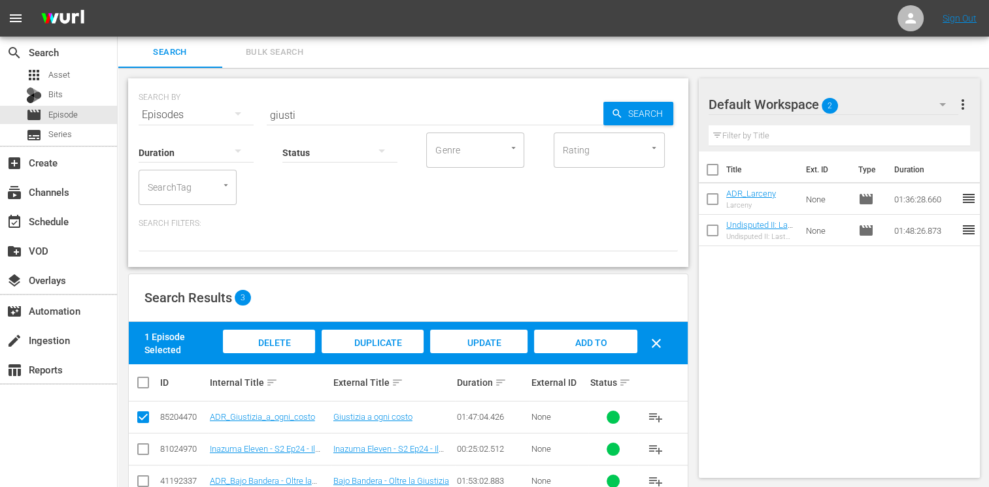
click at [599, 342] on span "Add to Workspace" at bounding box center [585, 355] width 64 height 35
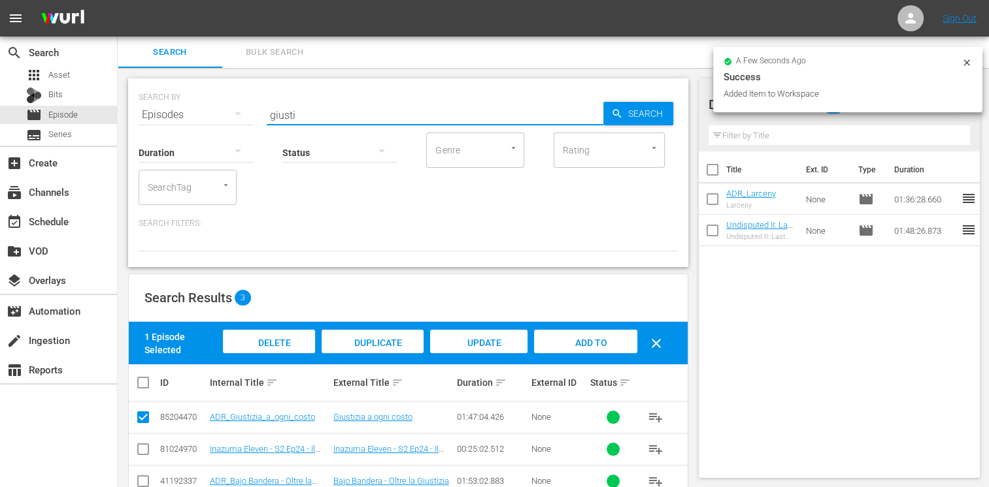
drag, startPoint x: 303, startPoint y: 114, endPoint x: 241, endPoint y: 104, distance: 62.8
click at [241, 104] on div "SEARCH BY Search By Episodes Search ID, Title, Description, Keywords, or Catego…" at bounding box center [408, 107] width 539 height 47
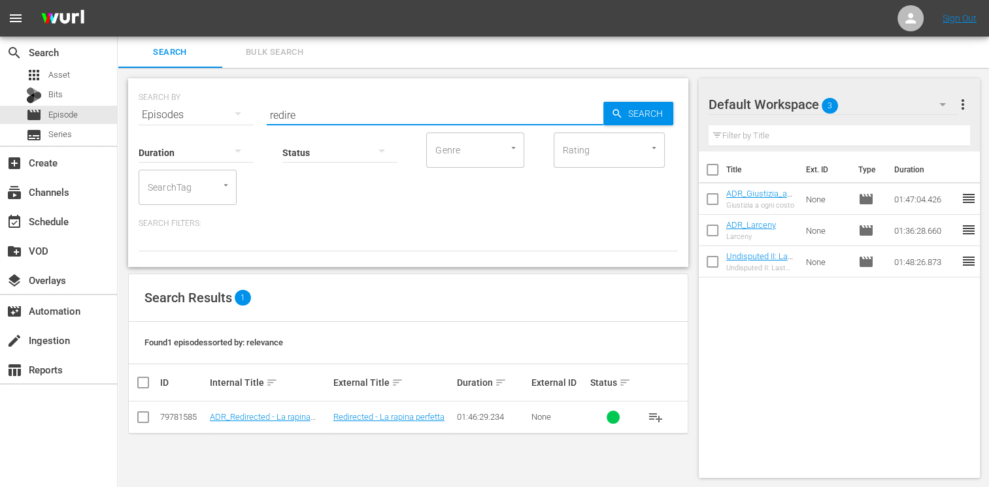
click at [144, 418] on input "checkbox" at bounding box center [143, 420] width 16 height 16
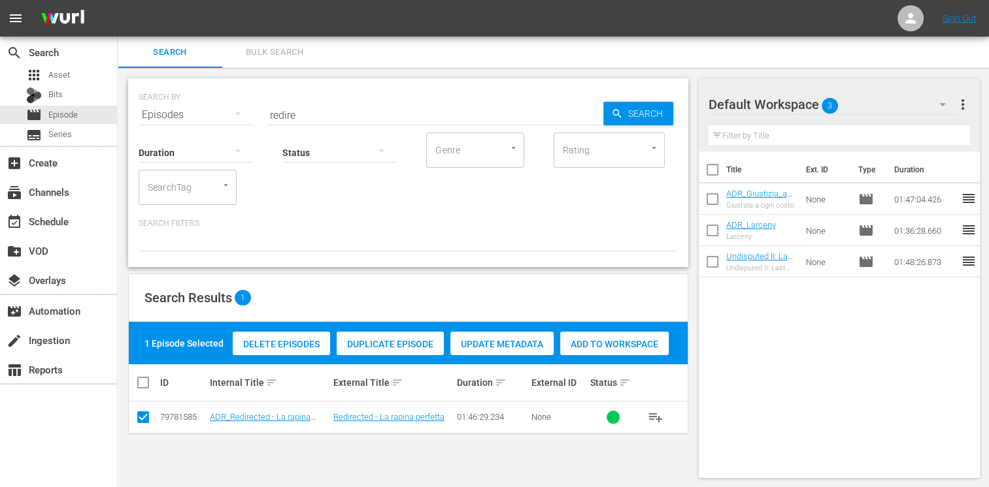
click at [617, 346] on span "Add to Workspace" at bounding box center [614, 344] width 108 height 10
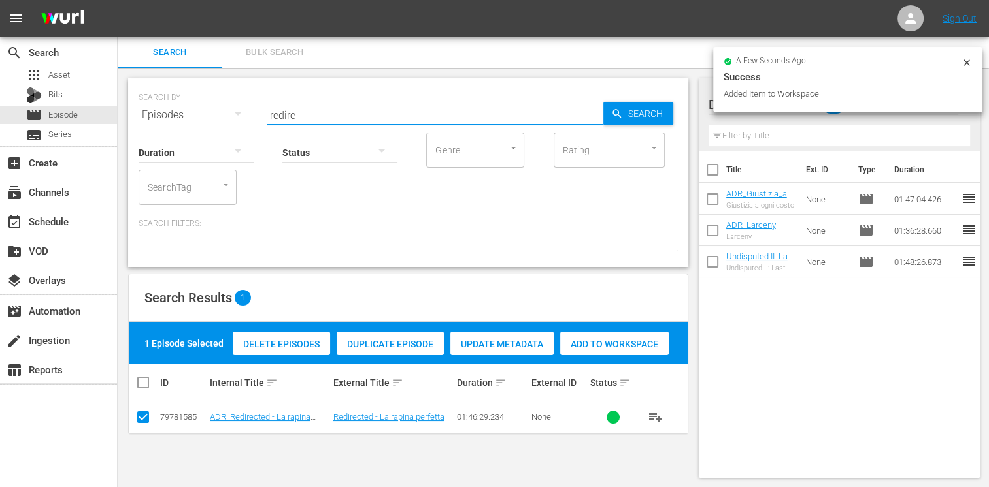
drag, startPoint x: 314, startPoint y: 114, endPoint x: 222, endPoint y: 107, distance: 91.8
click at [222, 107] on div "SEARCH BY Search By Episodes Search ID, Title, Description, Keywords, or Catego…" at bounding box center [408, 107] width 539 height 47
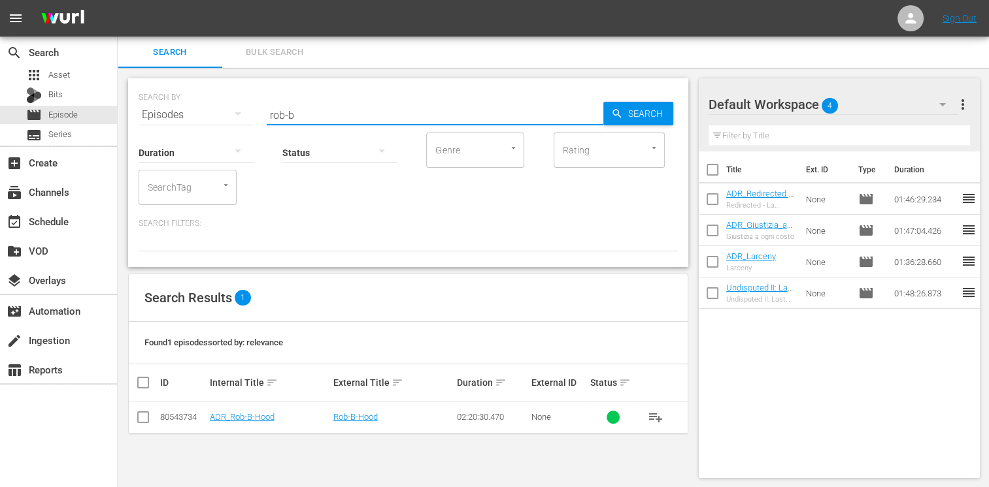
click at [147, 418] on input "checkbox" at bounding box center [143, 420] width 16 height 16
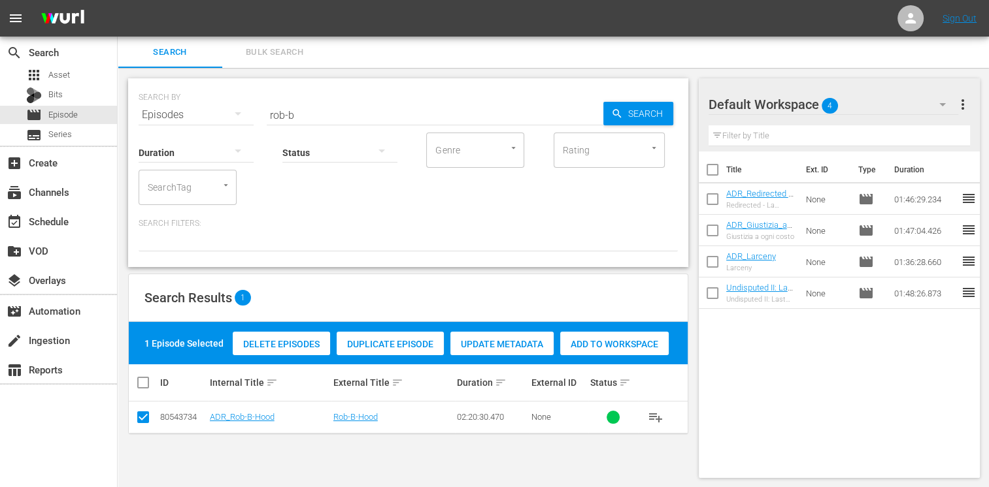
click at [604, 346] on span "Add to Workspace" at bounding box center [614, 344] width 108 height 10
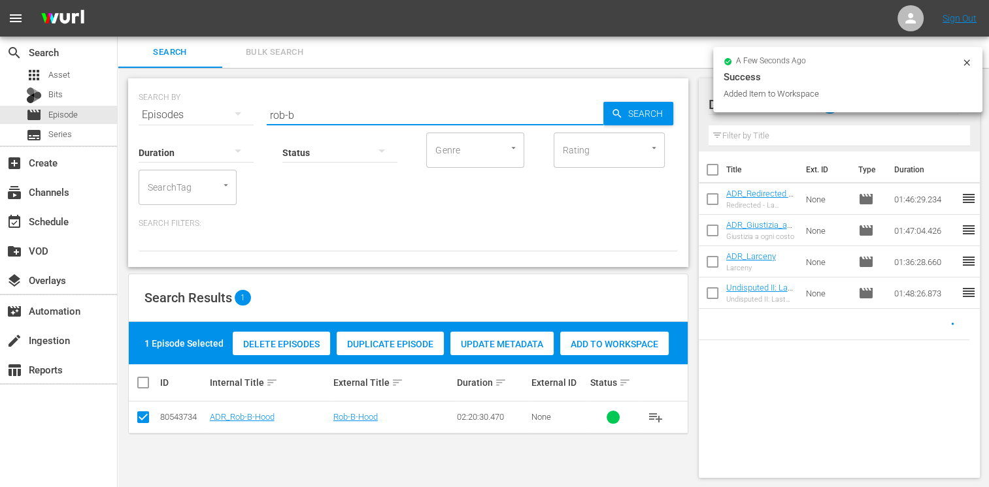
drag, startPoint x: 313, startPoint y: 114, endPoint x: 196, endPoint y: 107, distance: 117.1
click at [196, 107] on div "SEARCH BY Search By Episodes Search ID, Title, Description, Keywords, or Catego…" at bounding box center [408, 107] width 539 height 47
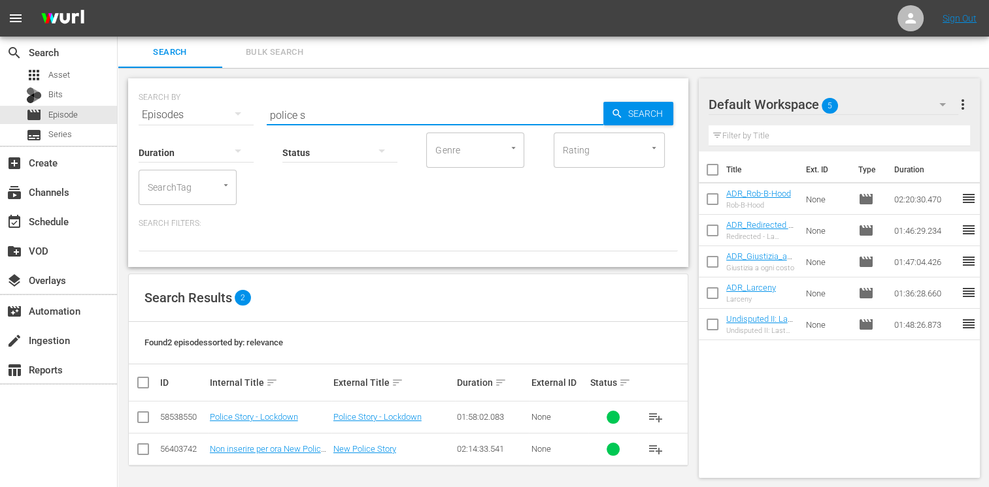
click at [139, 417] on input "checkbox" at bounding box center [143, 420] width 16 height 16
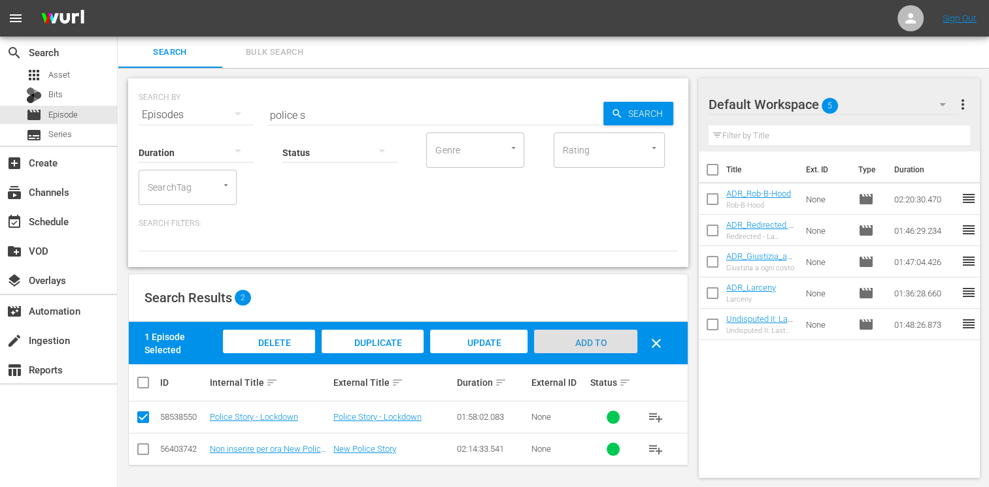
click at [585, 341] on span "Add to Workspace" at bounding box center [585, 355] width 64 height 35
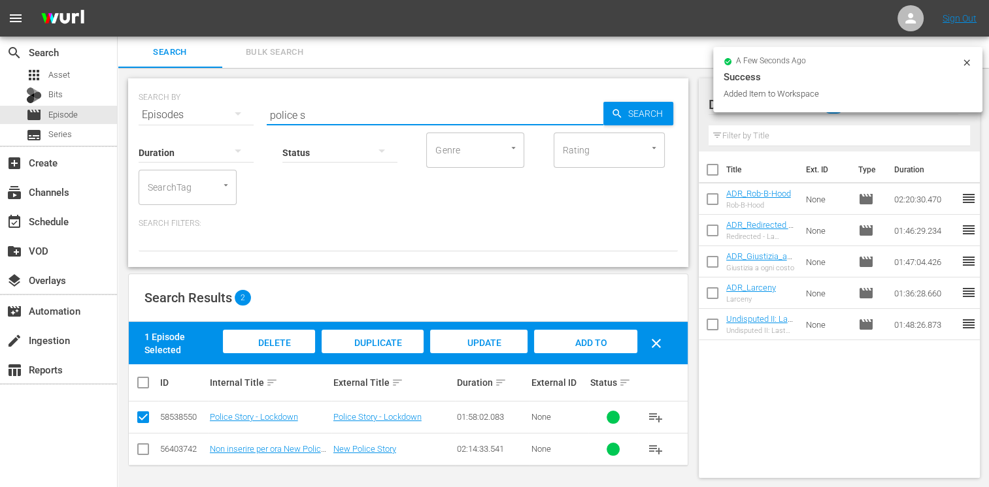
drag, startPoint x: 316, startPoint y: 110, endPoint x: 232, endPoint y: 110, distance: 83.6
click at [232, 110] on div "SEARCH BY Search By Episodes Search ID, Title, Description, Keywords, or Catego…" at bounding box center [408, 107] width 539 height 47
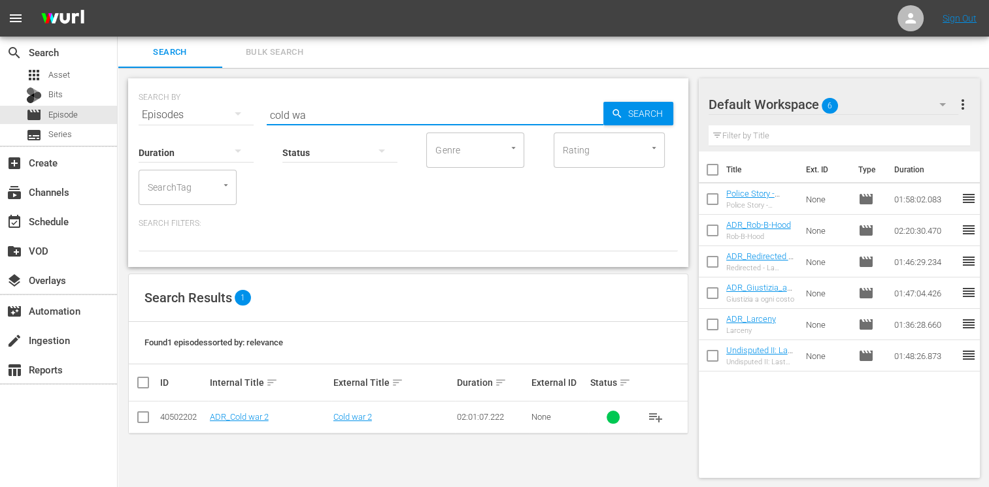
click at [140, 421] on input "checkbox" at bounding box center [143, 420] width 16 height 16
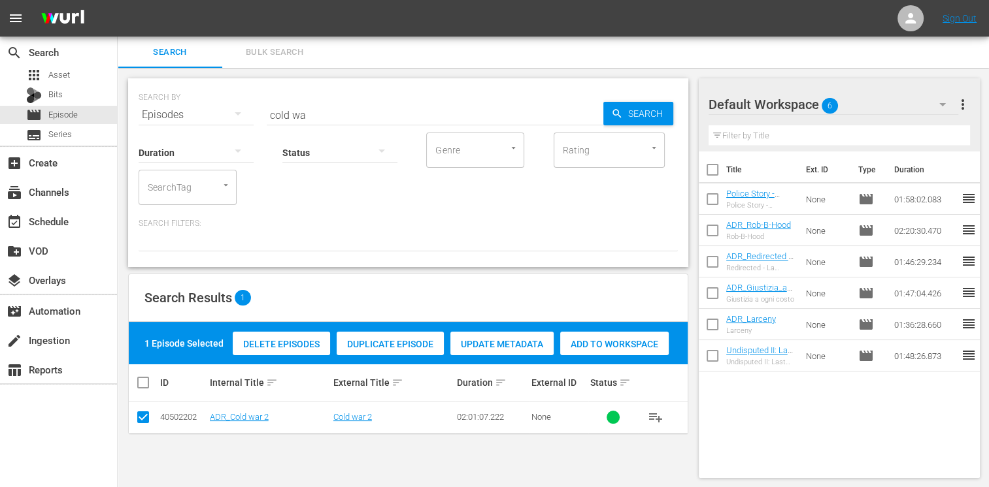
click at [615, 342] on span "Add to Workspace" at bounding box center [614, 344] width 108 height 10
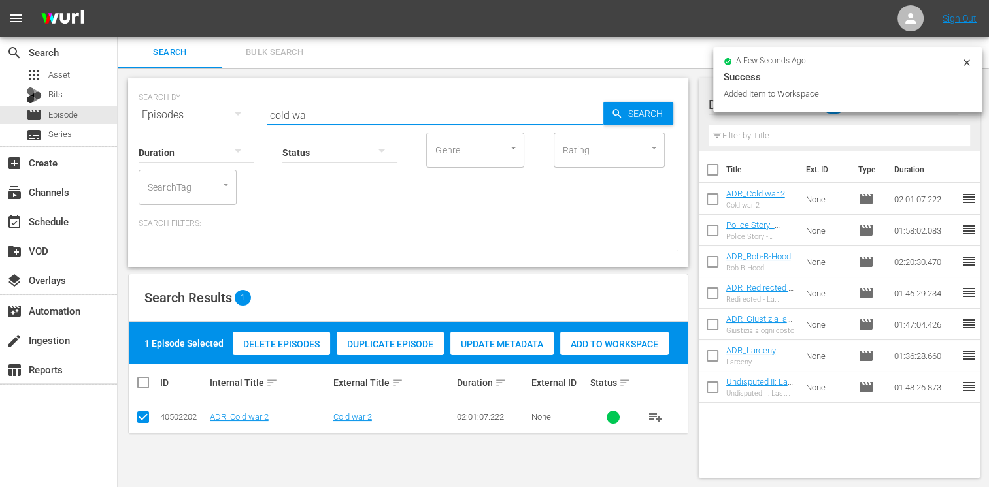
drag, startPoint x: 318, startPoint y: 112, endPoint x: 239, endPoint y: 109, distance: 78.5
click at [239, 109] on div "SEARCH BY Search By Episodes Search ID, Title, Description, Keywords, or Catego…" at bounding box center [408, 107] width 539 height 47
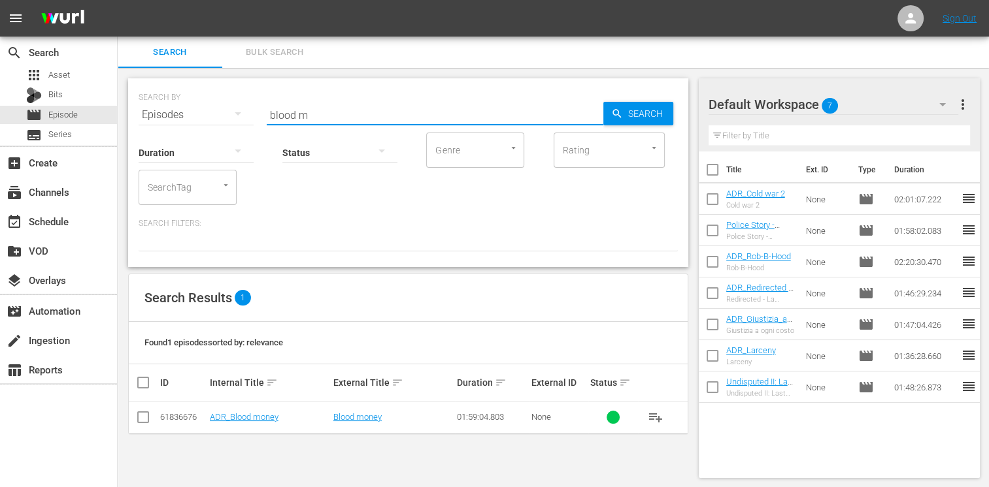
click at [146, 414] on input "checkbox" at bounding box center [143, 420] width 16 height 16
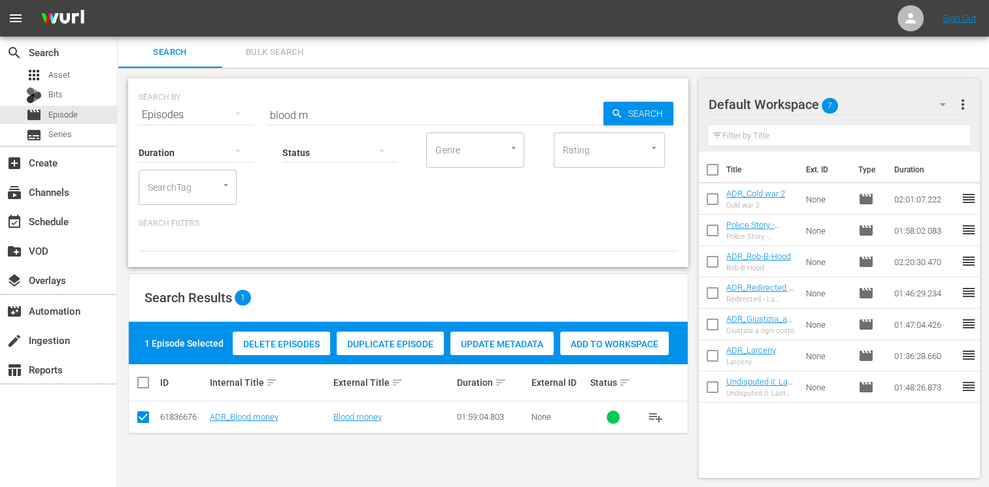
click at [604, 345] on span "Add to Workspace" at bounding box center [614, 344] width 108 height 10
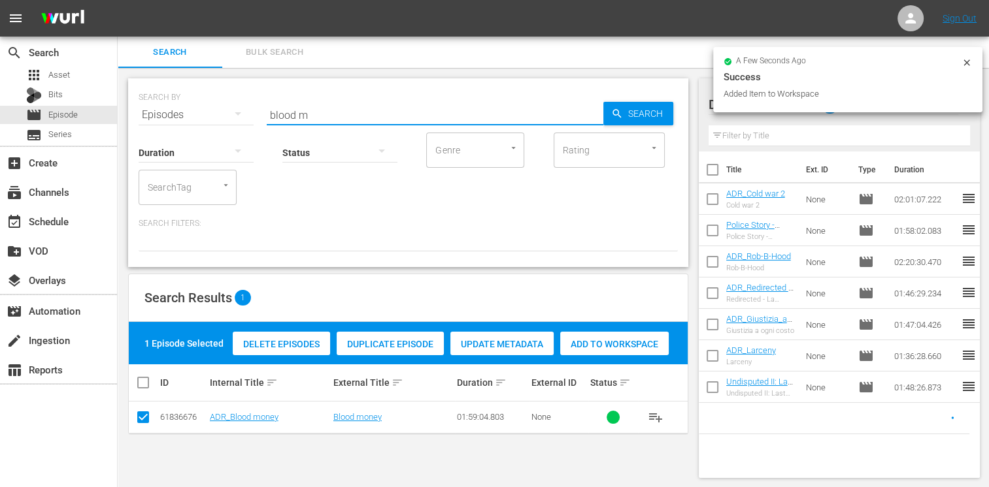
drag, startPoint x: 329, startPoint y: 116, endPoint x: 206, endPoint y: 110, distance: 122.9
click at [206, 110] on div "SEARCH BY Search By Episodes Search ID, Title, Description, Keywords, or Catego…" at bounding box center [408, 107] width 539 height 47
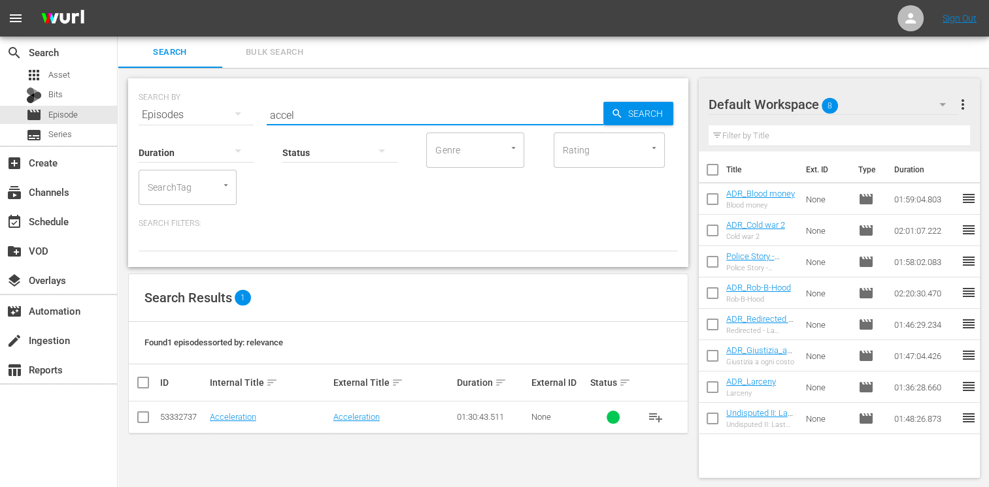
click at [143, 425] on input "checkbox" at bounding box center [143, 420] width 16 height 16
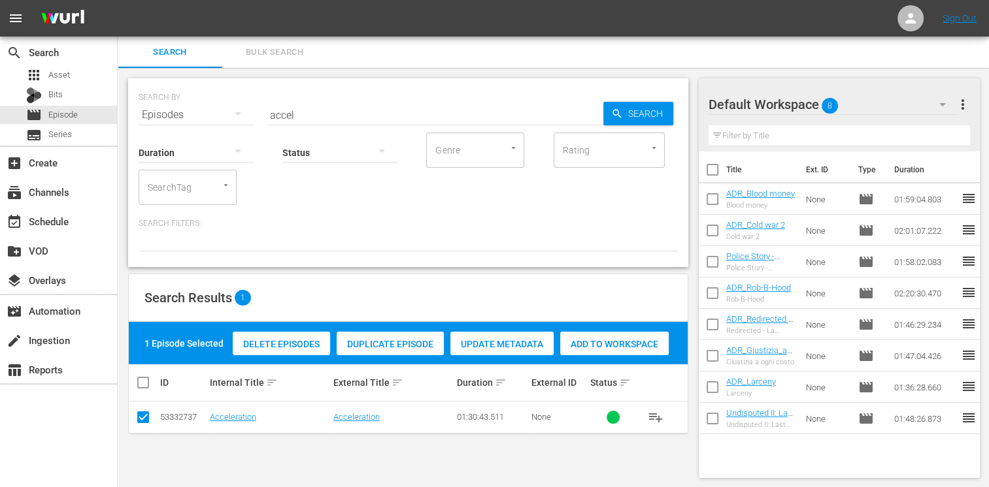
click at [620, 329] on div "Delete Episodes Duplicate Episode Update Metadata Add to Workspace" at bounding box center [450, 344] width 442 height 30
click at [612, 342] on span "Add to Workspace" at bounding box center [614, 344] width 108 height 10
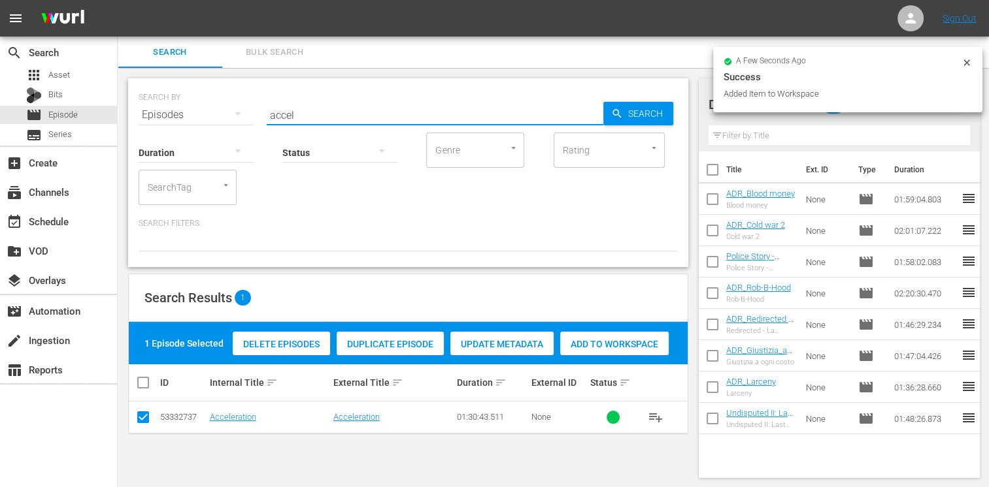
drag, startPoint x: 310, startPoint y: 111, endPoint x: 206, endPoint y: 114, distance: 103.9
click at [206, 114] on div "SEARCH BY Search By Episodes Search ID, Title, Description, Keywords, or Catego…" at bounding box center [408, 107] width 539 height 47
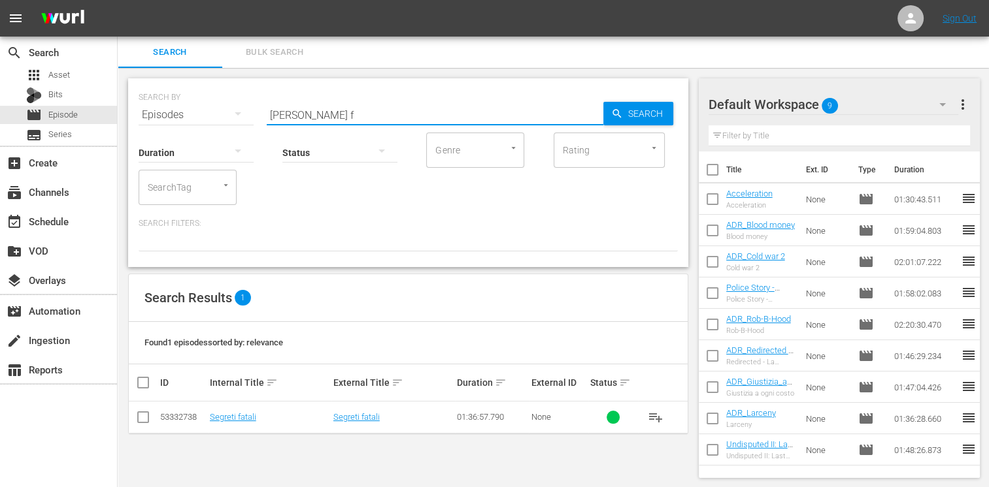
click at [146, 416] on input "checkbox" at bounding box center [143, 420] width 16 height 16
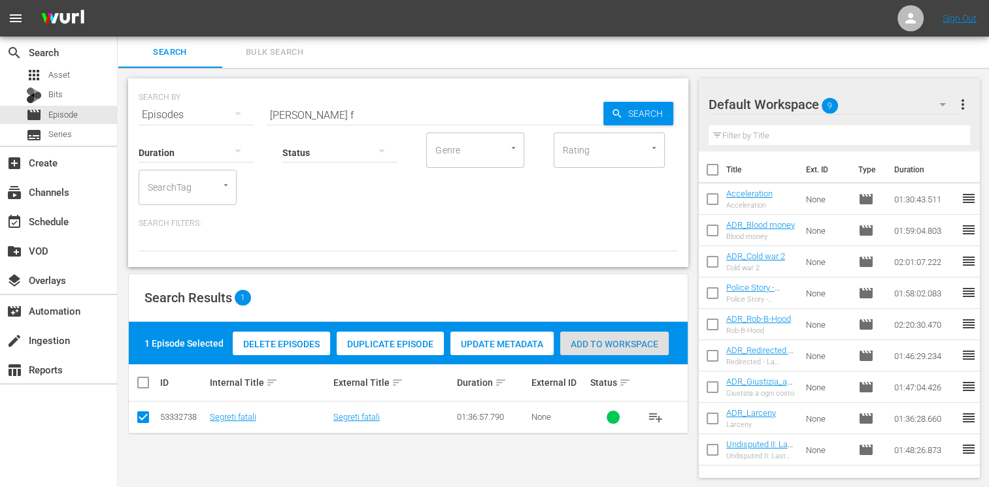
click at [593, 342] on span "Add to Workspace" at bounding box center [614, 344] width 108 height 10
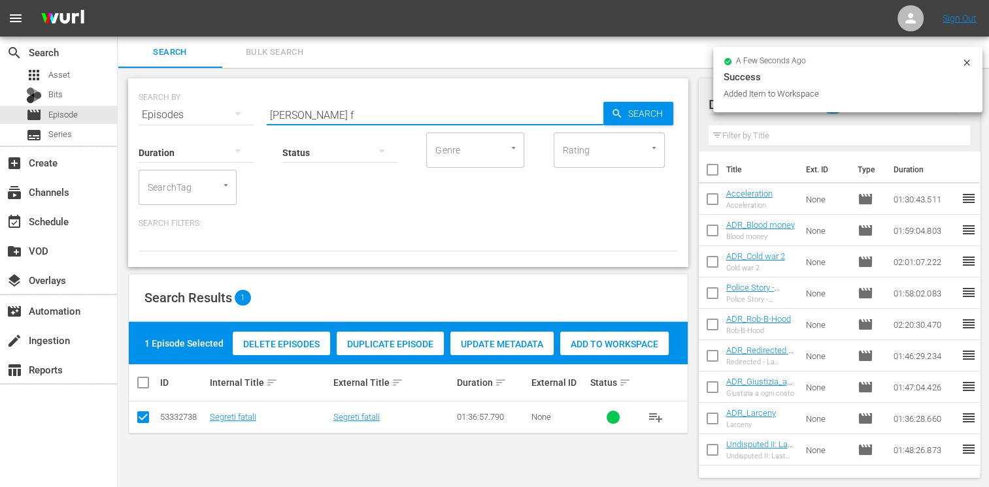
drag, startPoint x: 333, startPoint y: 112, endPoint x: 183, endPoint y: 102, distance: 149.9
click at [183, 102] on div "SEARCH BY Search By Episodes Search ID, Title, Description, Keywords, or Catego…" at bounding box center [408, 107] width 539 height 47
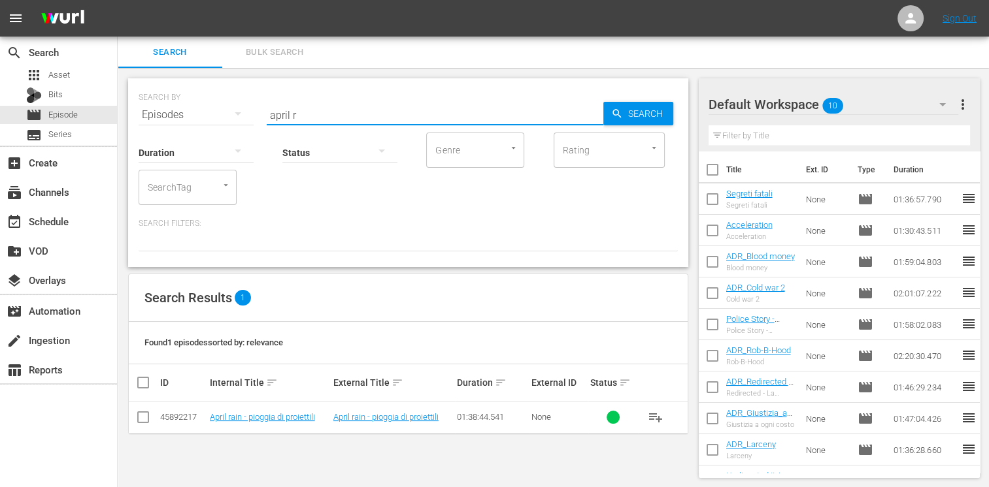
click at [144, 414] on input "checkbox" at bounding box center [143, 420] width 16 height 16
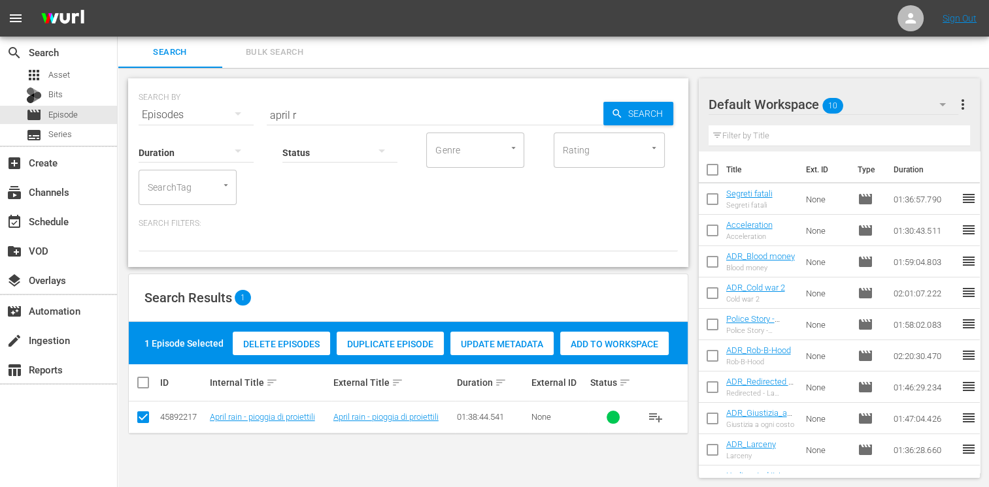
click at [604, 347] on span "Add to Workspace" at bounding box center [614, 344] width 108 height 10
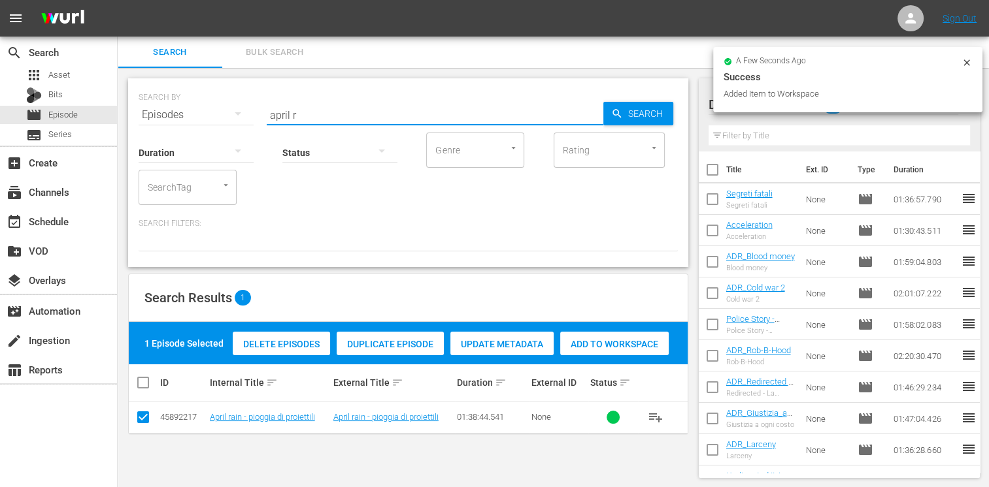
drag, startPoint x: 317, startPoint y: 111, endPoint x: 232, endPoint y: 97, distance: 86.1
click at [232, 97] on div "SEARCH BY Search By Episodes Search ID, Title, Description, Keywords, or Catego…" at bounding box center [408, 107] width 539 height 47
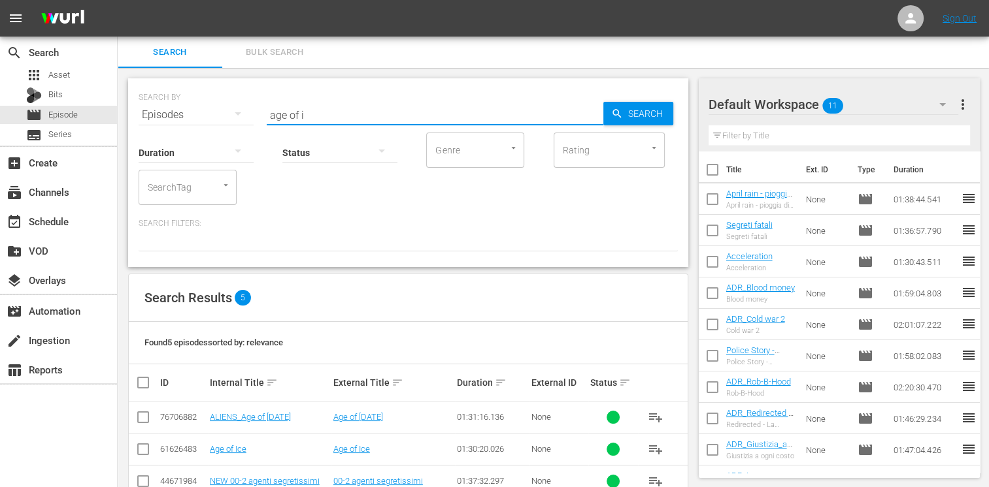
click at [139, 451] on input "checkbox" at bounding box center [143, 452] width 16 height 16
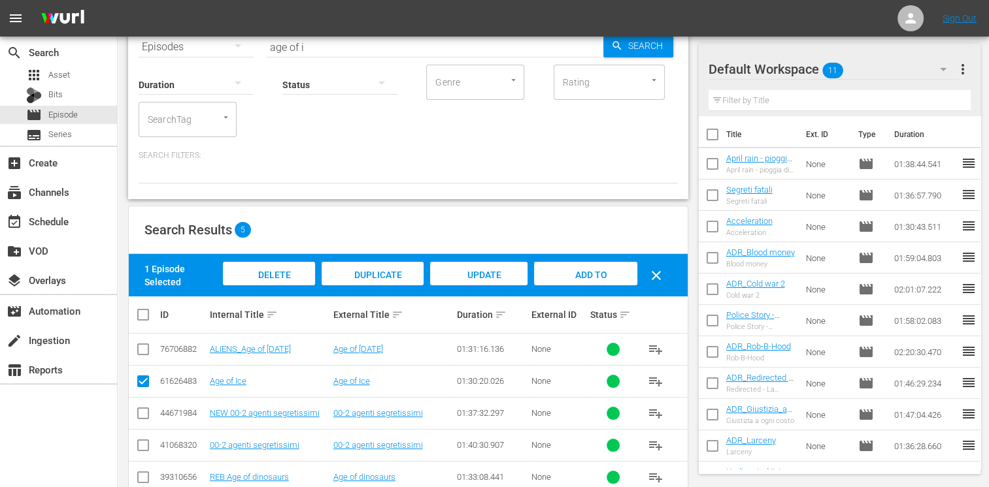
scroll to position [97, 0]
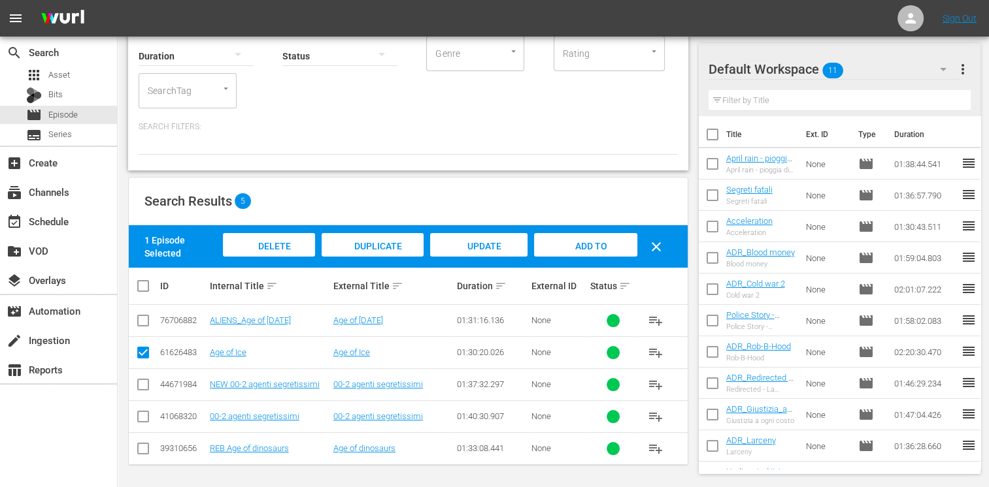
click at [612, 240] on div "Add to Workspace" at bounding box center [585, 257] width 103 height 49
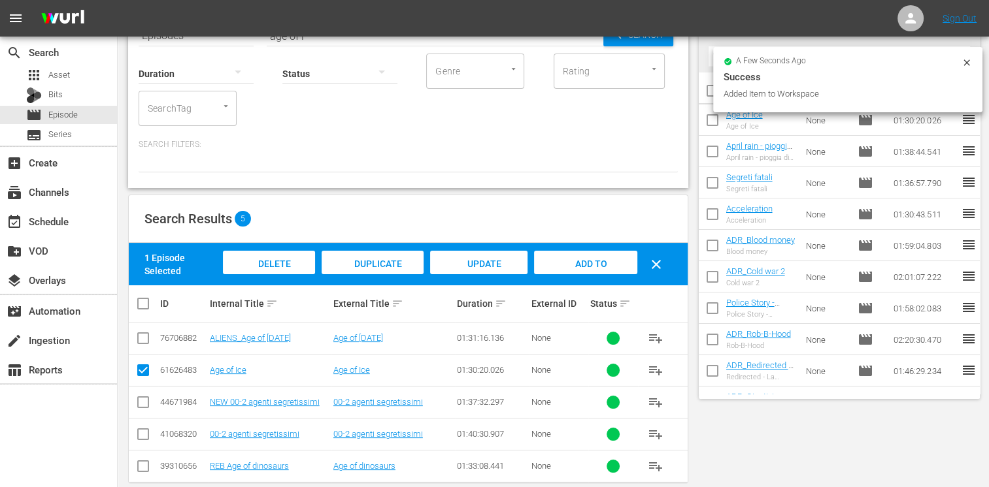
scroll to position [0, 0]
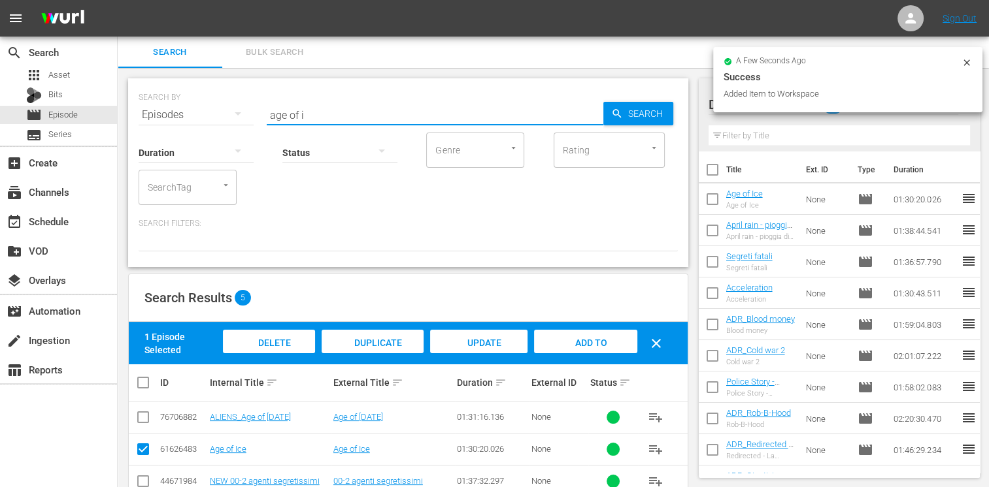
drag, startPoint x: 313, startPoint y: 120, endPoint x: 176, endPoint y: 105, distance: 138.0
click at [176, 105] on div "SEARCH BY Search By Episodes Search ID, Title, Description, Keywords, or Catego…" at bounding box center [408, 107] width 539 height 47
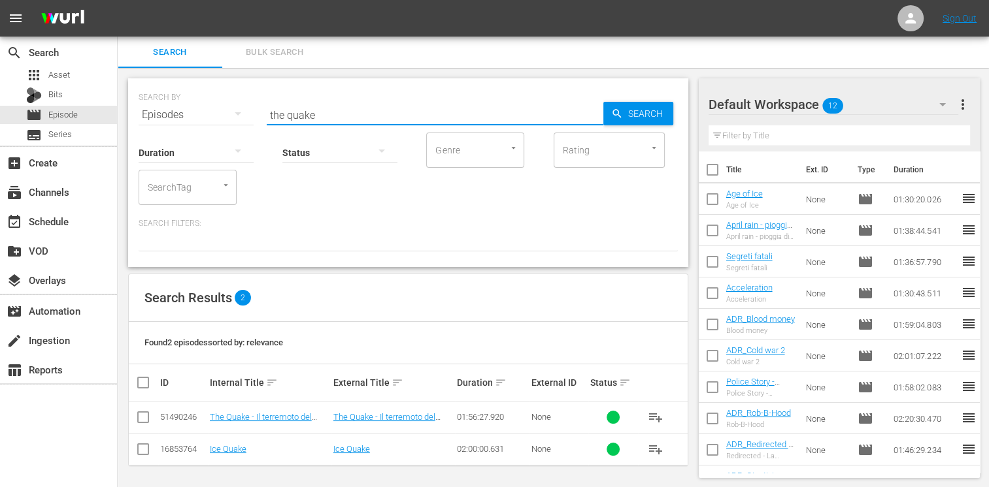
click at [149, 422] on input "checkbox" at bounding box center [143, 420] width 16 height 16
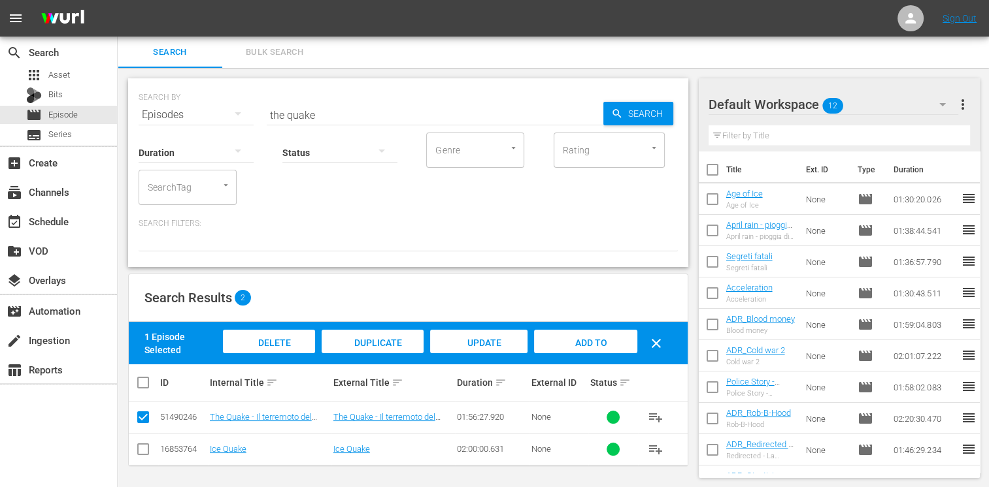
click at [567, 344] on span "Add to Workspace" at bounding box center [585, 355] width 64 height 35
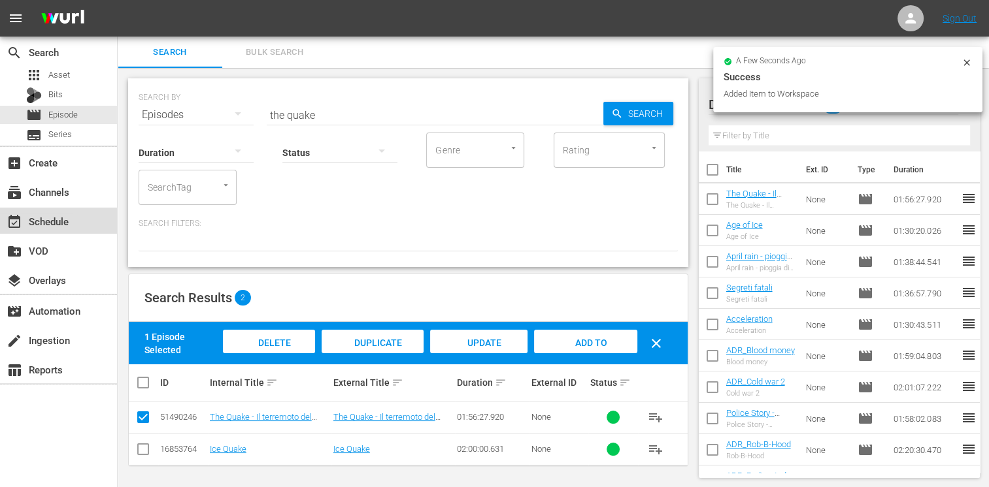
click at [52, 225] on div "event_available Schedule" at bounding box center [36, 220] width 73 height 12
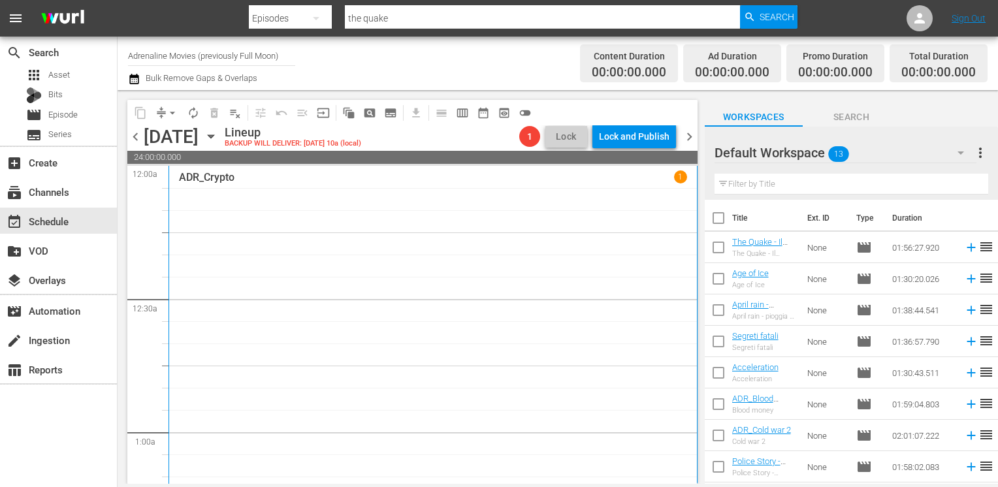
click at [722, 220] on input "checkbox" at bounding box center [718, 220] width 27 height 27
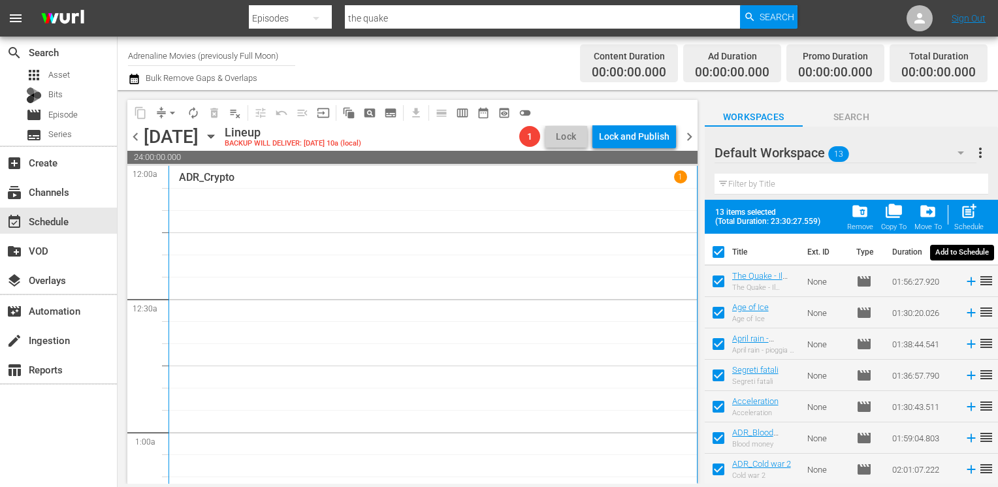
click at [976, 214] on span "post_add" at bounding box center [969, 212] width 18 height 18
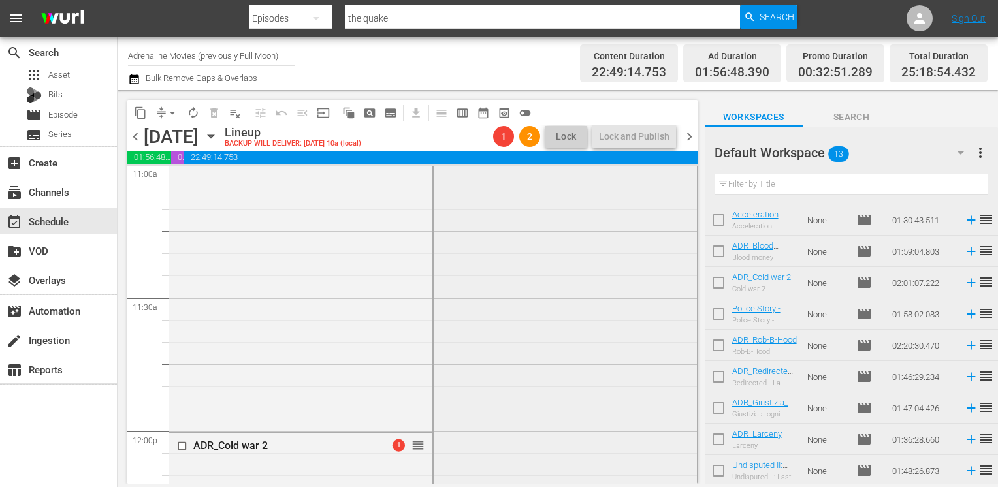
scroll to position [2810, 0]
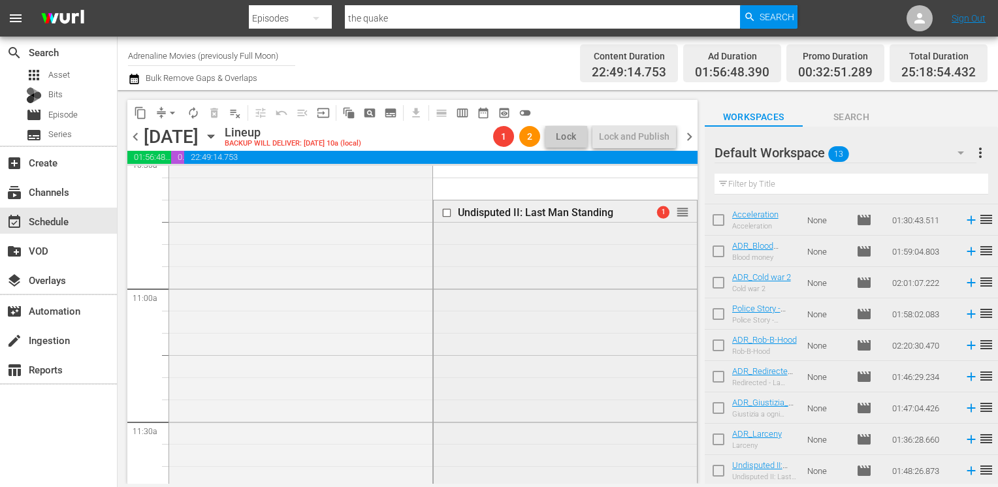
click at [444, 216] on input "checkbox" at bounding box center [448, 213] width 14 height 11
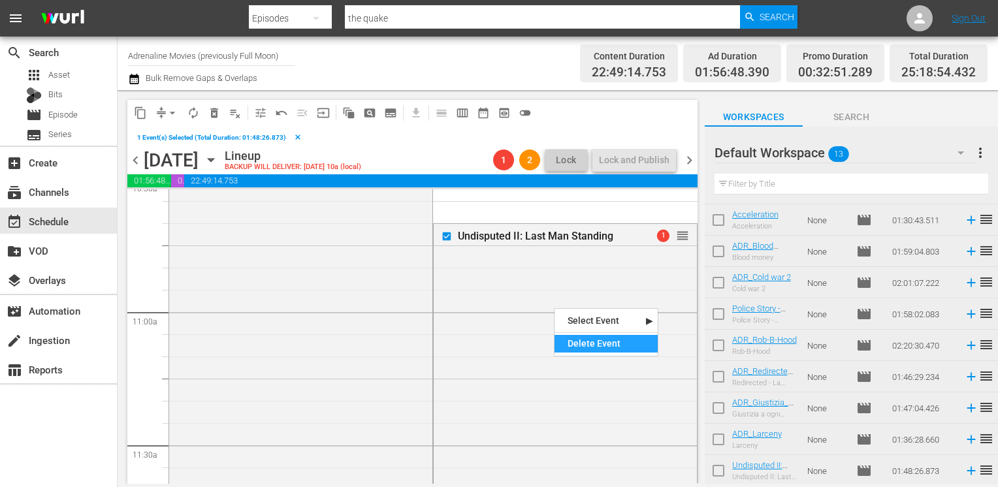
click at [582, 338] on div "Delete Event" at bounding box center [606, 344] width 103 height 18
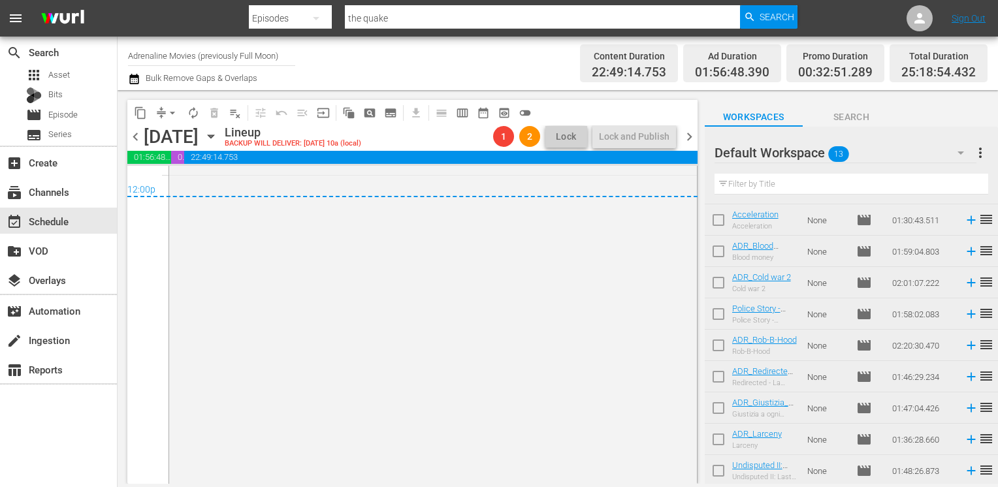
scroll to position [6429, 0]
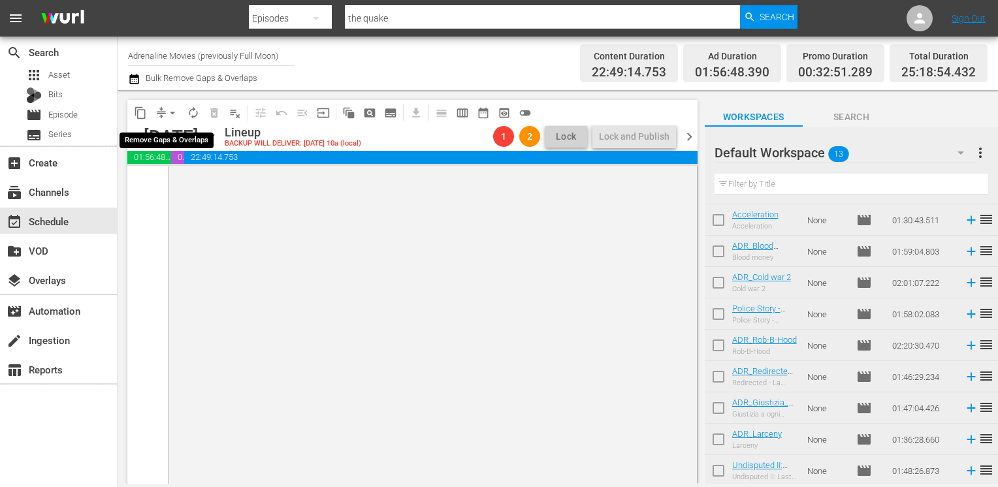
click at [171, 112] on span "arrow_drop_down" at bounding box center [172, 113] width 13 height 13
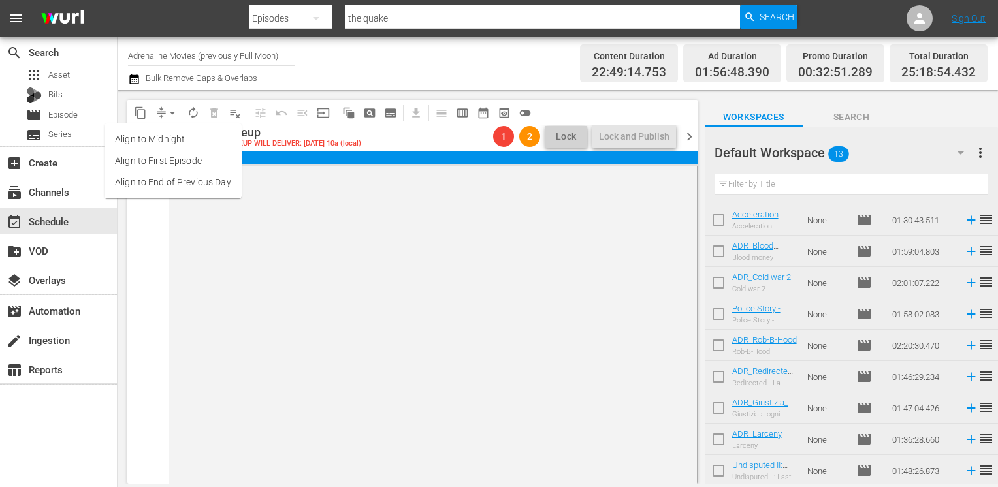
click at [175, 187] on li "Align to End of Previous Day" at bounding box center [173, 183] width 137 height 22
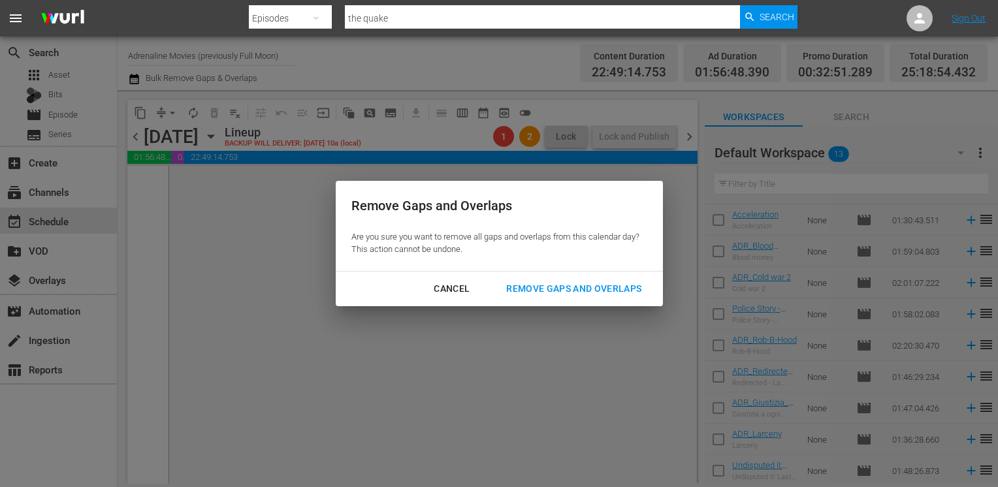
click at [553, 289] on div "Remove Gaps and Overlaps" at bounding box center [574, 289] width 156 height 16
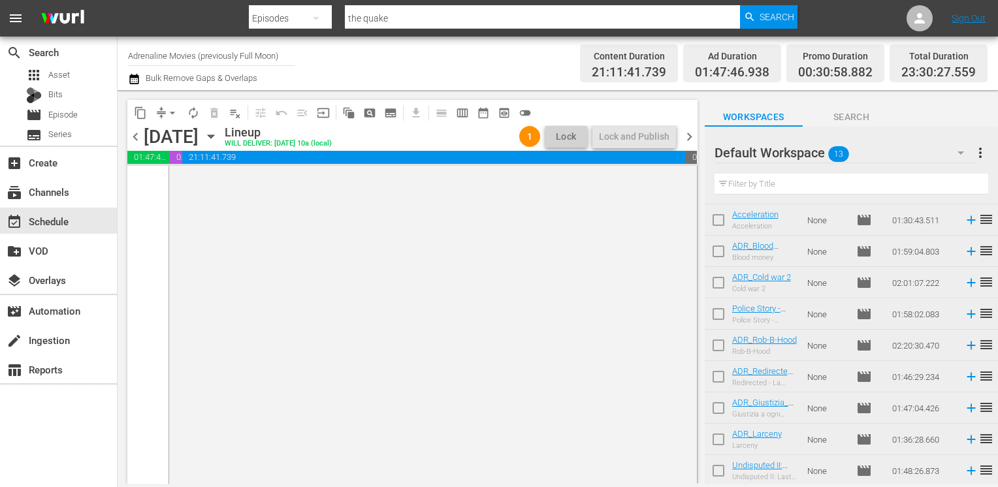
scroll to position [0, 0]
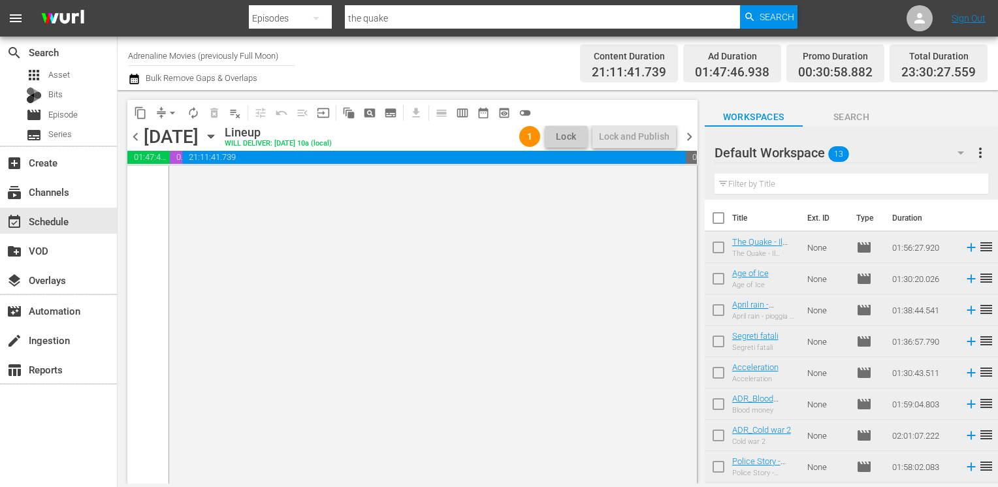
drag, startPoint x: 689, startPoint y: 140, endPoint x: 685, endPoint y: 148, distance: 8.5
click at [689, 140] on span "chevron_right" at bounding box center [689, 137] width 16 height 16
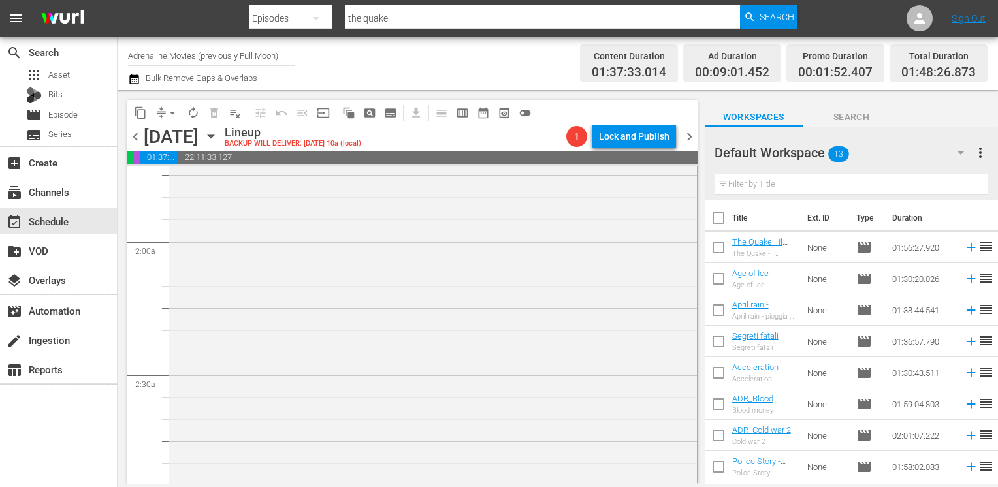
scroll to position [849, 0]
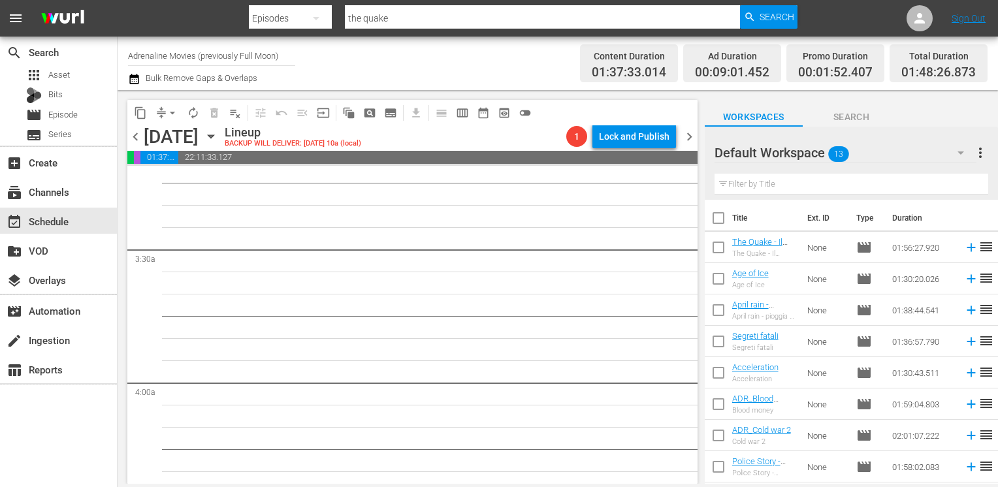
click at [131, 138] on span "chevron_left" at bounding box center [135, 137] width 16 height 16
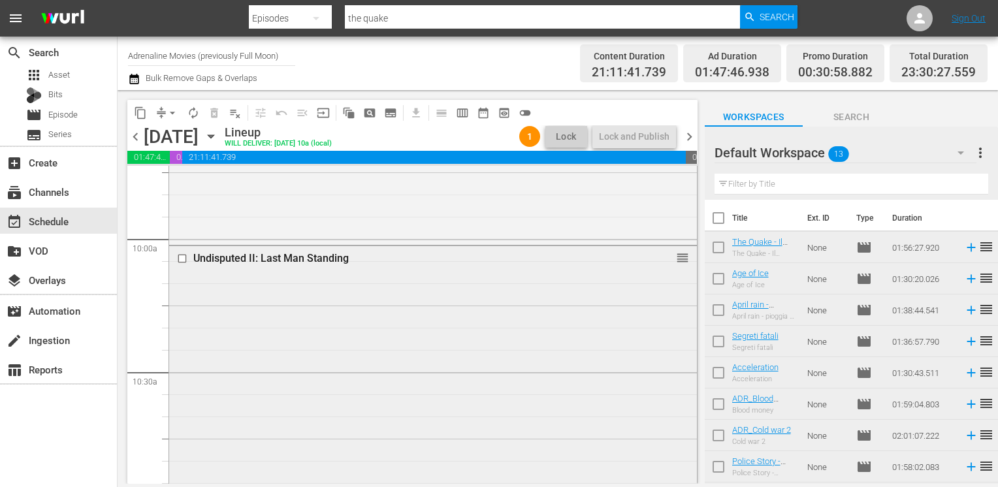
scroll to position [2616, 0]
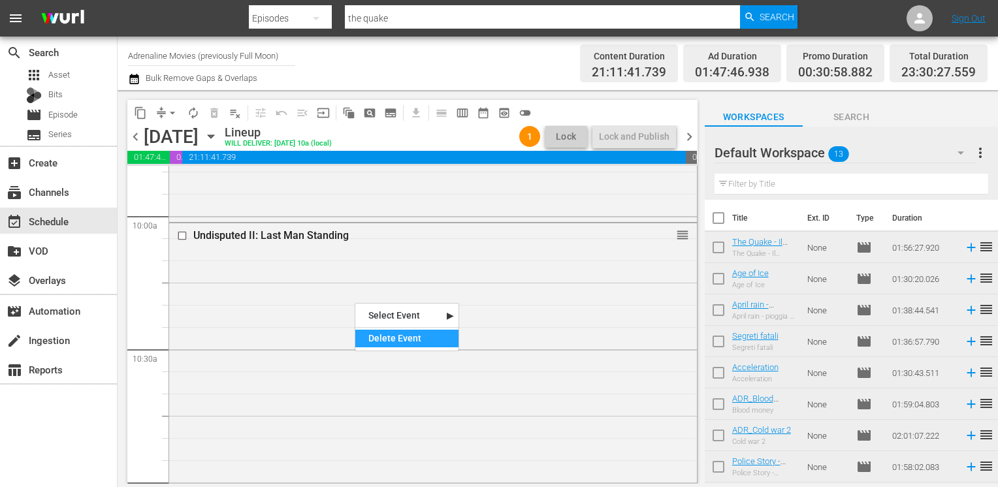
click at [382, 335] on div "Delete Event" at bounding box center [406, 339] width 103 height 18
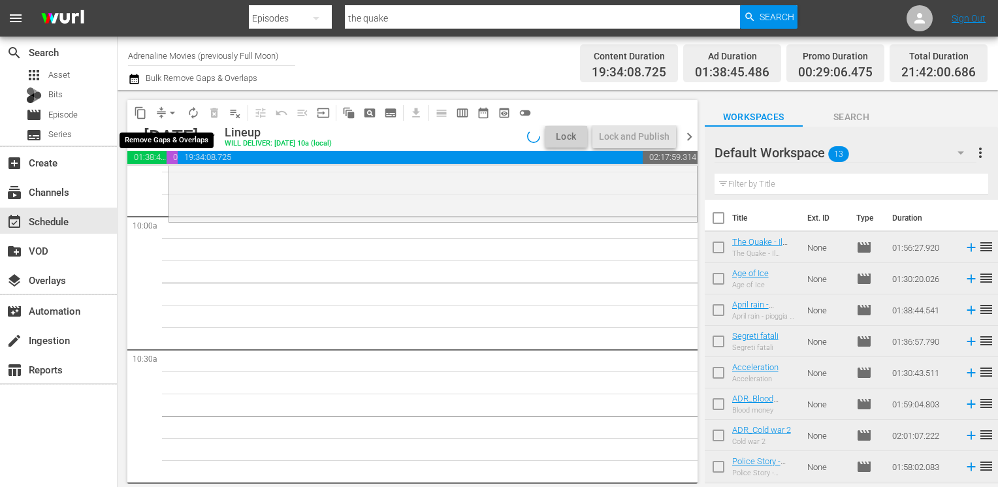
click at [171, 116] on span "arrow_drop_down" at bounding box center [172, 113] width 13 height 13
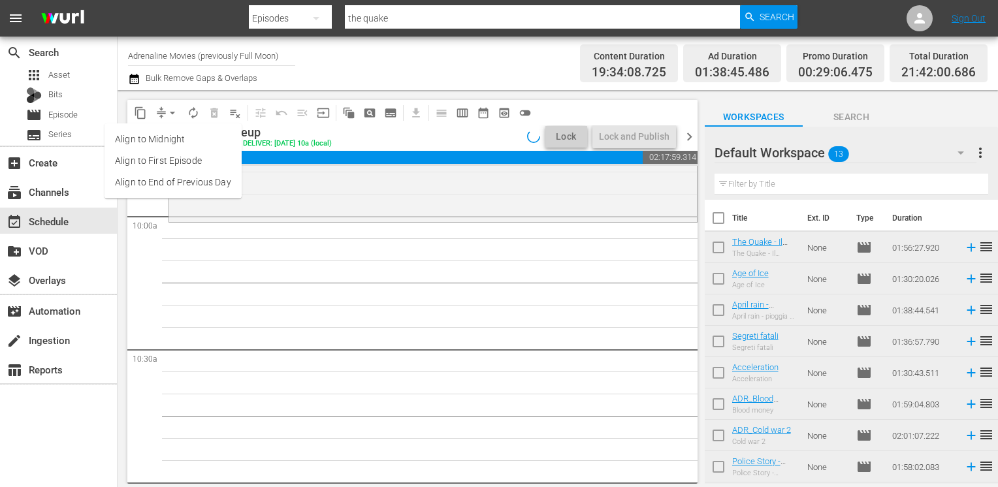
drag, startPoint x: 182, startPoint y: 169, endPoint x: 182, endPoint y: 187, distance: 18.3
click at [182, 187] on ul "Align to Midnight Align to First Episode Align to End of Previous Day" at bounding box center [173, 160] width 137 height 75
click at [190, 180] on li "Align to End of Previous Day" at bounding box center [173, 183] width 137 height 22
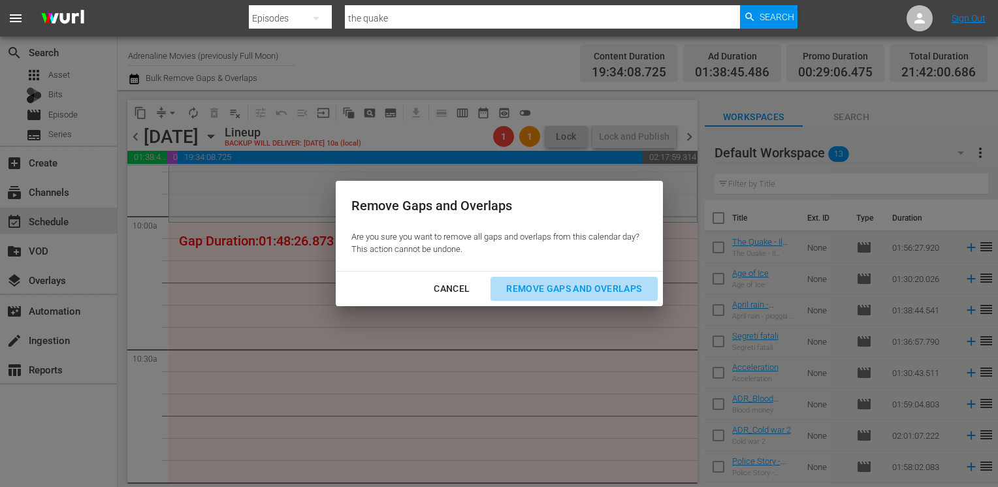
click at [585, 299] on button "Remove Gaps and Overlaps" at bounding box center [574, 289] width 167 height 24
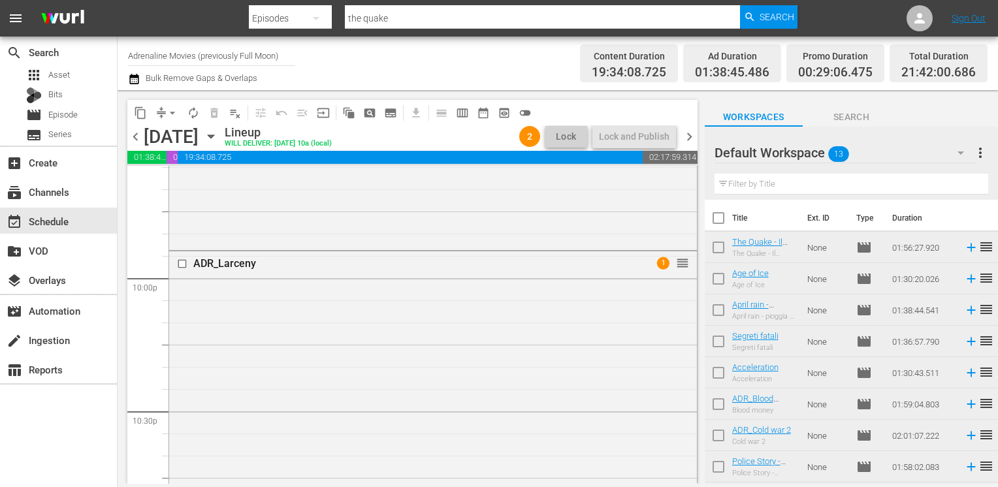
scroll to position [153, 0]
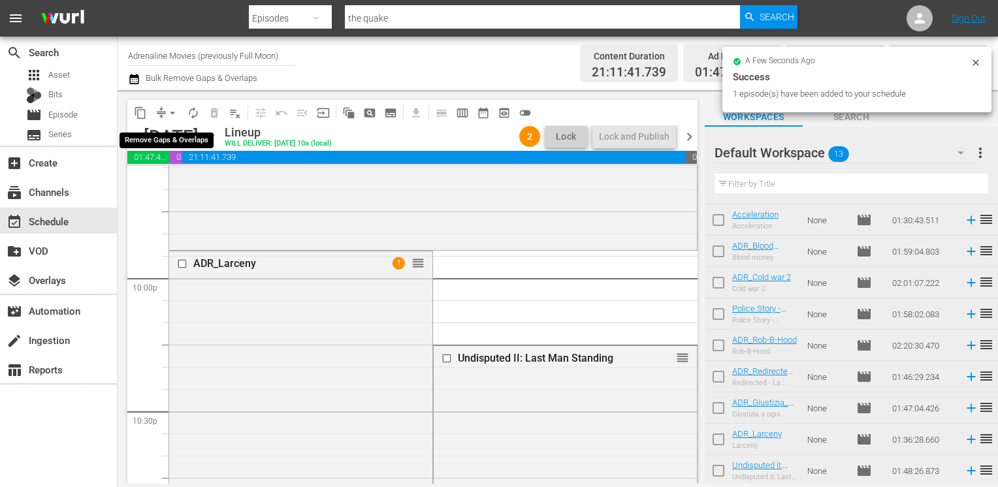
click at [172, 114] on span "arrow_drop_down" at bounding box center [172, 113] width 13 height 13
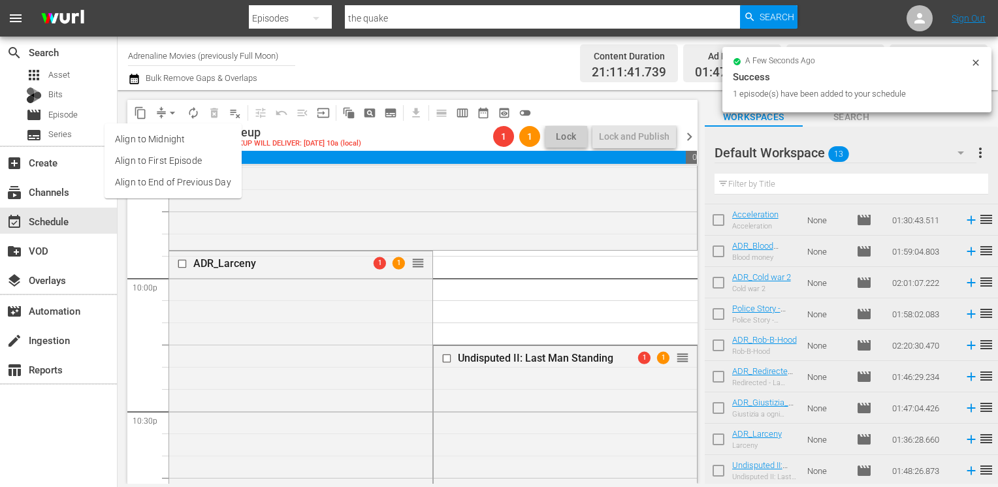
click at [177, 179] on li "Align to End of Previous Day" at bounding box center [173, 183] width 137 height 22
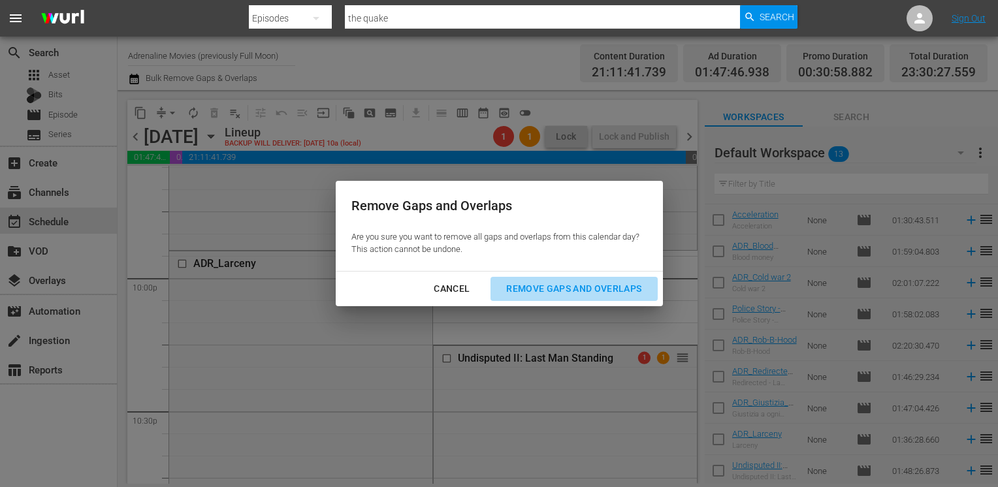
click at [571, 294] on div "Remove Gaps and Overlaps" at bounding box center [574, 289] width 156 height 16
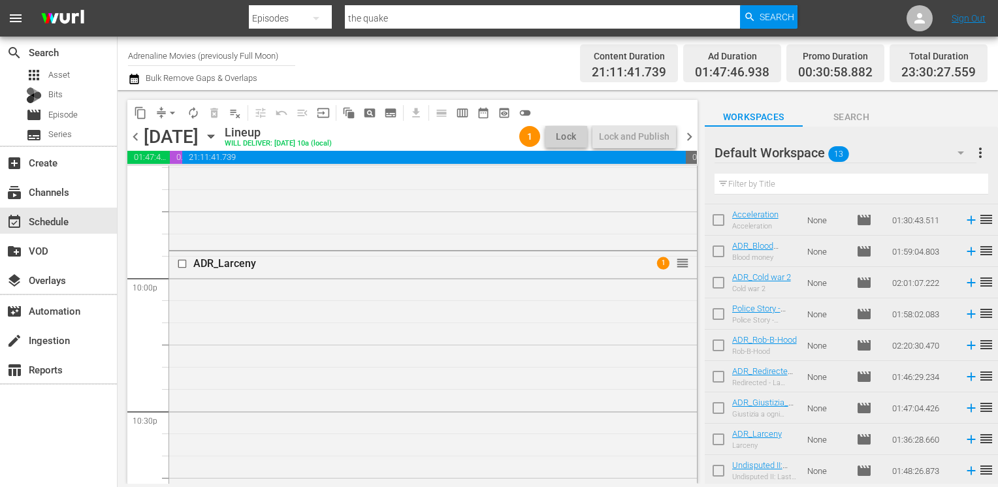
click at [687, 144] on span "chevron_right" at bounding box center [689, 137] width 16 height 16
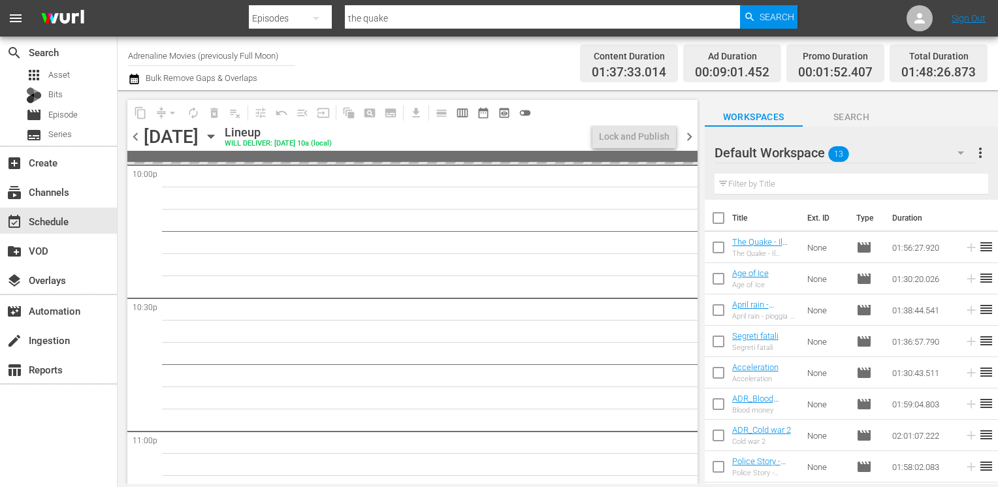
drag, startPoint x: 817, startPoint y: 269, endPoint x: 817, endPoint y: 263, distance: 6.6
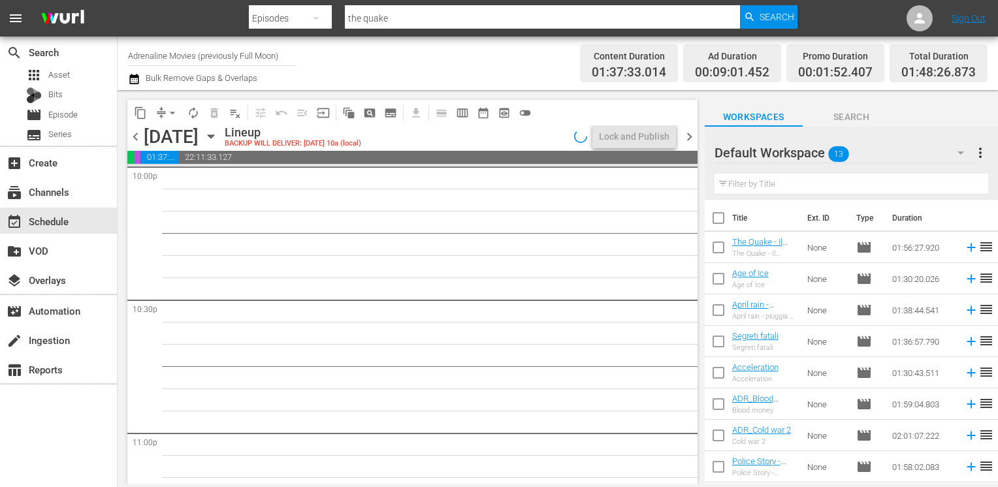
scroll to position [5819, 0]
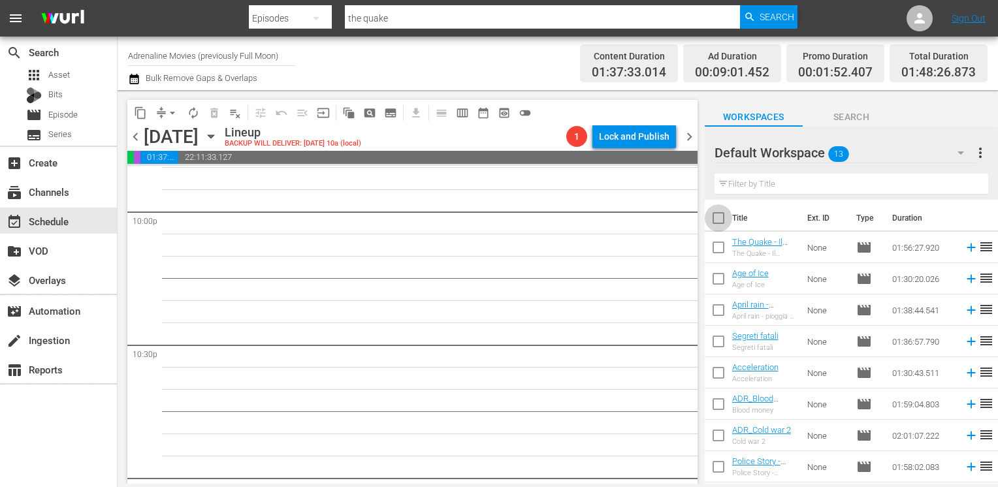
click at [720, 219] on input "checkbox" at bounding box center [718, 220] width 27 height 27
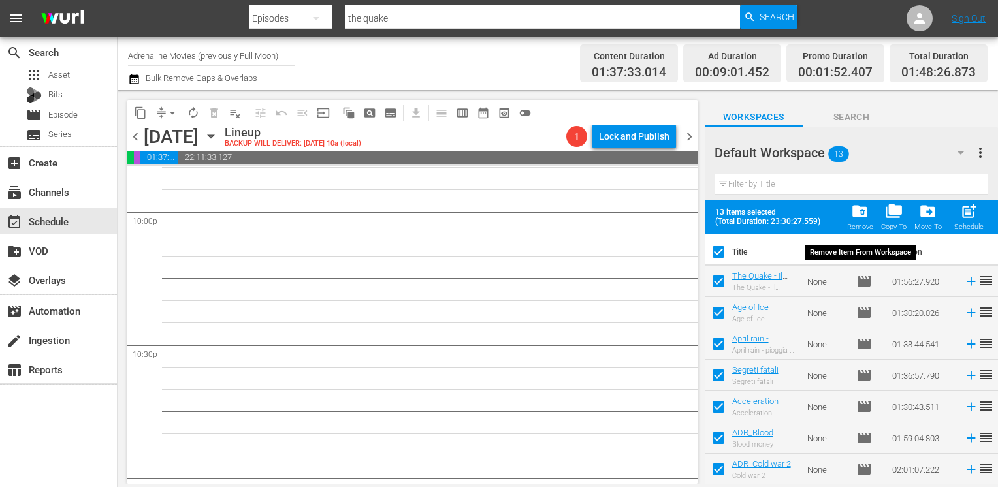
click at [860, 218] on span "folder_delete" at bounding box center [860, 212] width 18 height 18
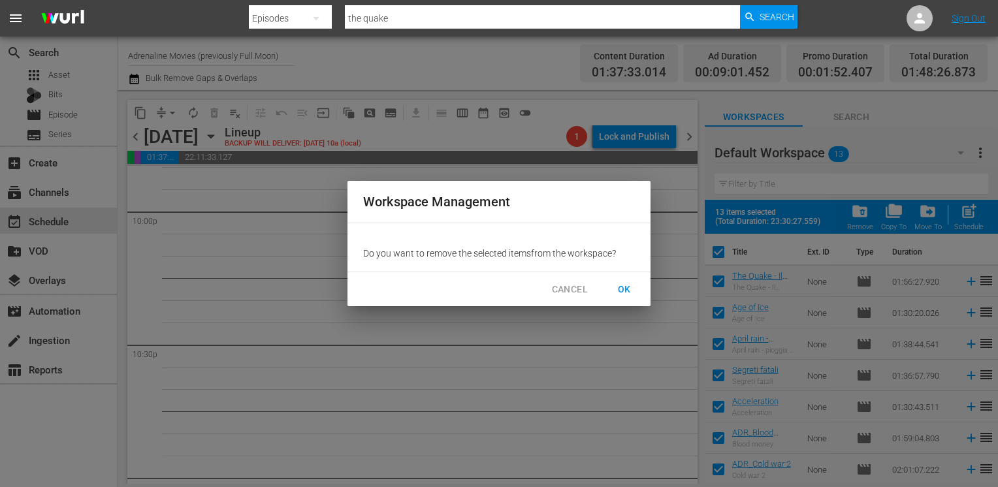
click at [625, 289] on span "OK" at bounding box center [624, 290] width 21 height 16
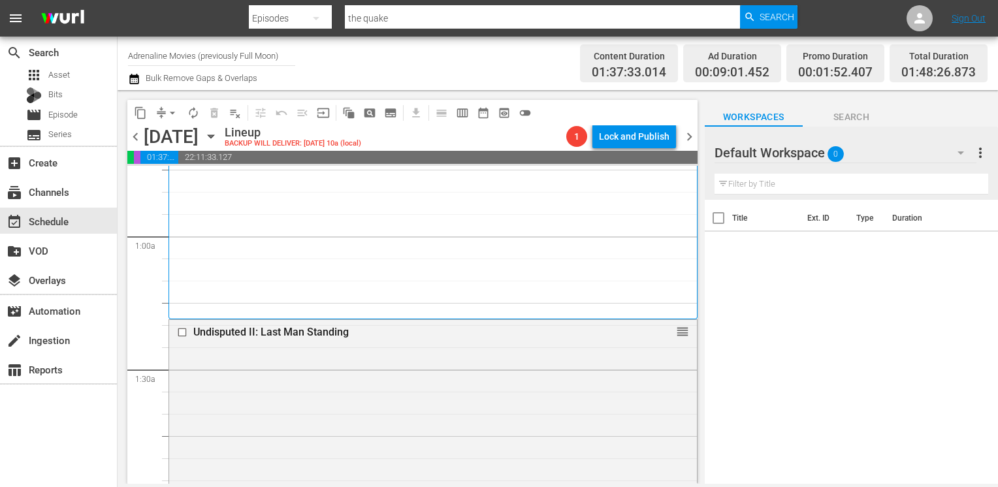
scroll to position [261, 0]
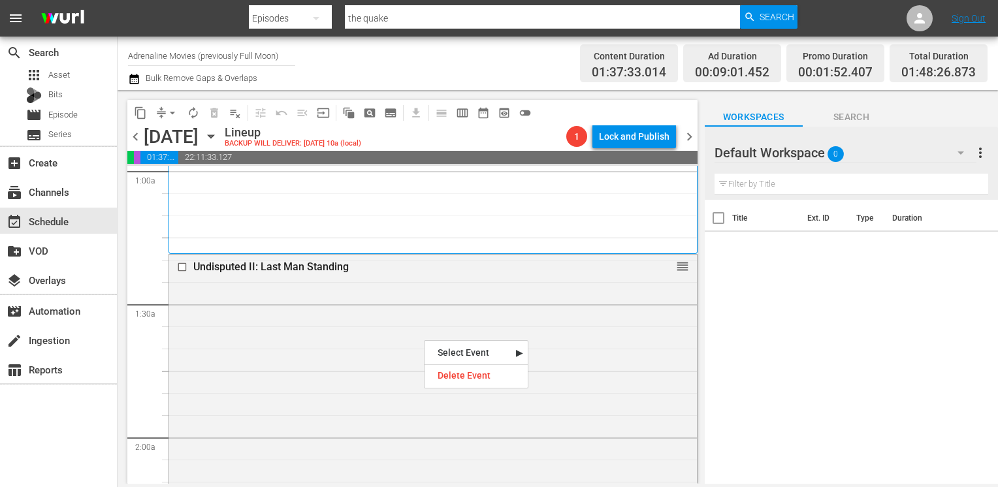
click at [463, 375] on div "Delete Event" at bounding box center [476, 376] width 103 height 18
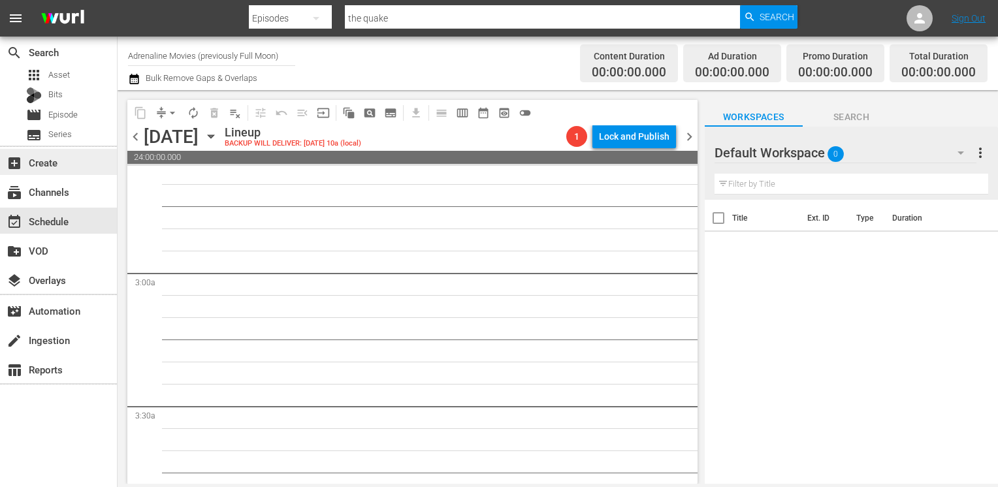
scroll to position [457, 0]
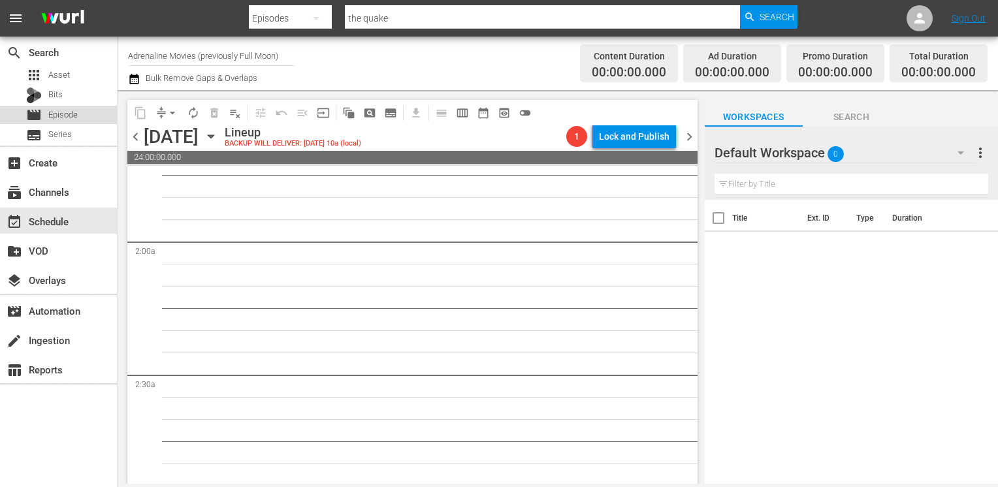
click at [78, 113] on span "Episode" at bounding box center [62, 114] width 29 height 13
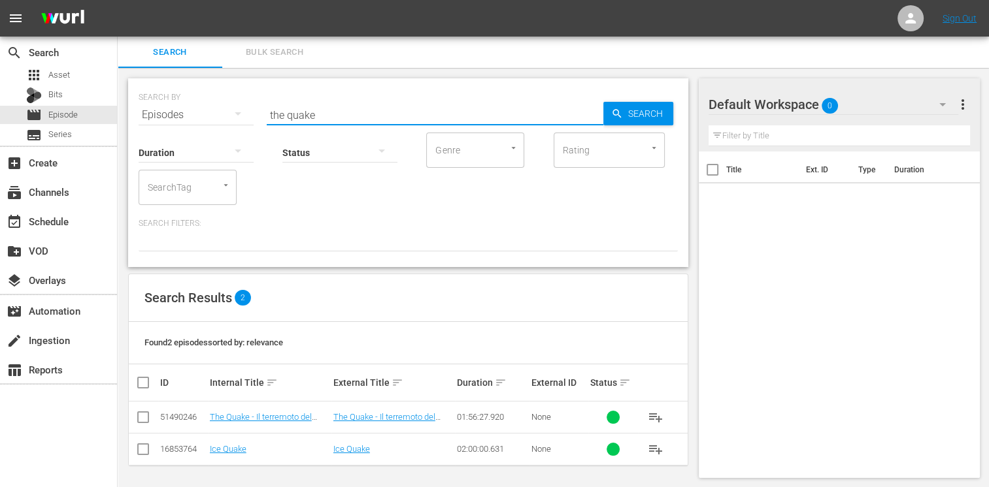
drag, startPoint x: 321, startPoint y: 120, endPoint x: 222, endPoint y: 97, distance: 101.9
click at [222, 97] on div "SEARCH BY Search By Episodes Search ID, Title, Description, Keywords, or Catego…" at bounding box center [408, 107] width 539 height 47
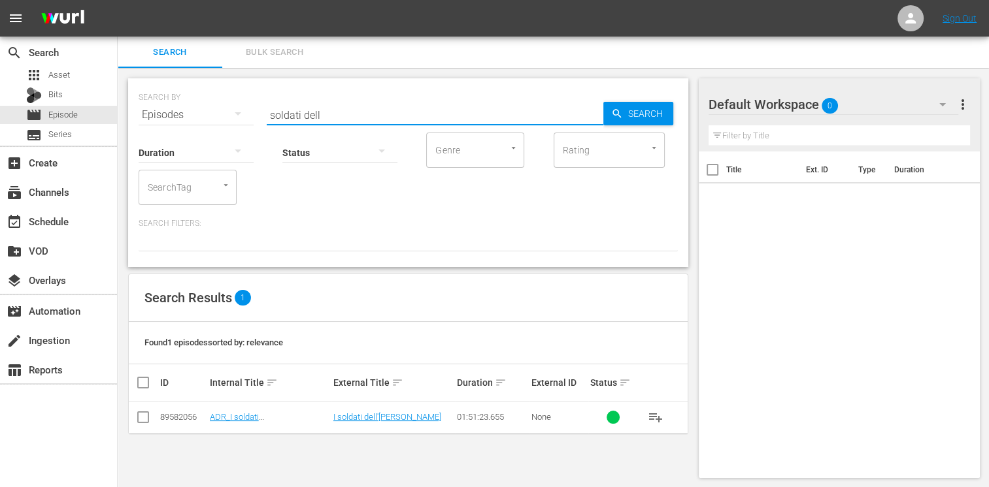
click at [147, 422] on input "checkbox" at bounding box center [143, 420] width 16 height 16
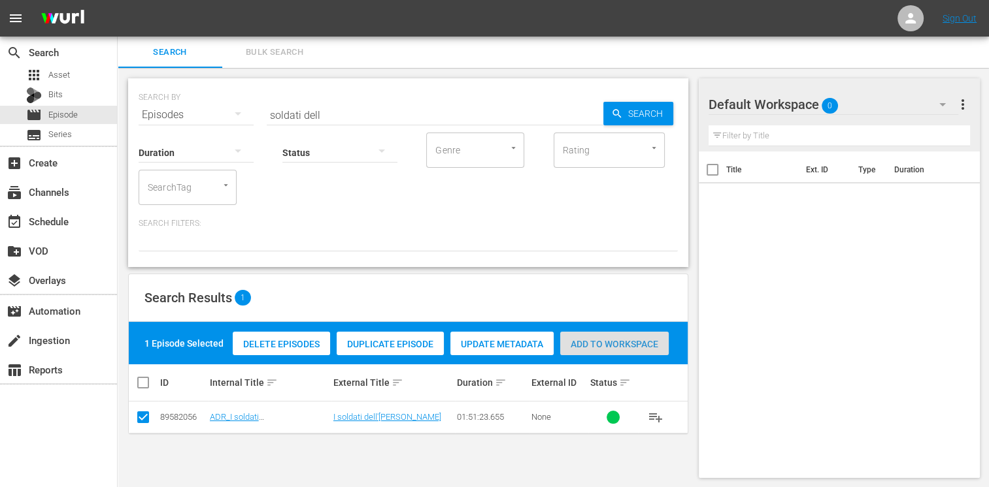
drag, startPoint x: 643, startPoint y: 348, endPoint x: 626, endPoint y: 346, distance: 17.1
click at [642, 348] on span "Add to Workspace" at bounding box center [614, 344] width 108 height 10
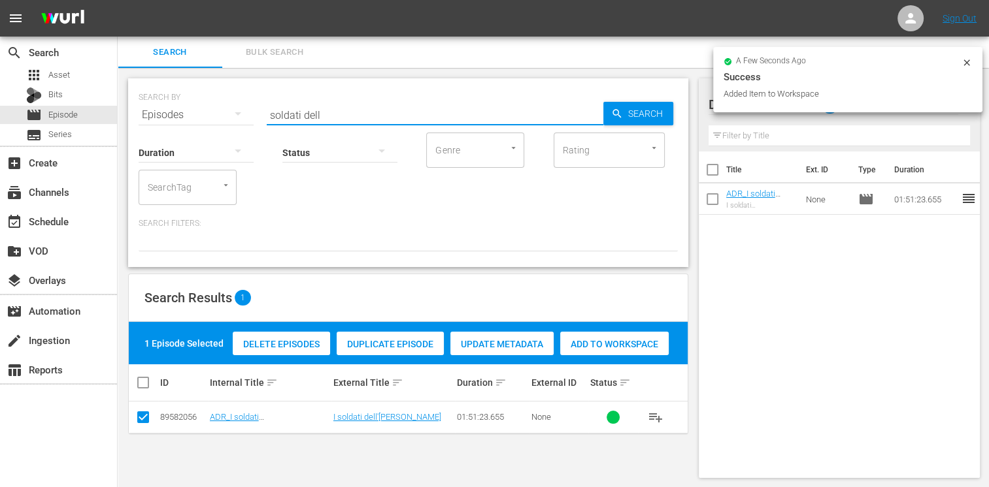
drag, startPoint x: 335, startPoint y: 108, endPoint x: 238, endPoint y: 105, distance: 96.1
click at [238, 105] on div "SEARCH BY Search By Episodes Search ID, Title, Description, Keywords, or Catego…" at bounding box center [408, 107] width 539 height 47
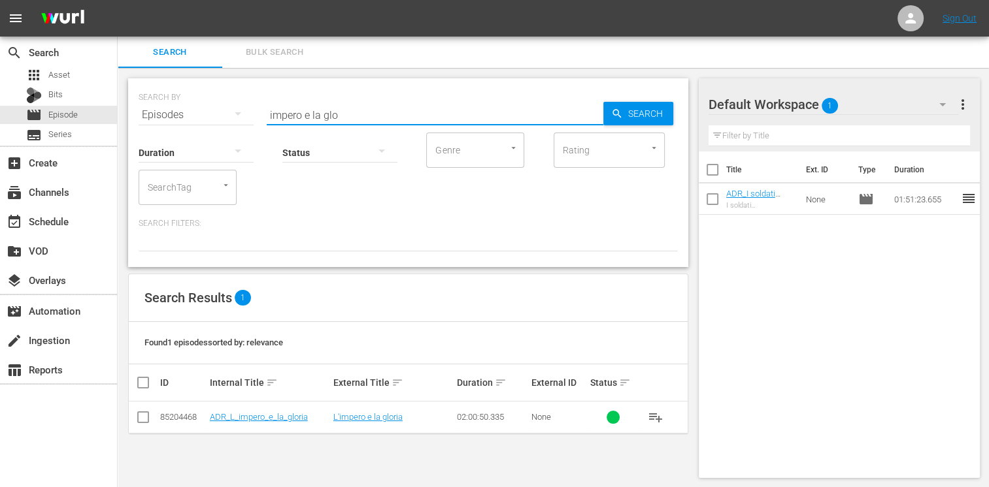
click at [141, 420] on input "checkbox" at bounding box center [143, 420] width 16 height 16
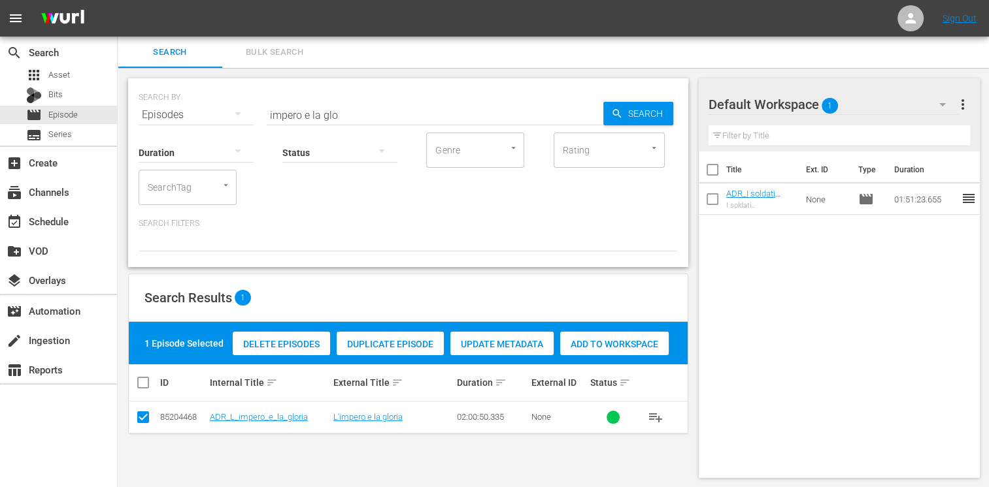
click at [608, 341] on span "Add to Workspace" at bounding box center [614, 344] width 108 height 10
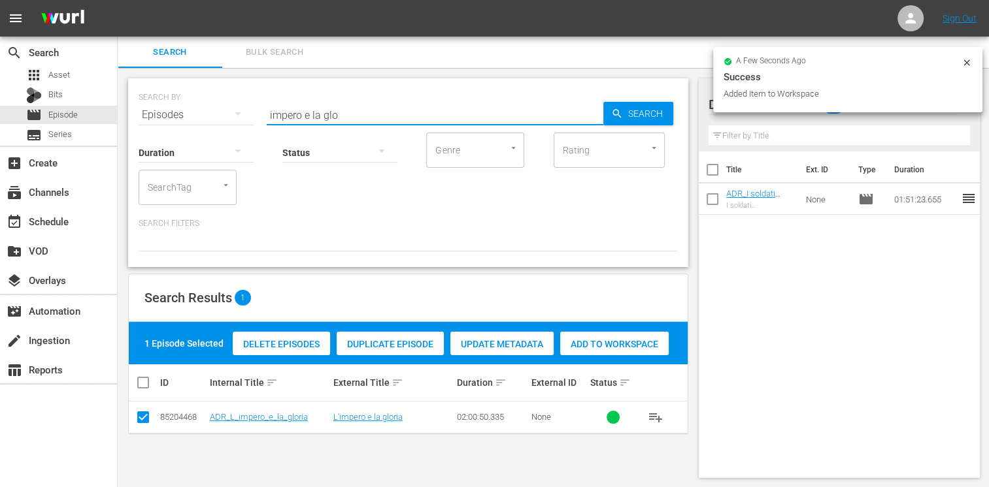
drag, startPoint x: 345, startPoint y: 111, endPoint x: 186, endPoint y: 98, distance: 159.3
click at [186, 98] on div "SEARCH BY Search By Episodes Search ID, Title, Description, Keywords, or Catego…" at bounding box center [408, 107] width 539 height 47
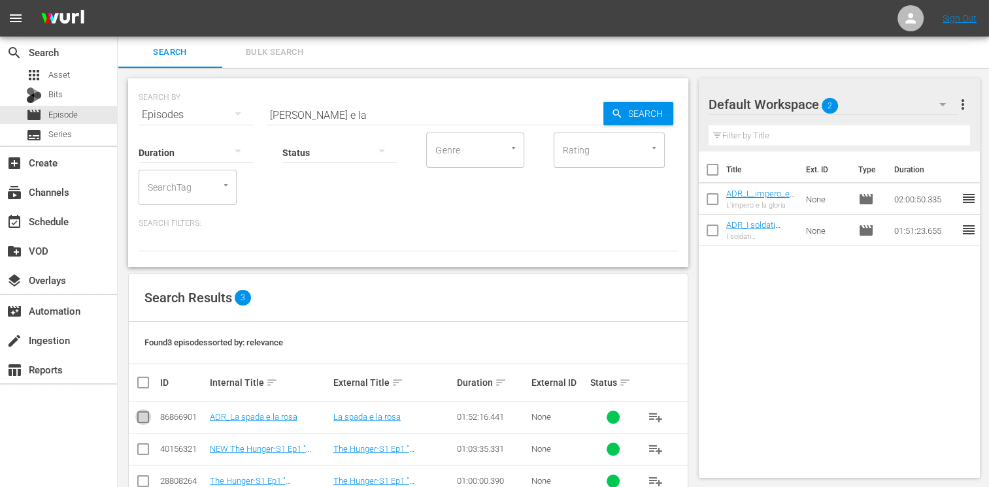
click at [146, 418] on input "checkbox" at bounding box center [143, 420] width 16 height 16
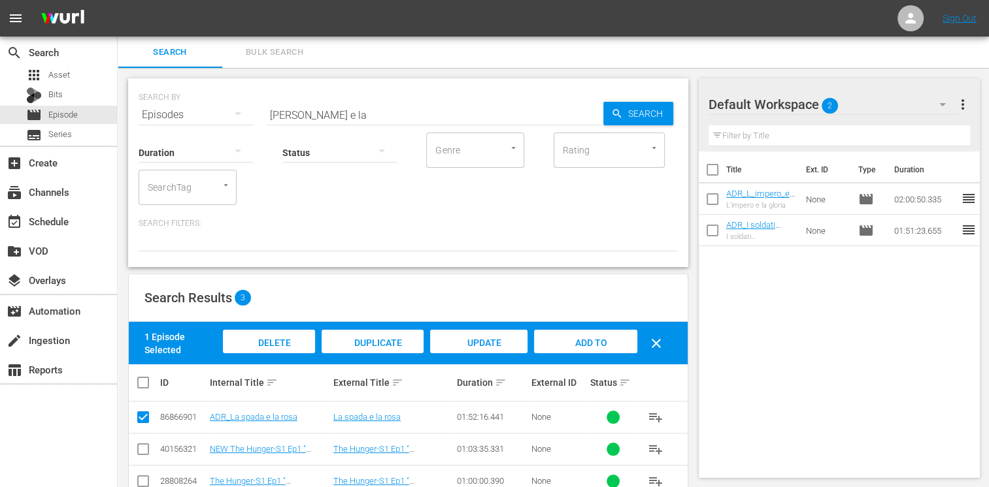
click at [580, 345] on span "Add to Workspace" at bounding box center [585, 355] width 64 height 35
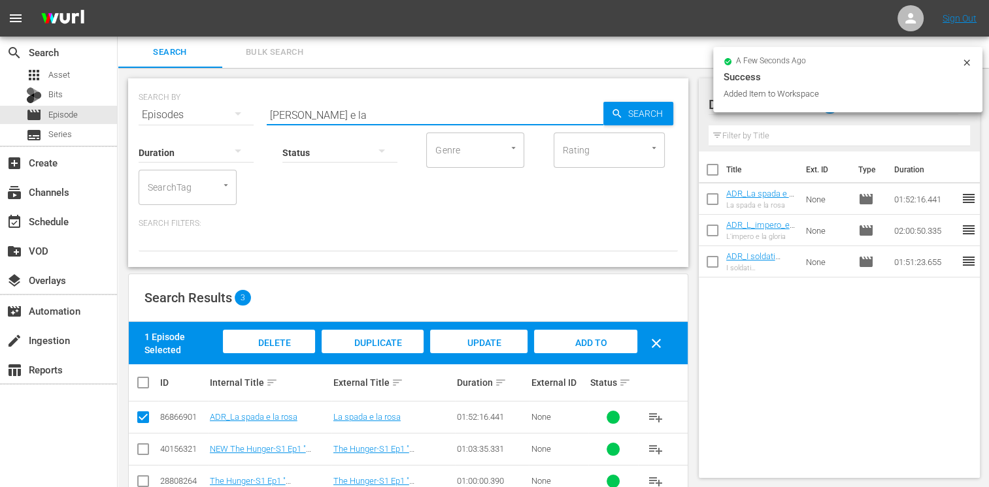
drag, startPoint x: 330, startPoint y: 116, endPoint x: 212, endPoint y: 103, distance: 119.0
click at [212, 103] on div "SEARCH BY Search By Episodes Search ID, Title, Description, Keywords, or Catego…" at bounding box center [408, 107] width 539 height 47
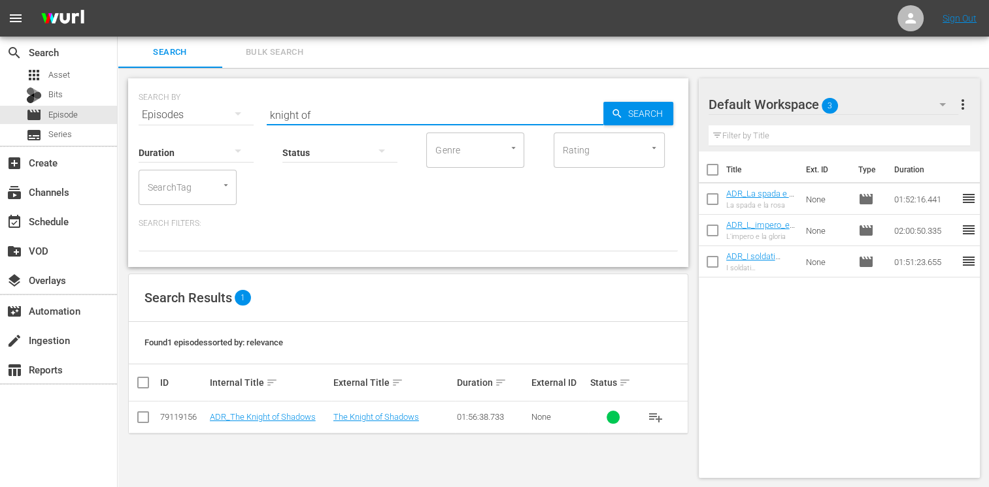
click at [145, 417] on input "checkbox" at bounding box center [143, 420] width 16 height 16
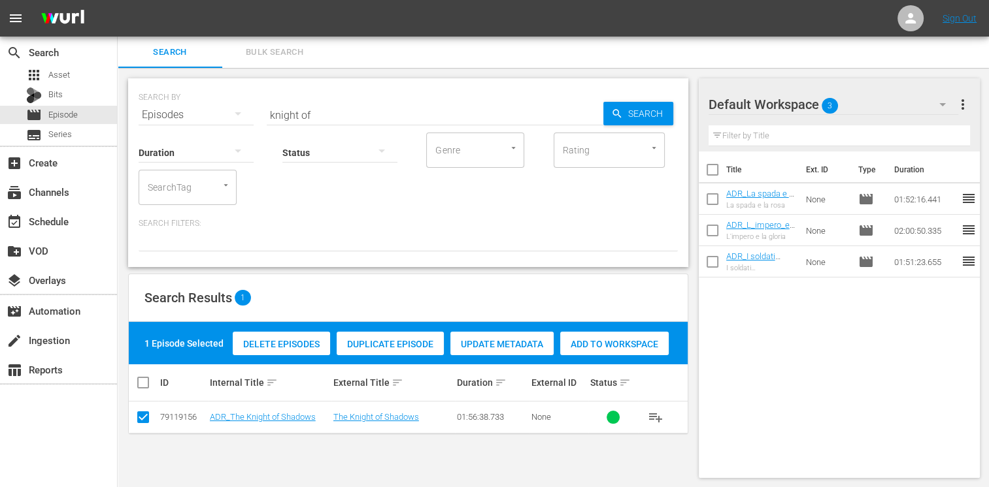
click at [613, 339] on span "Add to Workspace" at bounding box center [614, 344] width 108 height 10
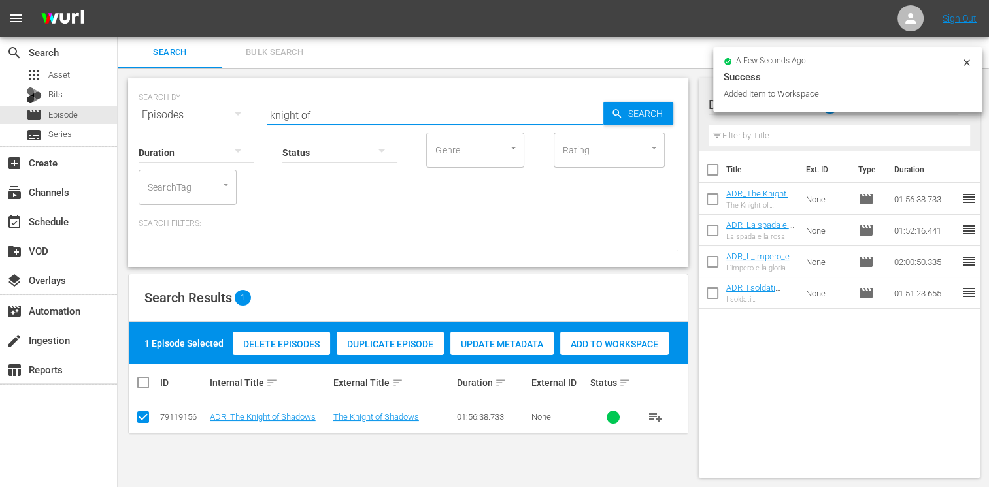
drag, startPoint x: 337, startPoint y: 113, endPoint x: 197, endPoint y: 100, distance: 141.1
click at [197, 100] on div "SEARCH BY Search By Episodes Search ID, Title, Description, Keywords, or Catego…" at bounding box center [408, 107] width 539 height 47
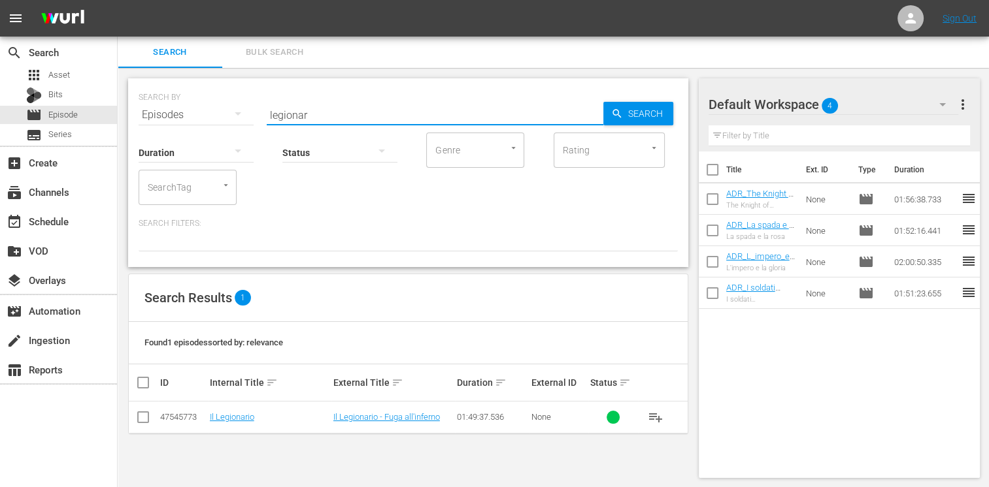
click at [146, 417] on input "checkbox" at bounding box center [143, 420] width 16 height 16
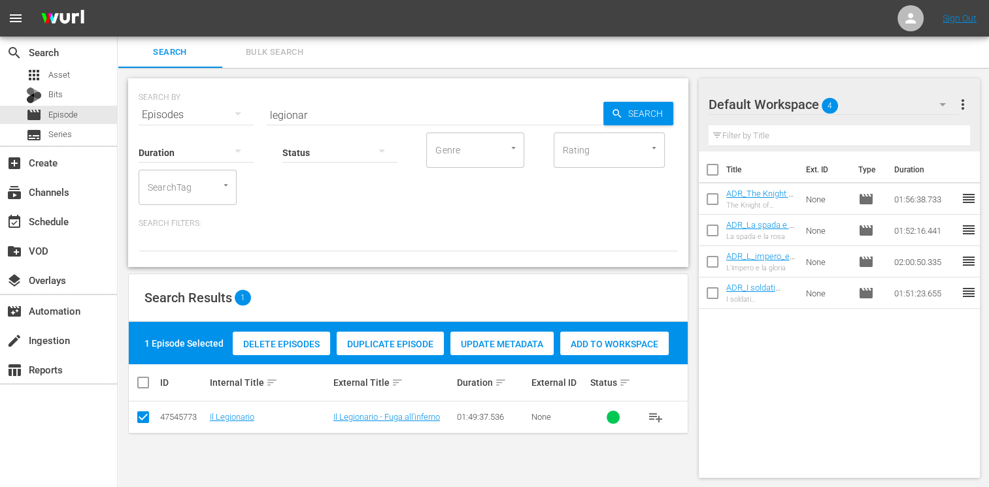
click at [621, 338] on div "Add to Workspace" at bounding box center [614, 344] width 108 height 25
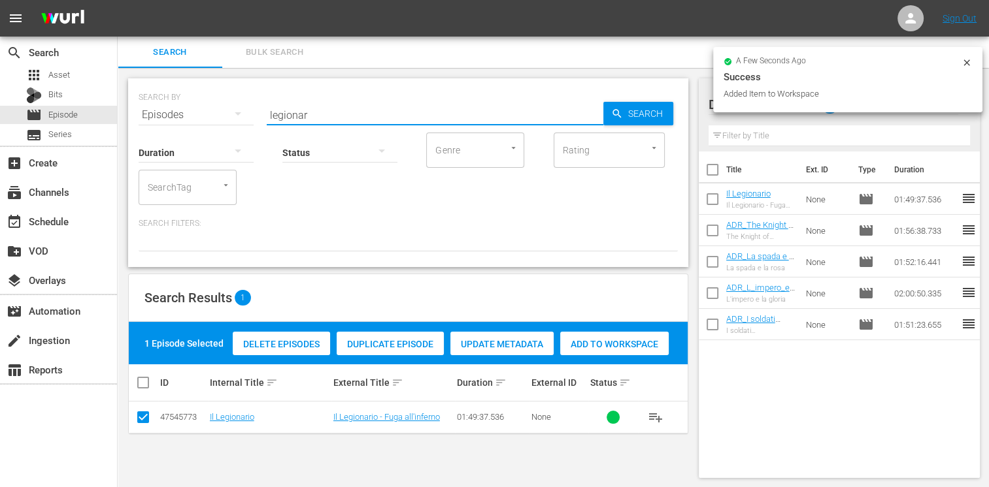
drag, startPoint x: 292, startPoint y: 113, endPoint x: 182, endPoint y: 108, distance: 110.5
click at [182, 108] on div "SEARCH BY Search By Episodes Search ID, Title, Description, Keywords, or Catego…" at bounding box center [408, 107] width 539 height 47
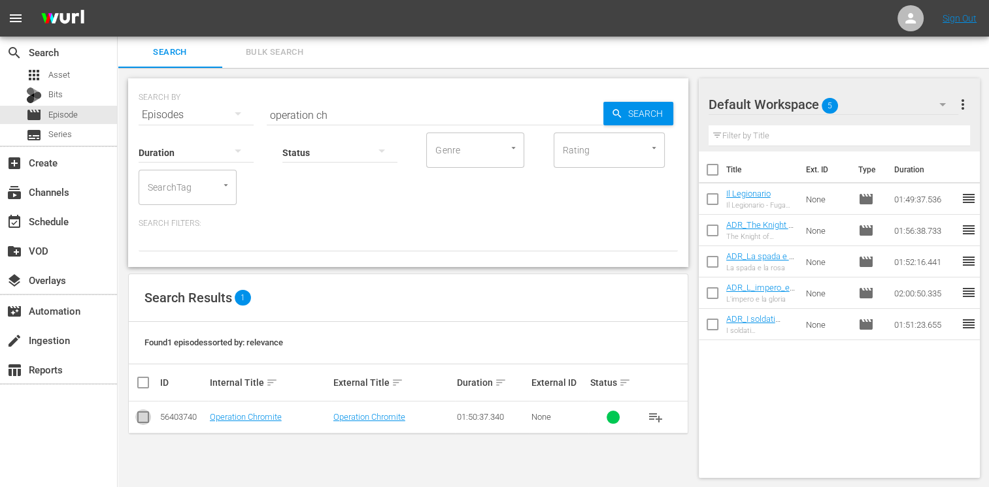
click at [139, 416] on input "checkbox" at bounding box center [143, 420] width 16 height 16
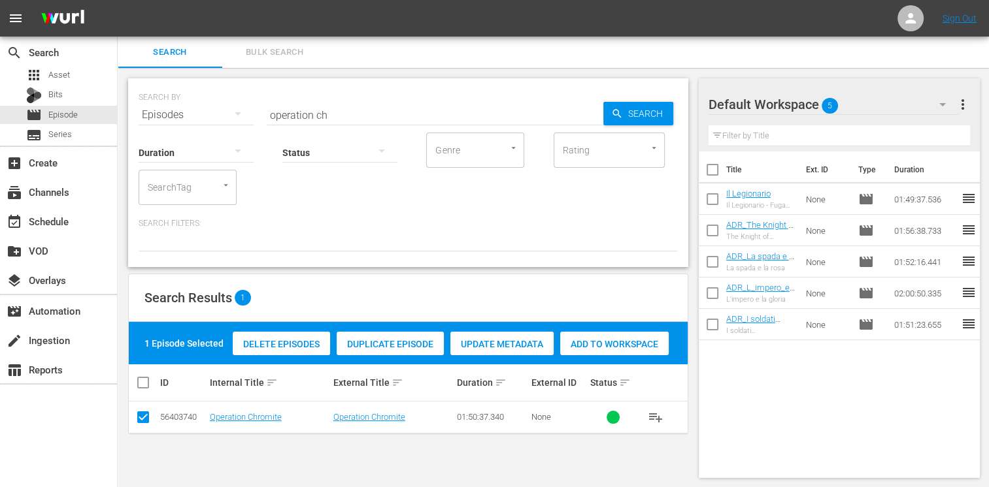
click at [606, 339] on span "Add to Workspace" at bounding box center [614, 344] width 108 height 10
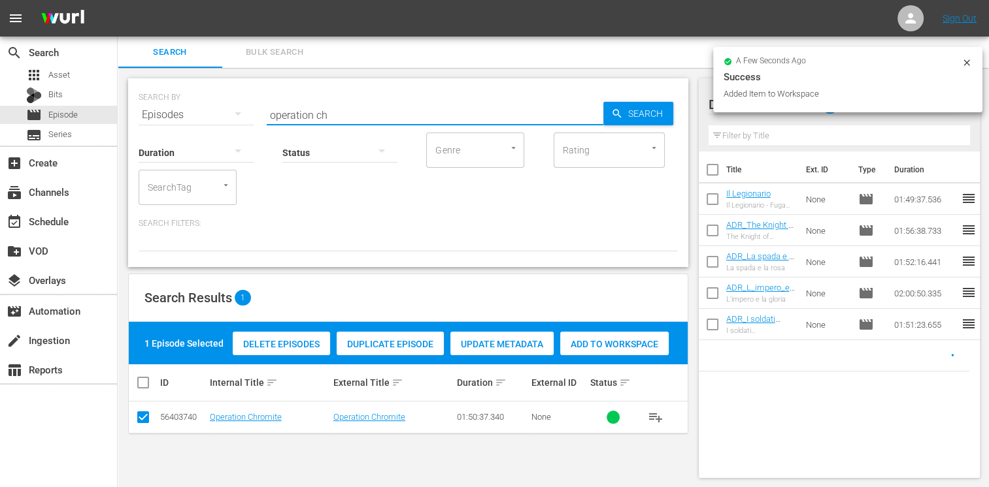
drag, startPoint x: 332, startPoint y: 106, endPoint x: 210, endPoint y: 95, distance: 122.0
click at [210, 95] on div "SEARCH BY Search By Episodes Search ID, Title, Description, Keywords, or Catego…" at bounding box center [408, 107] width 539 height 47
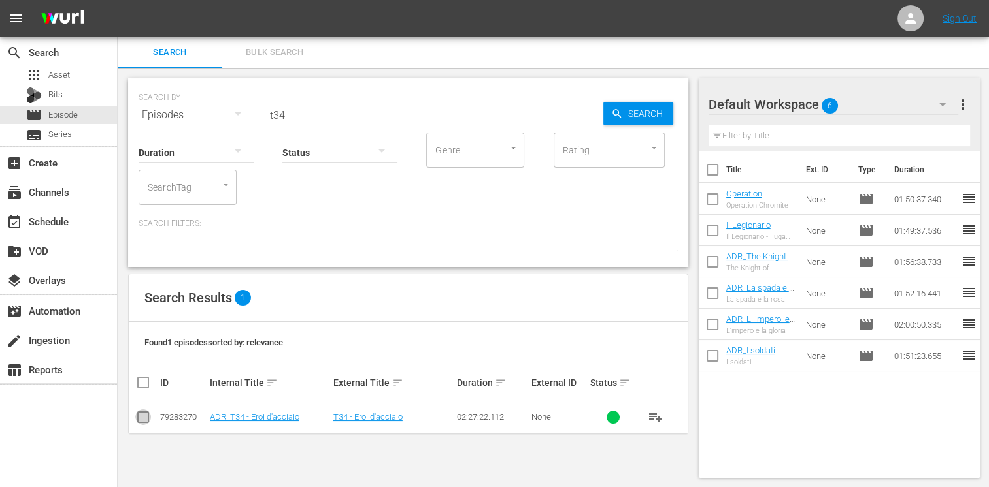
click at [148, 422] on input "checkbox" at bounding box center [143, 420] width 16 height 16
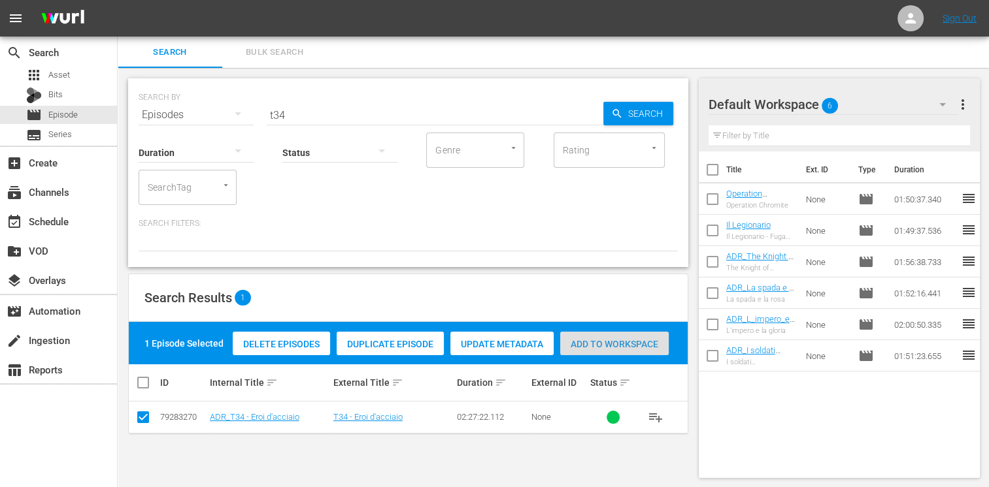
click at [617, 351] on div "Add to Workspace" at bounding box center [614, 344] width 108 height 25
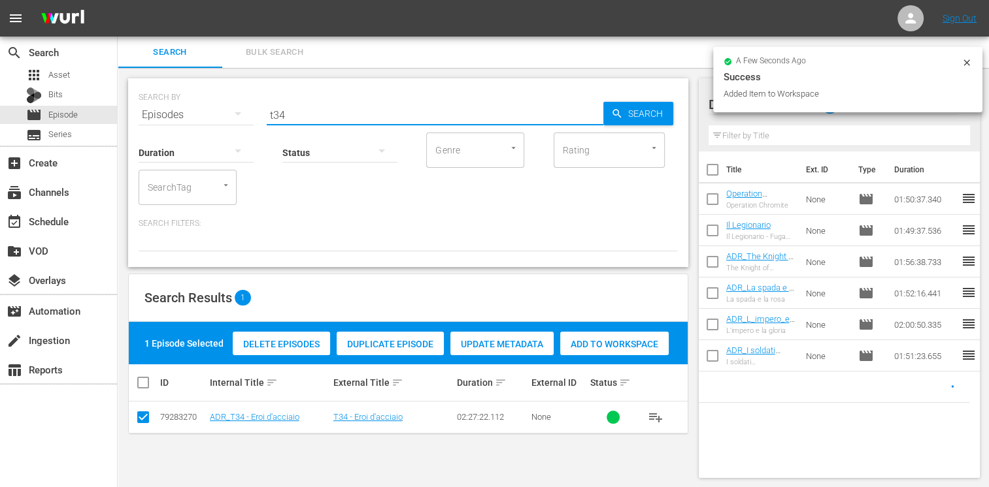
drag, startPoint x: 285, startPoint y: 112, endPoint x: 236, endPoint y: 108, distance: 49.1
click at [236, 108] on div "SEARCH BY Search By Episodes Search ID, Title, Description, Keywords, or Catego…" at bounding box center [408, 107] width 539 height 47
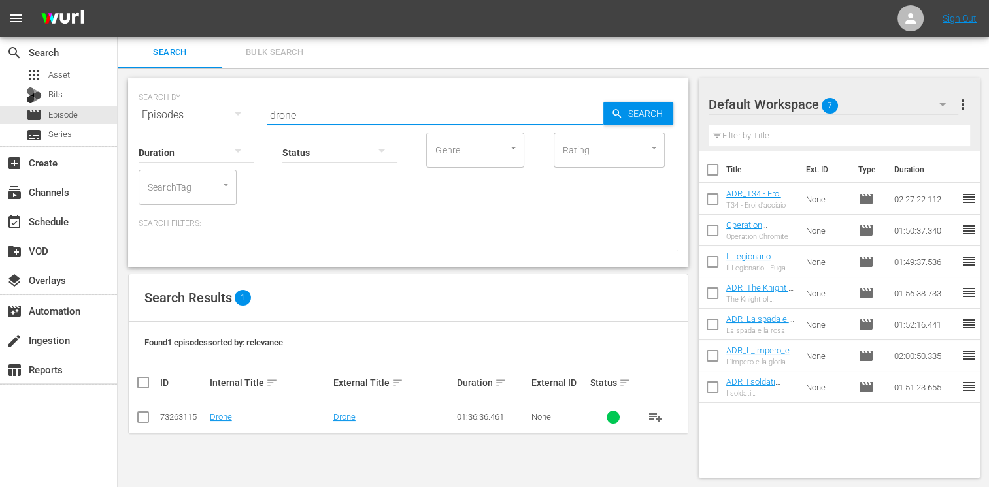
click at [143, 420] on input "checkbox" at bounding box center [143, 420] width 16 height 16
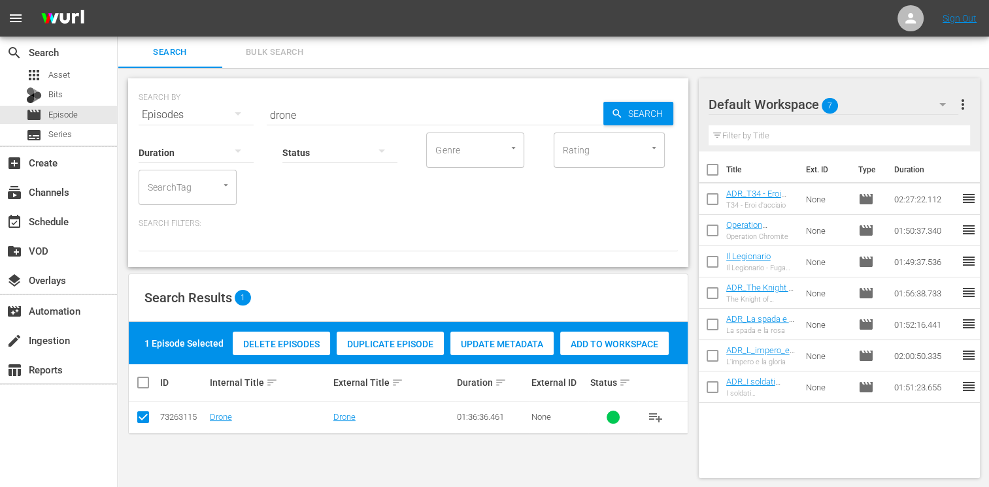
click at [629, 344] on span "Add to Workspace" at bounding box center [614, 344] width 108 height 10
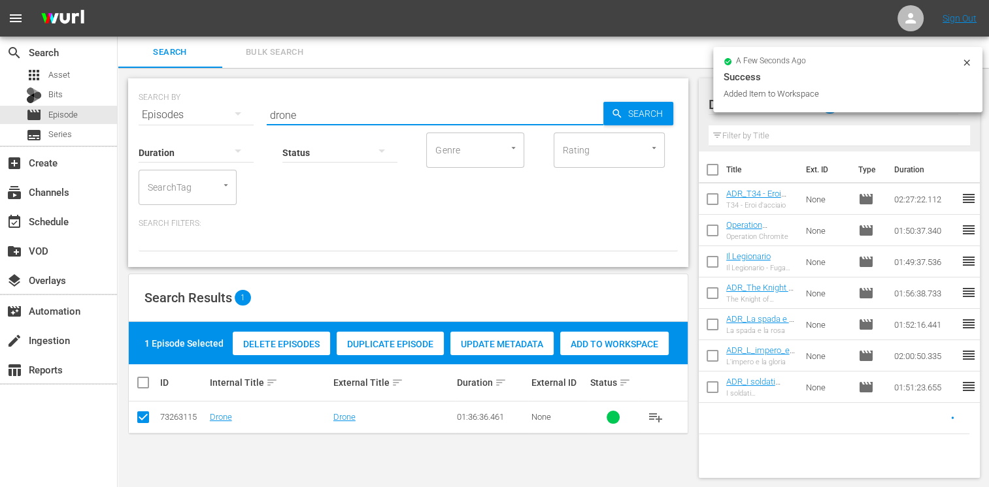
drag, startPoint x: 315, startPoint y: 112, endPoint x: 154, endPoint y: 112, distance: 161.4
click at [154, 112] on div "SEARCH BY Search By Episodes Search ID, Title, Description, Keywords, or Catego…" at bounding box center [408, 107] width 539 height 47
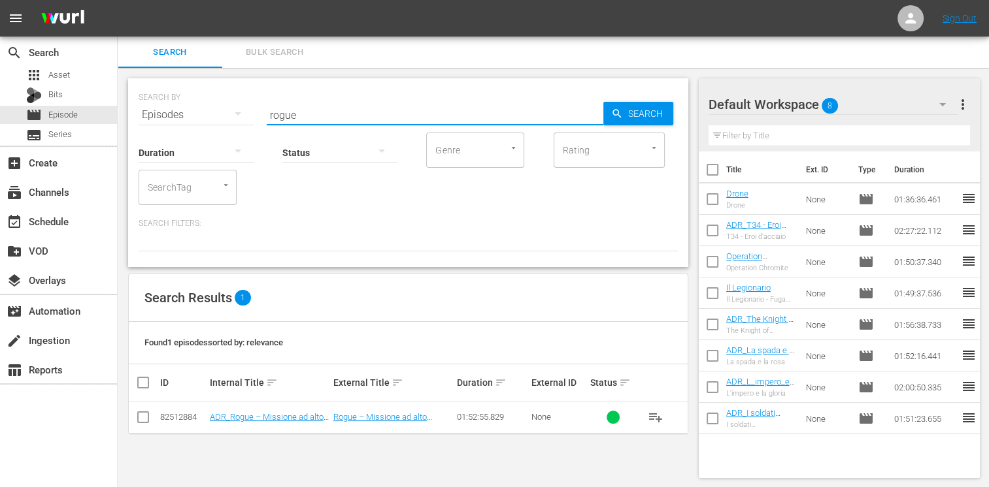
click at [150, 412] on input "checkbox" at bounding box center [143, 420] width 16 height 16
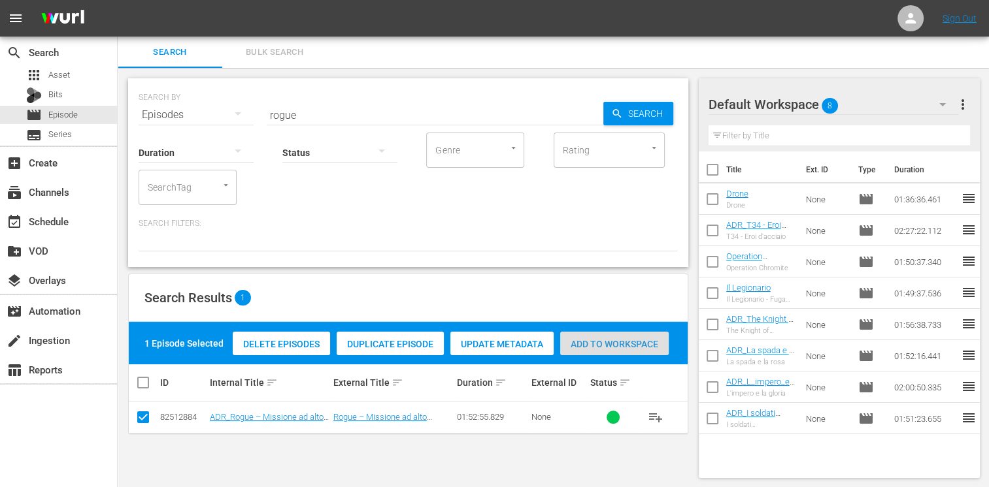
click at [629, 344] on span "Add to Workspace" at bounding box center [614, 344] width 108 height 10
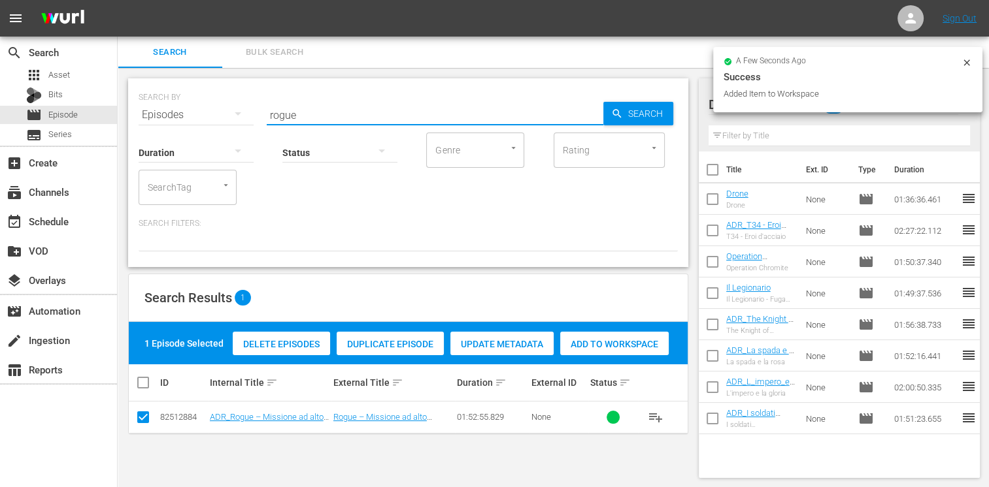
click at [319, 108] on input "rogue" at bounding box center [435, 114] width 336 height 31
drag, startPoint x: 311, startPoint y: 114, endPoint x: 250, endPoint y: 104, distance: 61.6
click at [250, 104] on div "SEARCH BY Search By Episodes Search ID, Title, Description, Keywords, or Catego…" at bounding box center [408, 107] width 539 height 47
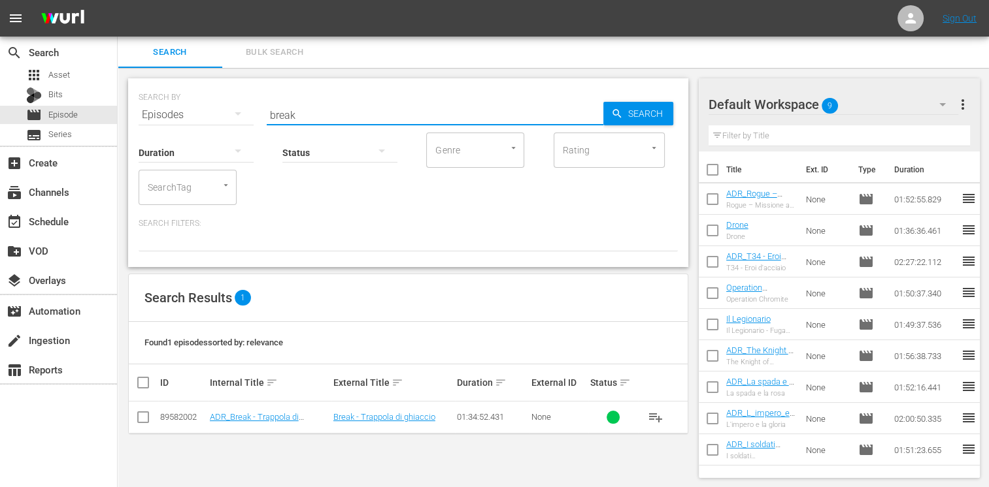
click at [144, 417] on input "checkbox" at bounding box center [143, 420] width 16 height 16
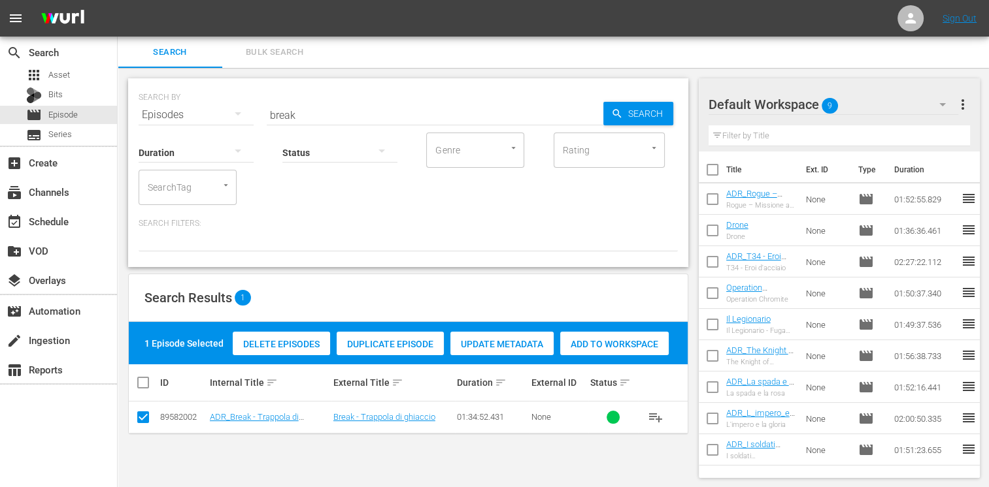
click at [618, 352] on div "Add to Workspace" at bounding box center [614, 344] width 108 height 25
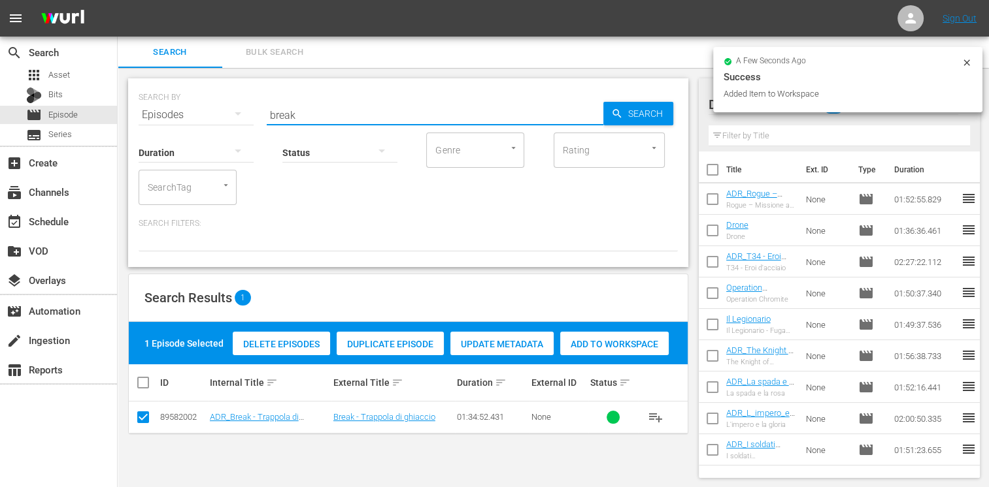
drag, startPoint x: 304, startPoint y: 111, endPoint x: 251, endPoint y: 110, distance: 53.6
click at [251, 110] on div "SEARCH BY Search By Episodes Search ID, Title, Description, Keywords, or Catego…" at bounding box center [408, 107] width 539 height 47
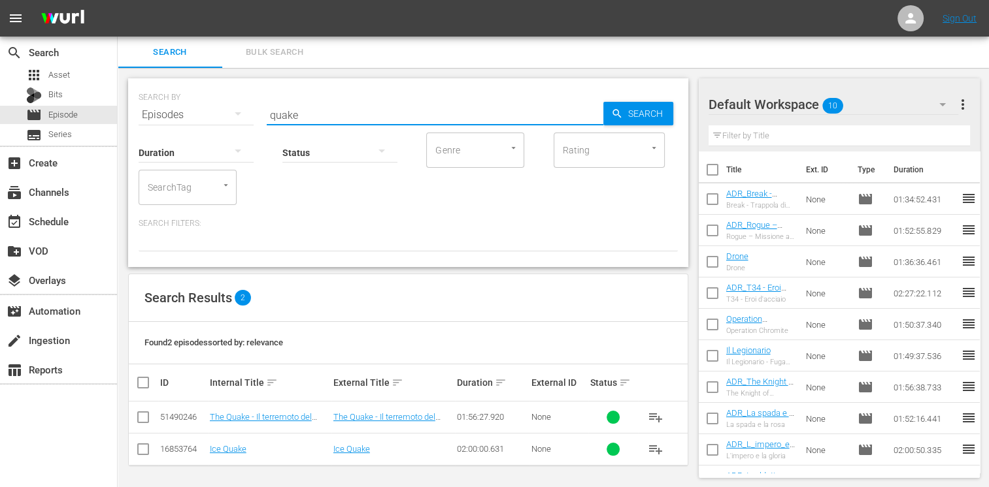
click at [144, 419] on input "checkbox" at bounding box center [143, 420] width 16 height 16
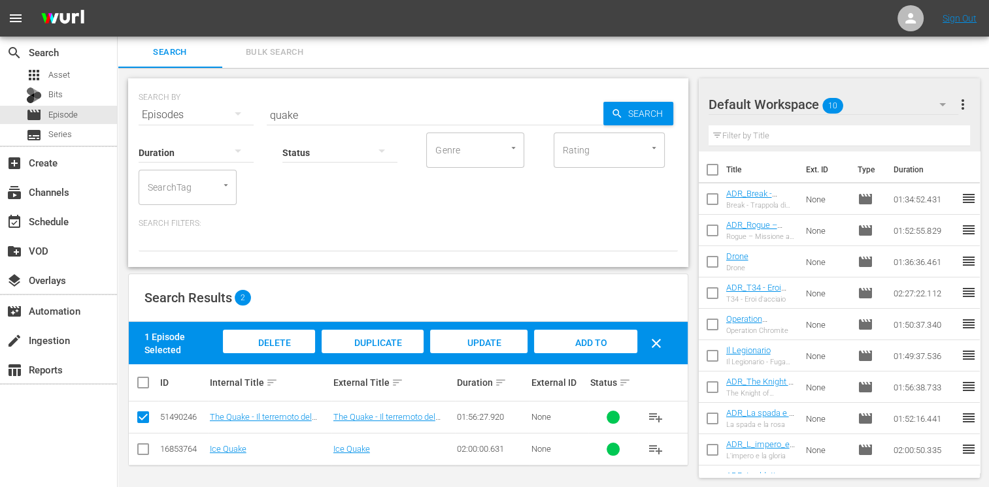
click at [597, 342] on span "Add to Workspace" at bounding box center [585, 355] width 64 height 35
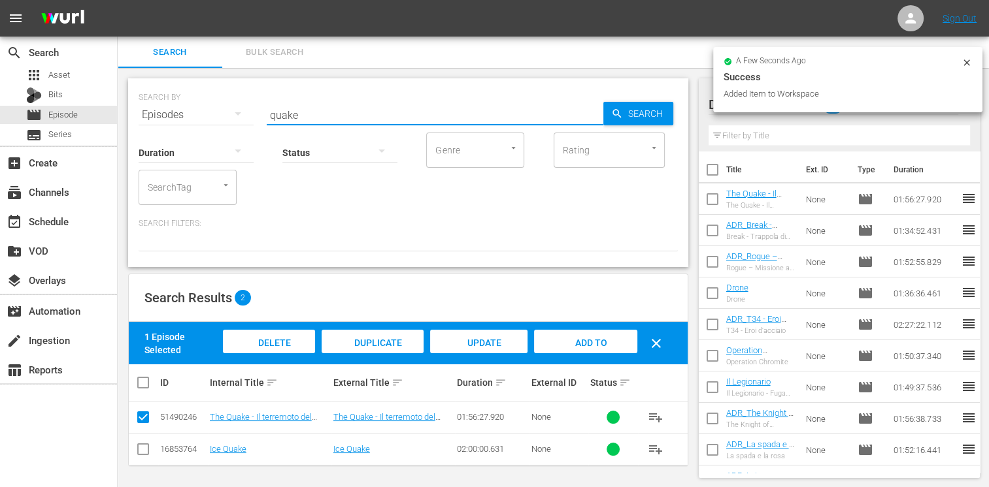
drag, startPoint x: 316, startPoint y: 116, endPoint x: 193, endPoint y: 105, distance: 122.7
click at [193, 105] on div "SEARCH BY Search By Episodes Search ID, Title, Description, Keywords, or Catego…" at bounding box center [408, 107] width 539 height 47
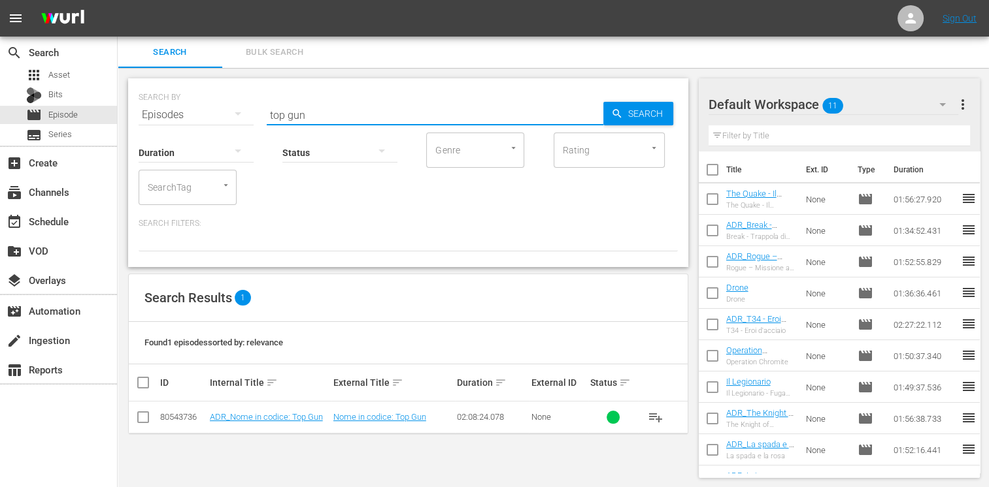
click at [142, 419] on input "checkbox" at bounding box center [143, 420] width 16 height 16
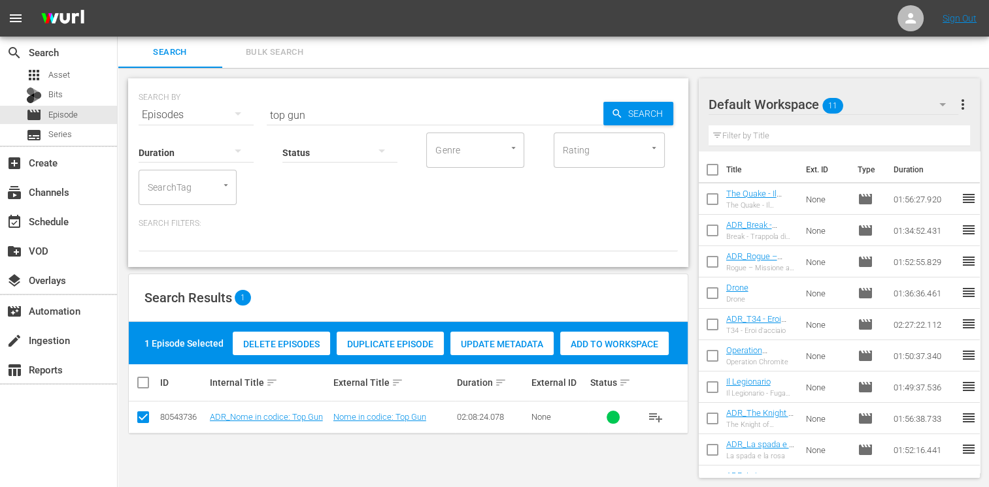
click at [628, 342] on span "Add to Workspace" at bounding box center [614, 344] width 108 height 10
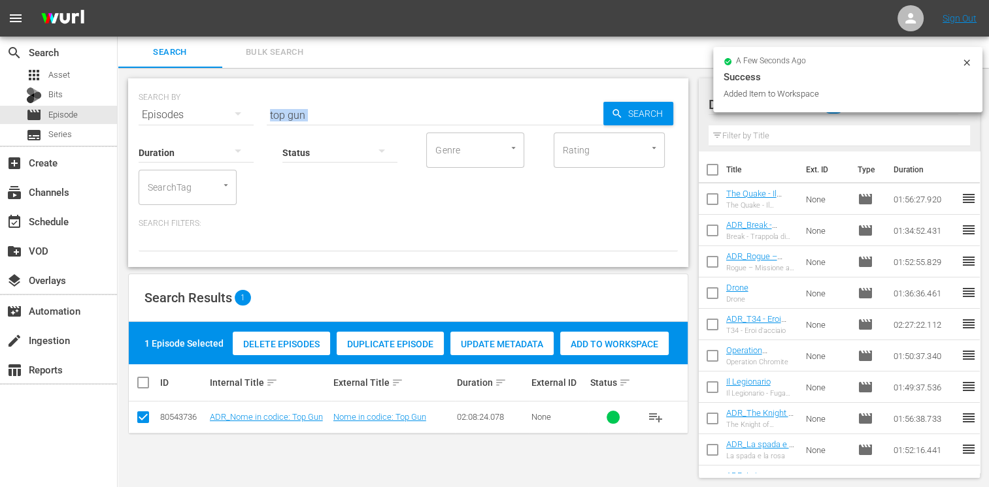
drag, startPoint x: 313, startPoint y: 122, endPoint x: 254, endPoint y: 108, distance: 60.9
click at [254, 108] on div "SEARCH BY Search By Episodes Search ID, Title, Description, Keywords, or Catego…" at bounding box center [408, 172] width 560 height 189
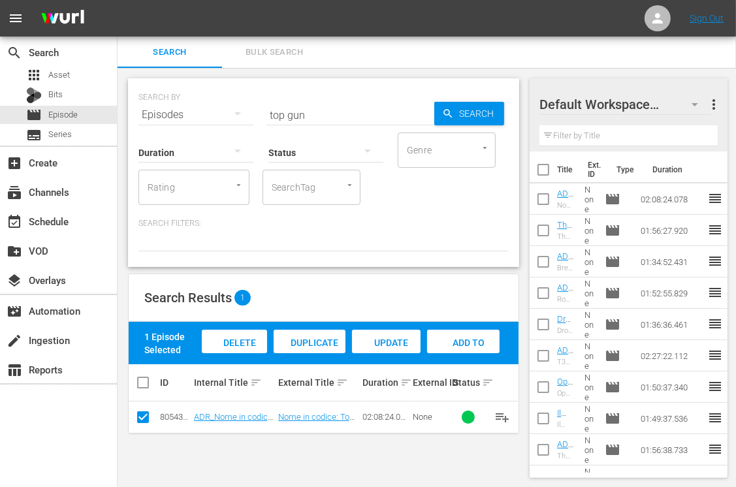
click at [533, 17] on nav "menu Sign Out" at bounding box center [368, 18] width 736 height 37
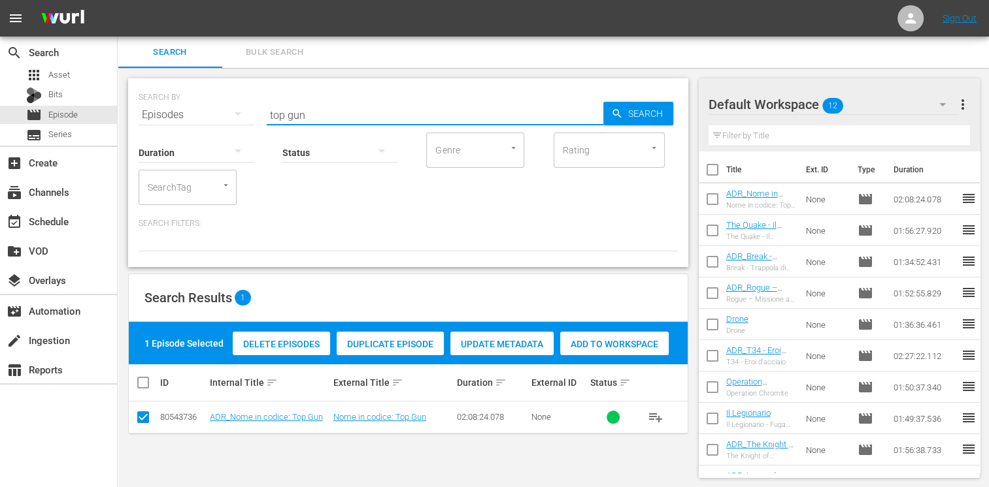
drag, startPoint x: 278, startPoint y: 108, endPoint x: 233, endPoint y: 107, distance: 44.5
click at [233, 107] on div "SEARCH BY Search By Episodes Search ID, Title, Description, Keywords, or Catego…" at bounding box center [408, 107] width 539 height 47
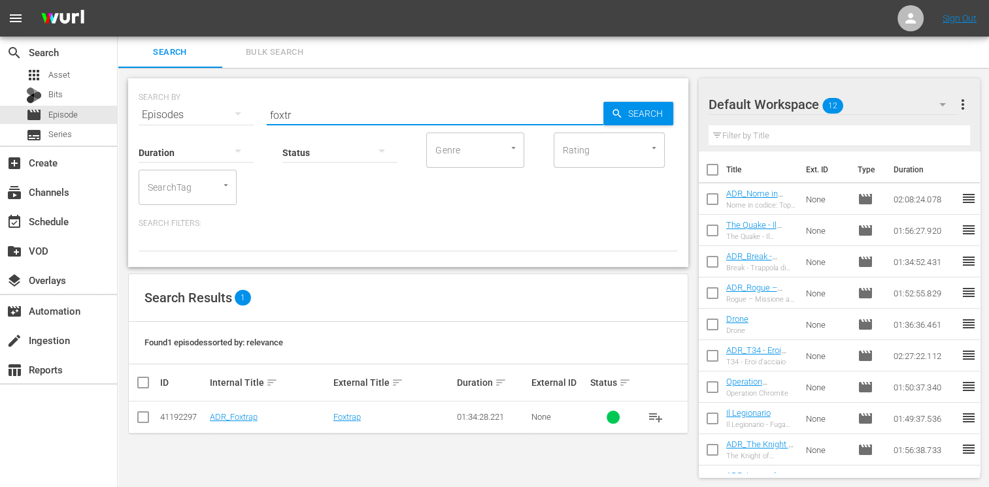
click at [147, 418] on input "checkbox" at bounding box center [143, 420] width 16 height 16
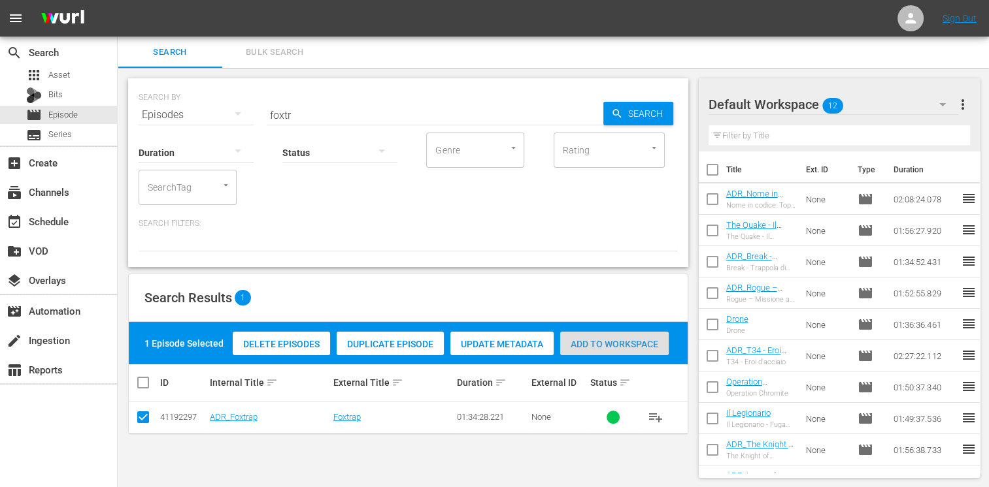
click at [621, 344] on span "Add to Workspace" at bounding box center [614, 344] width 108 height 10
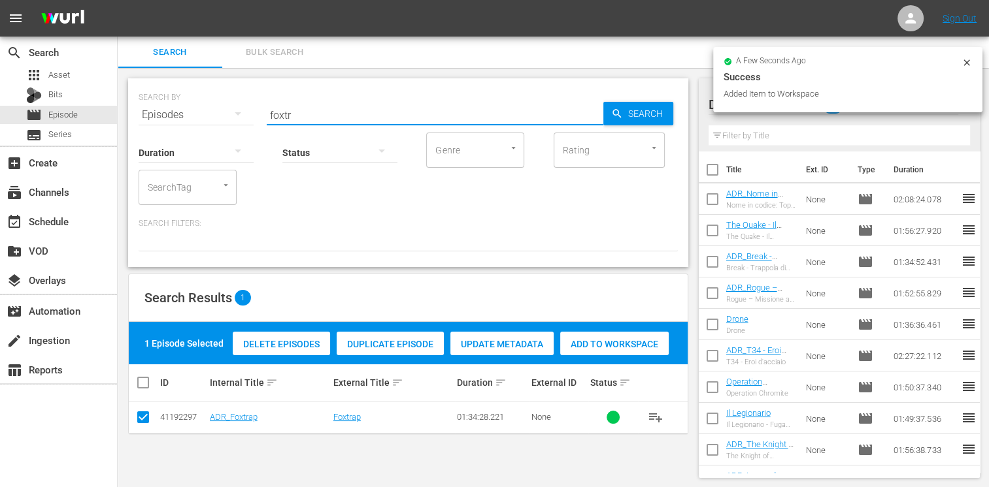
drag, startPoint x: 311, startPoint y: 112, endPoint x: 199, endPoint y: 110, distance: 112.4
click at [199, 110] on div "SEARCH BY Search By Episodes Search ID, Title, Description, Keywords, or Catego…" at bounding box center [408, 107] width 539 height 47
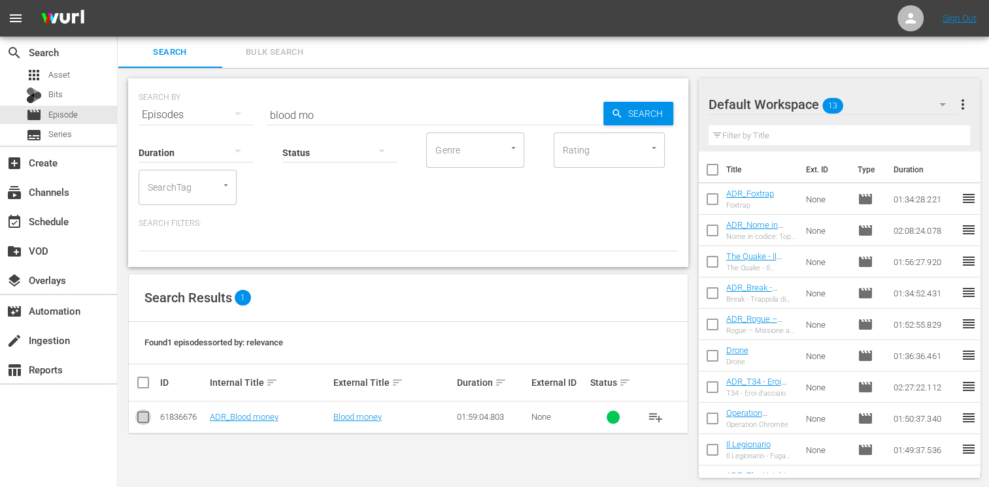
click at [142, 416] on input "checkbox" at bounding box center [143, 420] width 16 height 16
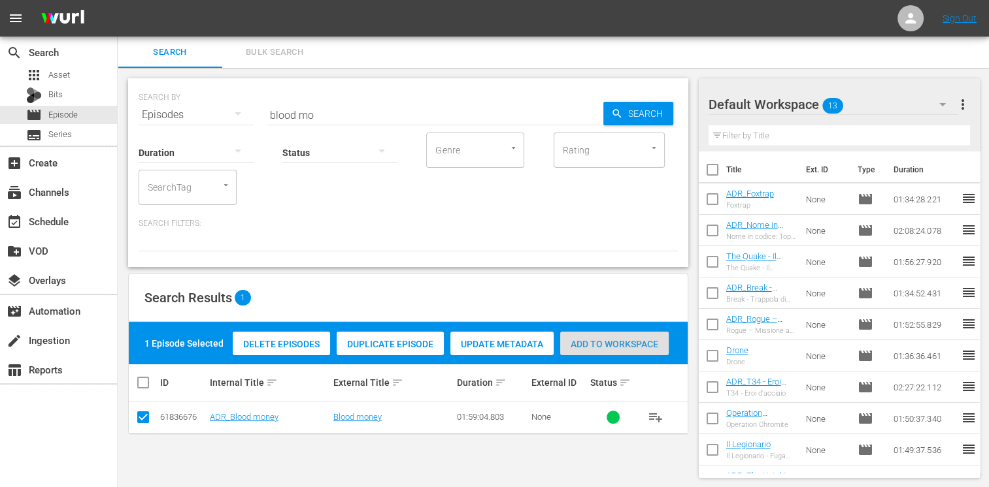
click at [601, 344] on span "Add to Workspace" at bounding box center [614, 344] width 108 height 10
click at [54, 219] on div "event_available Schedule" at bounding box center [36, 220] width 73 height 12
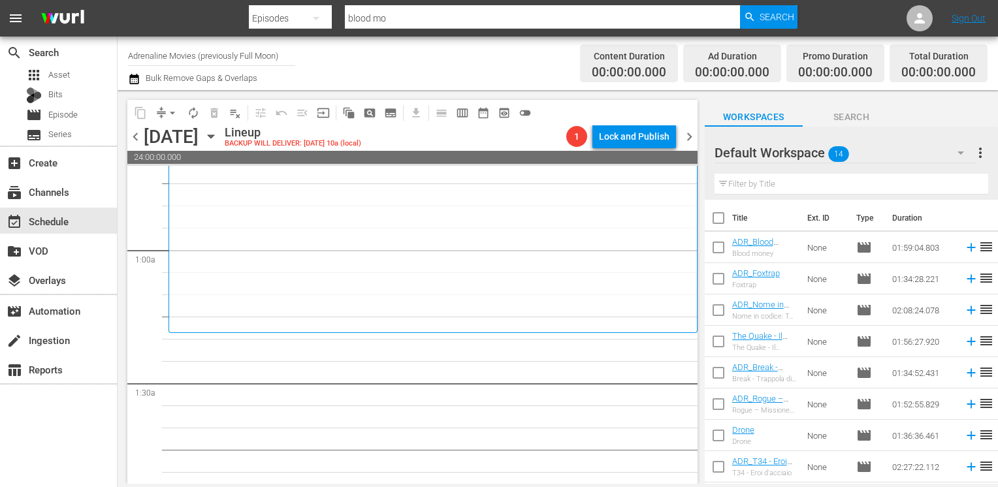
scroll to position [261, 0]
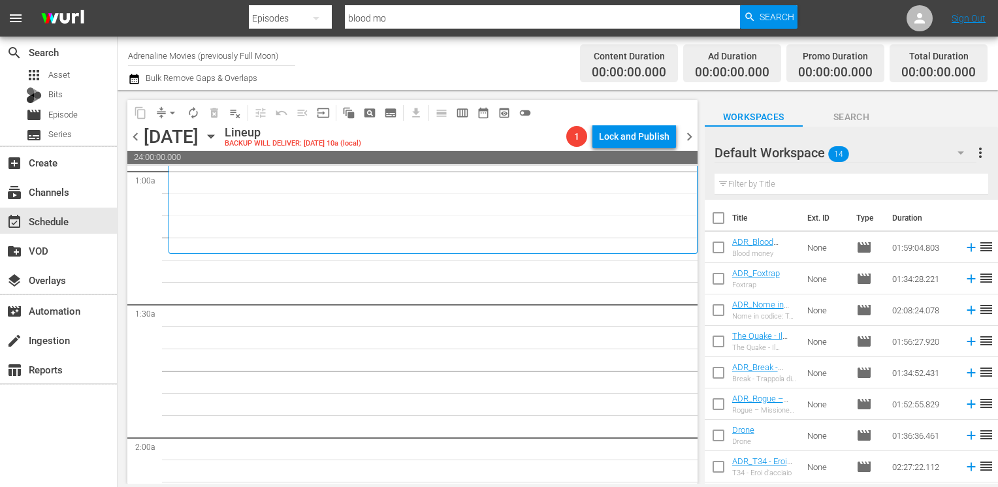
click at [719, 217] on input "checkbox" at bounding box center [718, 220] width 27 height 27
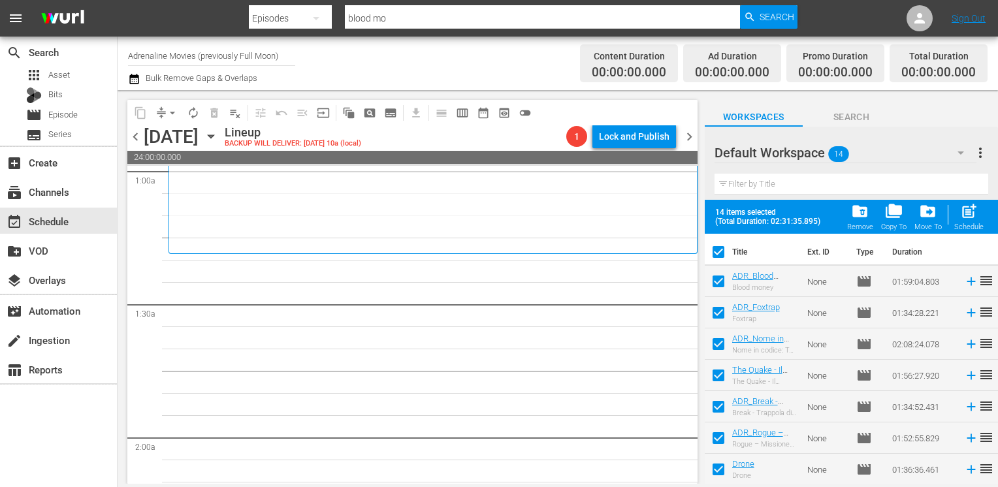
click at [964, 218] on span "post_add" at bounding box center [969, 212] width 18 height 18
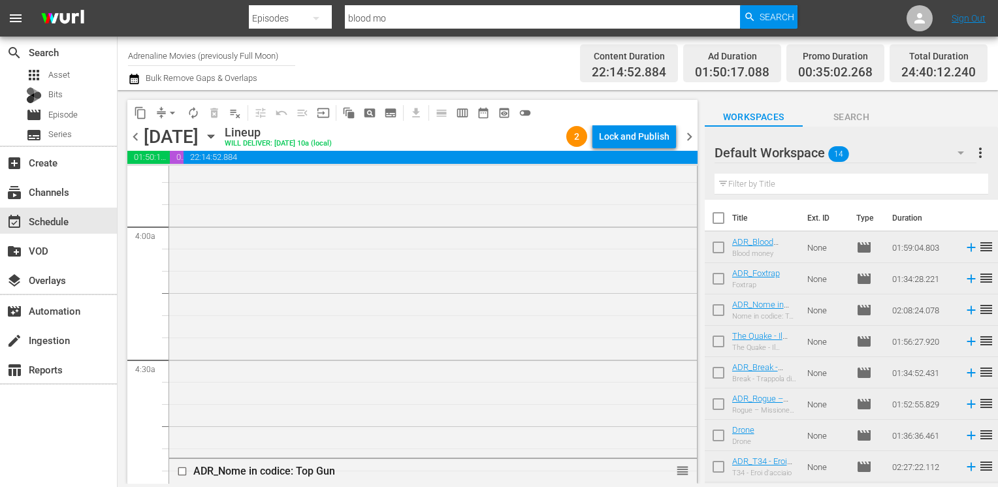
scroll to position [849, 0]
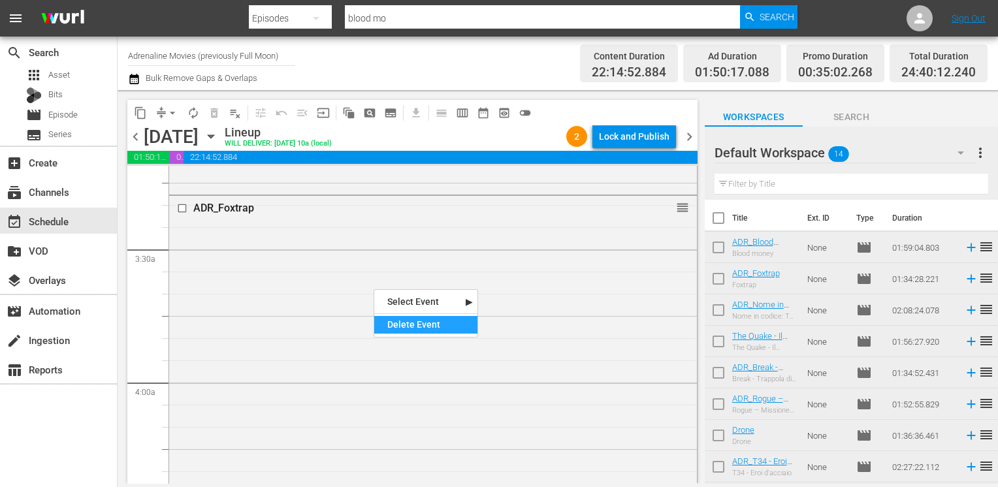
click at [425, 328] on div "Delete Event" at bounding box center [425, 325] width 103 height 18
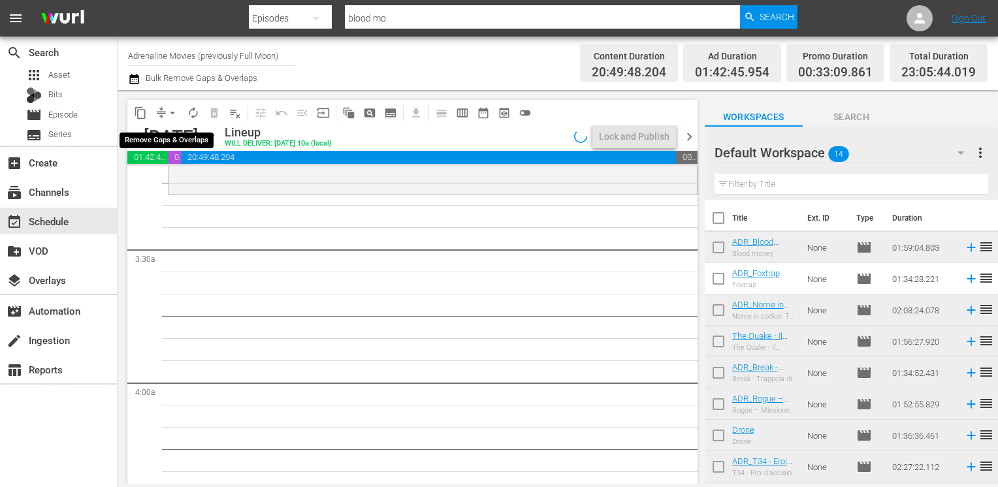
click at [172, 114] on span "arrow_drop_down" at bounding box center [172, 113] width 13 height 13
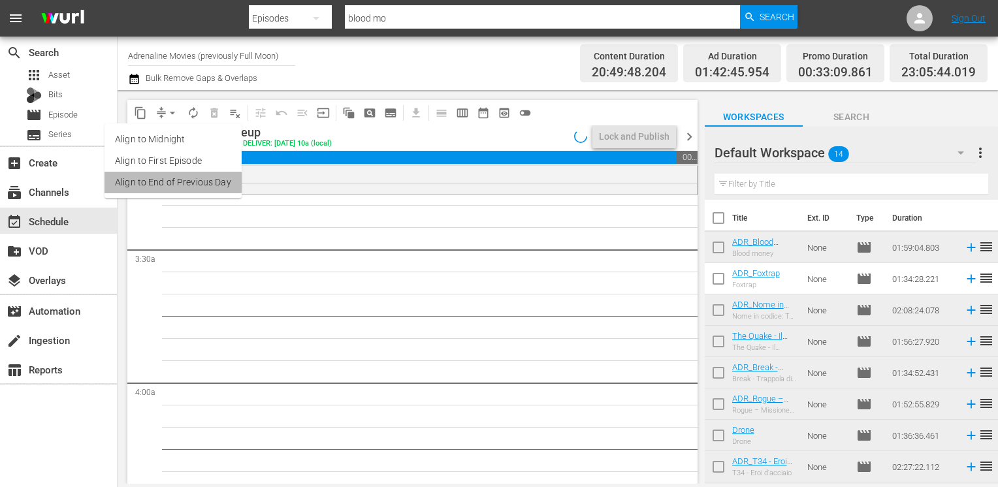
click at [172, 178] on li "Align to End of Previous Day" at bounding box center [173, 183] width 137 height 22
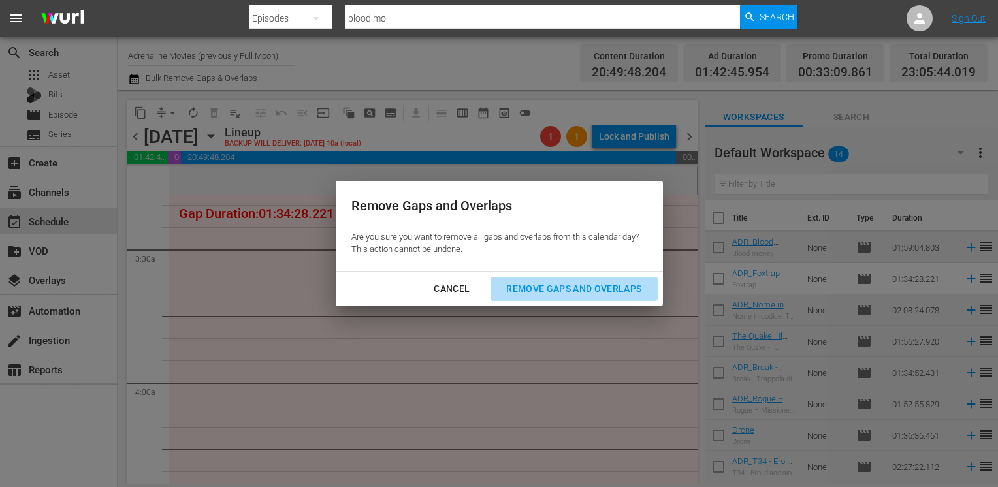
click at [564, 292] on div "Remove Gaps and Overlaps" at bounding box center [574, 289] width 156 height 16
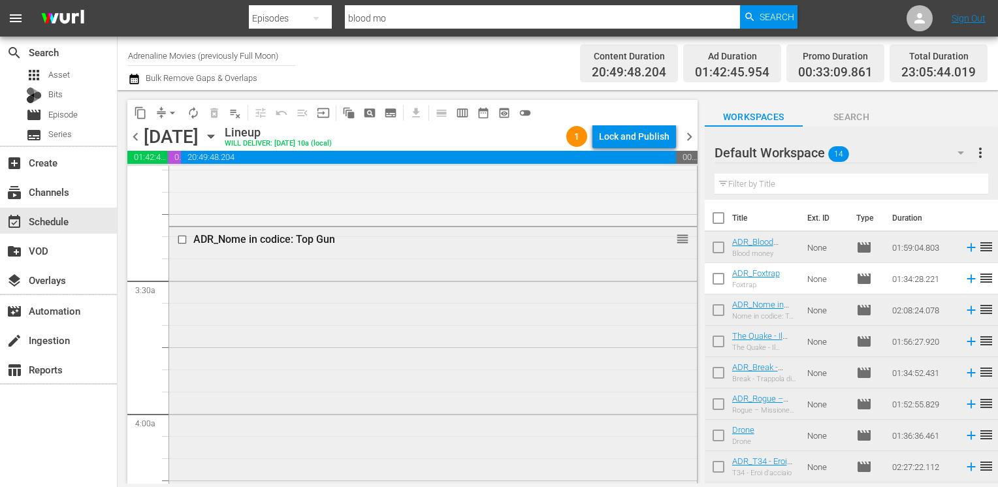
scroll to position [719, 0]
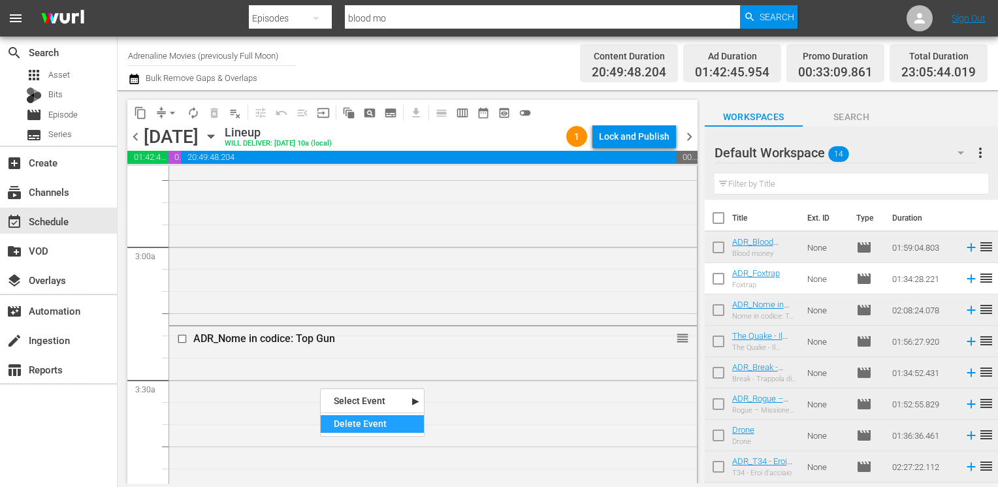
click at [370, 427] on div "Delete Event" at bounding box center [372, 425] width 103 height 18
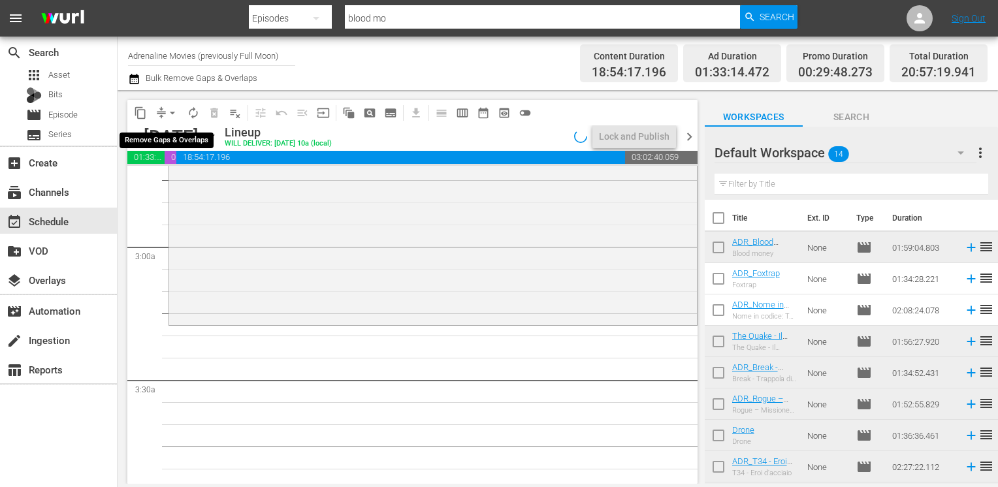
click at [170, 114] on span "arrow_drop_down" at bounding box center [172, 113] width 13 height 13
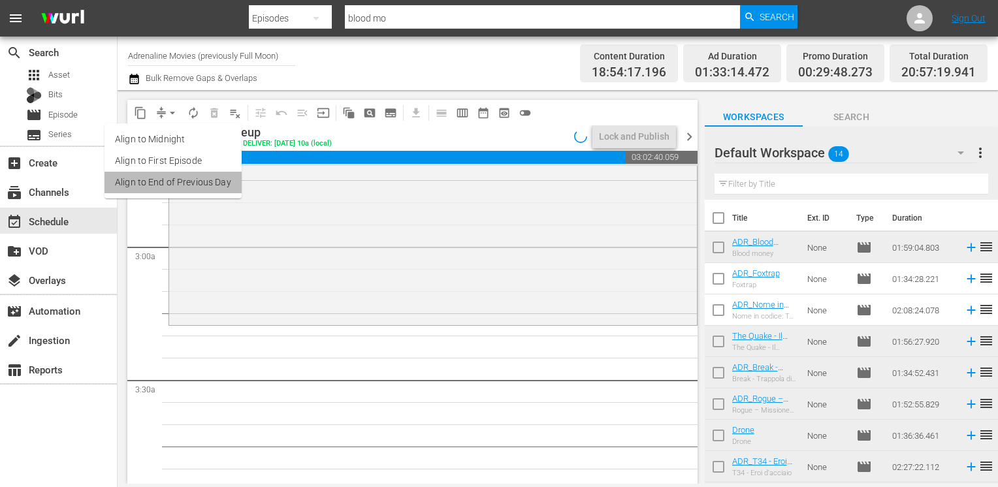
click at [183, 184] on li "Align to End of Previous Day" at bounding box center [173, 183] width 137 height 22
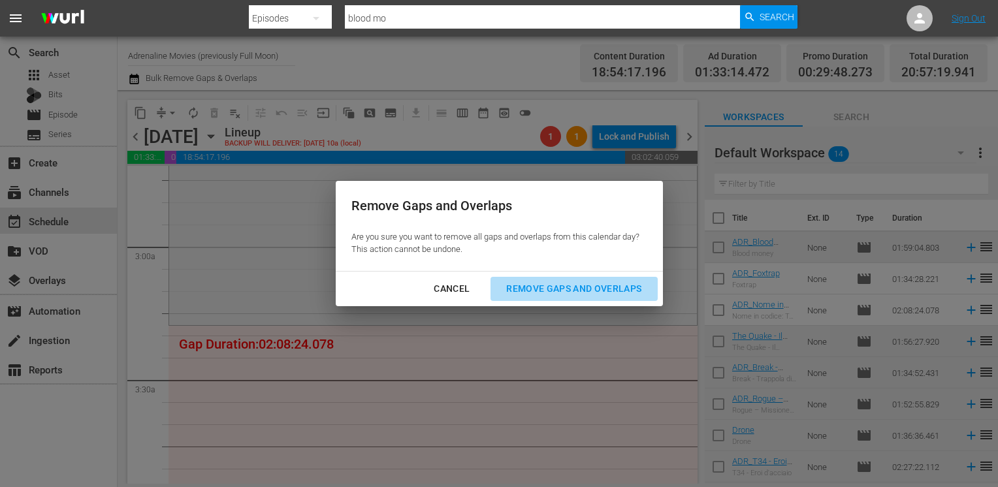
click at [551, 291] on div "Remove Gaps and Overlaps" at bounding box center [574, 289] width 156 height 16
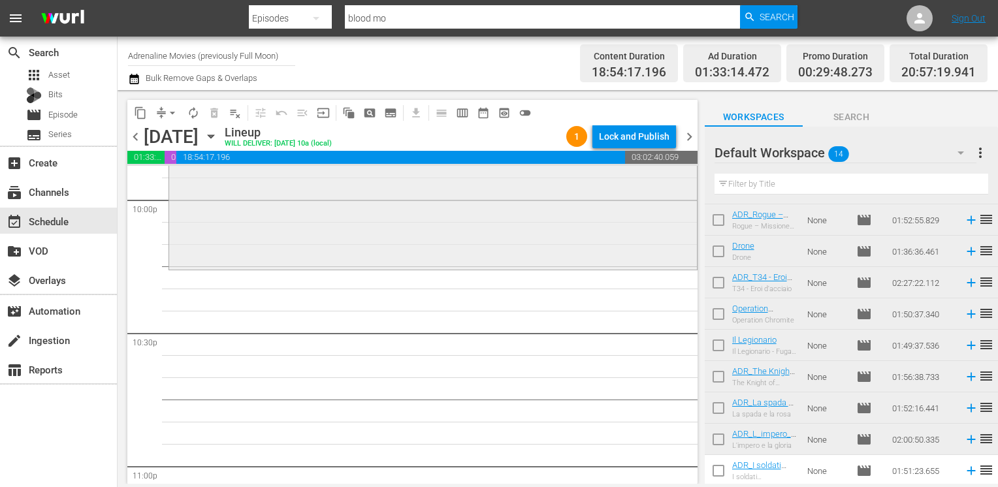
scroll to position [5752, 0]
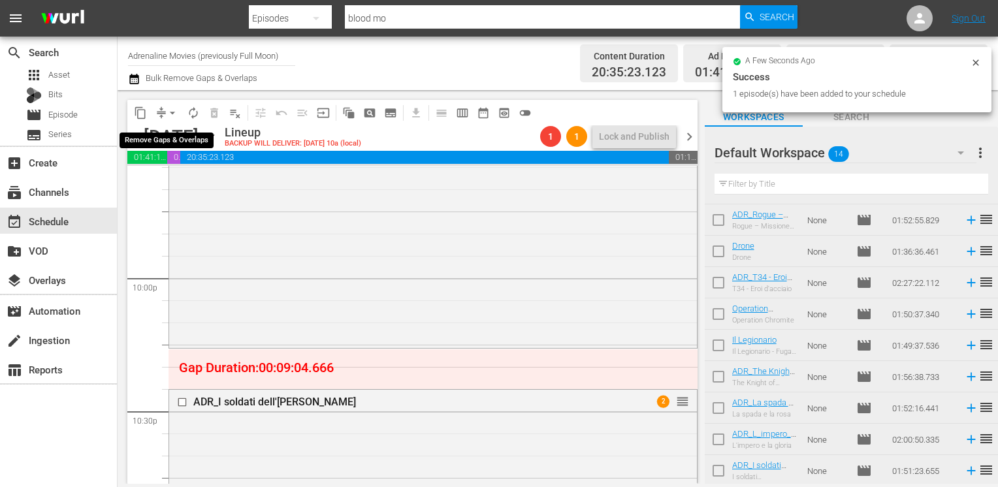
click at [171, 114] on span "arrow_drop_down" at bounding box center [172, 113] width 13 height 13
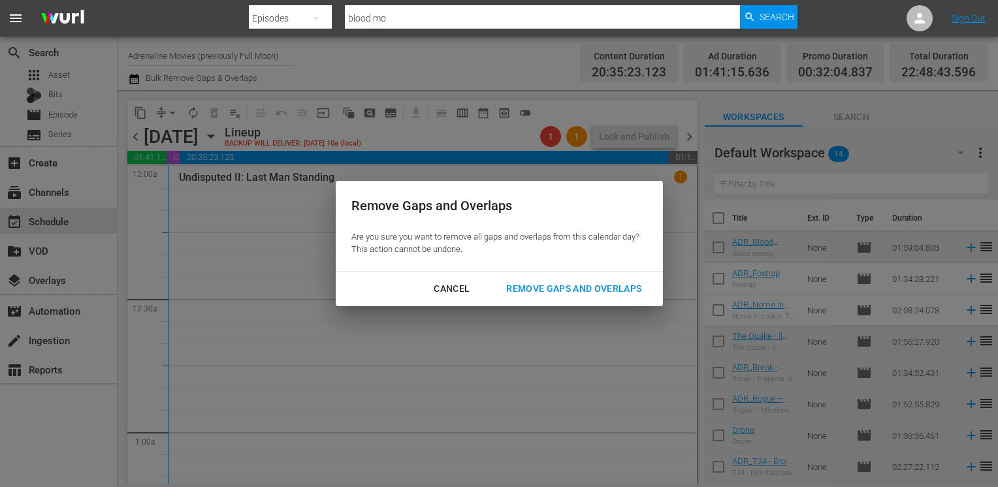
scroll to position [184, 0]
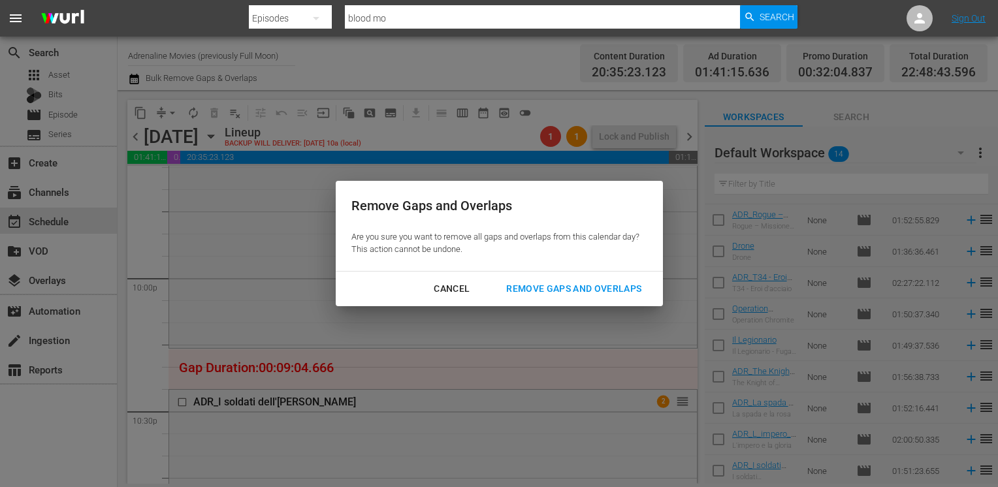
click at [557, 287] on div "Remove Gaps and Overlaps" at bounding box center [574, 289] width 156 height 16
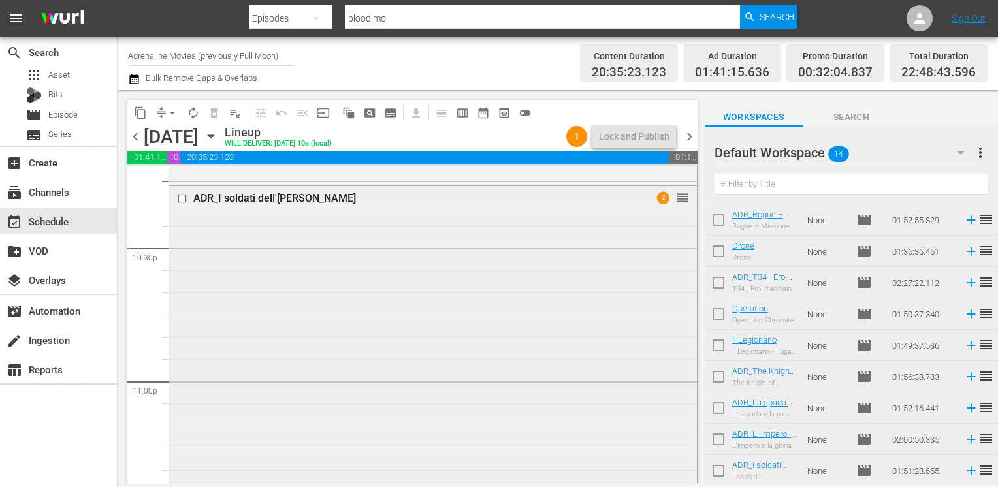
scroll to position [5785, 0]
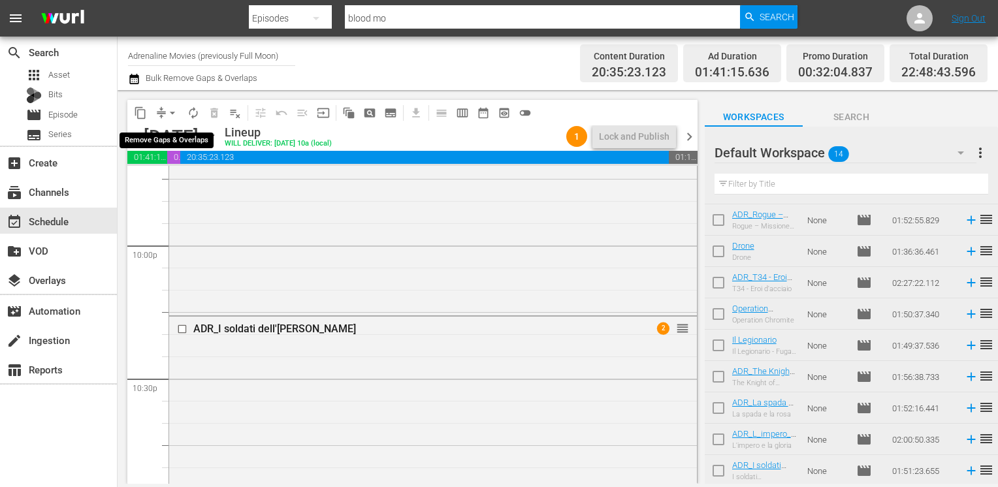
click at [168, 114] on span "arrow_drop_down" at bounding box center [172, 113] width 13 height 13
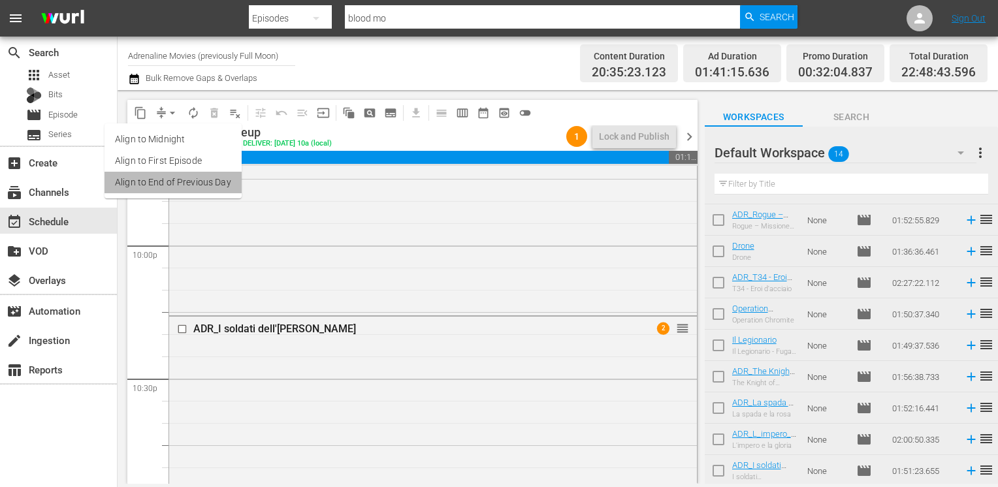
click at [186, 182] on li "Align to End of Previous Day" at bounding box center [173, 183] width 137 height 22
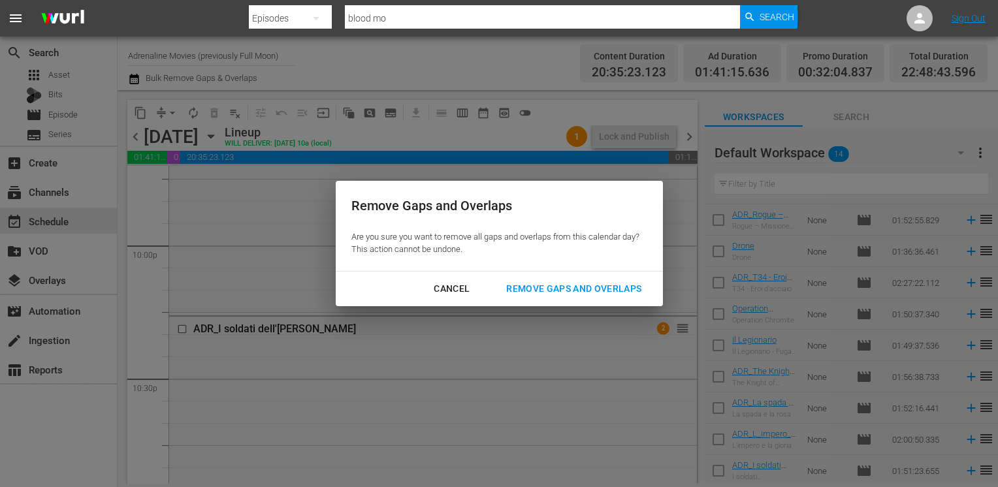
click at [570, 289] on div "Remove Gaps and Overlaps" at bounding box center [574, 289] width 156 height 16
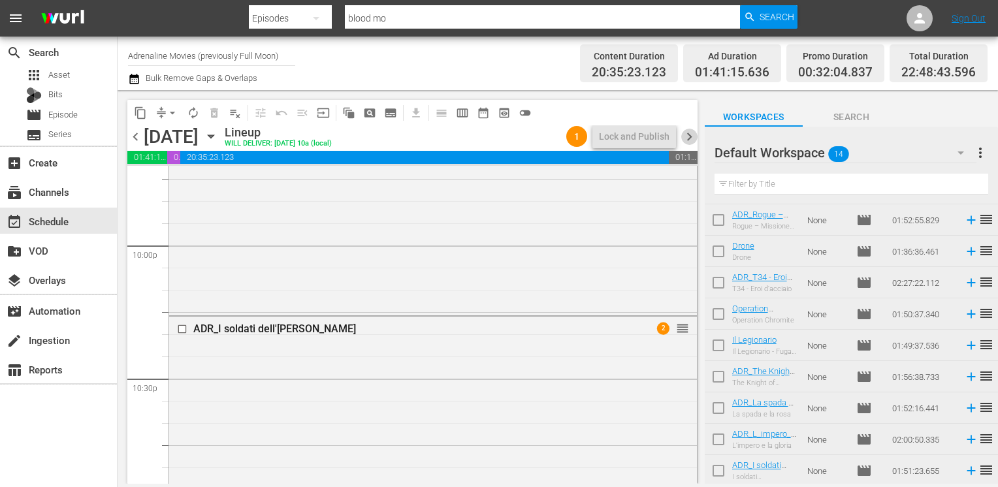
click at [684, 134] on span "chevron_right" at bounding box center [689, 137] width 16 height 16
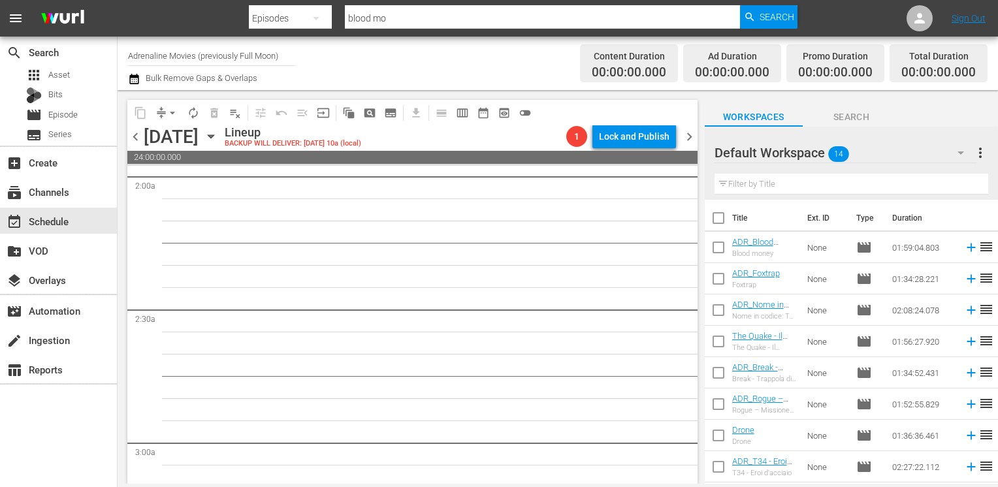
click at [722, 223] on input "checkbox" at bounding box center [718, 220] width 27 height 27
checkbox input "true"
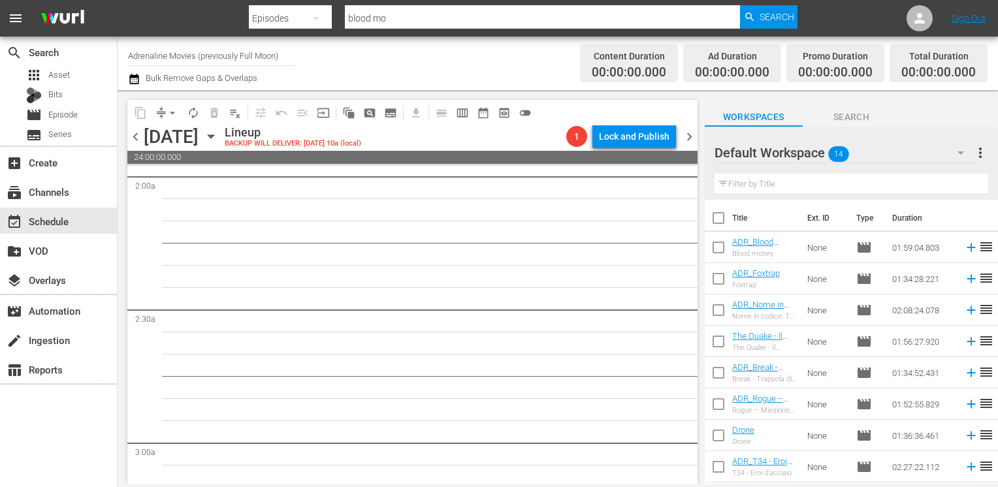
checkbox input "true"
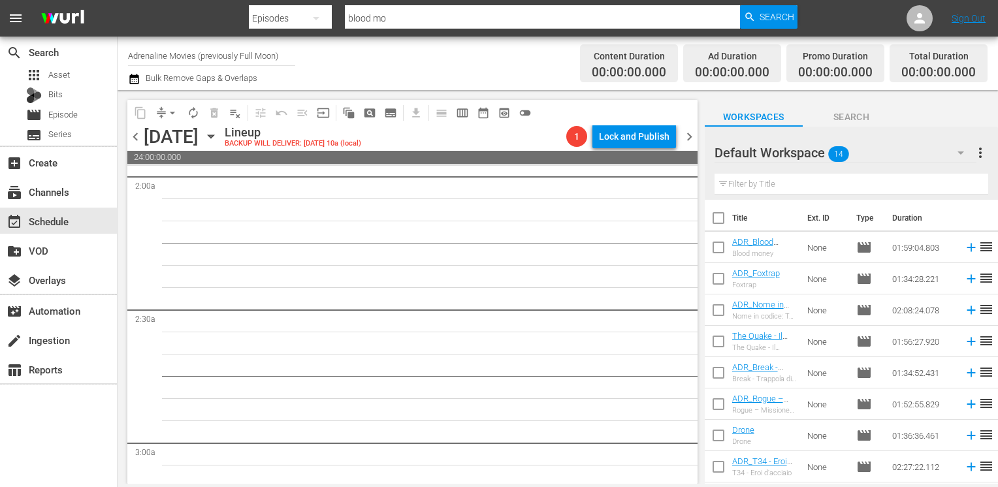
checkbox input "true"
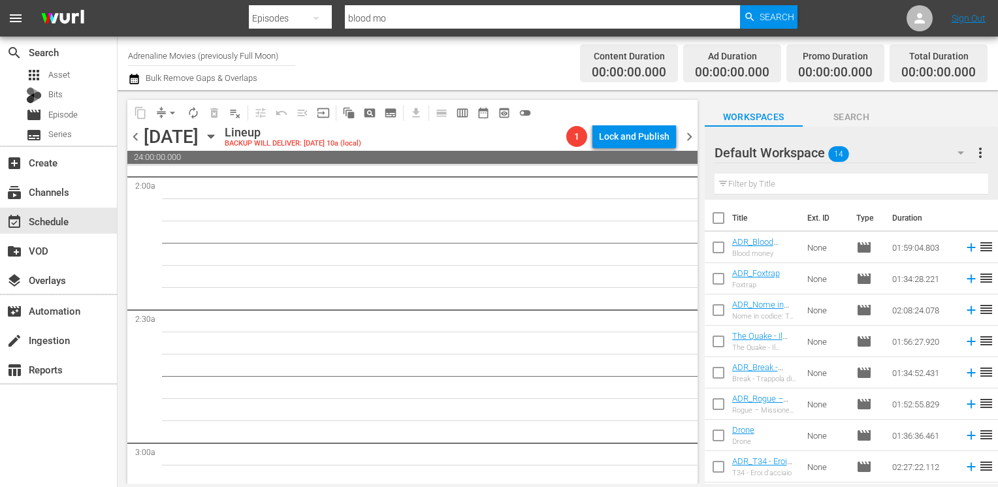
checkbox input "true"
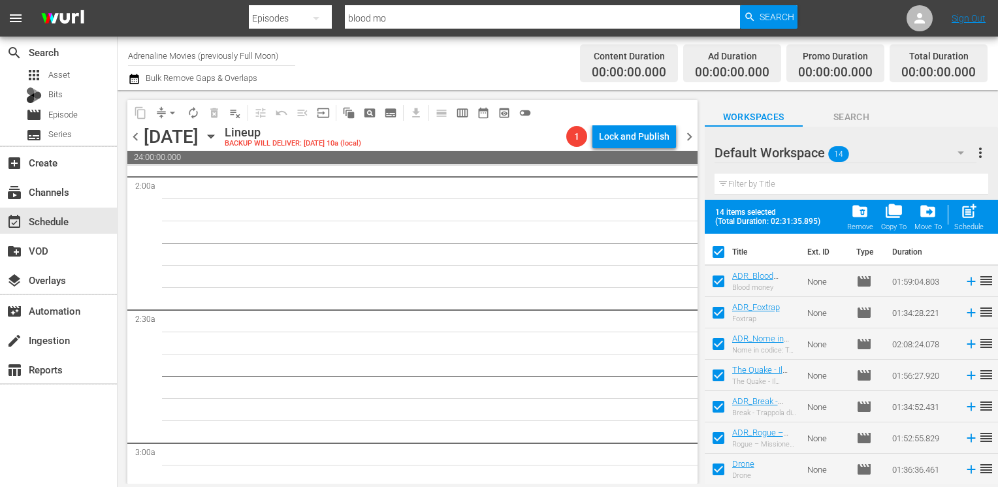
click at [858, 215] on span "folder_delete" at bounding box center [860, 212] width 18 height 18
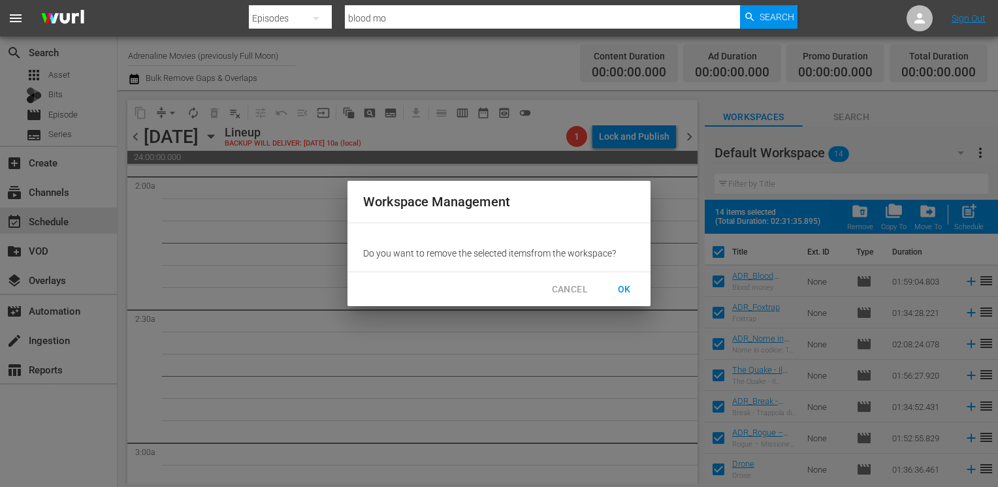
click at [621, 291] on span "OK" at bounding box center [624, 290] width 21 height 16
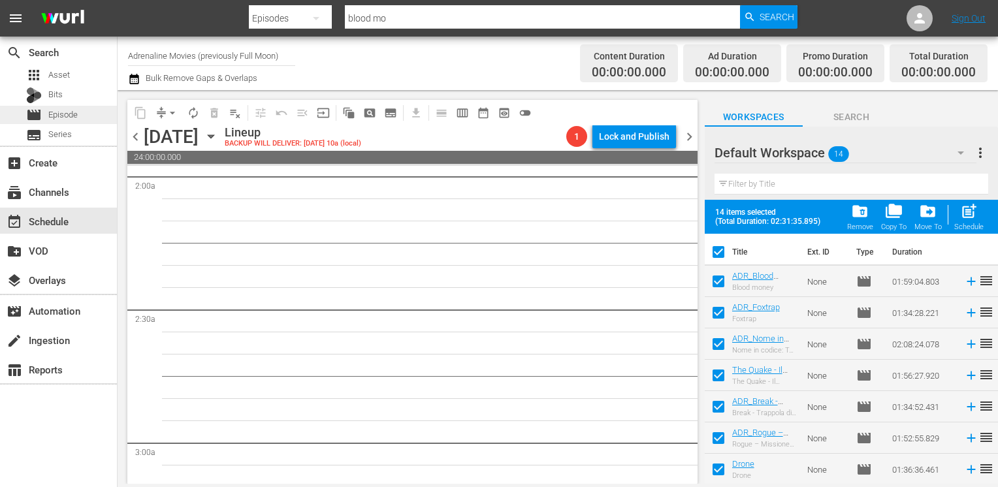
click at [61, 114] on span "Episode" at bounding box center [62, 114] width 29 height 13
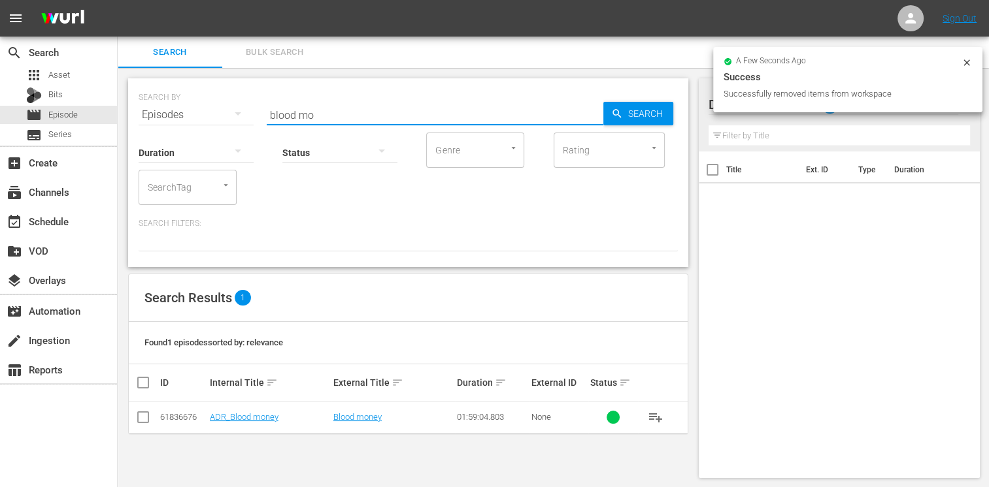
drag, startPoint x: 329, startPoint y: 119, endPoint x: 201, endPoint y: 118, distance: 127.4
click at [201, 118] on div "SEARCH BY Search By Episodes Search ID, Title, Description, Keywords, or Catego…" at bounding box center [408, 107] width 539 height 47
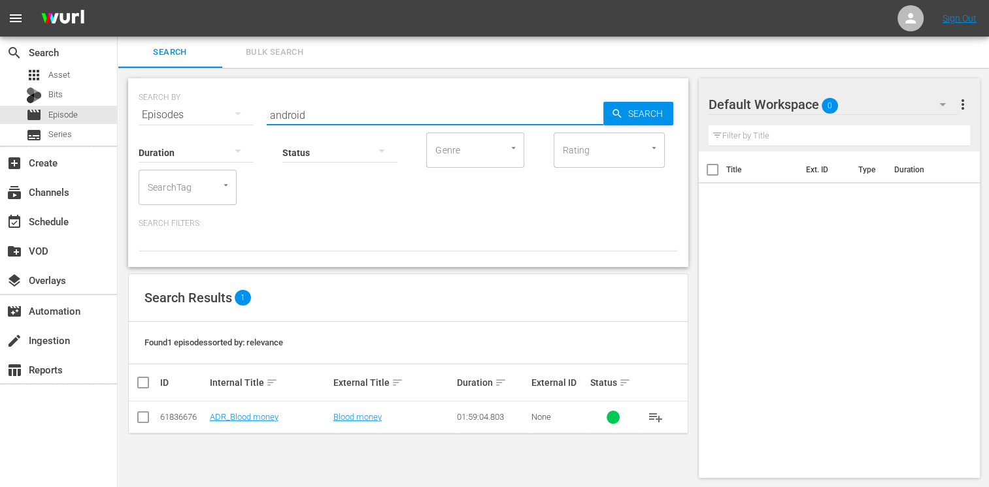
type input "android"
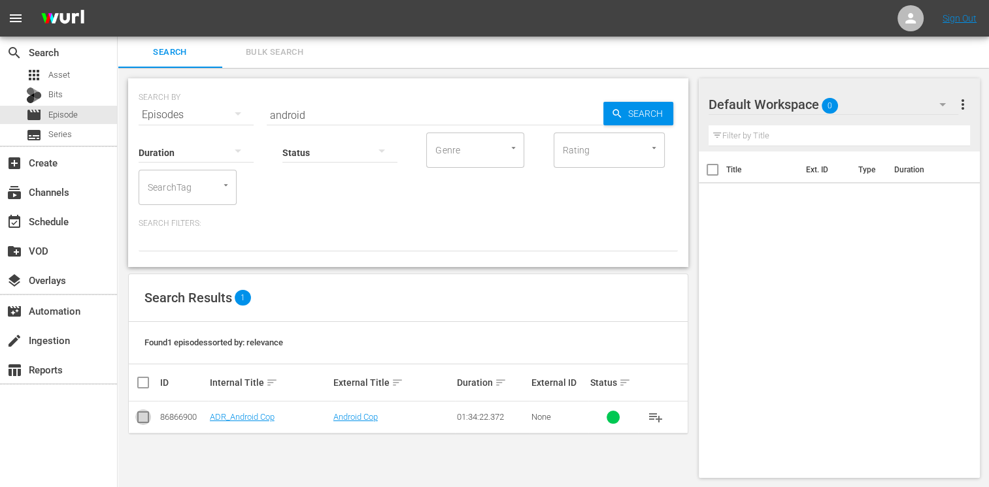
click at [140, 414] on input "checkbox" at bounding box center [143, 420] width 16 height 16
checkbox input "true"
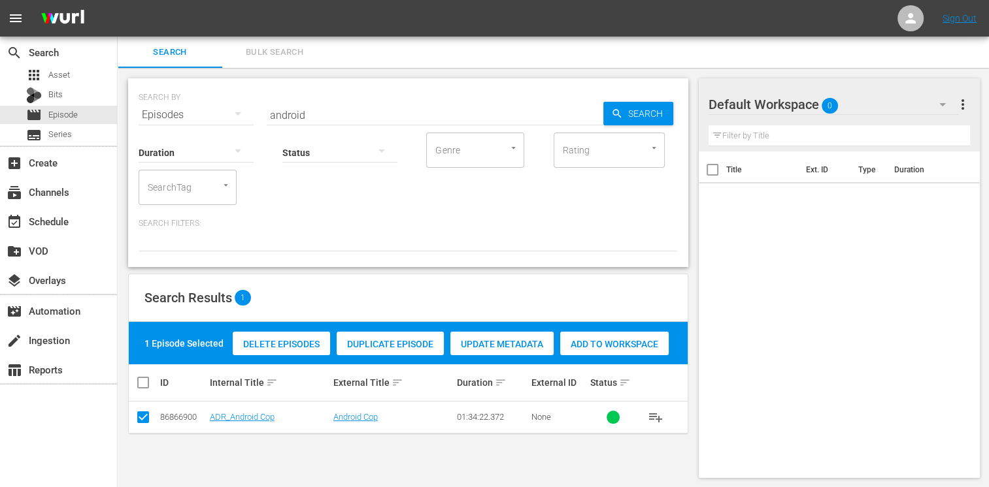
click at [612, 348] on span "Add to Workspace" at bounding box center [614, 344] width 108 height 10
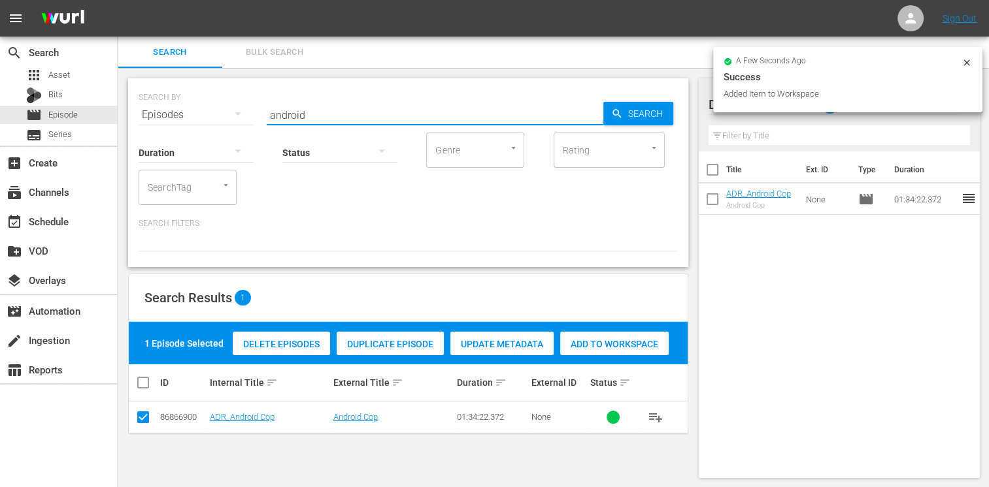
drag, startPoint x: 327, startPoint y: 108, endPoint x: 243, endPoint y: 109, distance: 83.6
click at [243, 109] on div "SEARCH BY Search By Episodes Search ID, Title, Description, Keywords, or Catego…" at bounding box center [408, 107] width 539 height 47
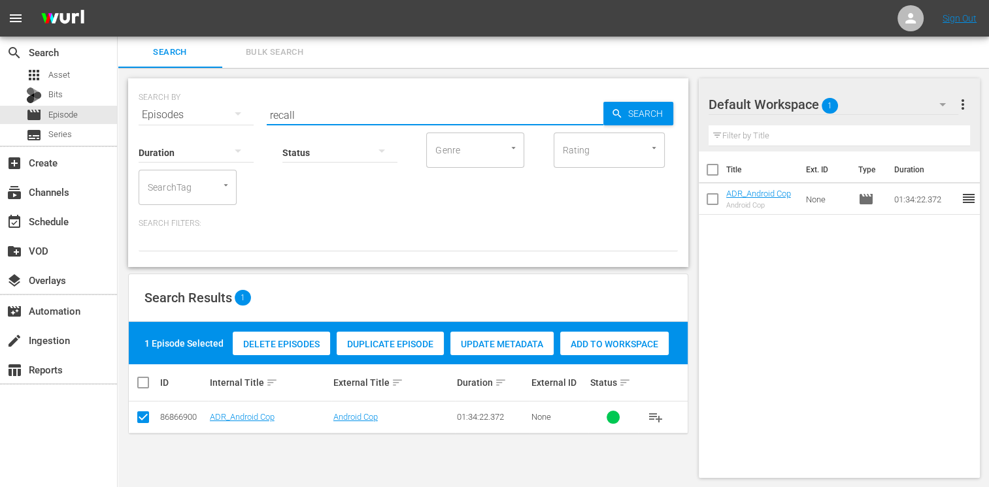
type input "recall"
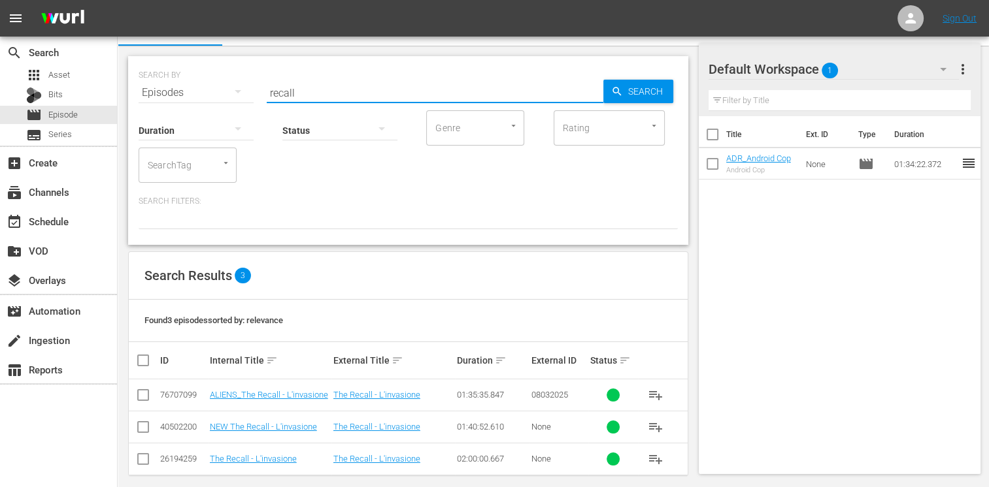
scroll to position [33, 0]
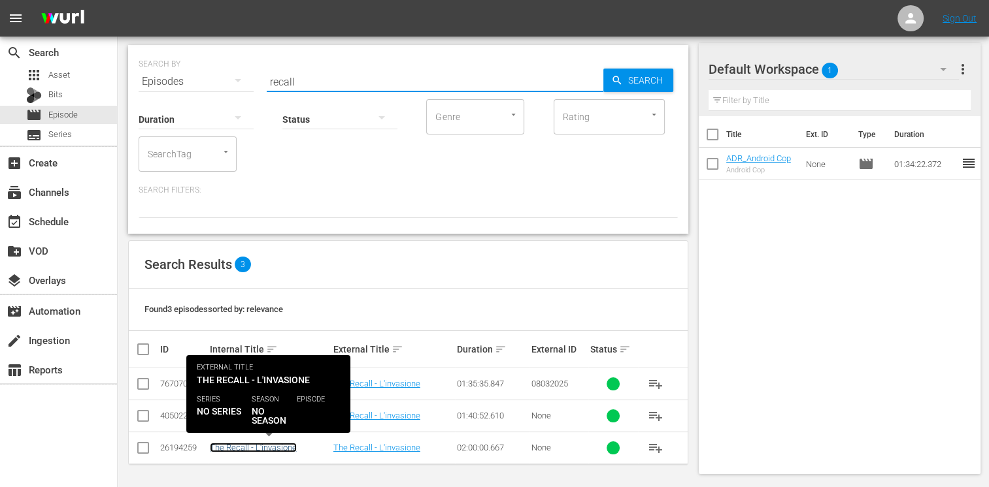
click at [261, 446] on link "The Recall - L'invasione" at bounding box center [253, 448] width 87 height 10
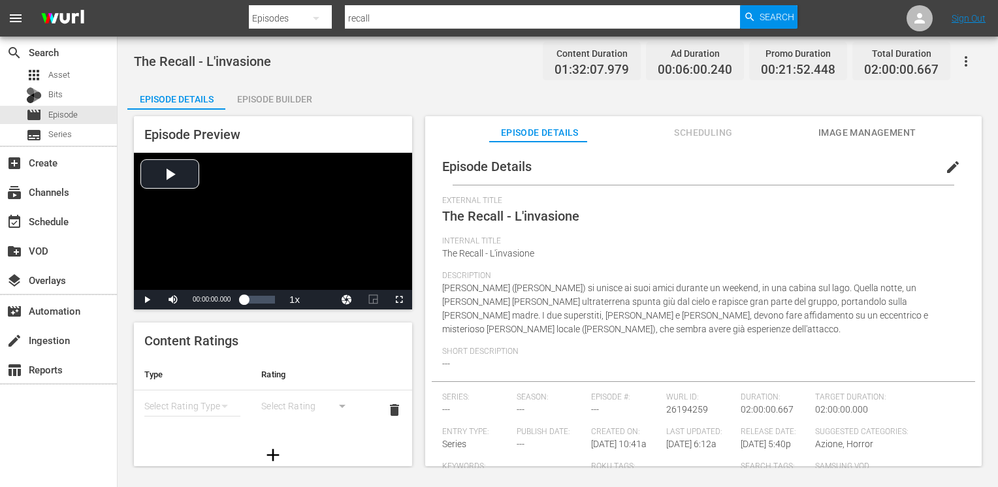
click at [269, 103] on div "Episode Builder" at bounding box center [274, 99] width 98 height 31
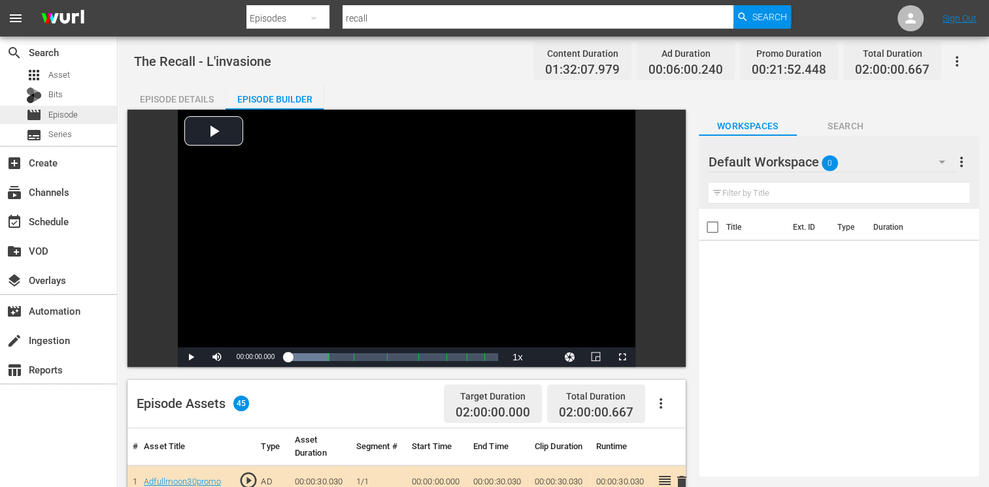
click at [59, 110] on span "Episode" at bounding box center [62, 114] width 29 height 13
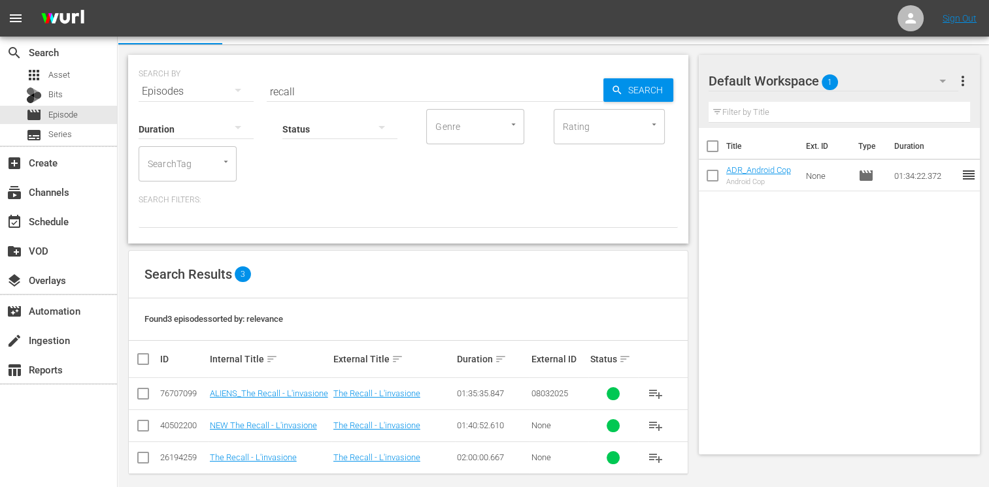
scroll to position [33, 0]
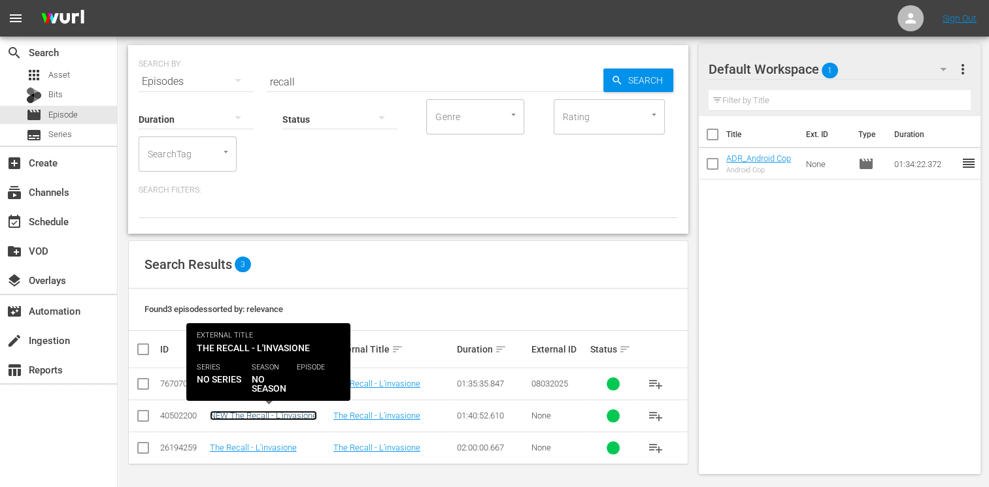
click at [232, 419] on link "NEW The Recall - L'invasione" at bounding box center [263, 416] width 107 height 10
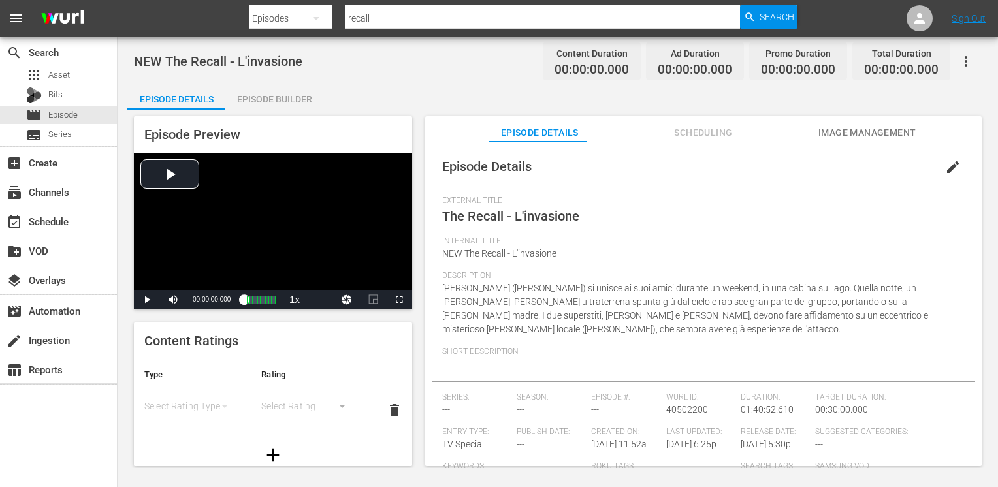
click at [288, 102] on div "Episode Builder" at bounding box center [274, 99] width 98 height 31
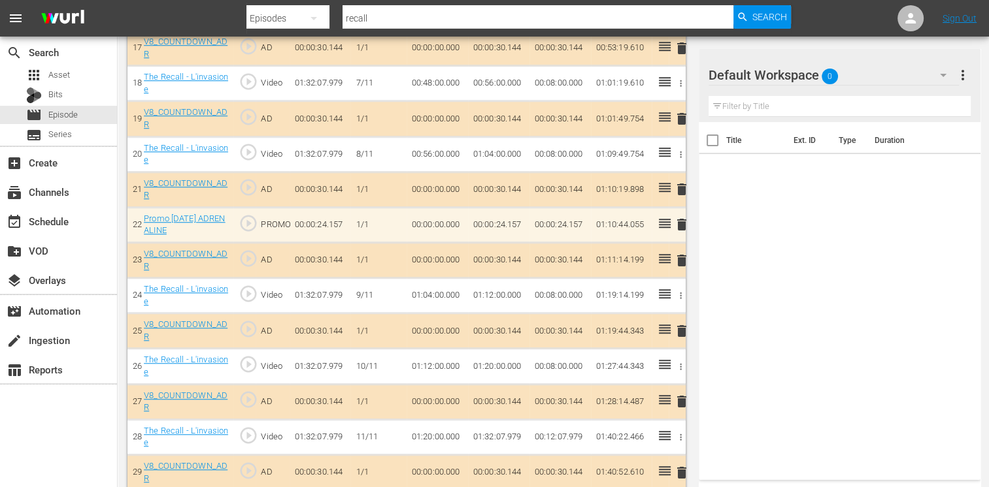
scroll to position [1010, 0]
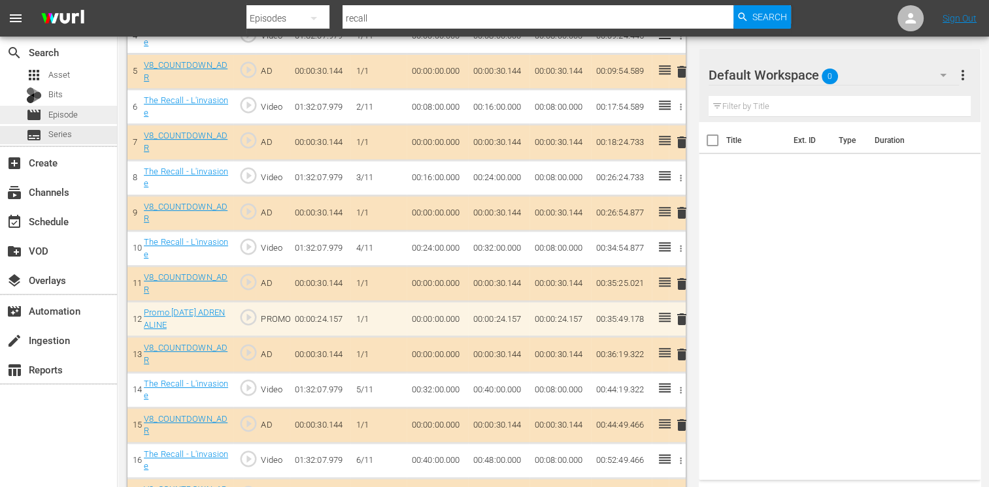
click at [65, 119] on span "Episode" at bounding box center [62, 114] width 29 height 13
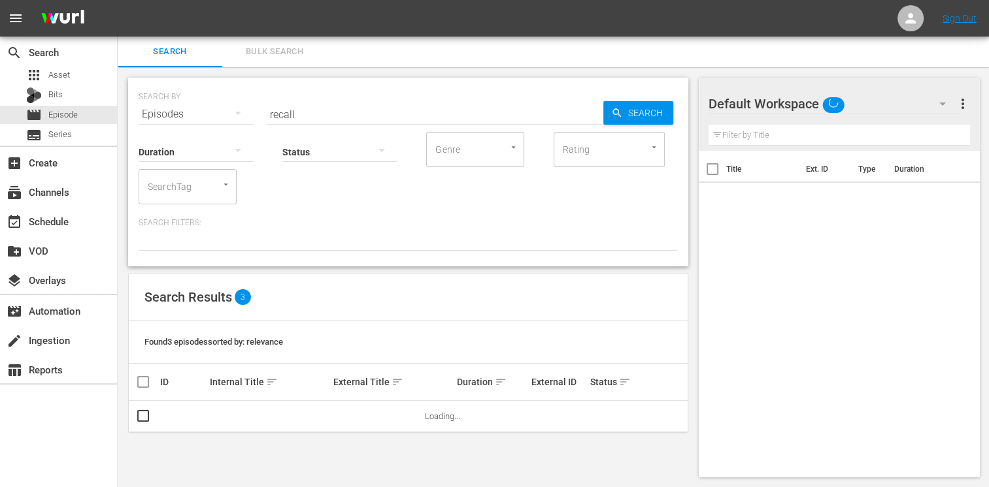
scroll to position [33, 0]
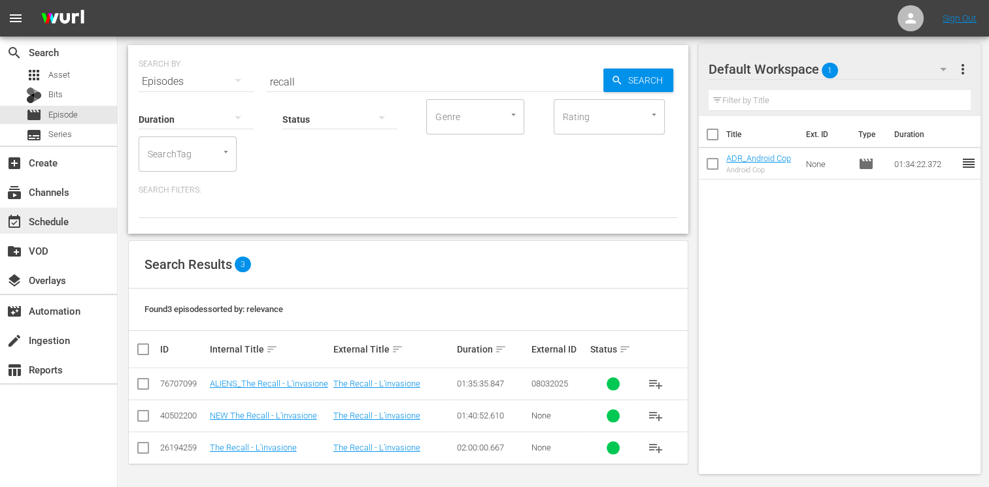
click at [63, 222] on div "event_available Schedule" at bounding box center [36, 220] width 73 height 12
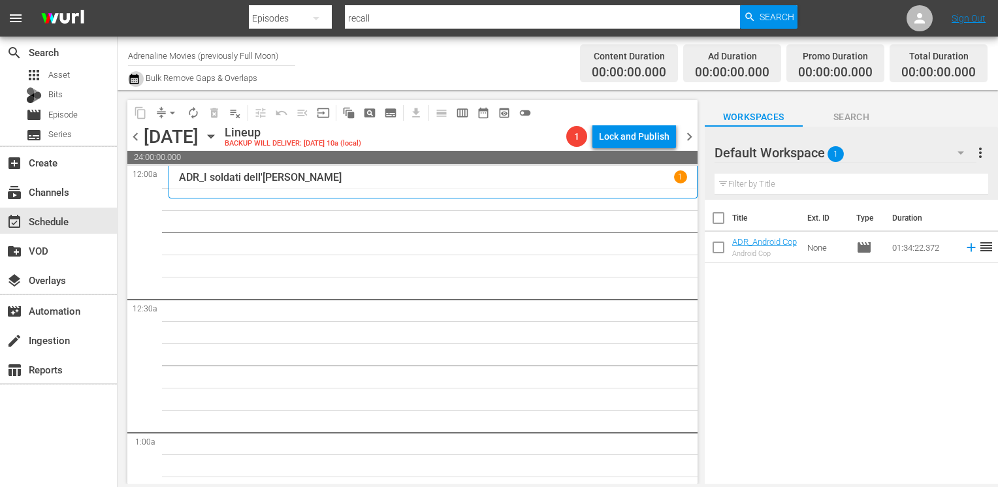
click at [137, 79] on icon "button" at bounding box center [134, 79] width 12 height 16
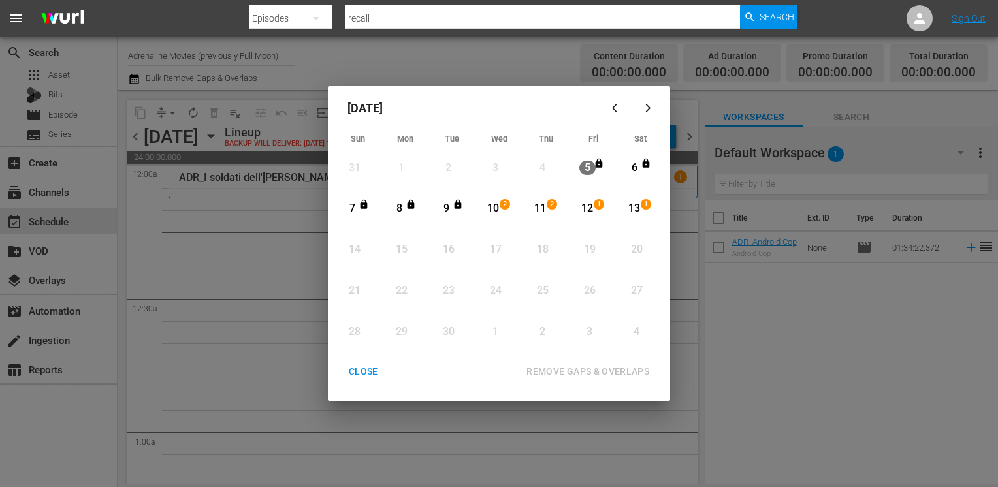
click at [367, 372] on div "CLOSE" at bounding box center [363, 372] width 50 height 16
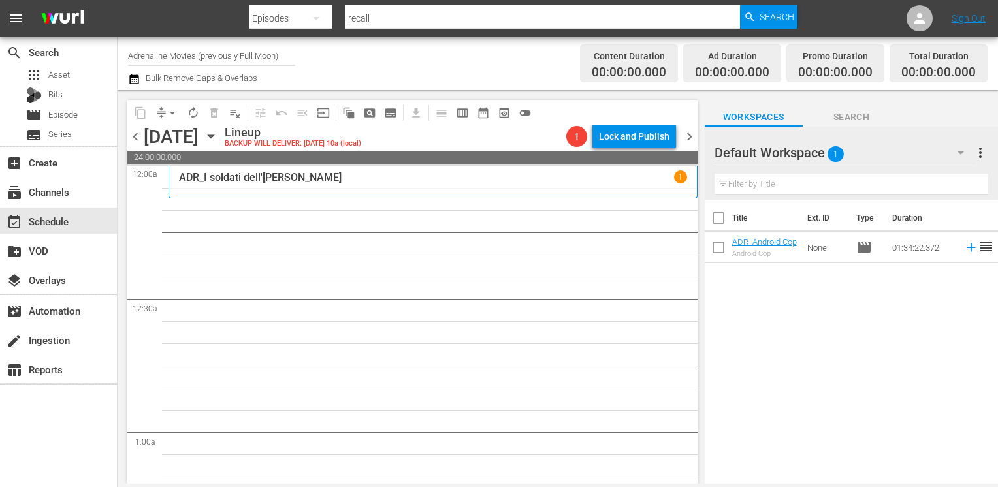
click at [137, 133] on span "chevron_left" at bounding box center [135, 137] width 16 height 16
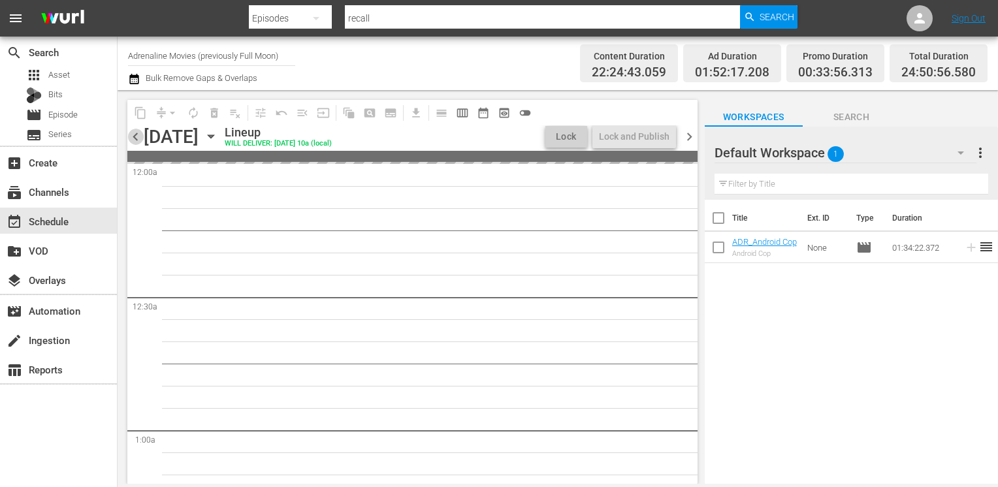
click at [137, 133] on span "chevron_left" at bounding box center [135, 137] width 16 height 16
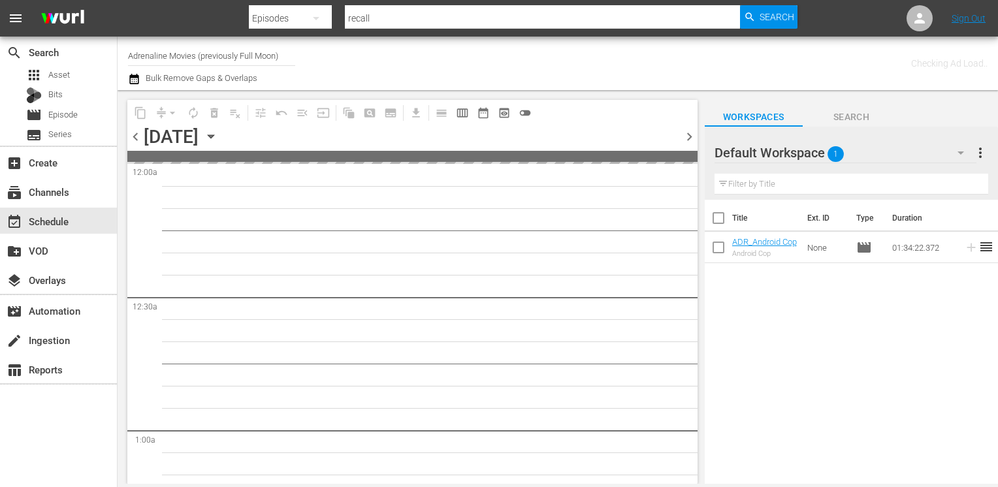
click at [137, 133] on span "chevron_left" at bounding box center [135, 137] width 16 height 16
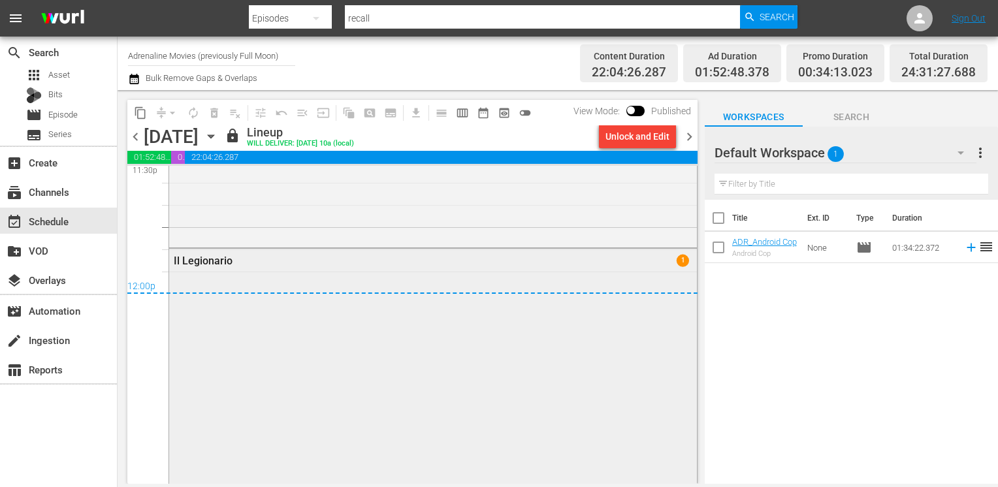
scroll to position [6259, 0]
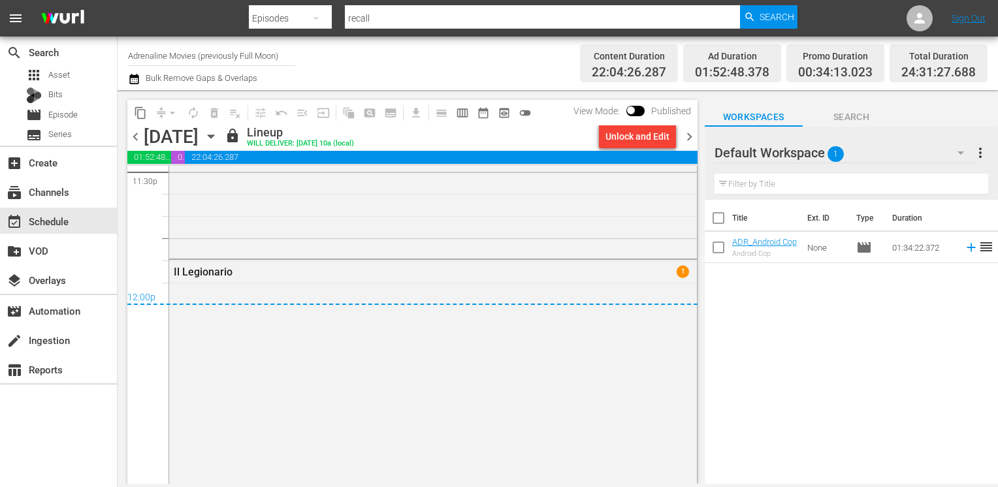
click at [689, 137] on span "chevron_right" at bounding box center [689, 137] width 16 height 16
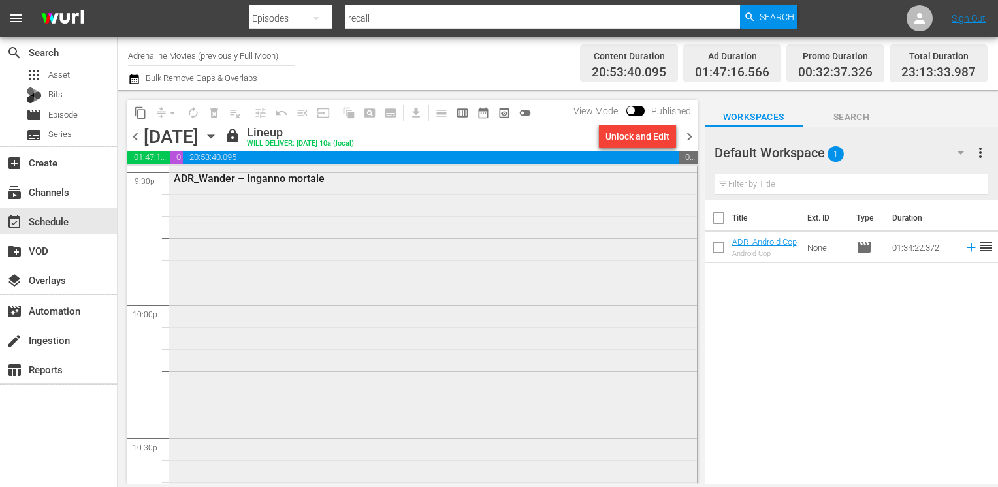
scroll to position [5595, 0]
click at [686, 139] on span "chevron_right" at bounding box center [689, 137] width 16 height 16
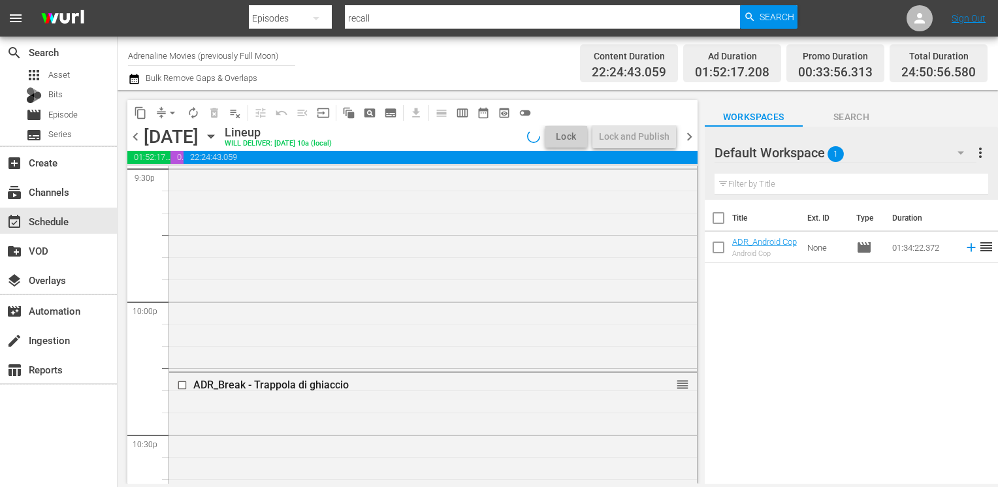
scroll to position [5528, 0]
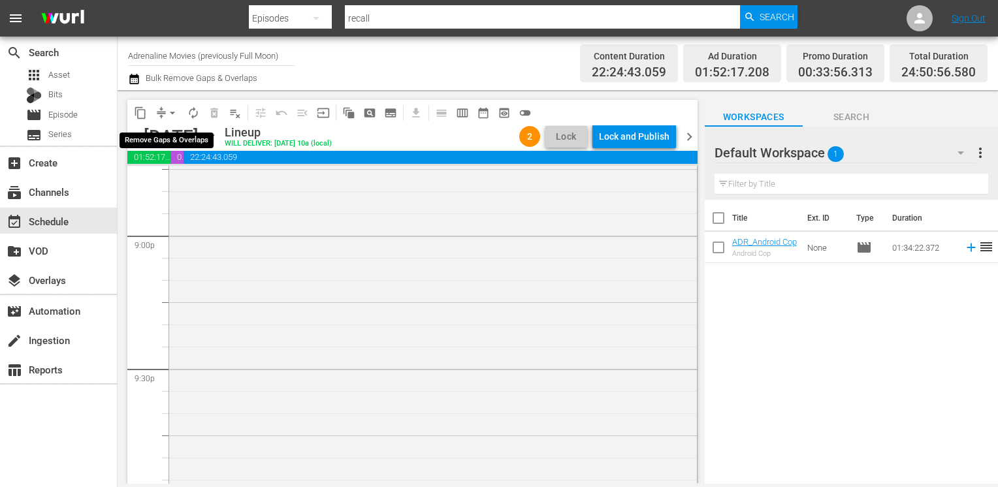
click at [170, 114] on span "arrow_drop_down" at bounding box center [172, 113] width 13 height 13
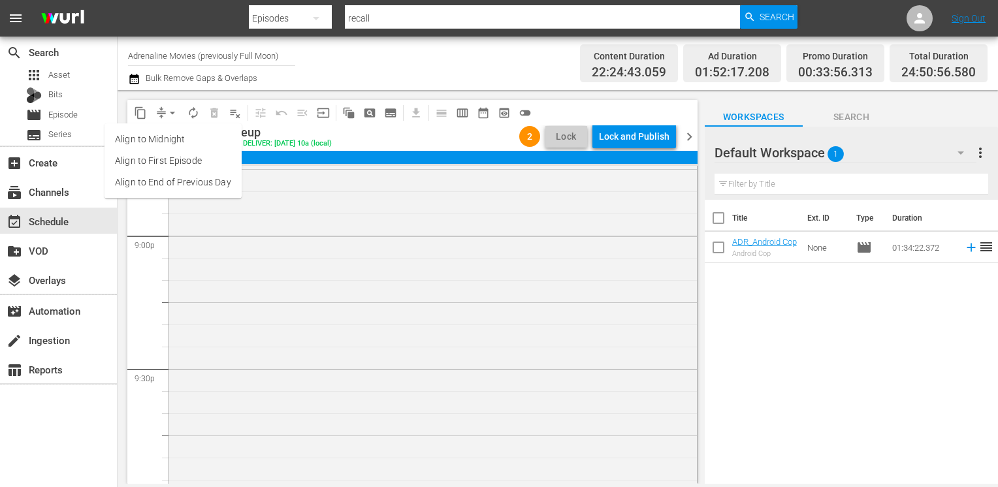
click at [171, 185] on li "Align to End of Previous Day" at bounding box center [173, 183] width 137 height 22
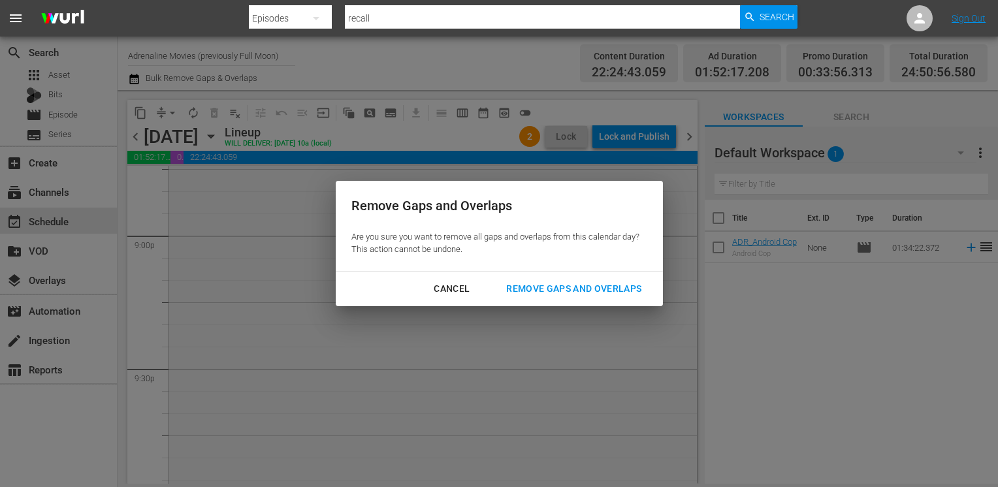
click at [562, 292] on div "Remove Gaps and Overlaps" at bounding box center [574, 289] width 156 height 16
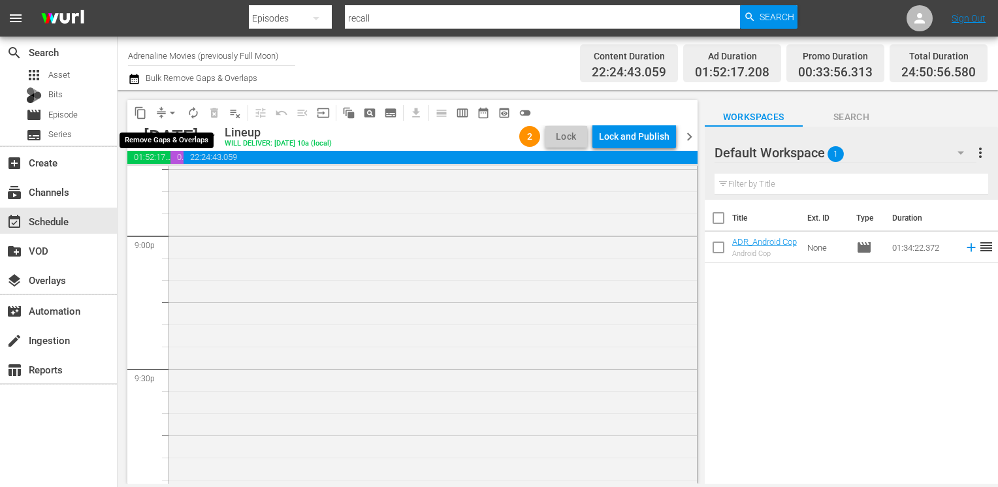
click at [172, 112] on span "arrow_drop_down" at bounding box center [172, 113] width 13 height 13
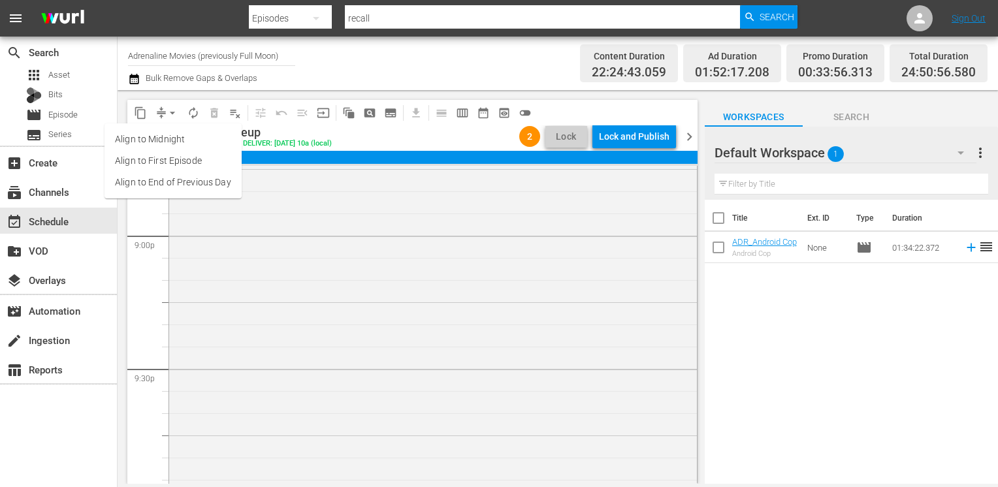
click at [157, 178] on li "Align to End of Previous Day" at bounding box center [173, 183] width 137 height 22
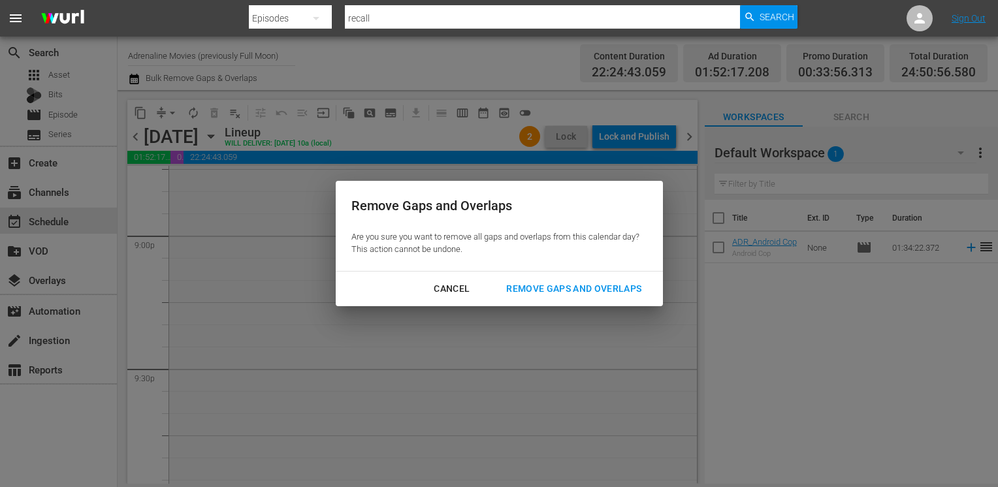
click at [566, 289] on div "Remove Gaps and Overlaps" at bounding box center [574, 289] width 156 height 16
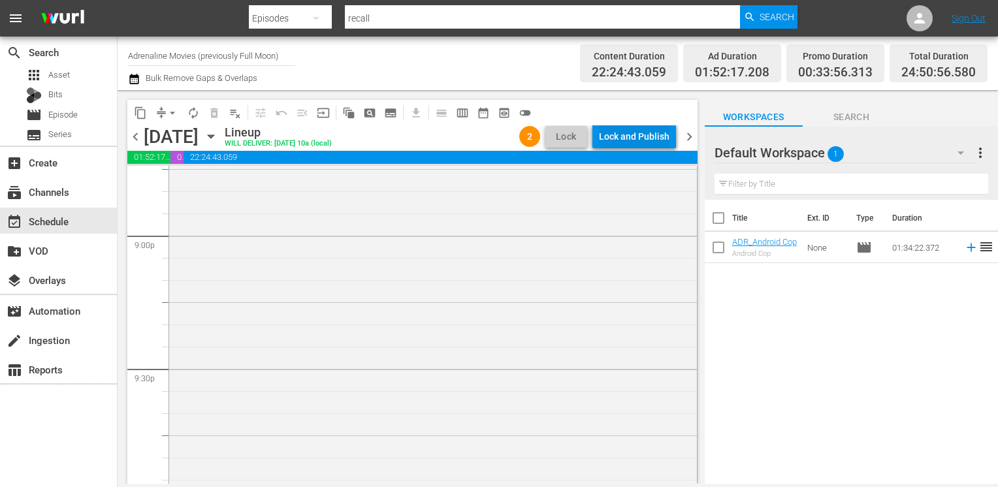
click at [623, 140] on div "Lock and Publish" at bounding box center [634, 137] width 71 height 24
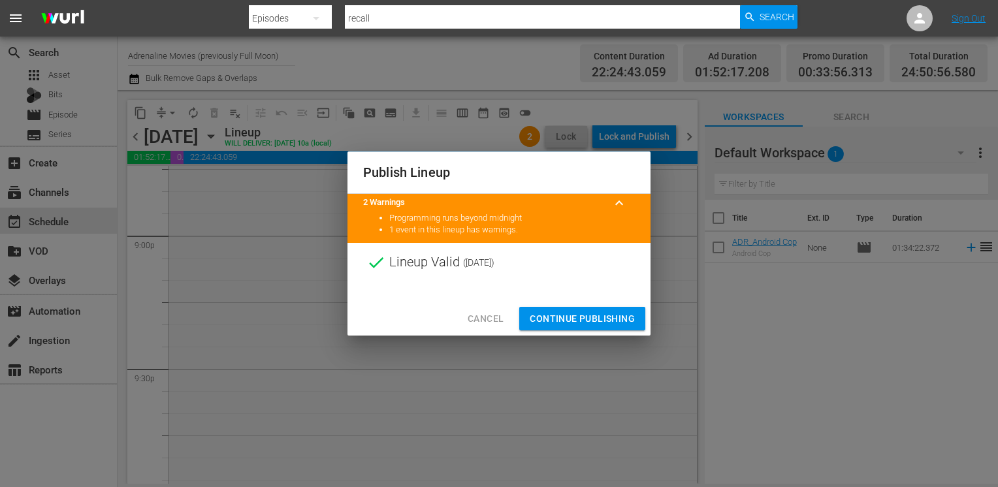
click at [561, 313] on span "Continue Publishing" at bounding box center [582, 319] width 105 height 16
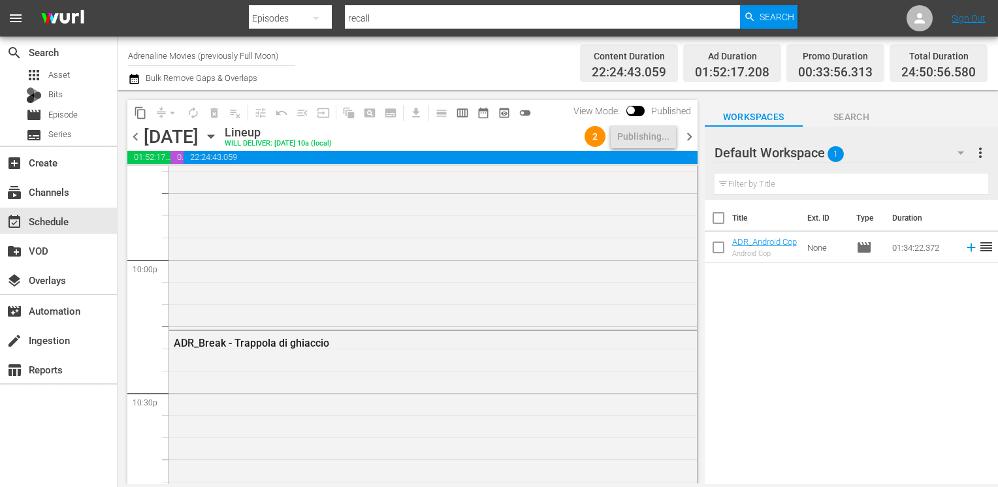
scroll to position [5756, 0]
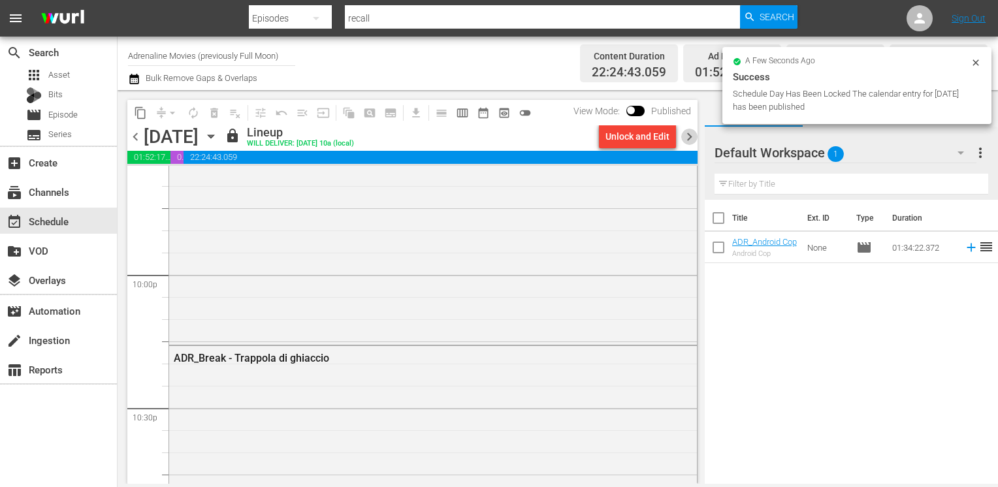
click at [685, 137] on span "chevron_right" at bounding box center [689, 137] width 16 height 16
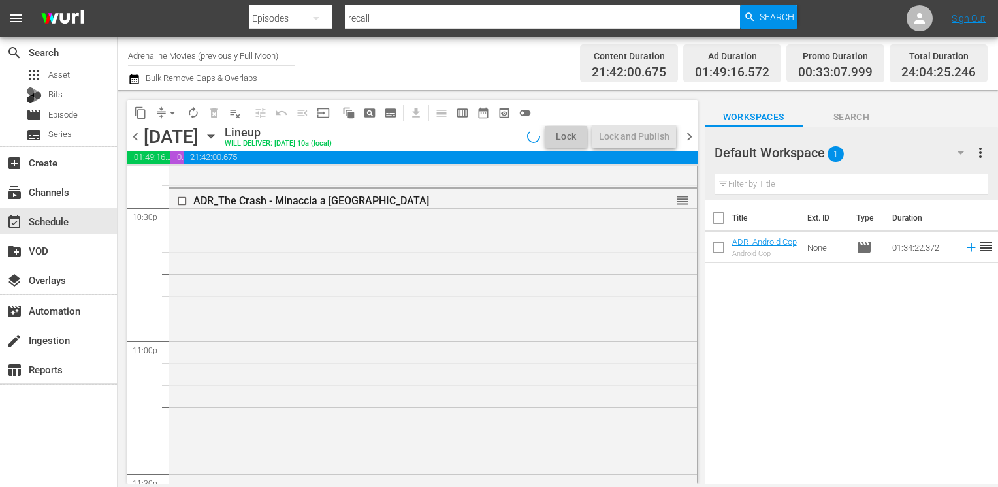
scroll to position [5756, 0]
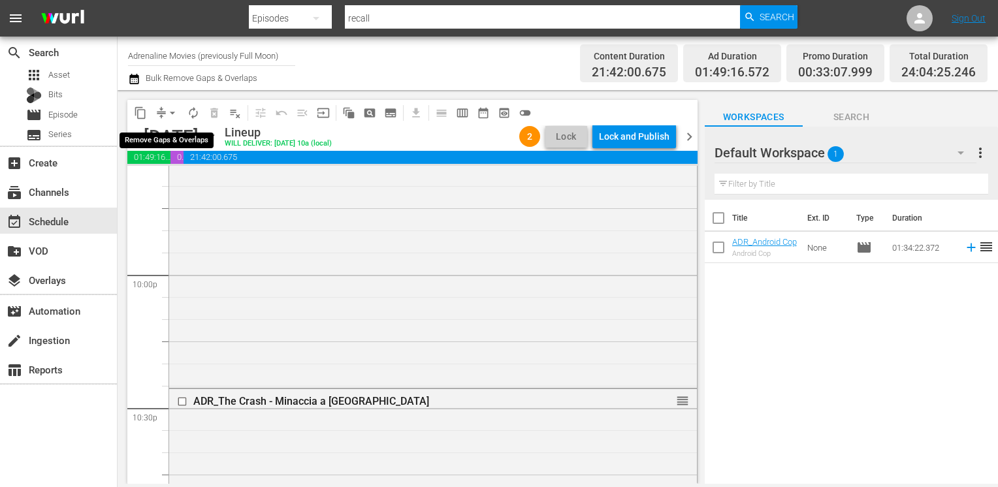
click at [169, 115] on span "arrow_drop_down" at bounding box center [172, 113] width 13 height 13
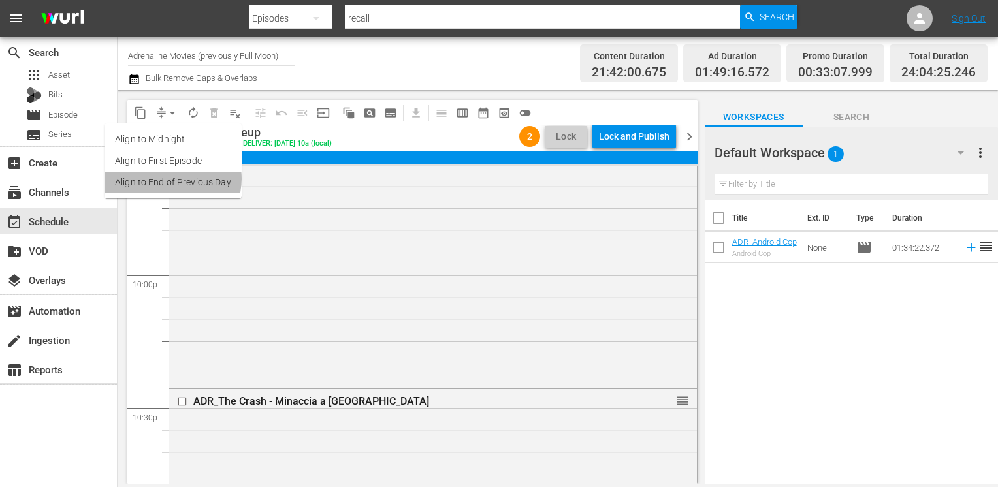
click at [172, 180] on li "Align to End of Previous Day" at bounding box center [173, 183] width 137 height 22
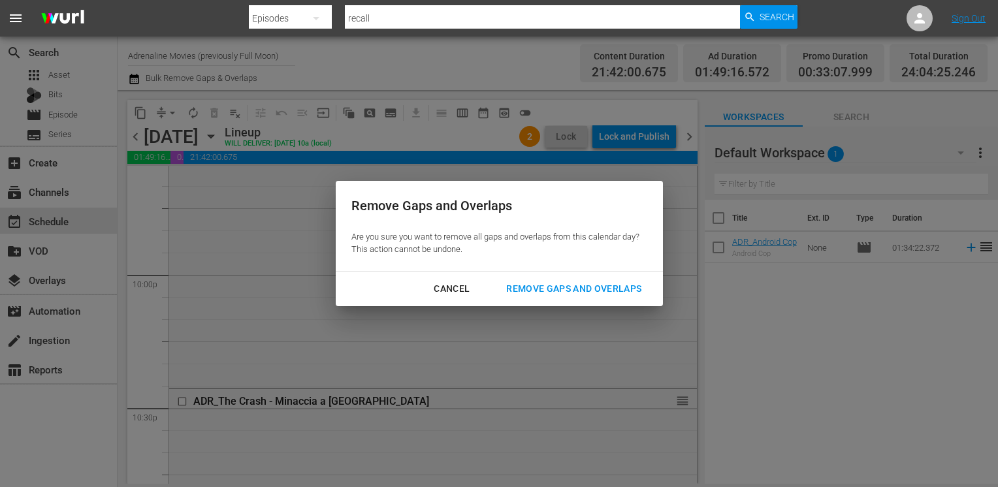
click at [545, 288] on div "Remove Gaps and Overlaps" at bounding box center [574, 289] width 156 height 16
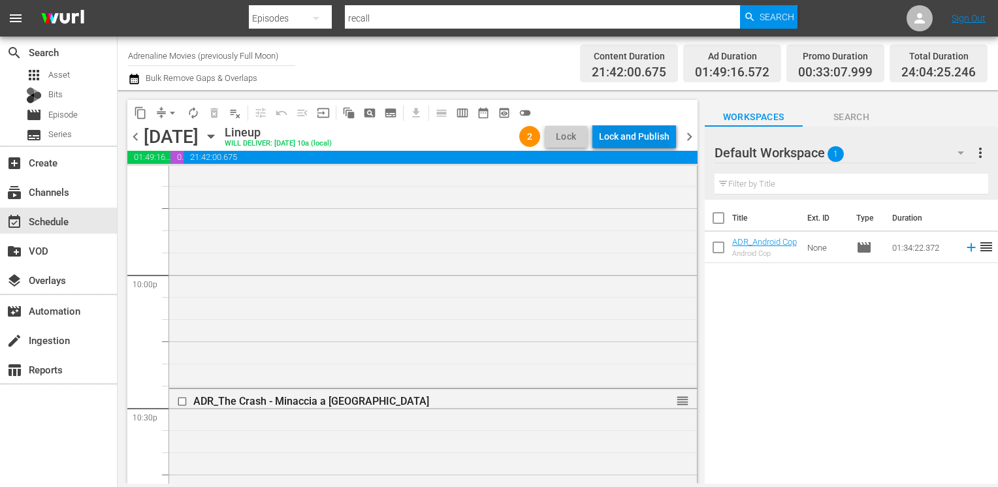
click at [622, 137] on div "Lock and Publish" at bounding box center [634, 137] width 71 height 24
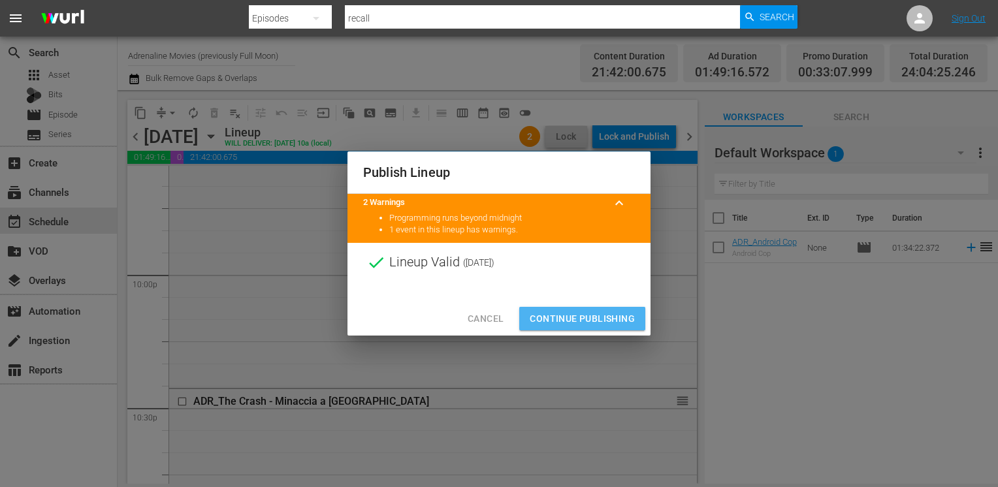
click at [563, 325] on span "Continue Publishing" at bounding box center [582, 319] width 105 height 16
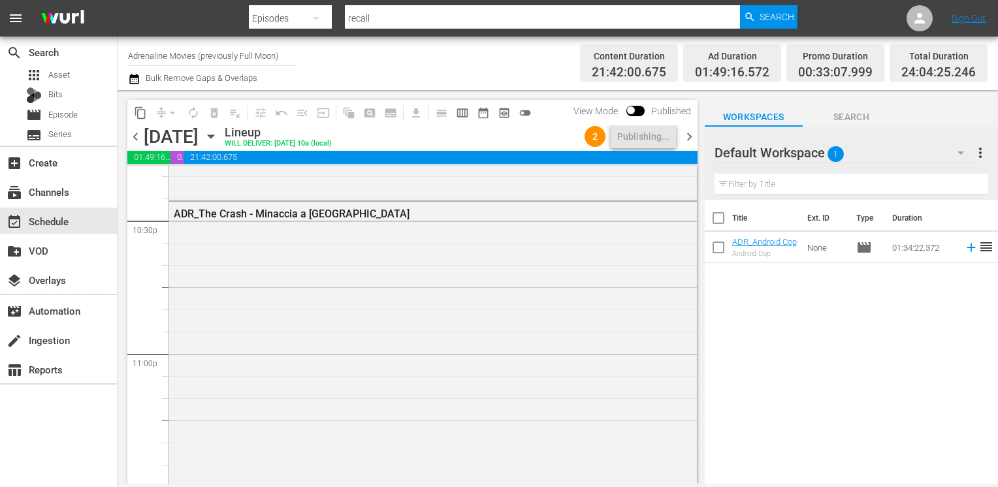
scroll to position [5841, 0]
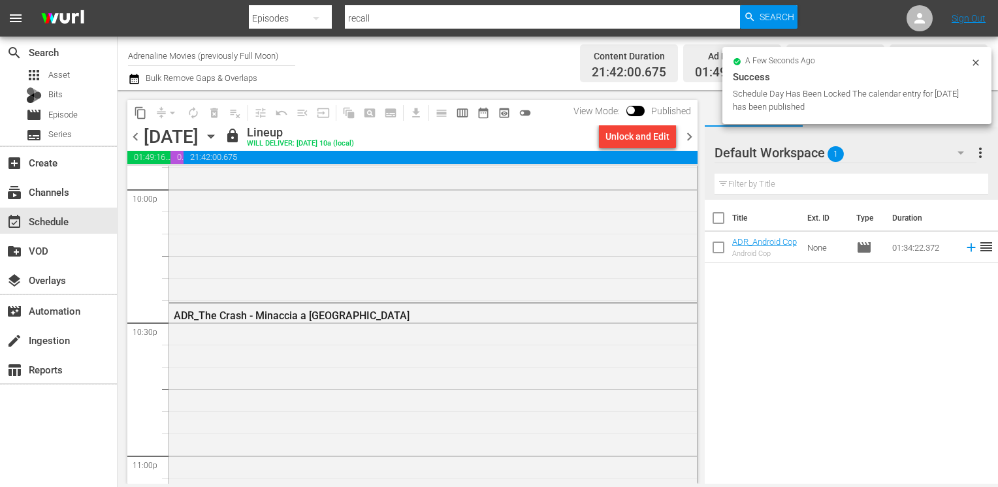
click at [690, 140] on span "chevron_right" at bounding box center [689, 137] width 16 height 16
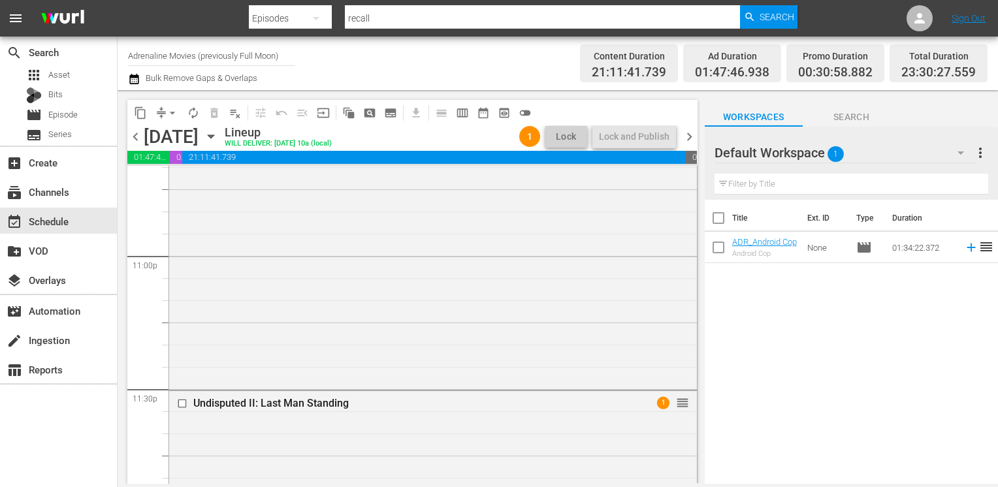
scroll to position [5907, 0]
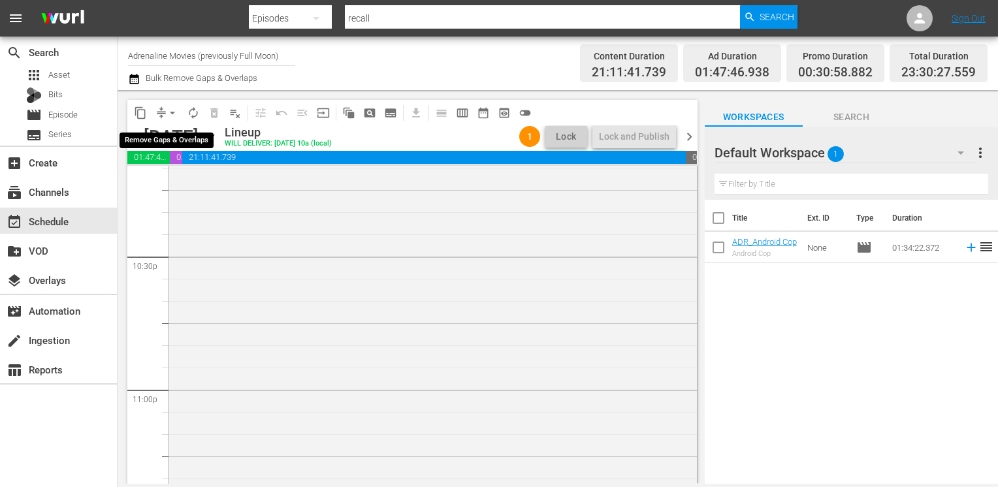
click at [172, 114] on span "arrow_drop_down" at bounding box center [172, 113] width 13 height 13
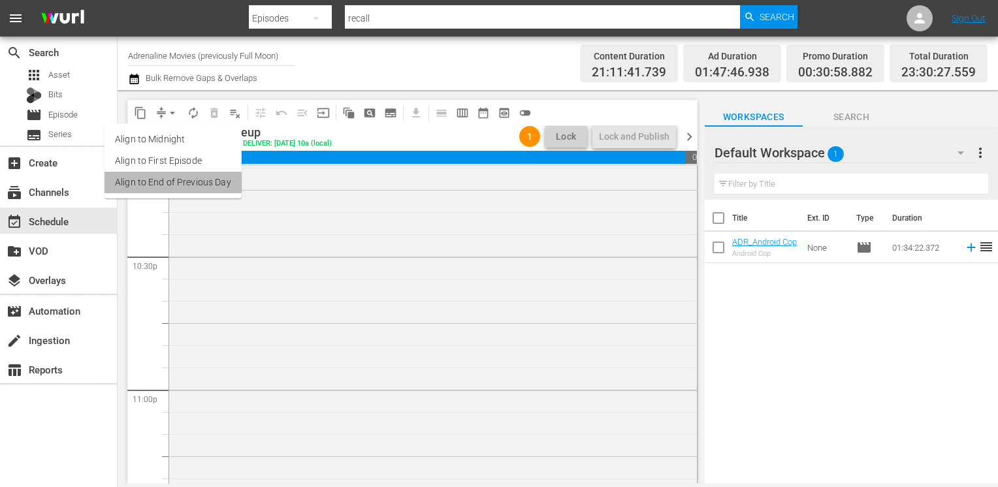
click at [176, 179] on li "Align to End of Previous Day" at bounding box center [173, 183] width 137 height 22
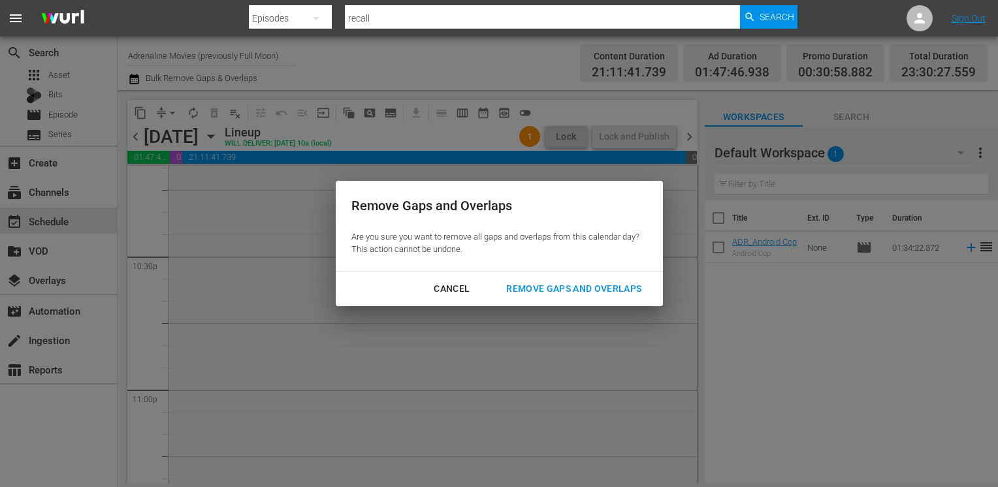
click at [543, 286] on div "Remove Gaps and Overlaps" at bounding box center [574, 289] width 156 height 16
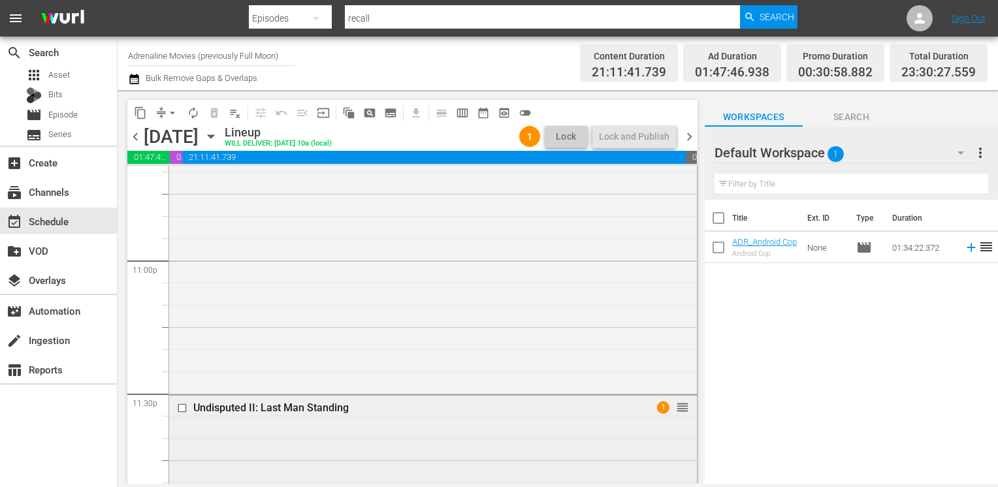
scroll to position [5710, 0]
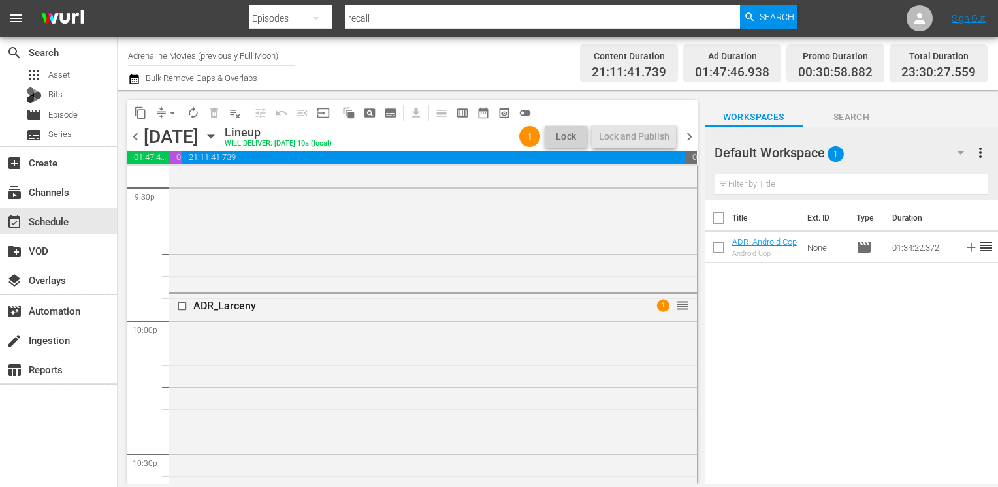
click at [687, 137] on span "chevron_right" at bounding box center [689, 137] width 16 height 16
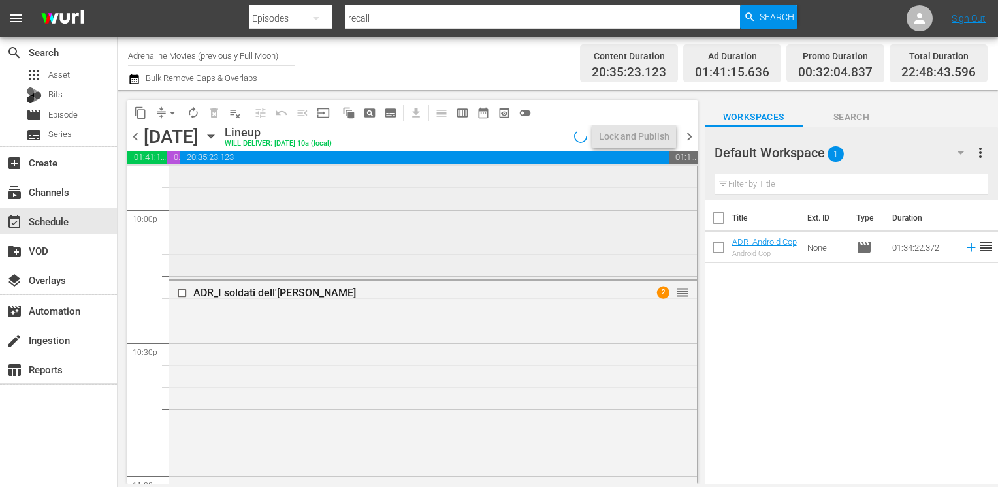
scroll to position [5666, 0]
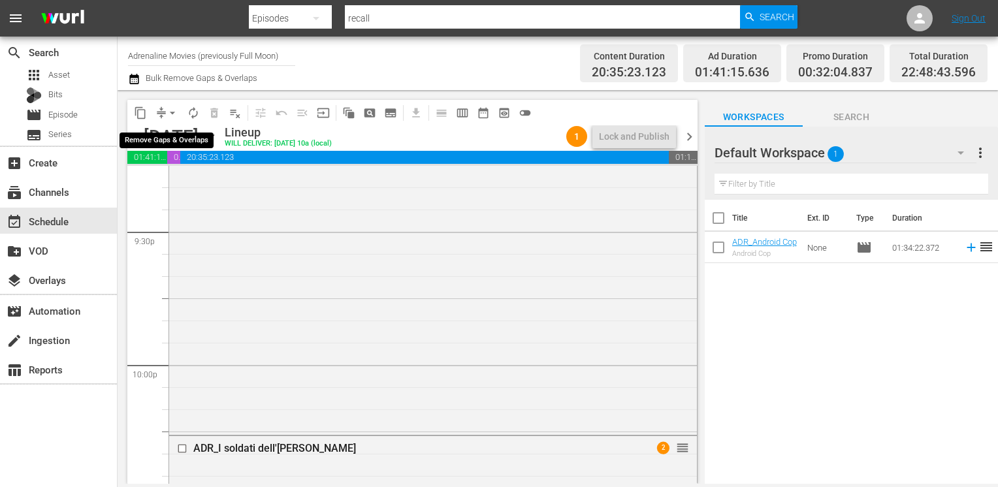
click at [170, 115] on span "arrow_drop_down" at bounding box center [172, 113] width 13 height 13
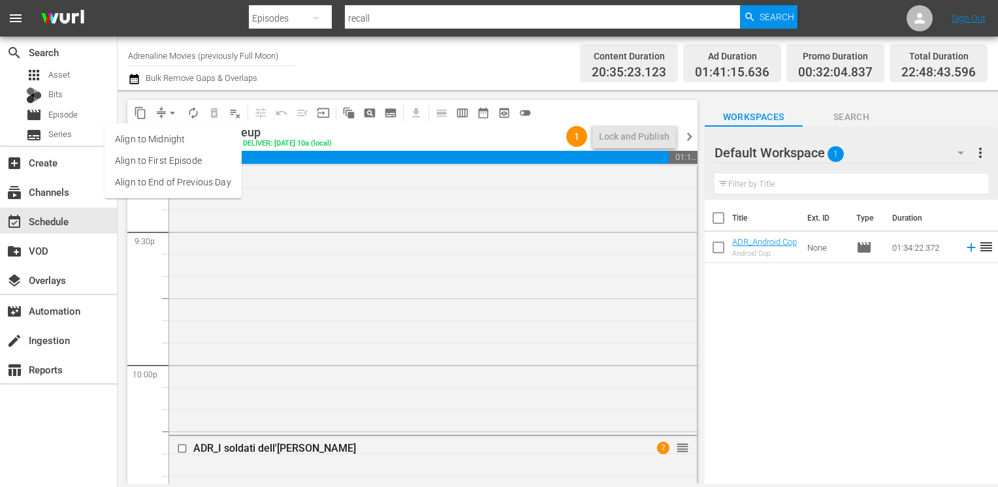
click at [180, 187] on li "Align to End of Previous Day" at bounding box center [173, 183] width 137 height 22
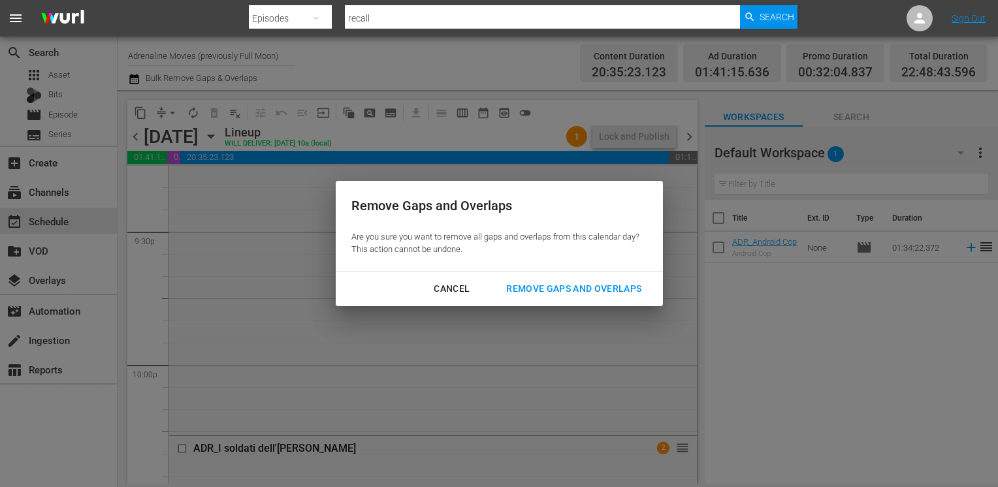
click at [567, 293] on div "Remove Gaps and Overlaps" at bounding box center [574, 289] width 156 height 16
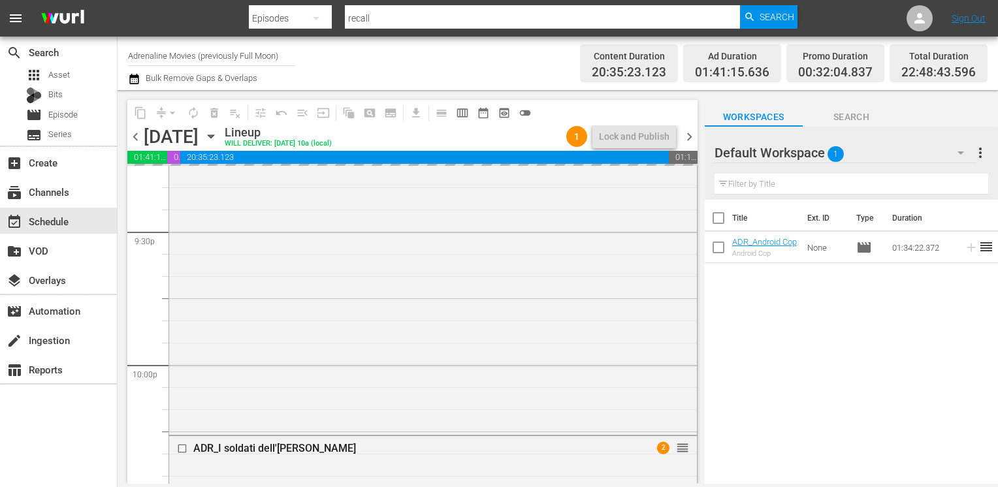
click at [136, 139] on span "chevron_left" at bounding box center [135, 137] width 16 height 16
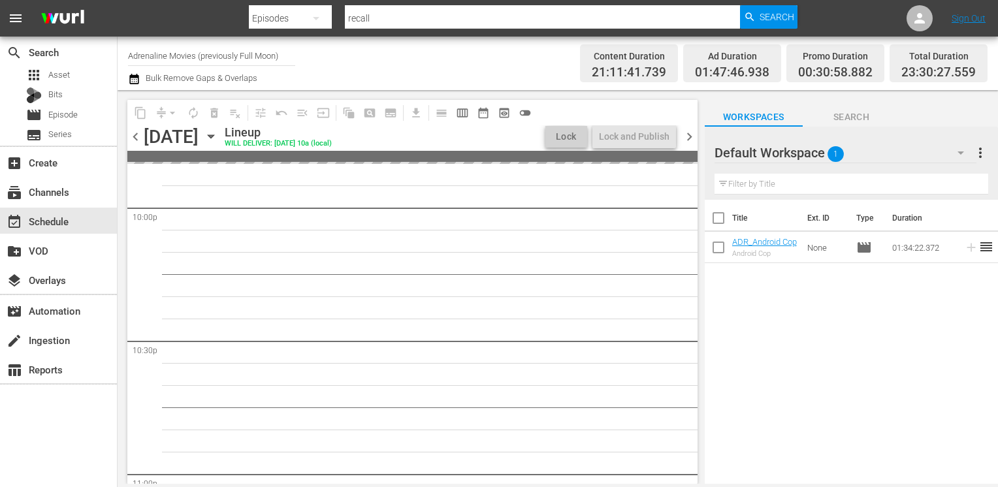
scroll to position [5710, 0]
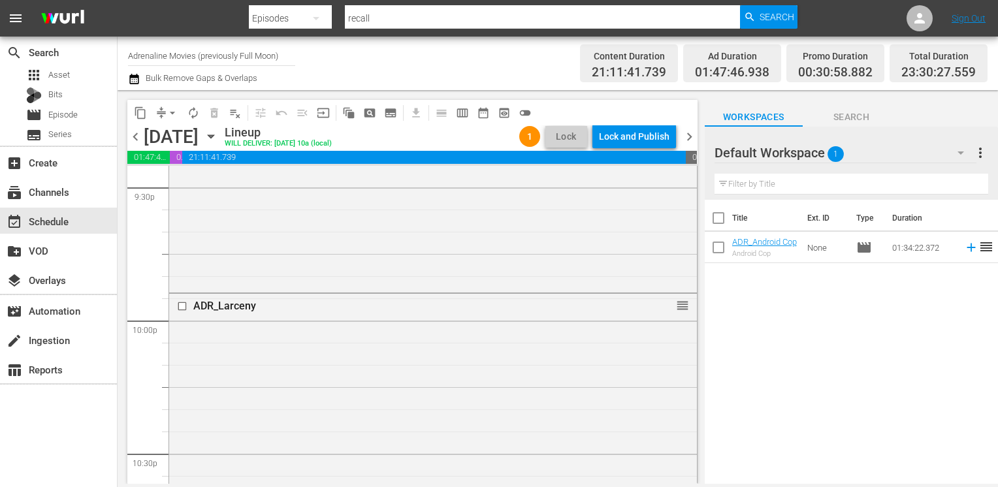
click at [143, 142] on span "chevron_left" at bounding box center [135, 137] width 16 height 16
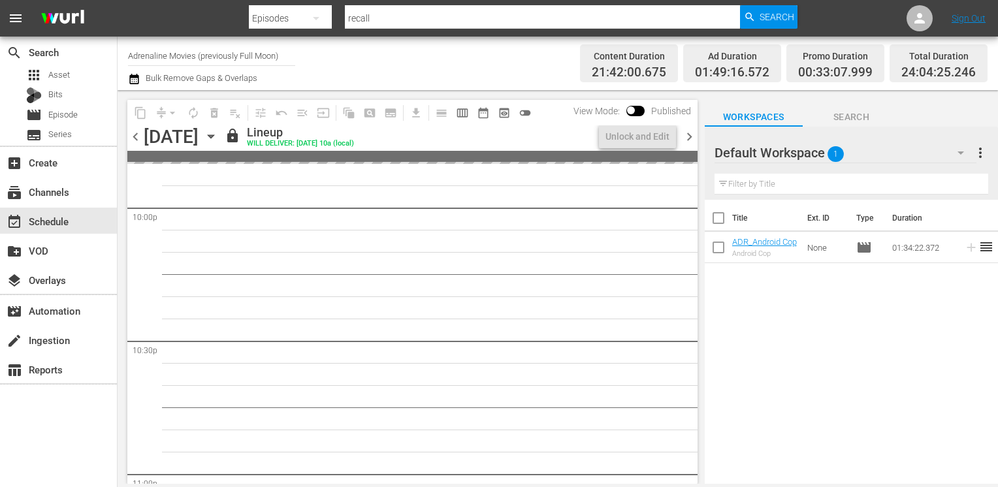
scroll to position [5621, 0]
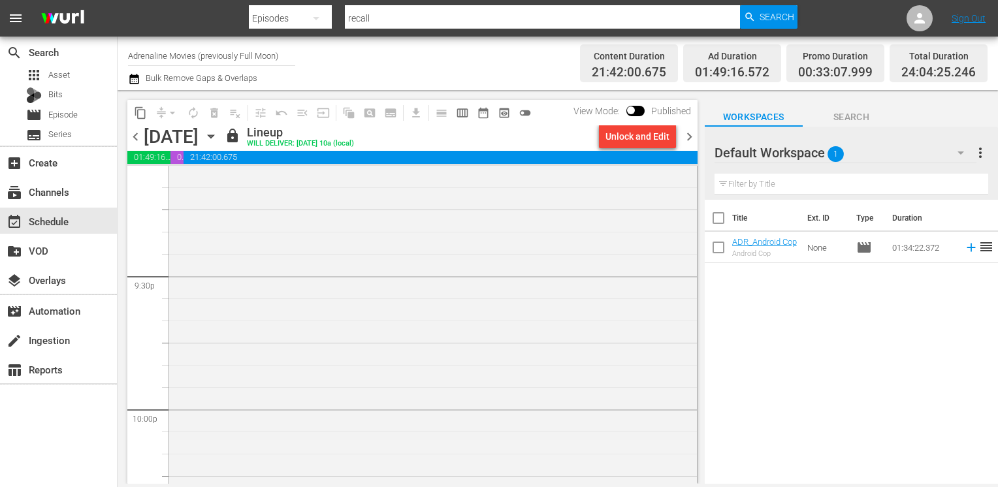
click at [689, 134] on span "chevron_right" at bounding box center [689, 137] width 16 height 16
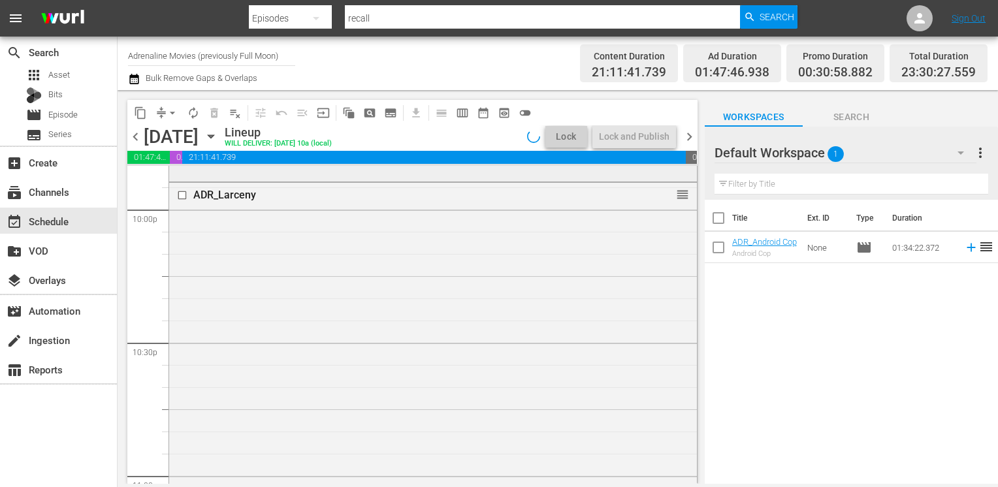
scroll to position [5710, 0]
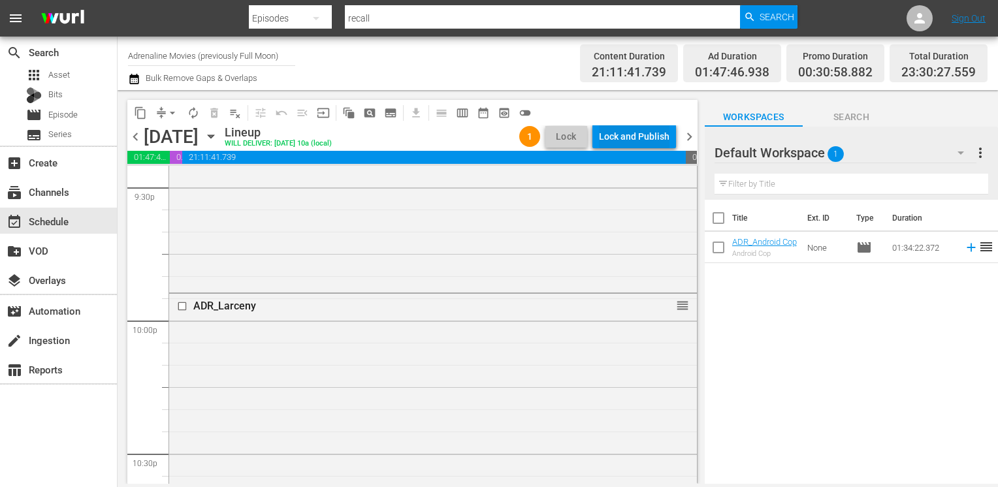
click at [625, 135] on div "Lock and Publish" at bounding box center [634, 137] width 71 height 24
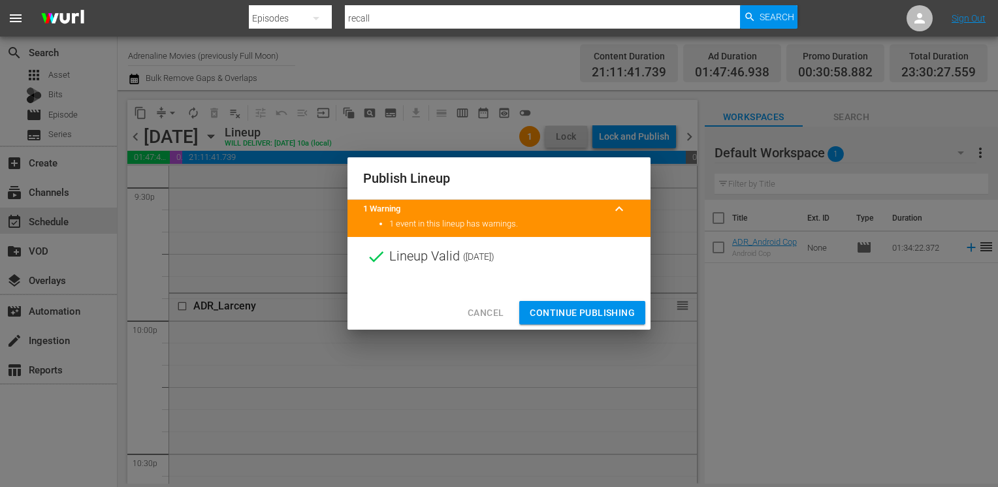
click at [573, 312] on span "Continue Publishing" at bounding box center [582, 313] width 105 height 16
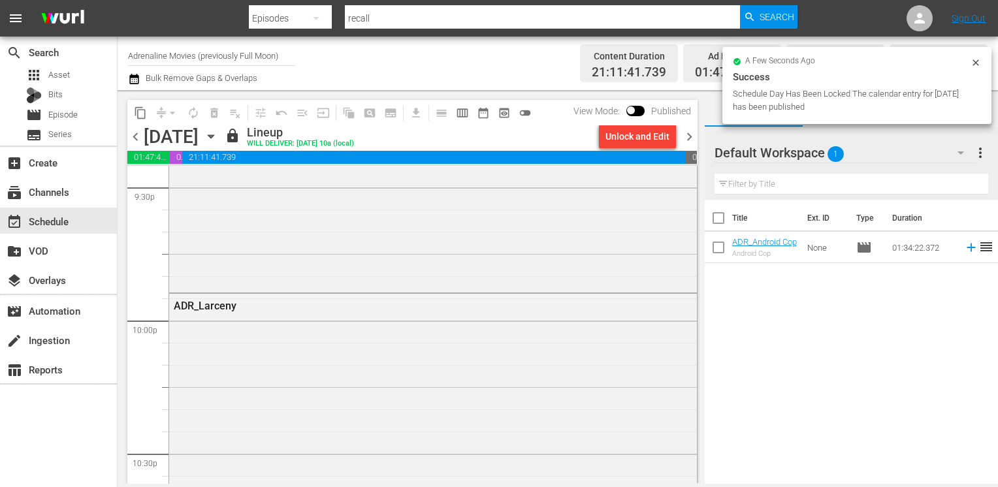
click at [687, 137] on span "chevron_right" at bounding box center [689, 137] width 16 height 16
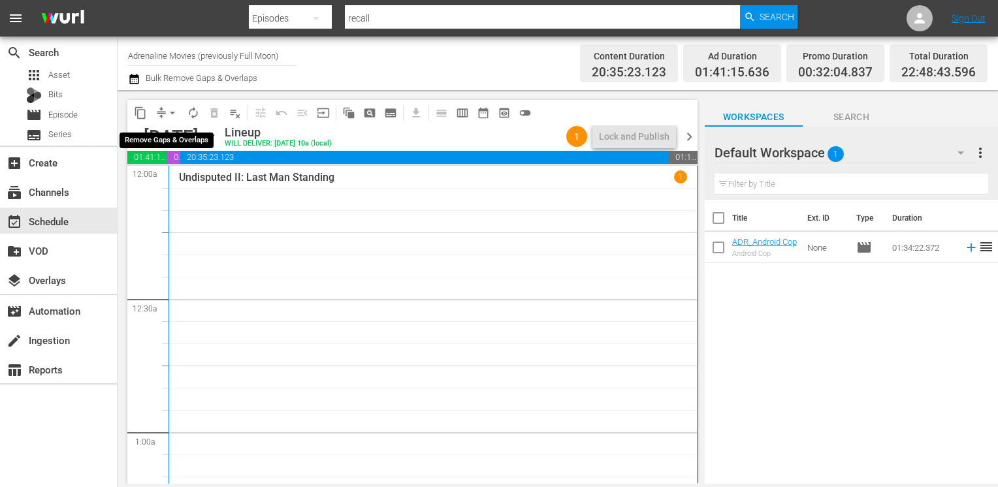
click at [172, 114] on span "arrow_drop_down" at bounding box center [172, 113] width 13 height 13
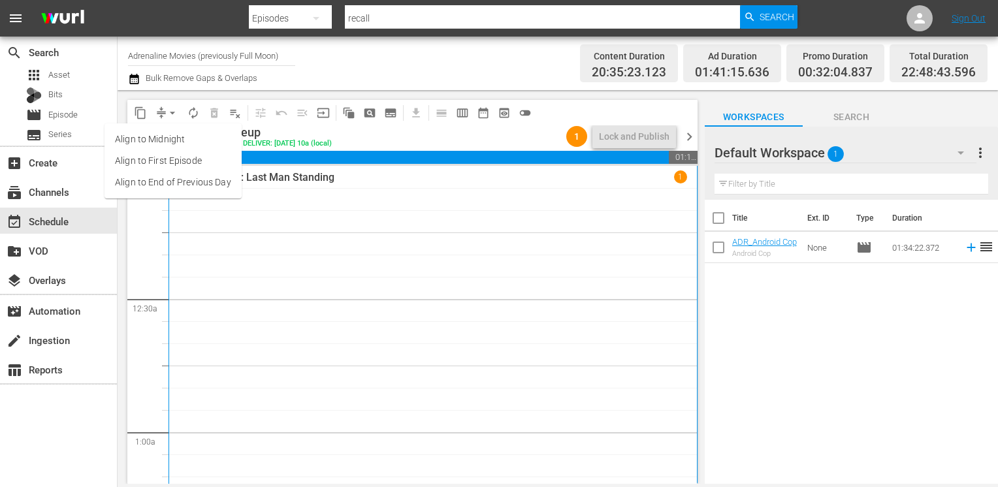
click at [522, 139] on div "Lineup WILL DELIVER: 9/12 @ 10a (local)" at bounding box center [393, 136] width 336 height 22
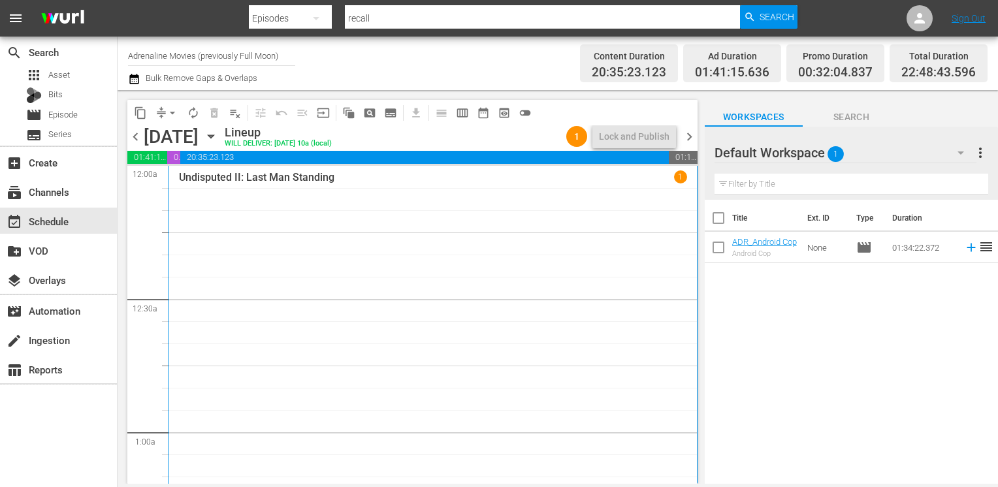
click at [133, 140] on span "chevron_left" at bounding box center [135, 137] width 16 height 16
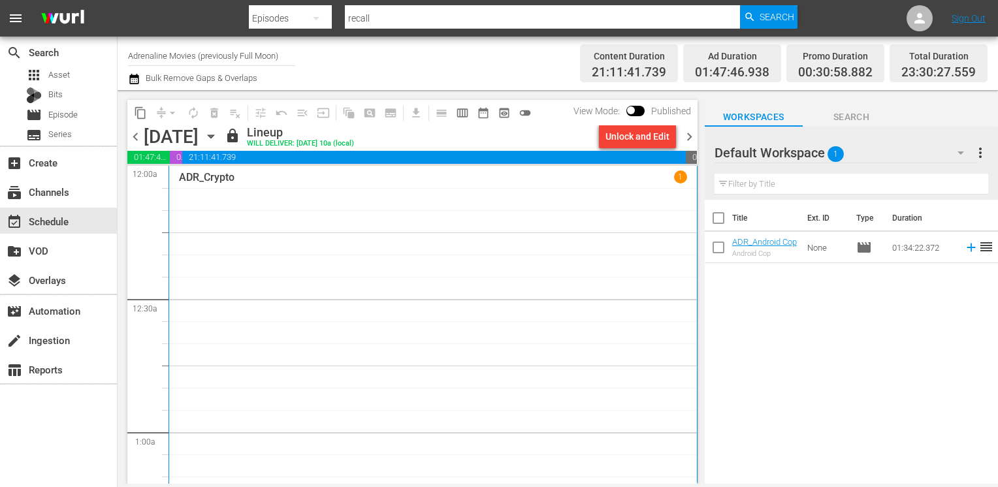
click at [687, 135] on span "chevron_right" at bounding box center [689, 137] width 16 height 16
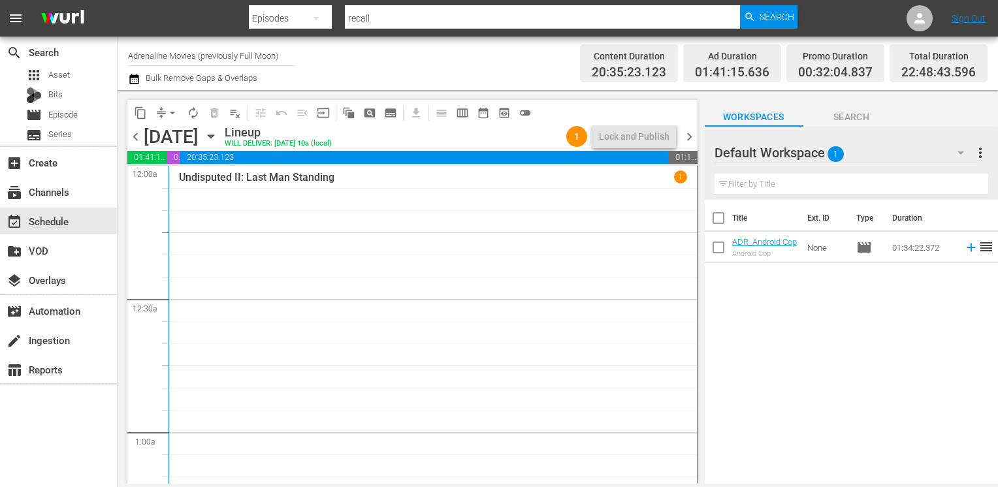
click at [138, 78] on icon "button" at bounding box center [133, 79] width 9 height 10
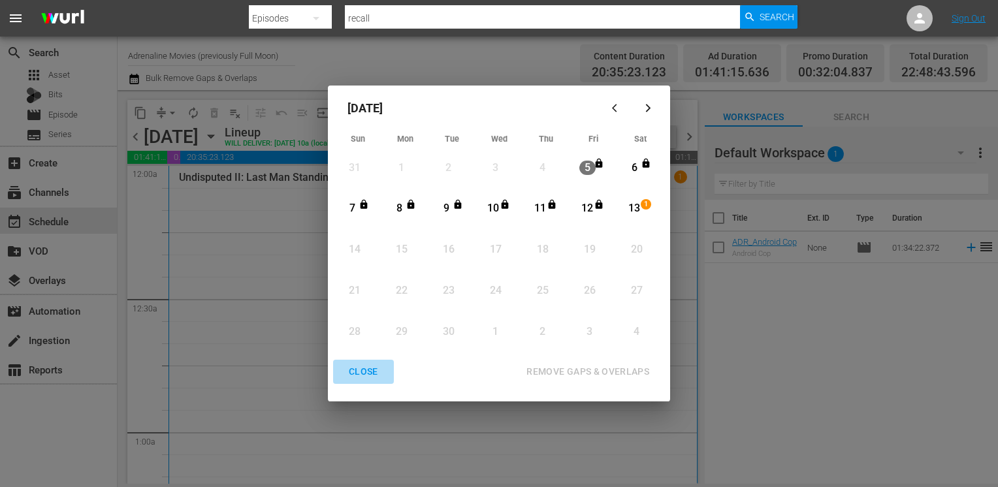
click at [373, 372] on div "CLOSE" at bounding box center [363, 372] width 50 height 16
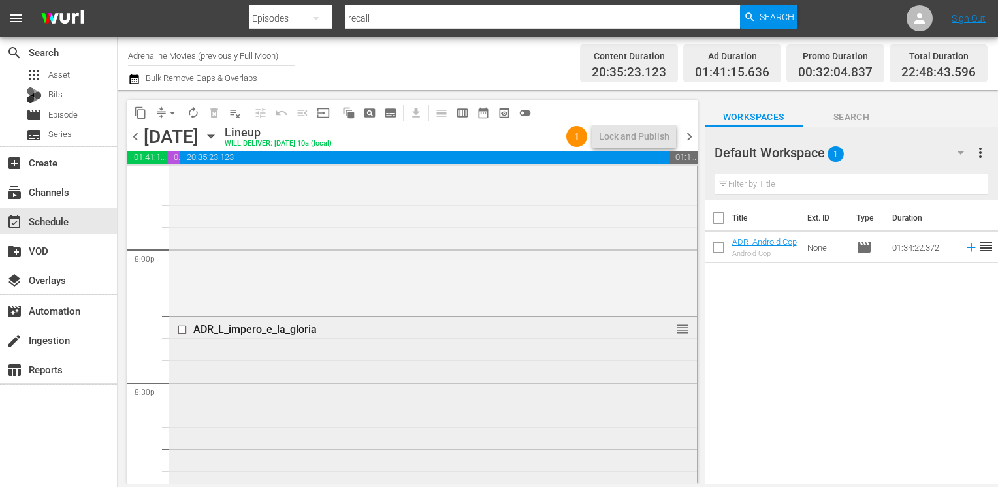
scroll to position [5197, 0]
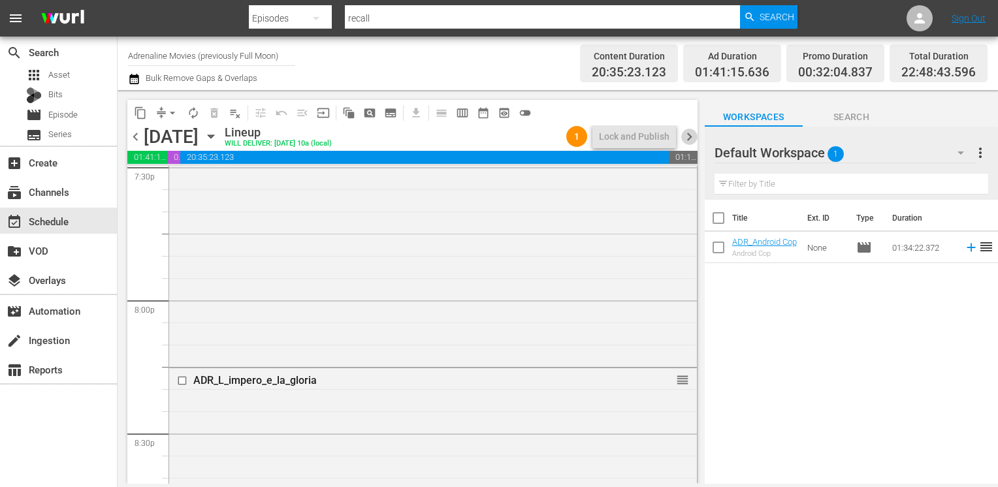
click at [691, 142] on span "chevron_right" at bounding box center [689, 137] width 16 height 16
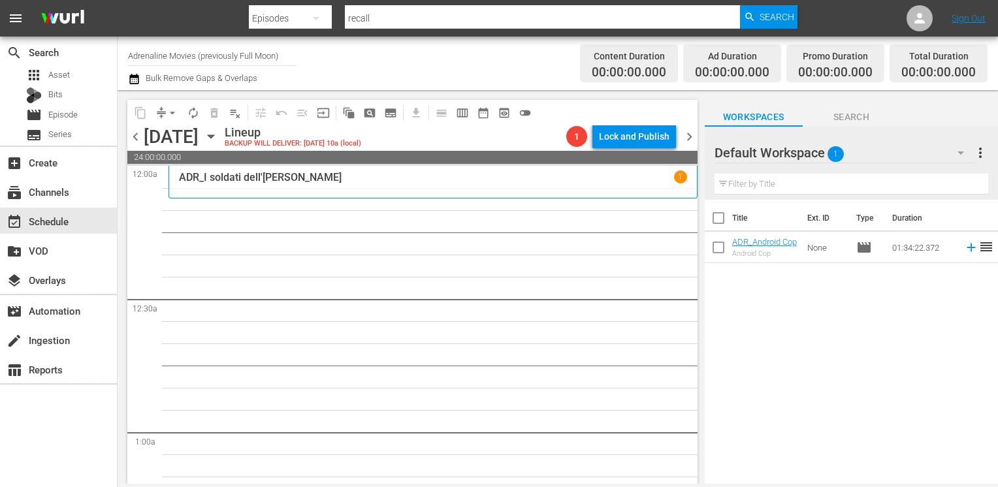
click at [132, 140] on span "chevron_left" at bounding box center [135, 137] width 16 height 16
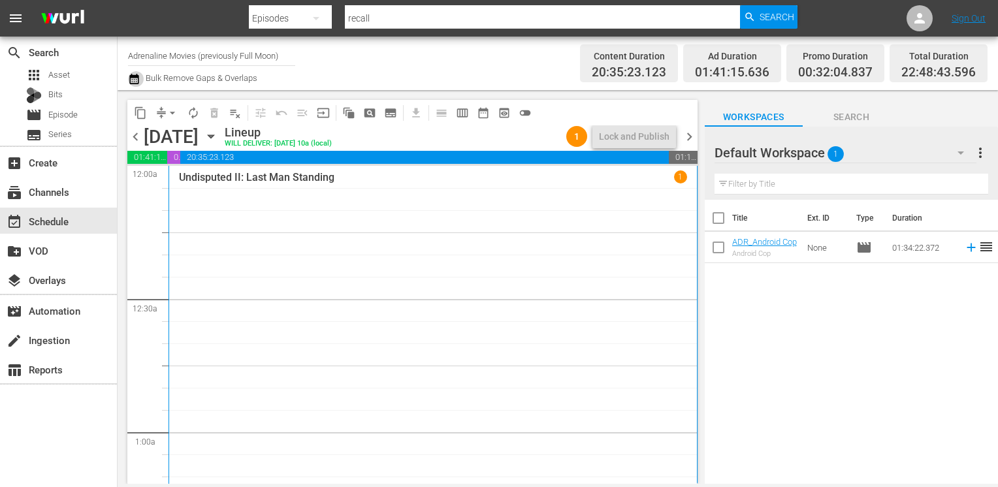
click at [139, 81] on icon "button" at bounding box center [134, 79] width 12 height 16
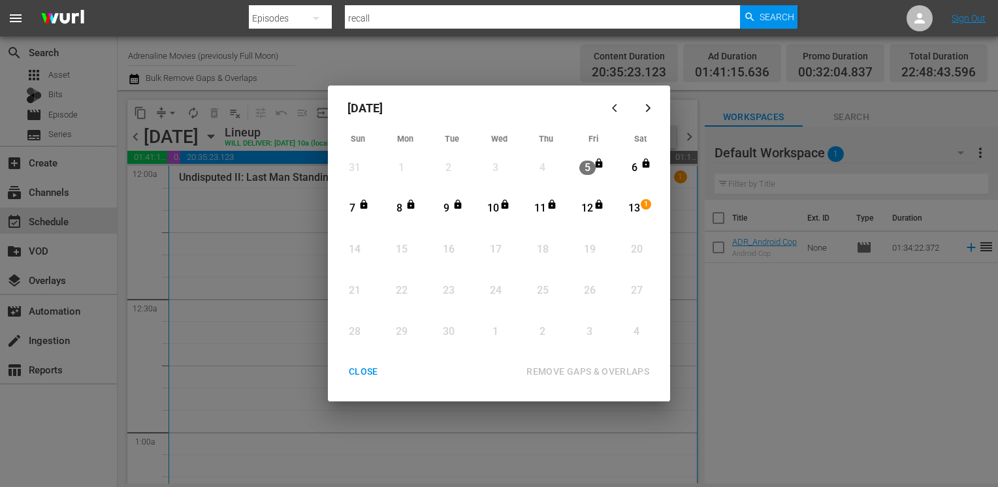
click at [363, 368] on div "CLOSE" at bounding box center [363, 372] width 50 height 16
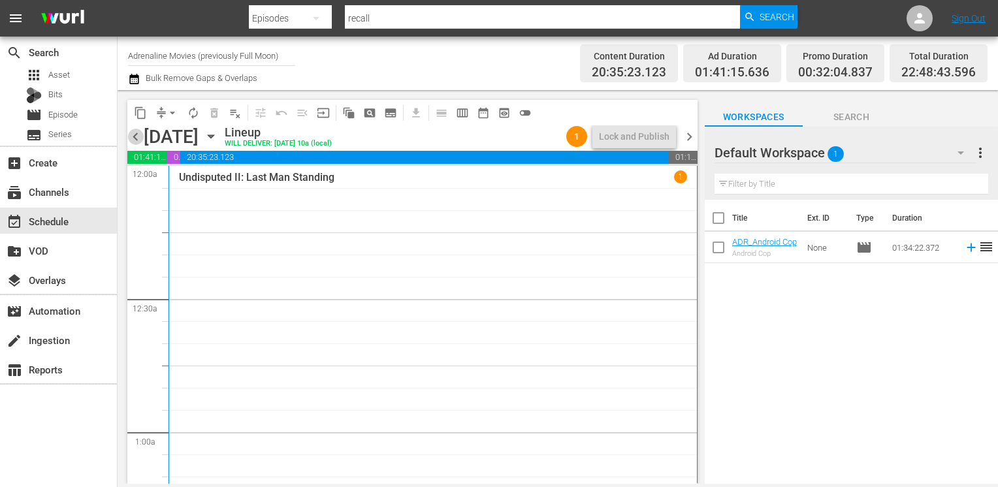
click at [137, 132] on span "chevron_left" at bounding box center [135, 137] width 16 height 16
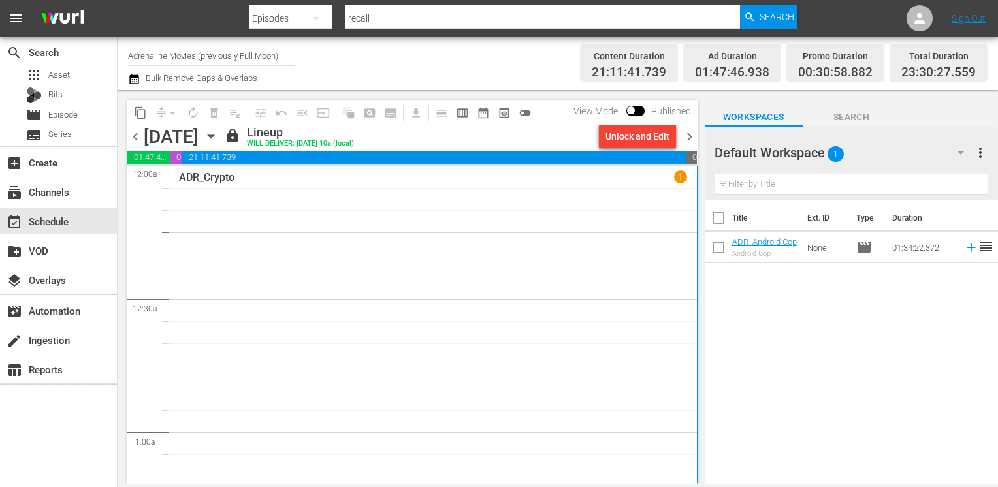
click at [689, 137] on span "chevron_right" at bounding box center [689, 137] width 16 height 16
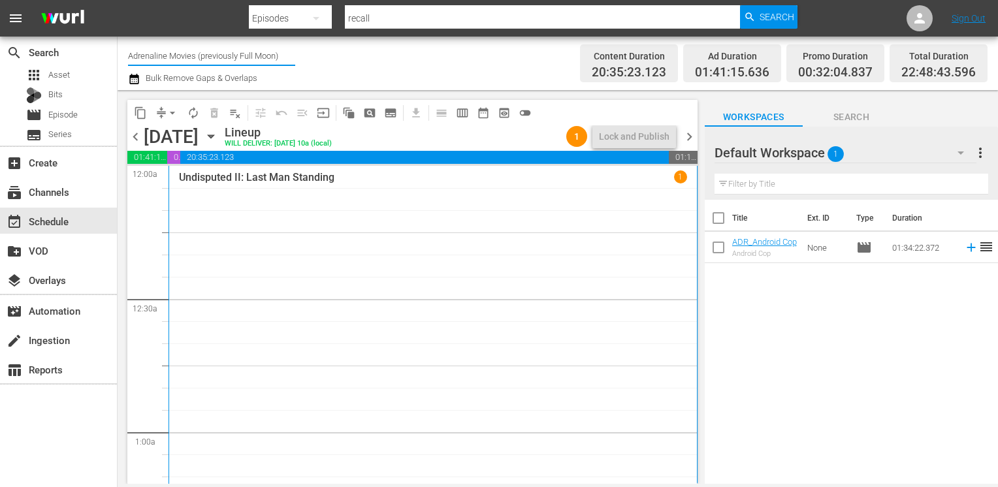
click at [230, 57] on input "Adrenaline Movies (previously Full Moon)" at bounding box center [211, 55] width 167 height 31
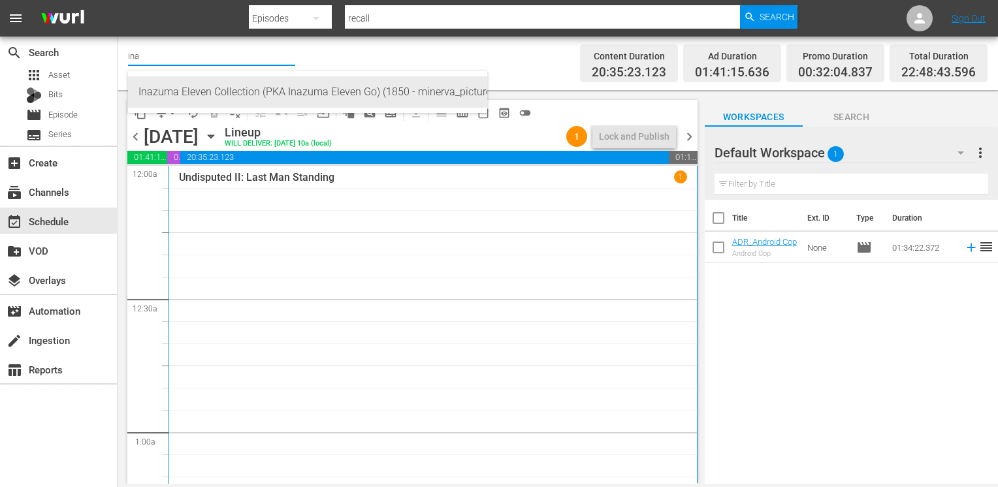
click at [226, 92] on div "Inazuma Eleven Collection (PKA Inazuma Eleven Go) (1850 - minerva_pictures_inaz…" at bounding box center [308, 91] width 338 height 31
type input "Inazuma Eleven Collection (PKA Inazuma Eleven Go) (1850 - minerva_pictures_inaz…"
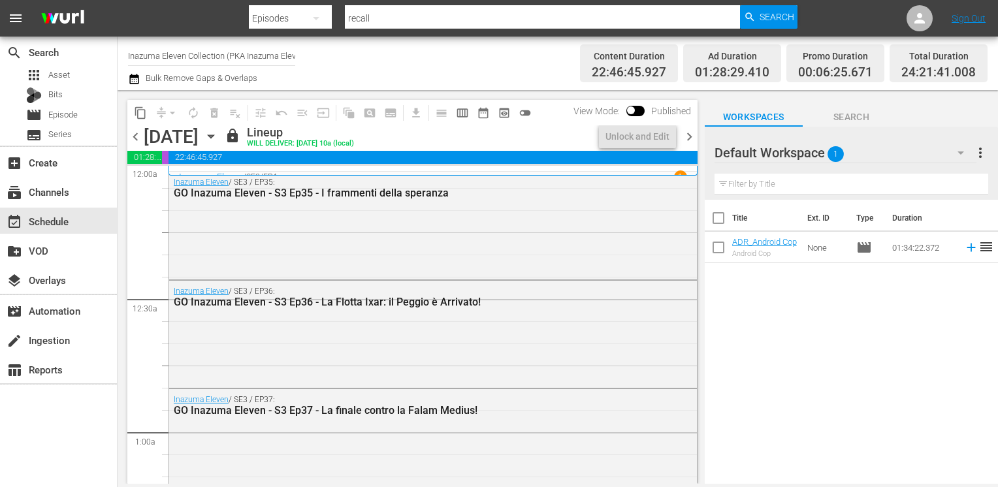
click at [133, 77] on icon "button" at bounding box center [133, 79] width 9 height 10
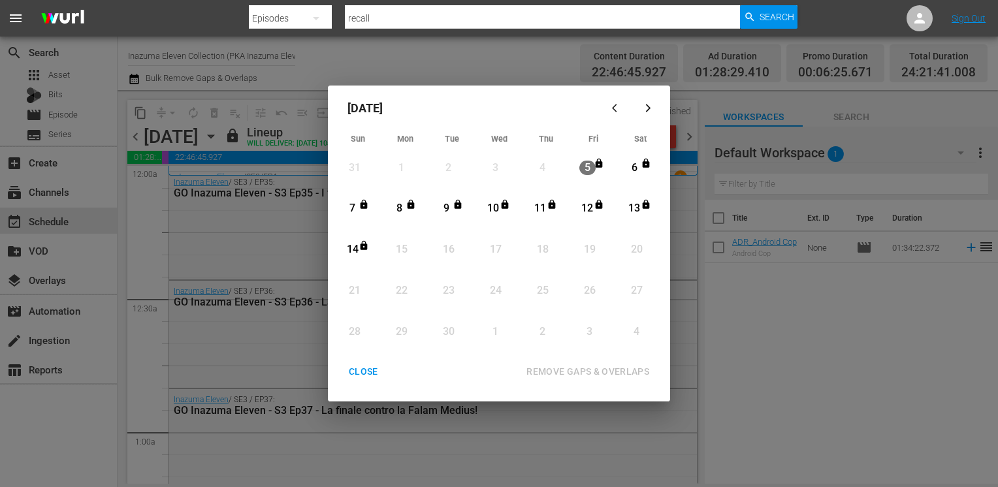
click at [366, 371] on div "CLOSE" at bounding box center [363, 372] width 50 height 16
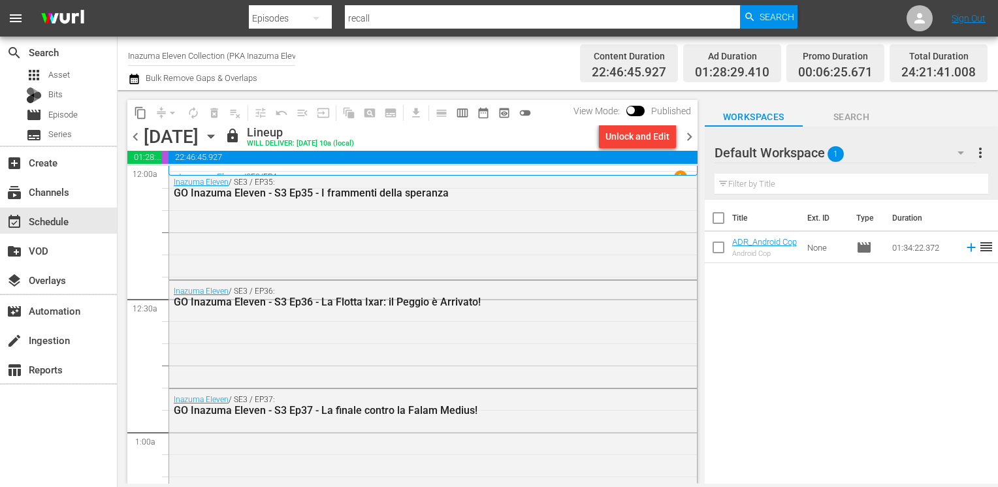
click at [171, 57] on input "Inazuma Eleven Collection (PKA Inazuma Eleven Go) (1850)" at bounding box center [211, 55] width 167 height 31
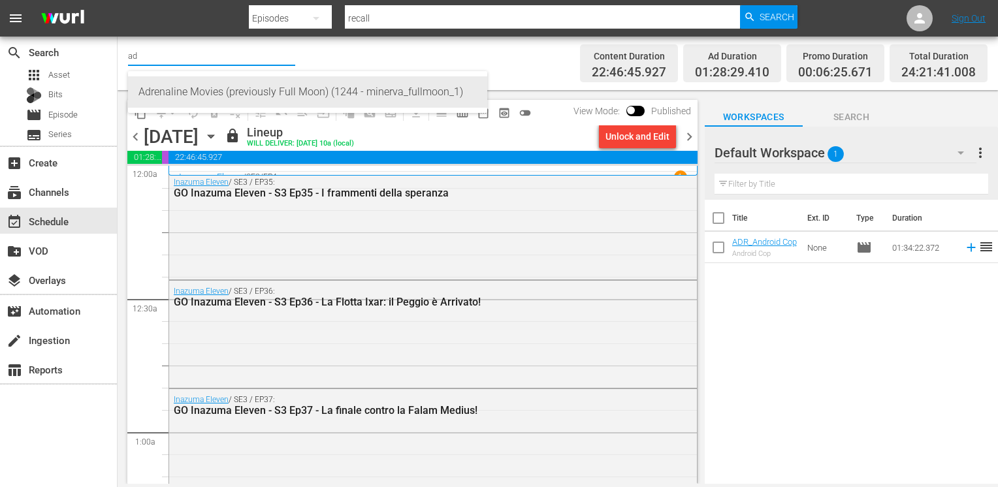
click at [170, 84] on div "Adrenaline Movies (previously Full Moon) (1244 - minerva_fullmoon_1)" at bounding box center [308, 91] width 338 height 31
type input "Adrenaline Movies (previously Full Moon) (1244 - minerva_fullmoon_1)"
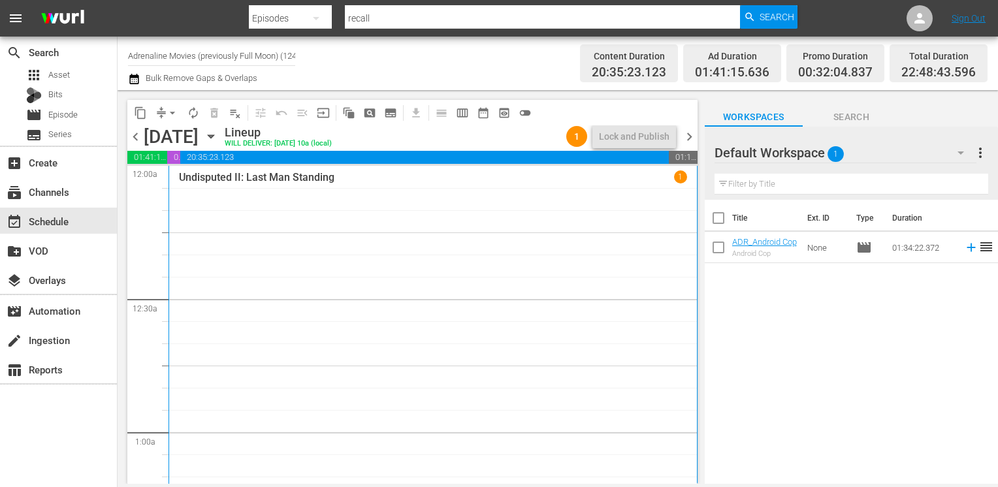
click at [243, 53] on input "Adrenaline Movies (previously Full Moon) (1244)" at bounding box center [211, 55] width 167 height 31
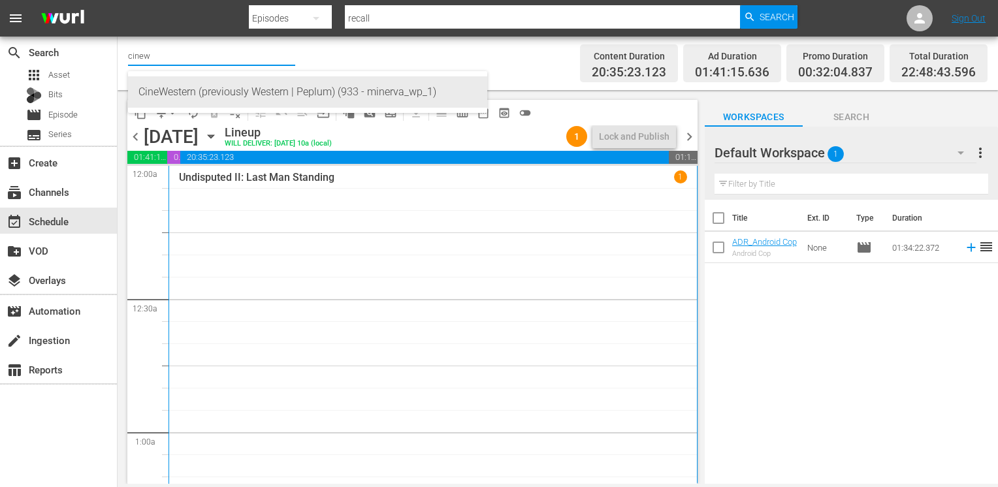
click at [242, 94] on div "CineWestern (previously Western | Peplum) (933 - minerva_wp_1)" at bounding box center [308, 91] width 338 height 31
type input "CineWestern (previously Western | Peplum) (933 - minerva_wp_1)"
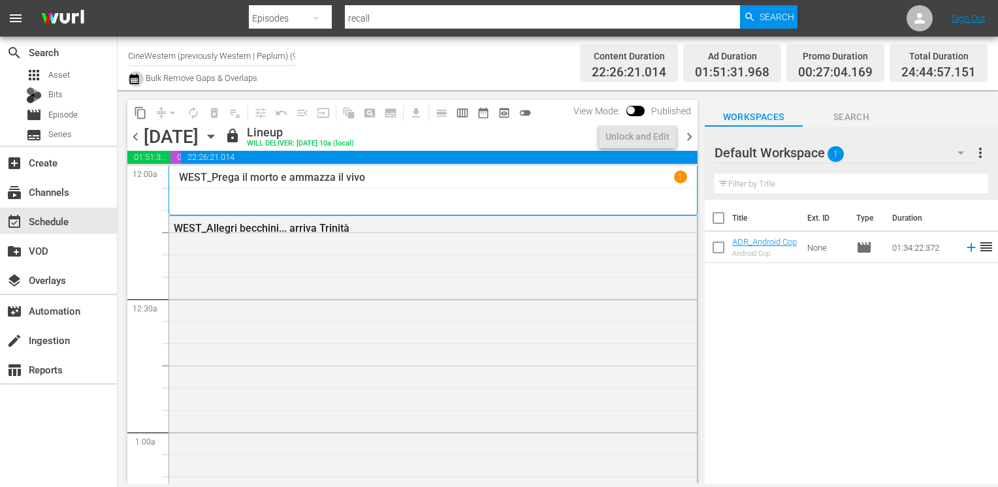
click at [133, 81] on icon "button" at bounding box center [134, 79] width 12 height 16
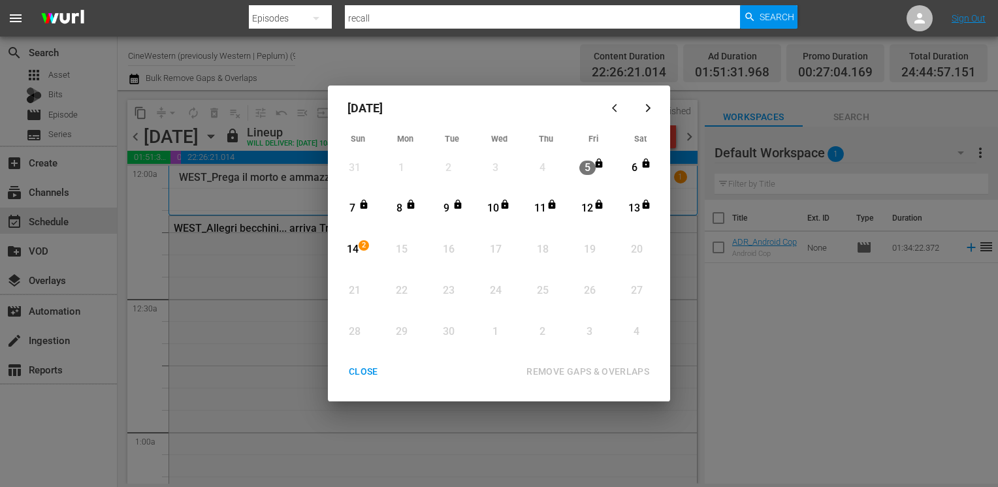
click at [367, 372] on div "CLOSE" at bounding box center [363, 372] width 50 height 16
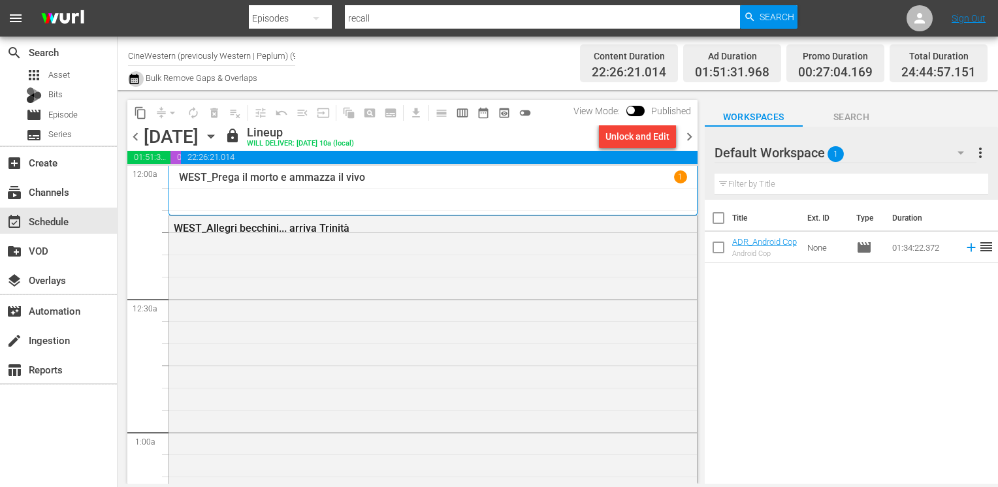
click at [131, 80] on icon "button" at bounding box center [134, 79] width 12 height 16
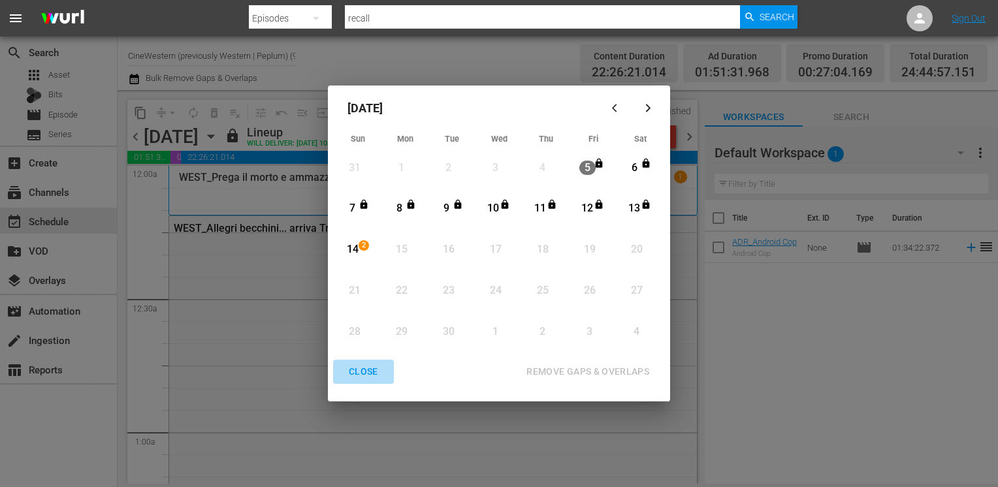
click at [353, 370] on div "CLOSE" at bounding box center [363, 372] width 50 height 16
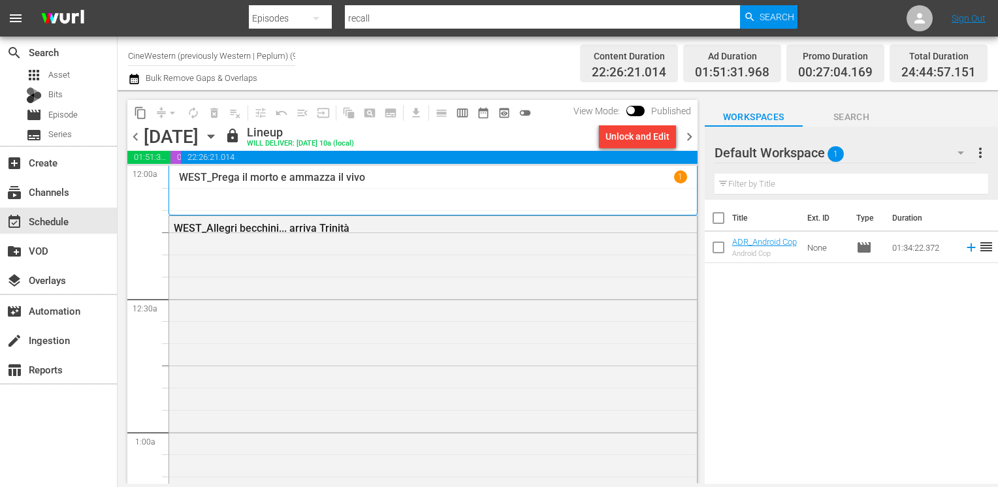
click at [188, 59] on input "CineWestern (previously Western | Peplum) (933)" at bounding box center [211, 55] width 167 height 31
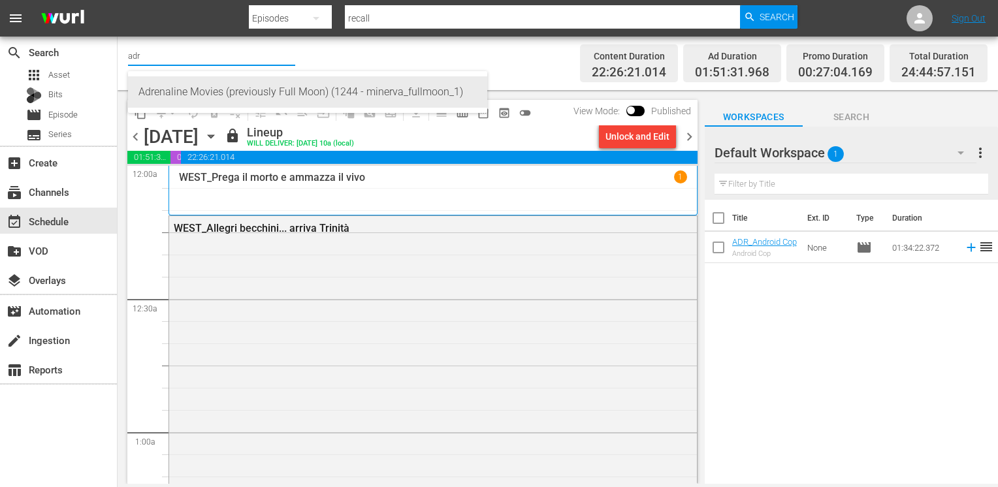
click at [216, 85] on div "Adrenaline Movies (previously Full Moon) (1244 - minerva_fullmoon_1)" at bounding box center [308, 91] width 338 height 31
type input "Adrenaline Movies (previously Full Moon) (1244 - minerva_fullmoon_1)"
